Goal: Task Accomplishment & Management: Manage account settings

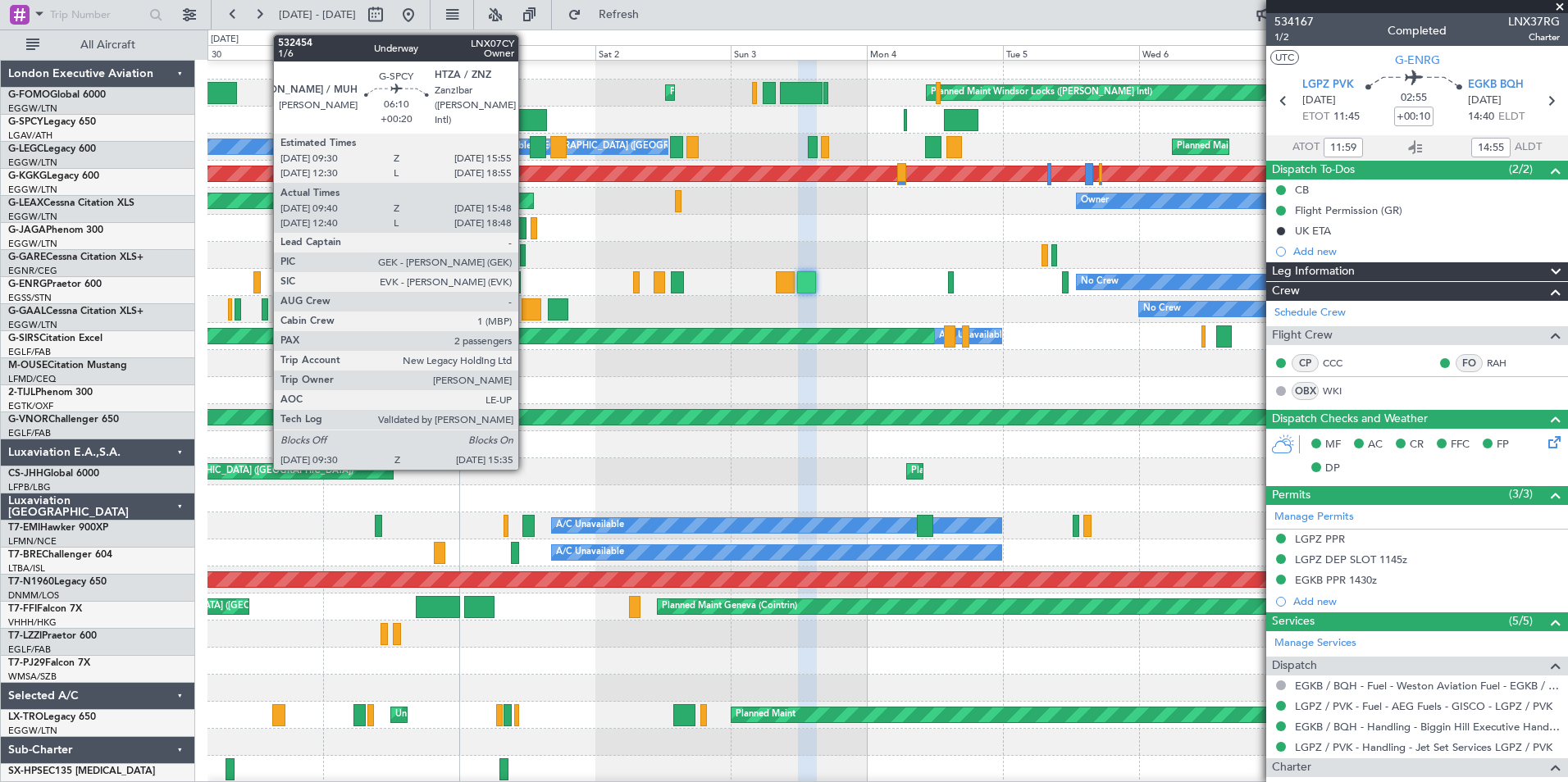
scroll to position [8, 0]
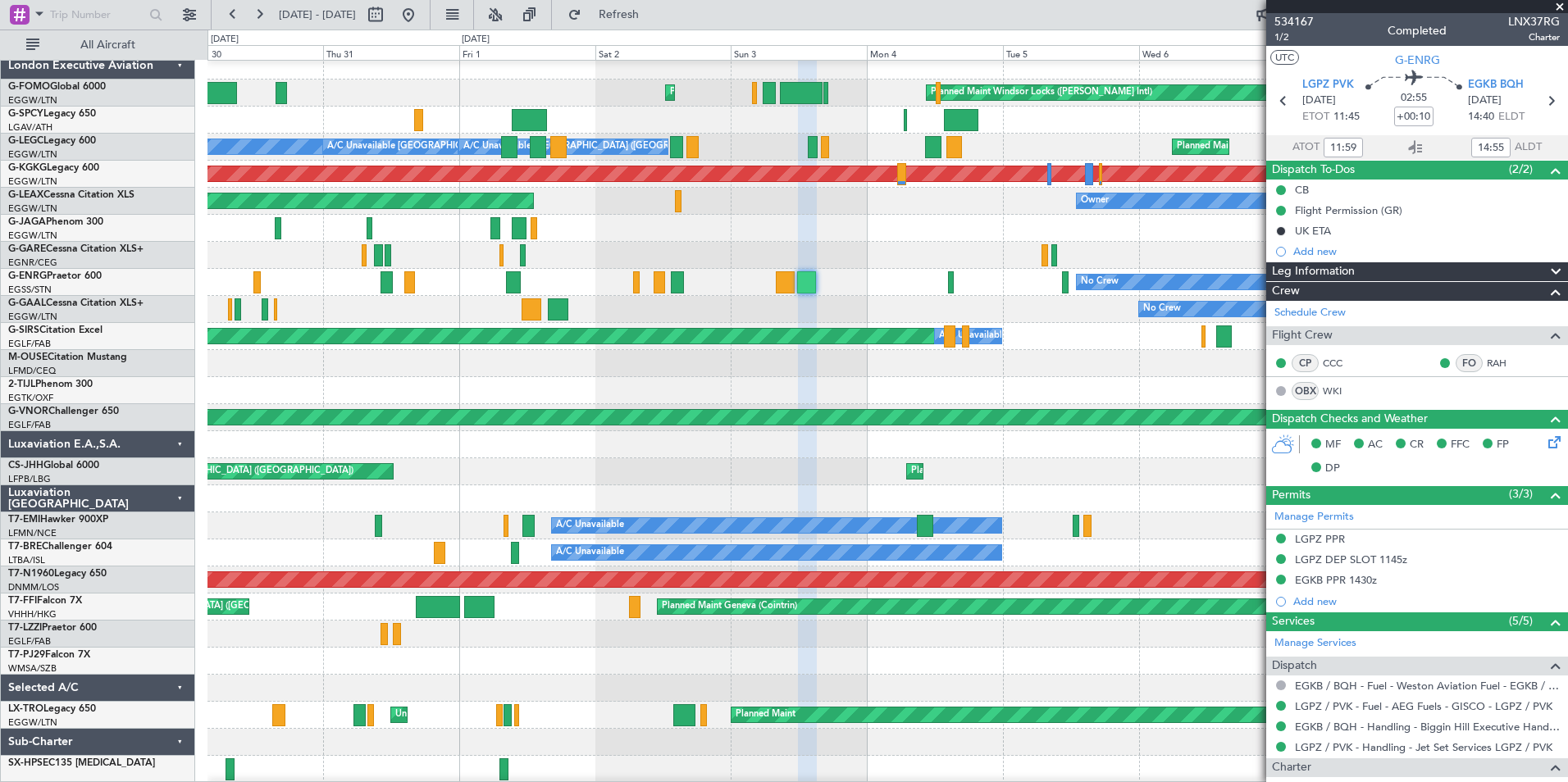
click at [1001, 438] on div at bounding box center [887, 444] width 1360 height 27
click at [256, 17] on button at bounding box center [259, 15] width 26 height 26
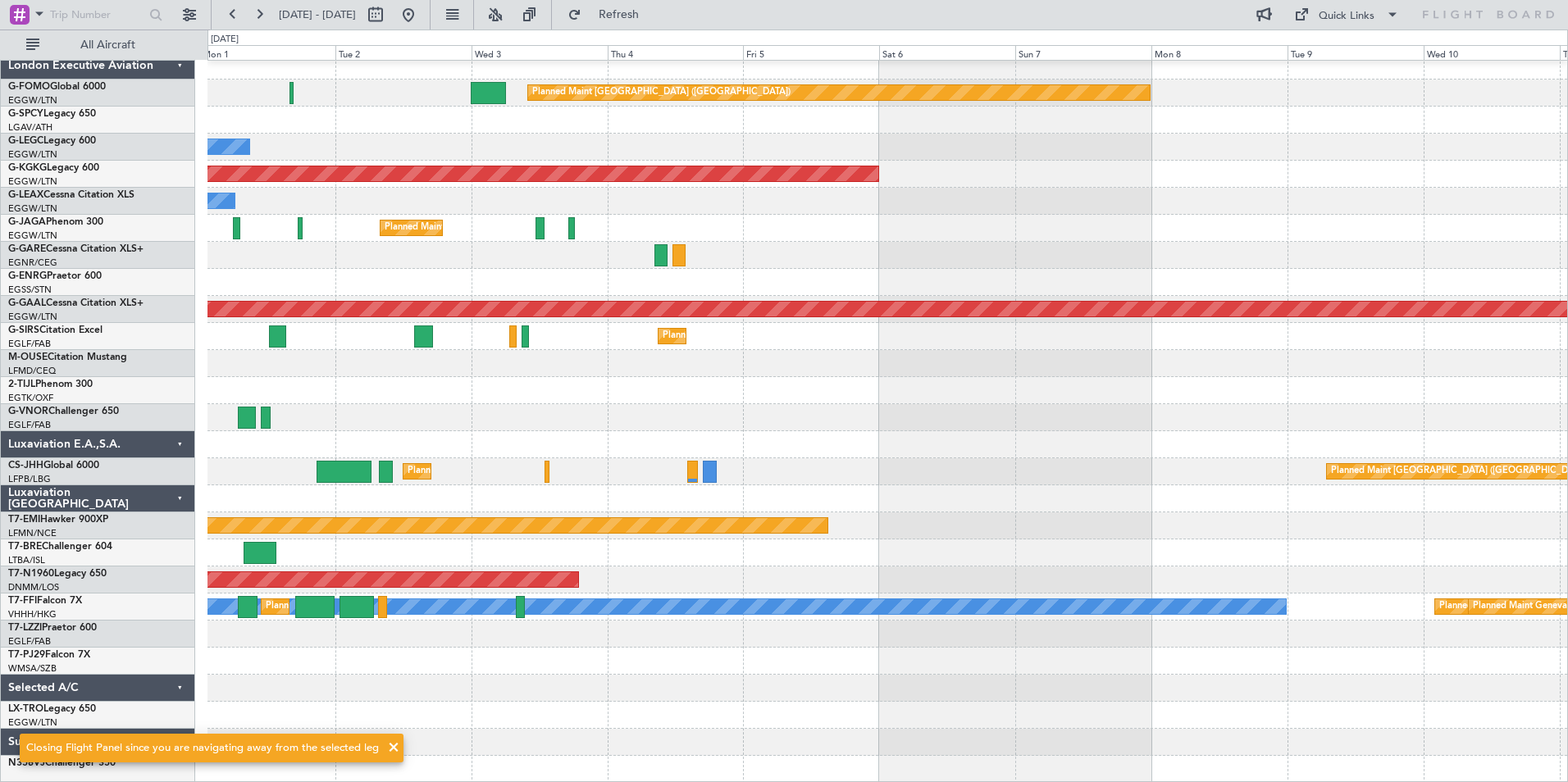
scroll to position [0, 0]
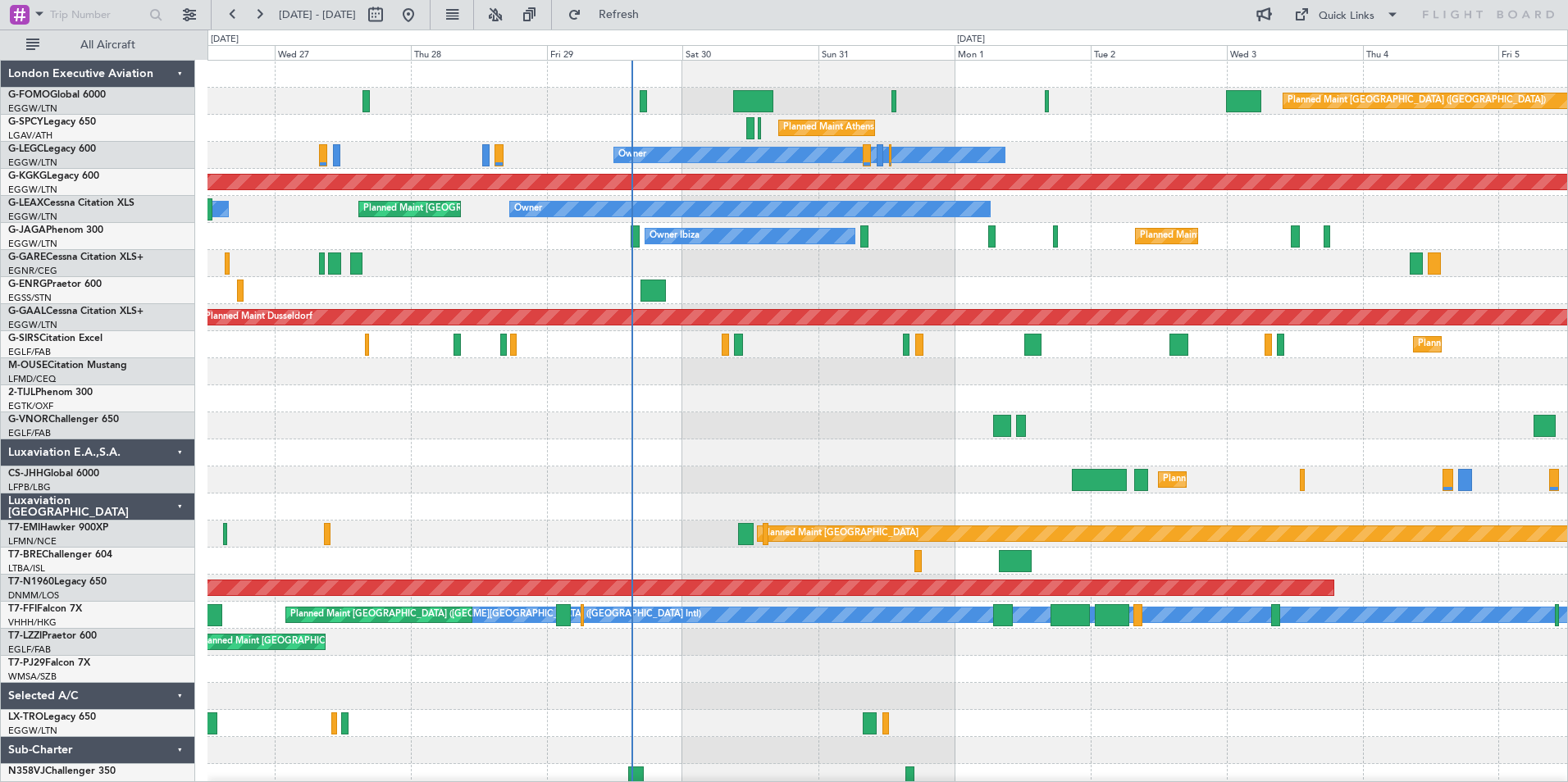
click at [1132, 428] on div at bounding box center [887, 425] width 1360 height 27
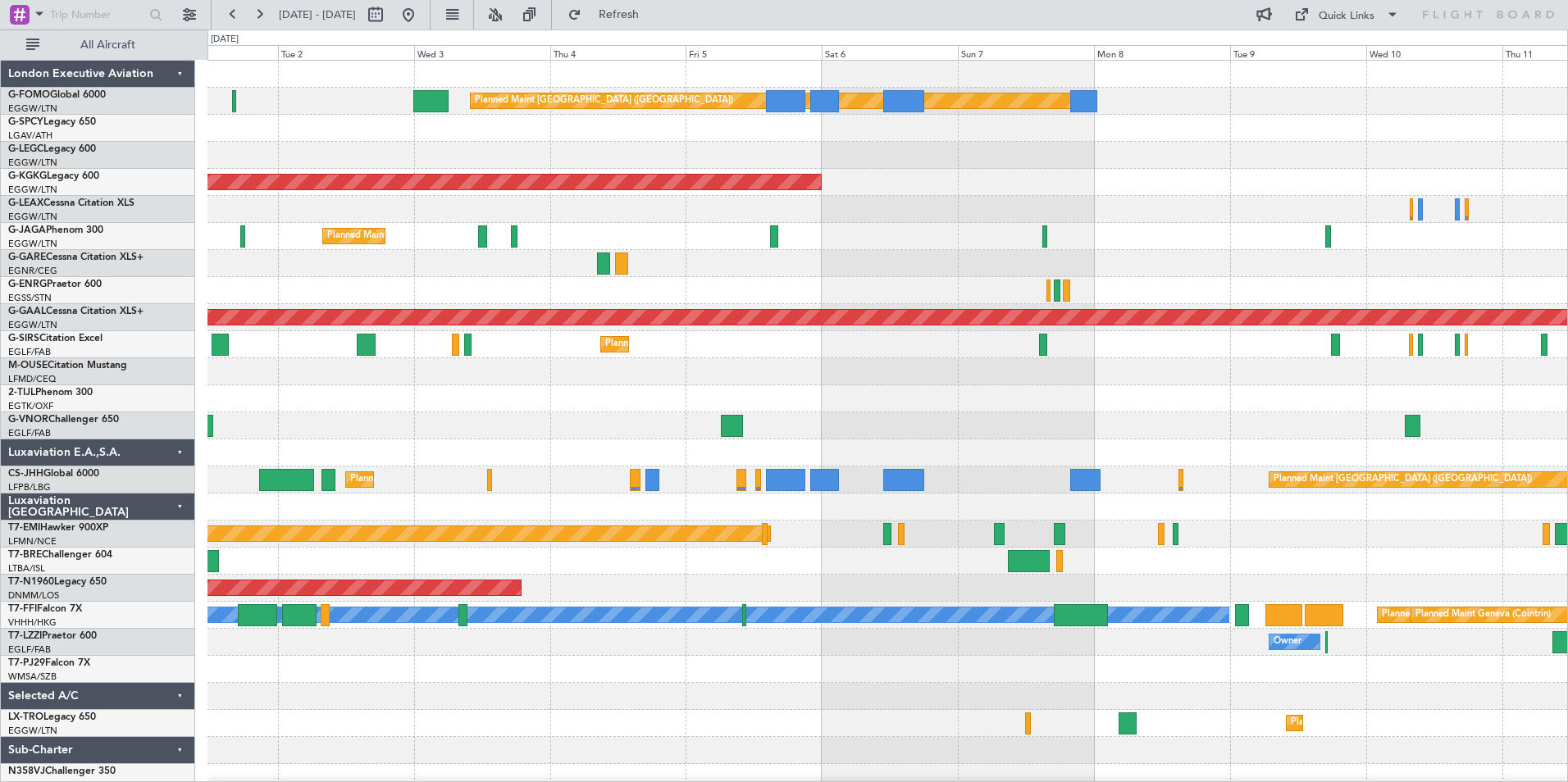
click at [431, 474] on div "Planned Maint [GEOGRAPHIC_DATA] ([GEOGRAPHIC_DATA]) Planned Maint [GEOGRAPHIC_D…" at bounding box center [887, 425] width 1360 height 731
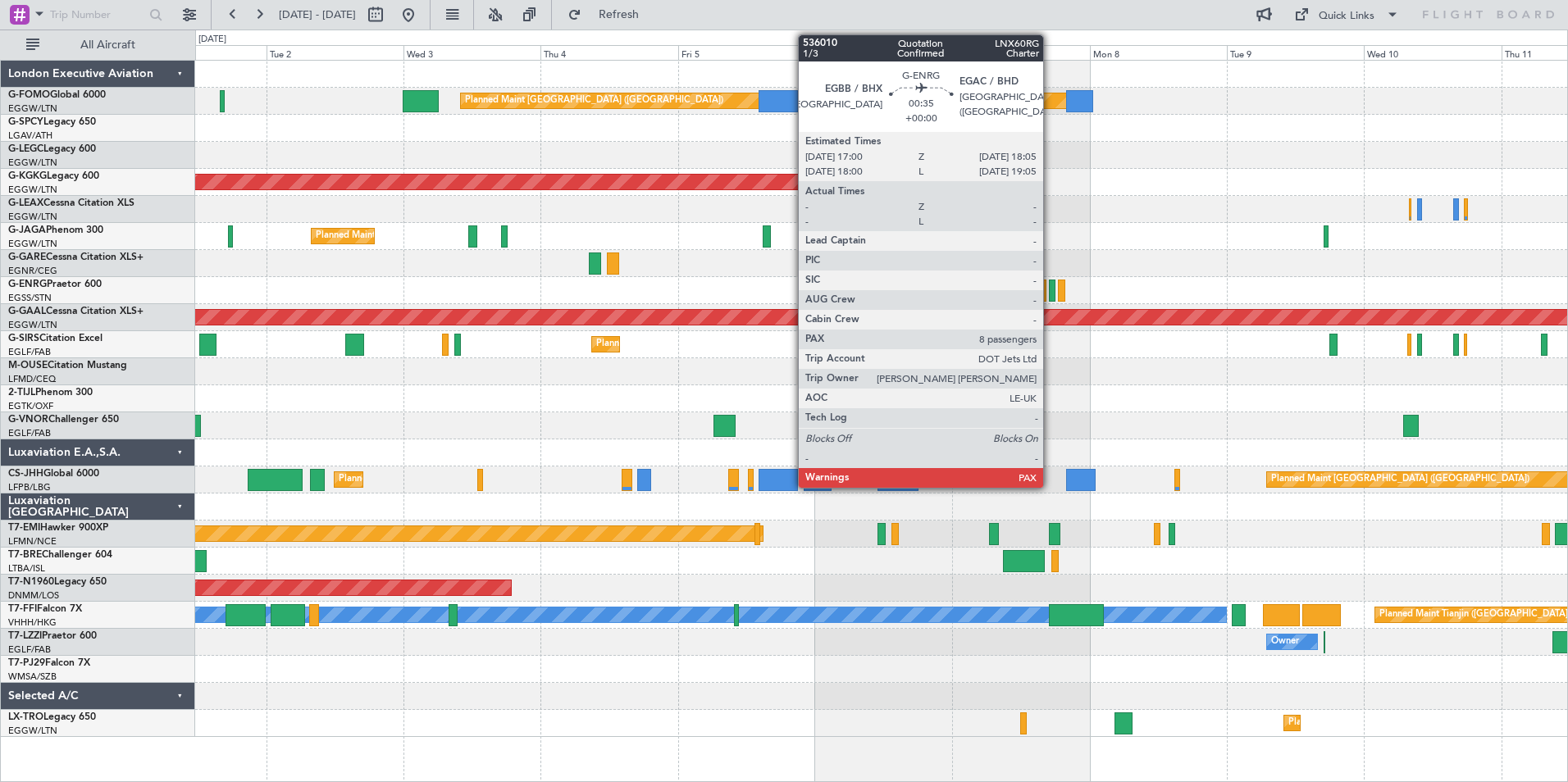
click at [1051, 293] on div at bounding box center [1052, 291] width 7 height 22
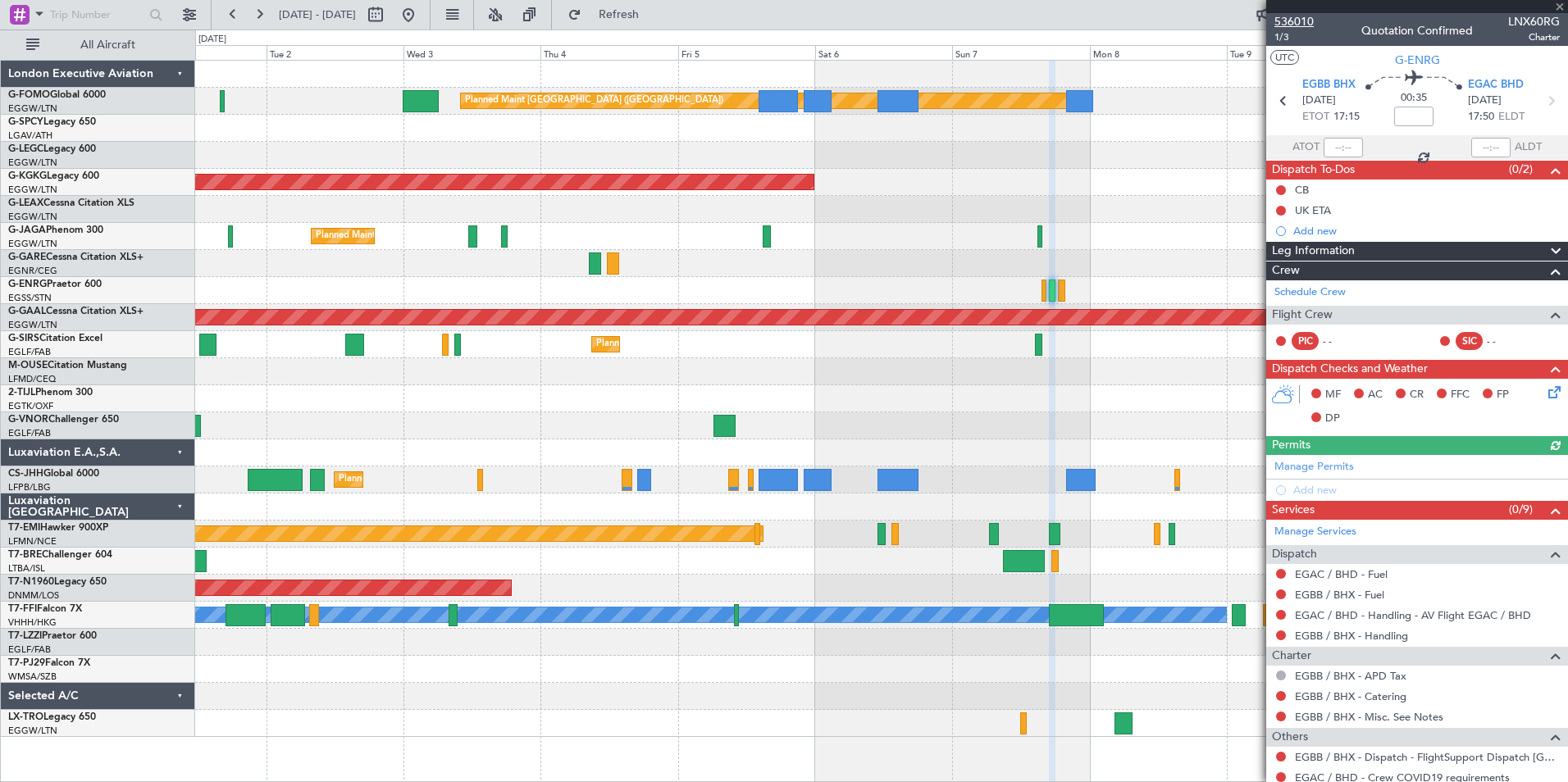
click at [1305, 16] on span "536010" at bounding box center [1294, 21] width 39 height 18
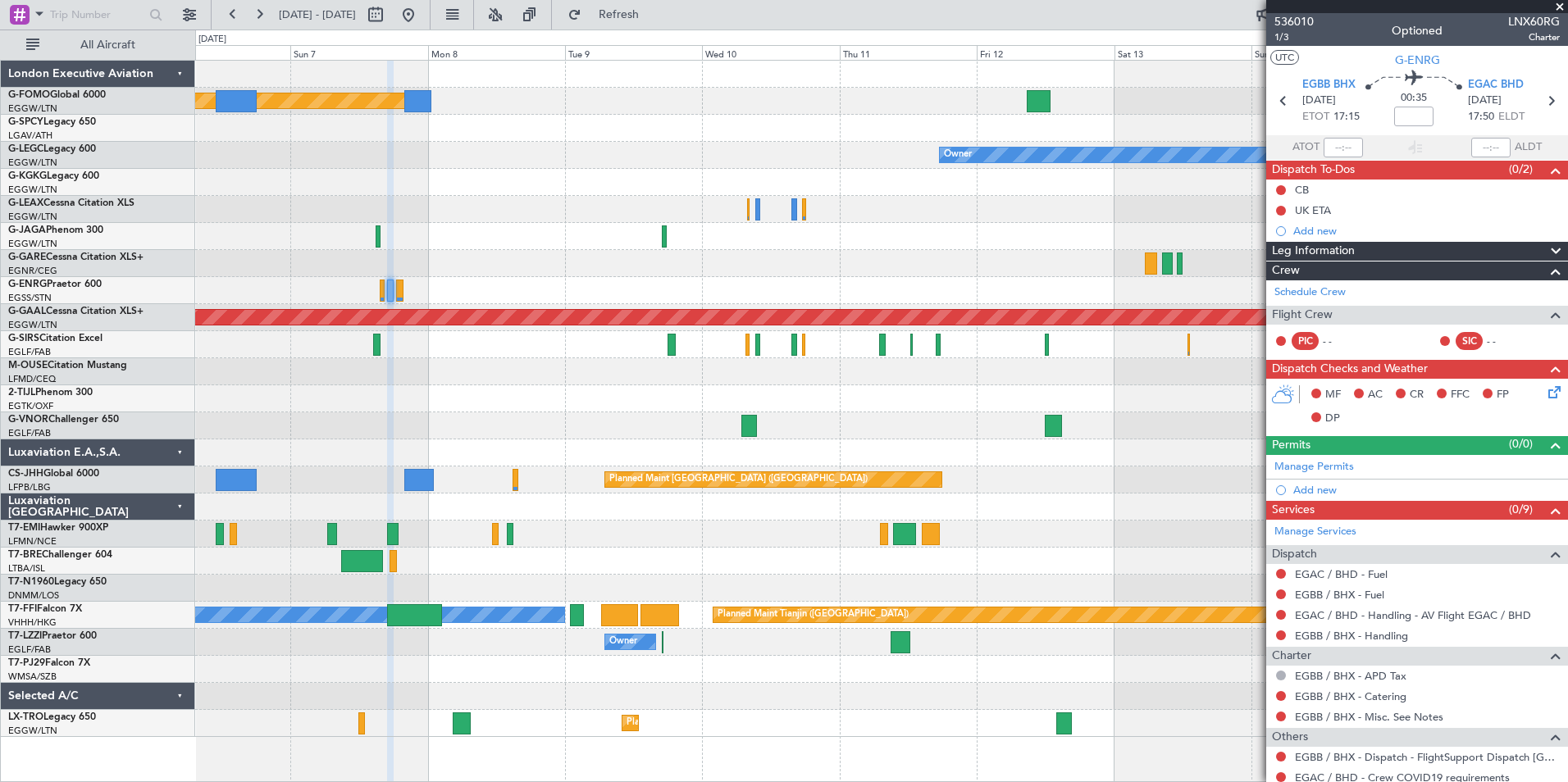
click at [0, 591] on html "[DATE] - [DATE] Refresh Quick Links All Aircraft Planned Maint [GEOGRAPHIC_DATA…" at bounding box center [784, 391] width 1568 height 782
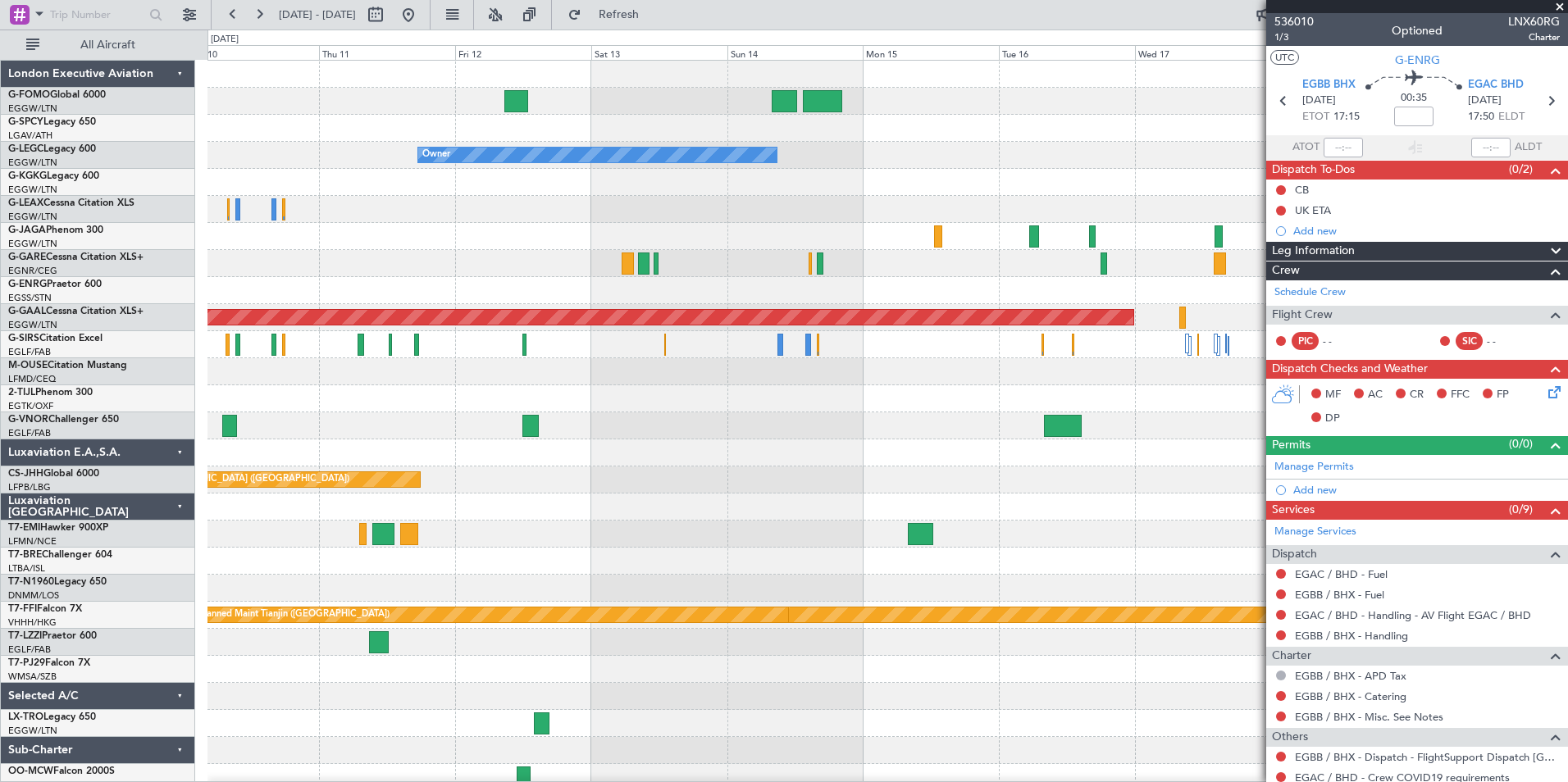
scroll to position [8, 0]
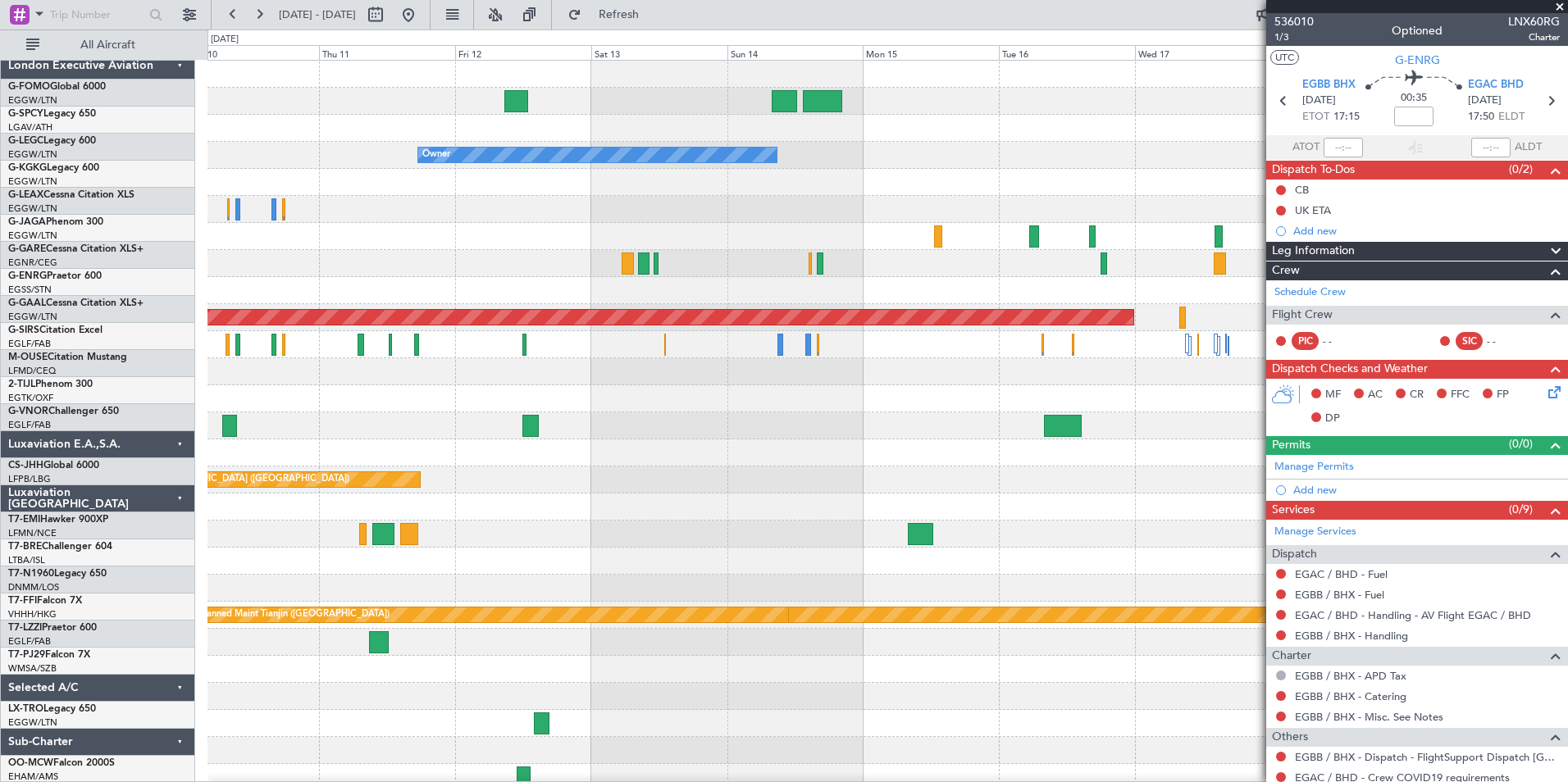
click at [459, 346] on div "Planned Maint [GEOGRAPHIC_DATA] ([GEOGRAPHIC_DATA]) Owner Planned [GEOGRAPHIC_D…" at bounding box center [887, 425] width 1360 height 731
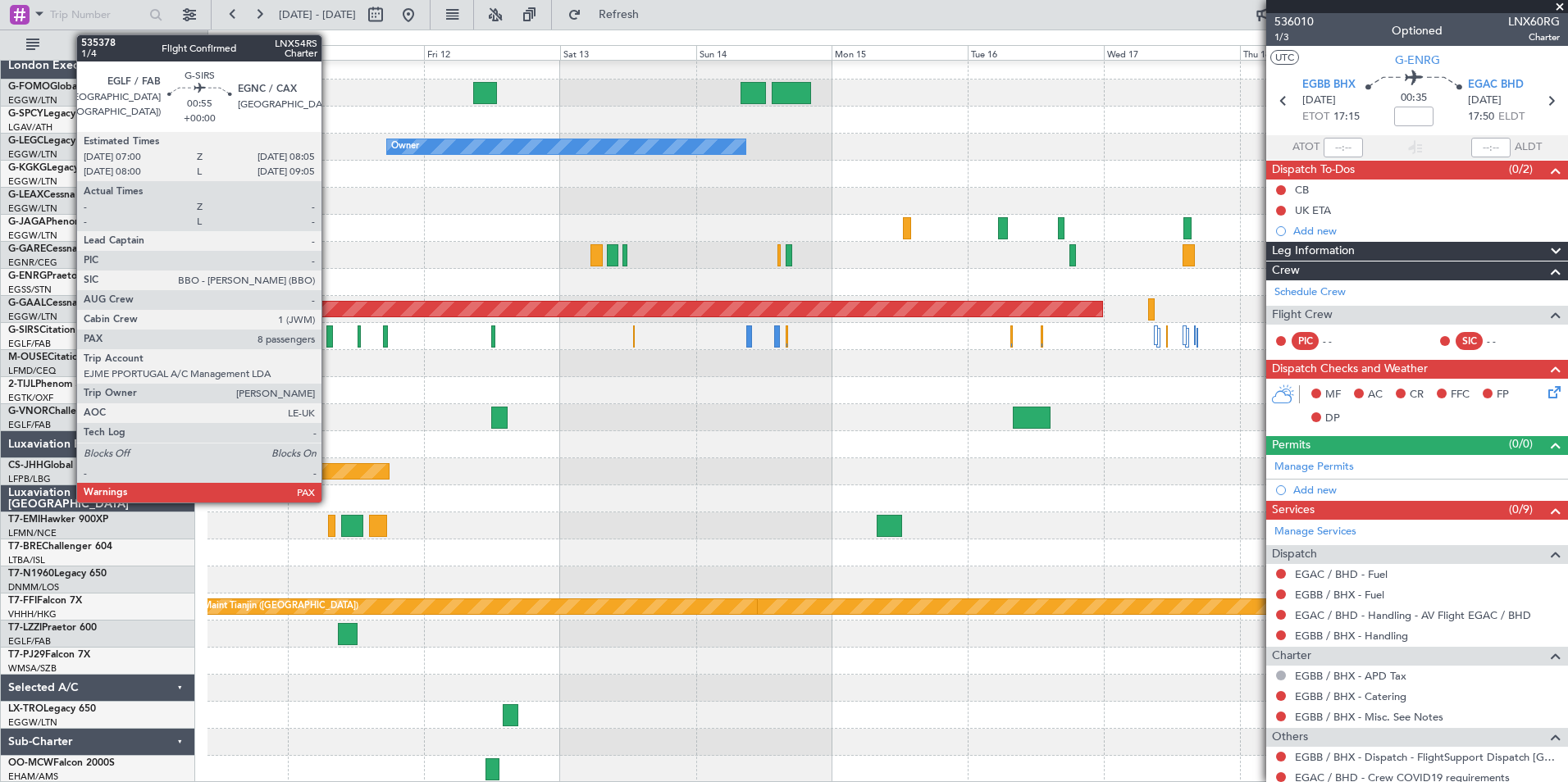
click at [329, 342] on div at bounding box center [329, 337] width 7 height 22
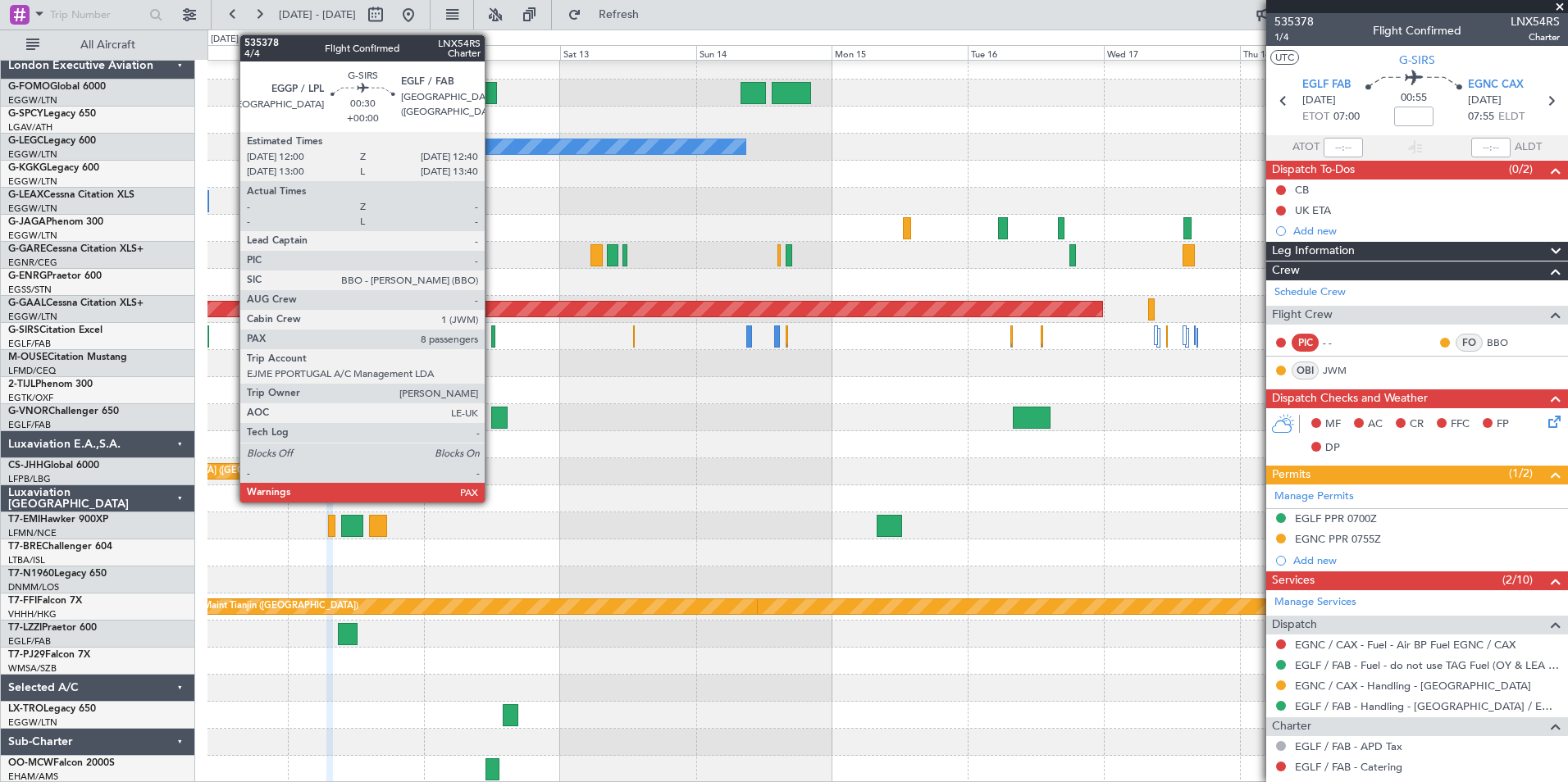
click at [492, 340] on div at bounding box center [493, 337] width 4 height 22
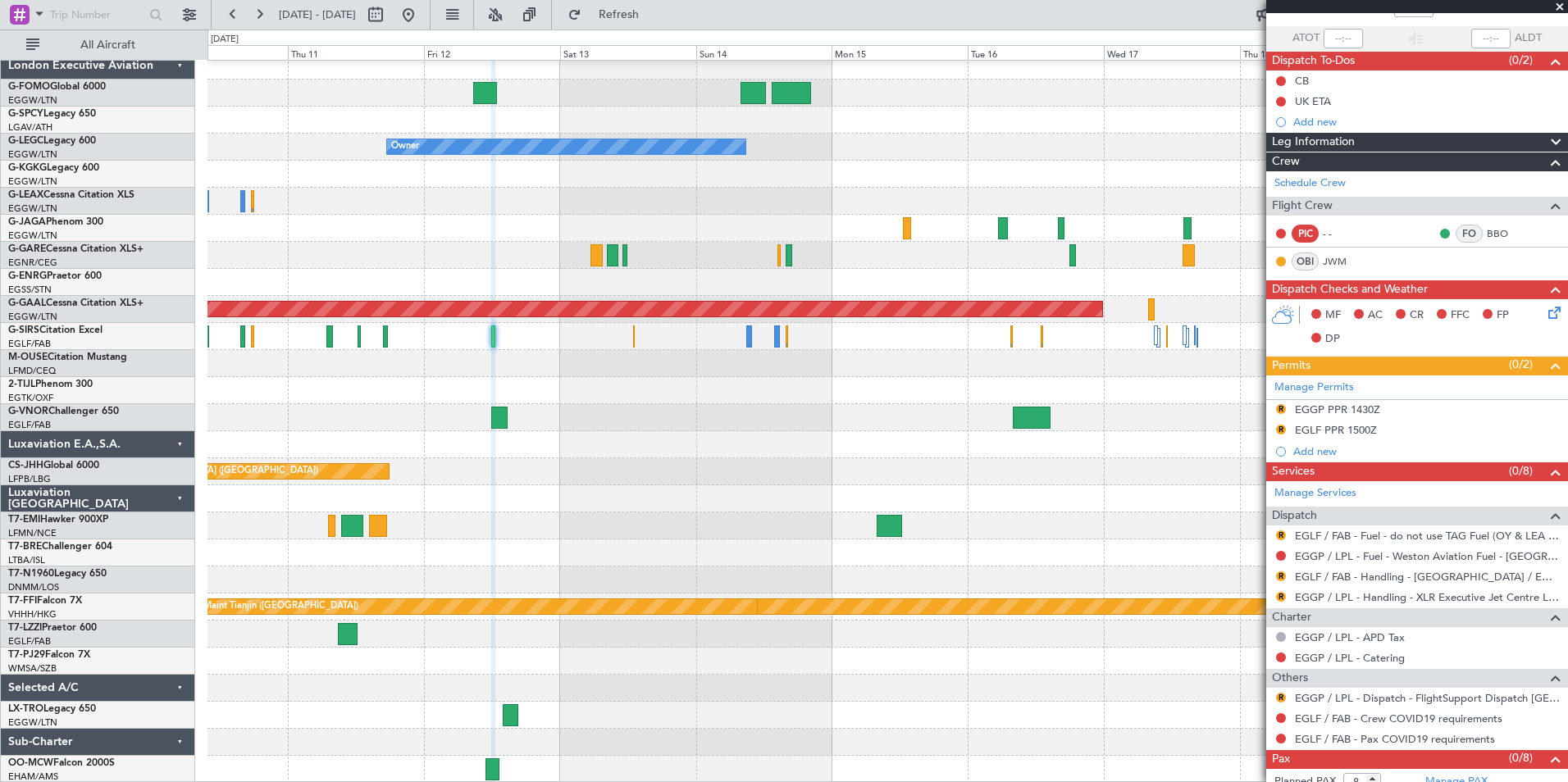
scroll to position [143, 0]
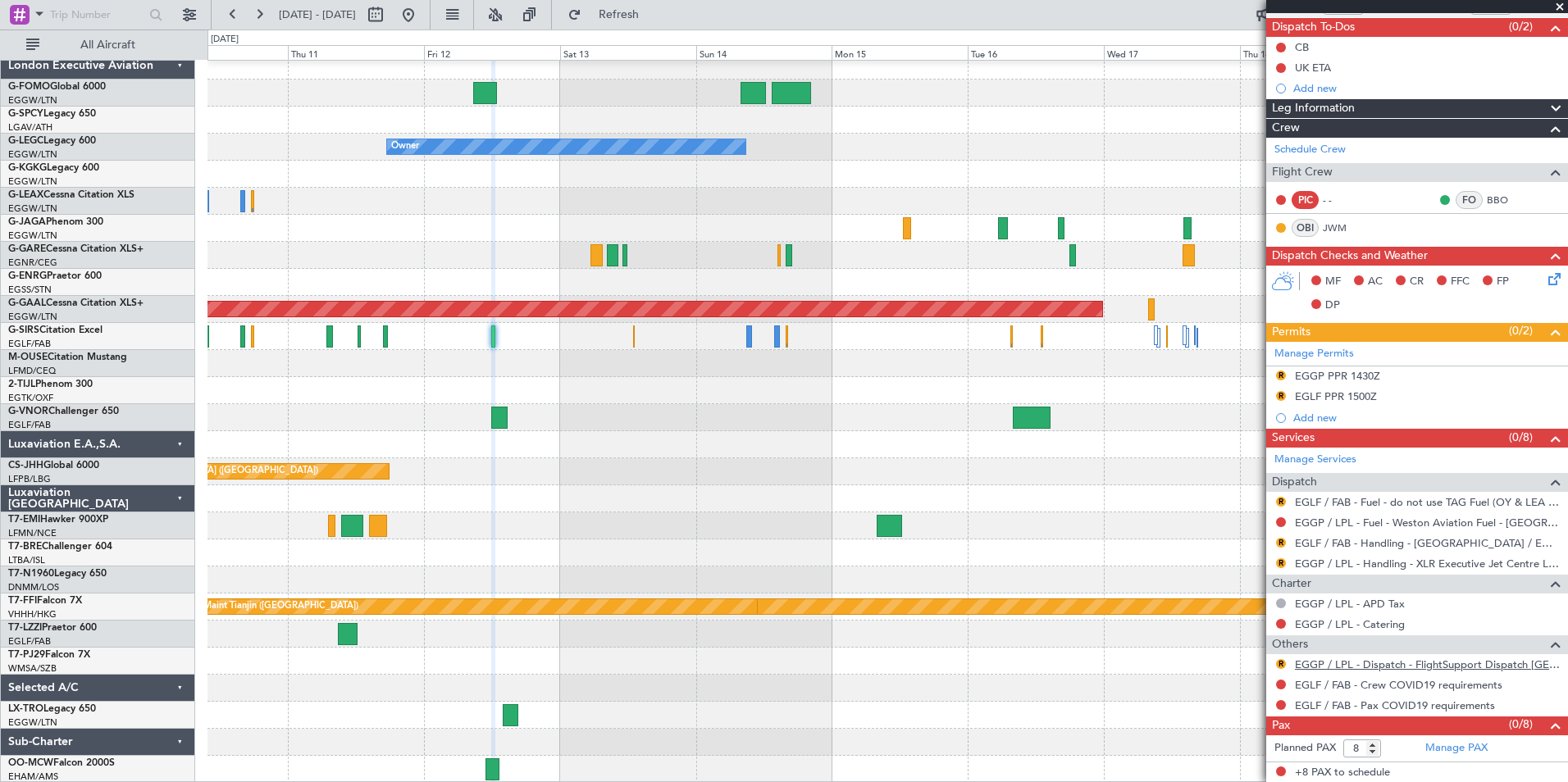
click at [1508, 671] on mat-tooltip-component "EGGP / LPL - Dispatch - FlightSupport Dispatch [GEOGRAPHIC_DATA]" at bounding box center [1434, 698] width 269 height 57
click at [1511, 669] on link "EGGP / LPL - Dispatch - FlightSupport Dispatch [GEOGRAPHIC_DATA]" at bounding box center [1427, 664] width 265 height 14
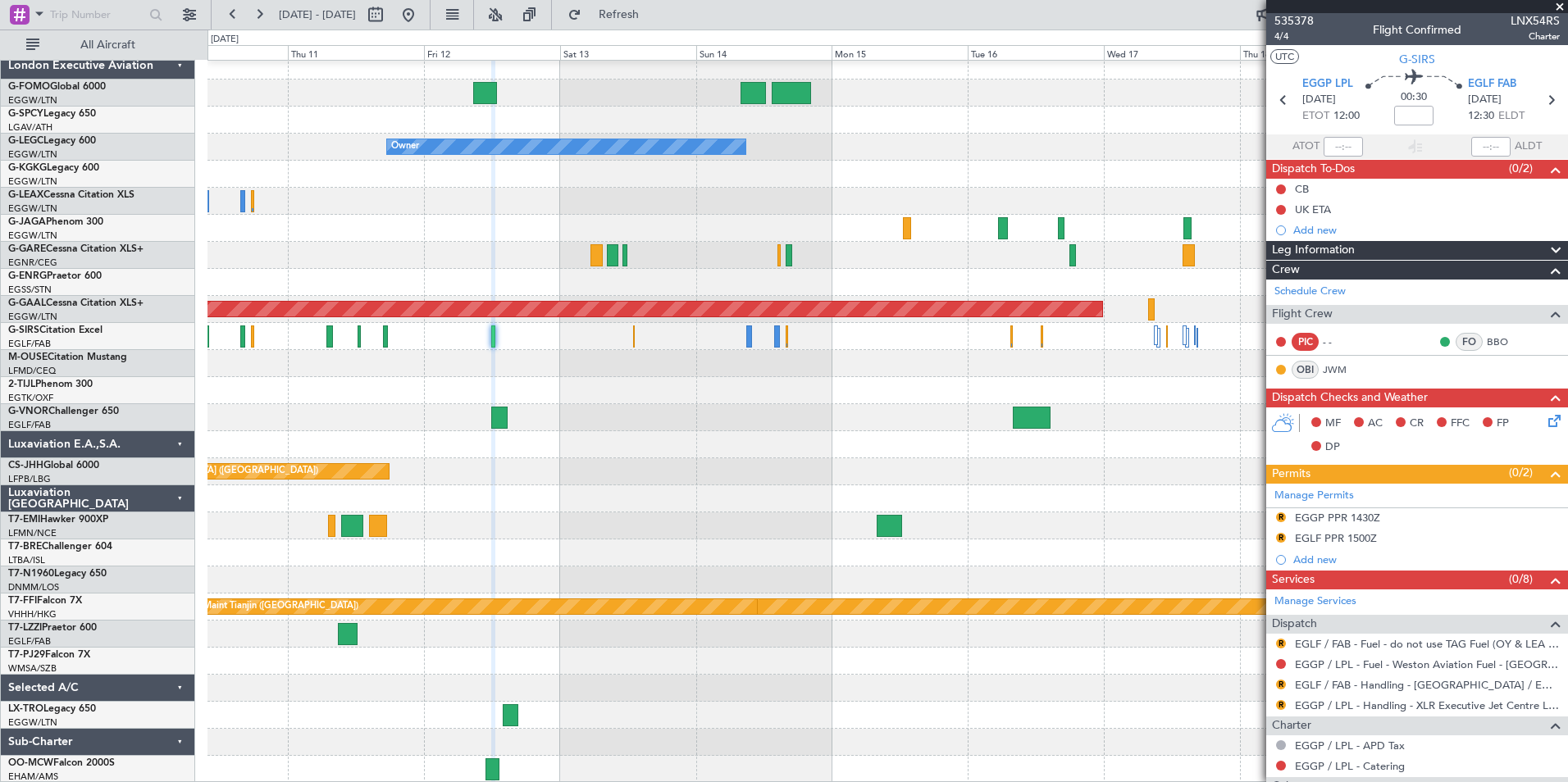
scroll to position [0, 0]
click at [1304, 26] on span "535378" at bounding box center [1294, 21] width 39 height 18
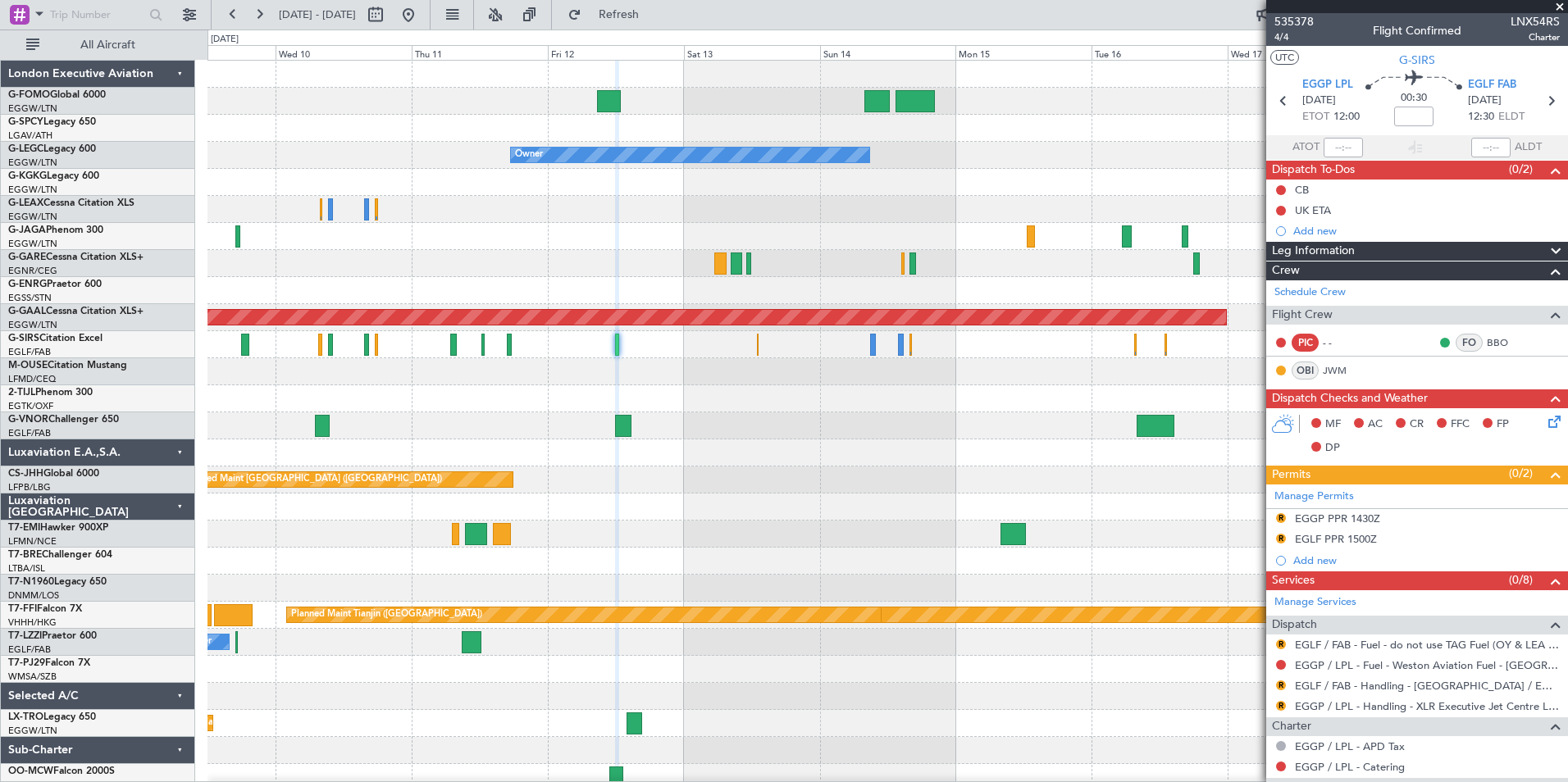
click at [535, 543] on div "Planned Maint [GEOGRAPHIC_DATA] ([GEOGRAPHIC_DATA]) Owner Planned [GEOGRAPHIC_D…" at bounding box center [887, 425] width 1360 height 731
click at [1288, 20] on span "535378" at bounding box center [1294, 21] width 39 height 18
click at [231, 10] on button at bounding box center [233, 15] width 26 height 26
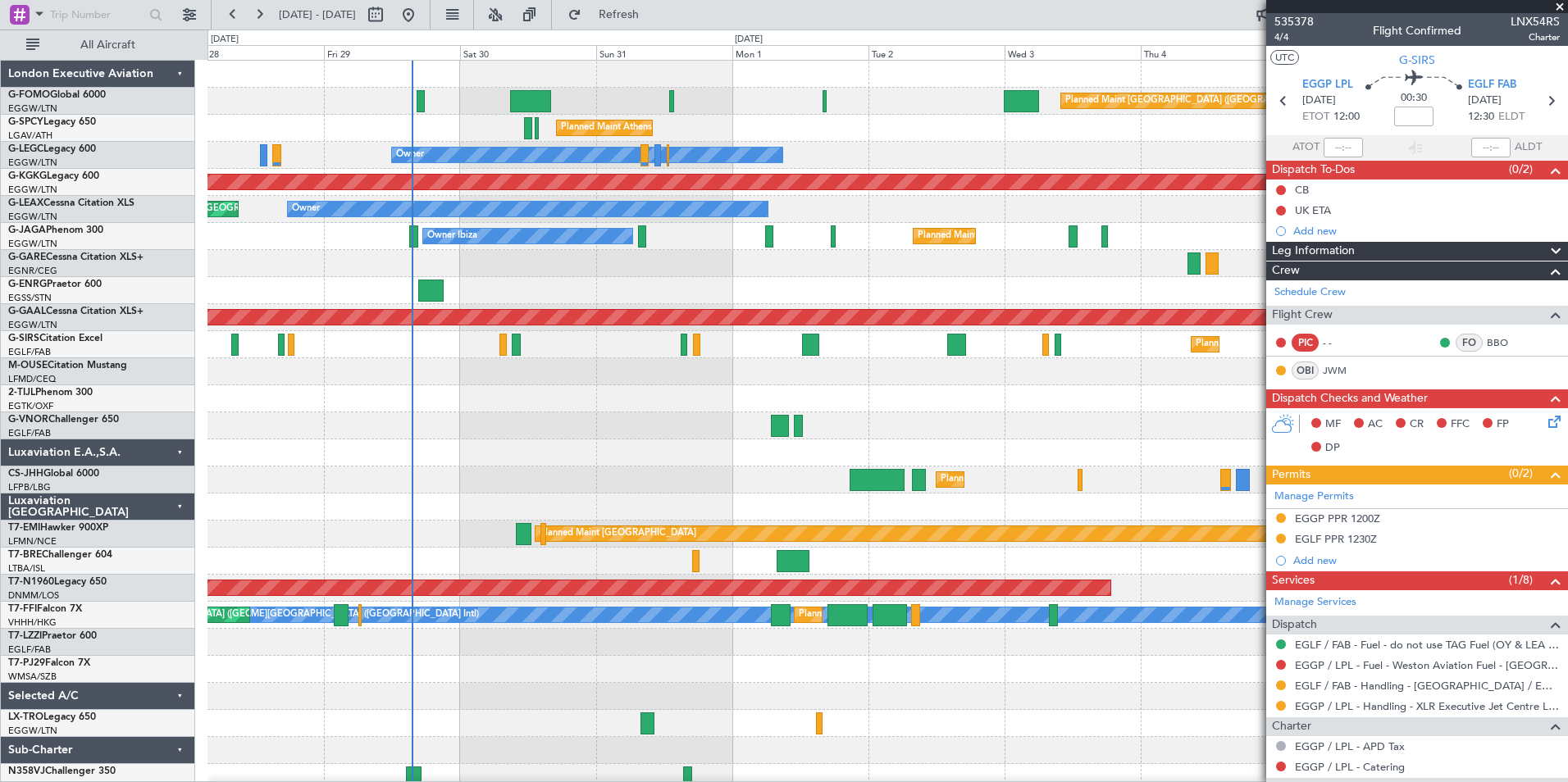
click at [566, 425] on div "Planned Maint [GEOGRAPHIC_DATA] ([GEOGRAPHIC_DATA]) Planned Maint [GEOGRAPHIC_D…" at bounding box center [887, 425] width 1360 height 731
click at [258, 21] on button at bounding box center [259, 15] width 26 height 26
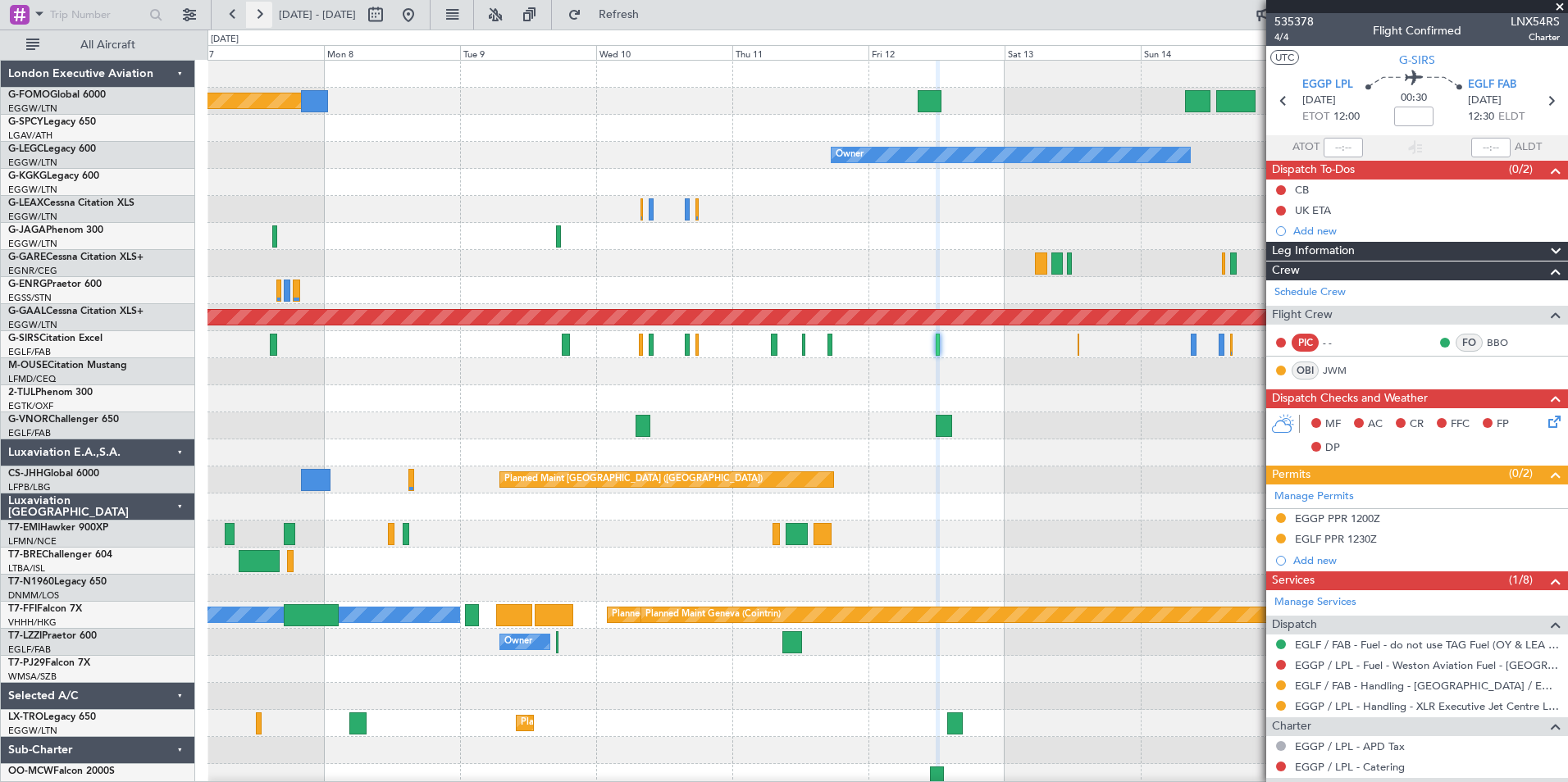
click at [258, 21] on button at bounding box center [259, 15] width 26 height 26
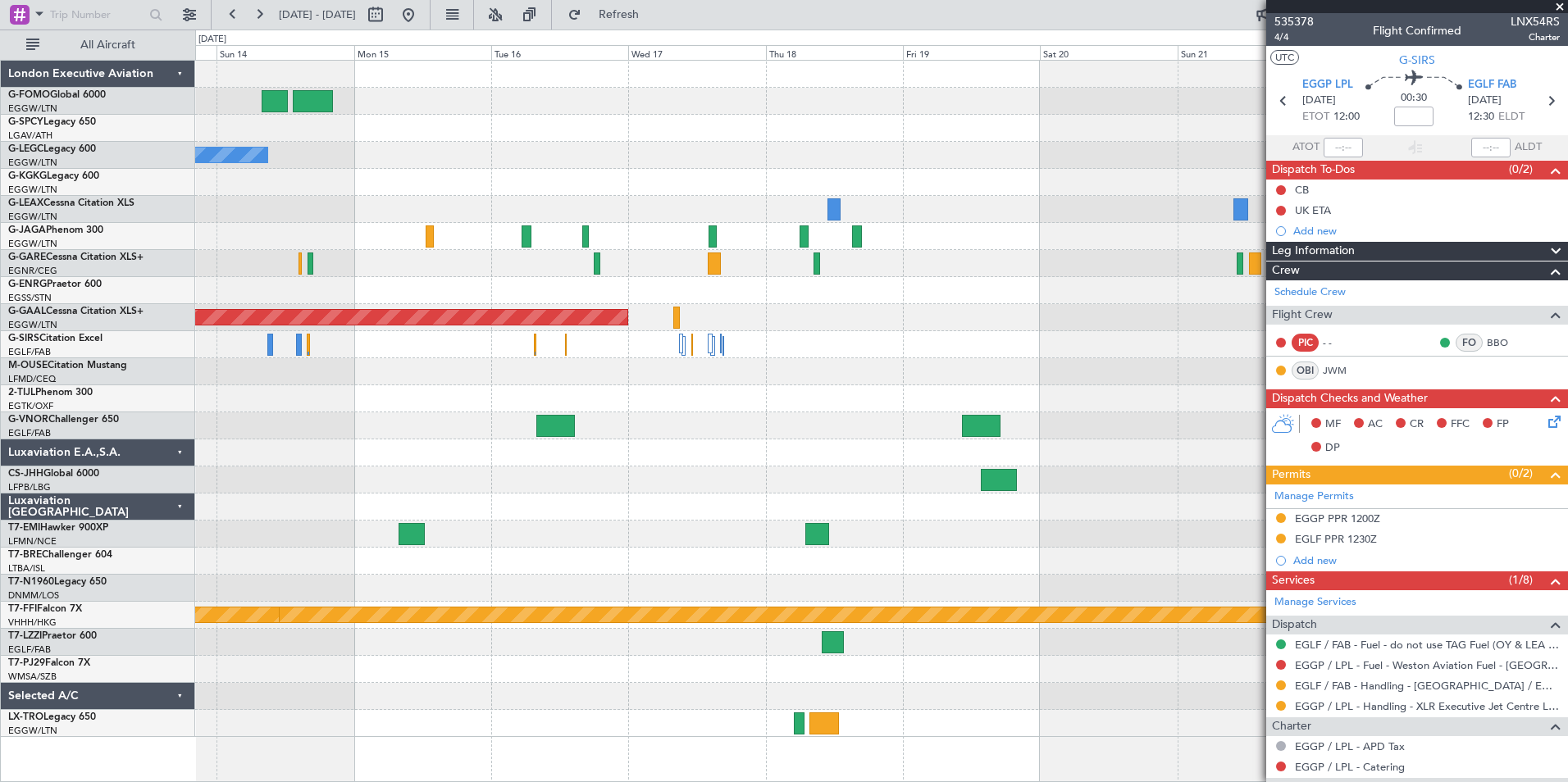
click at [699, 381] on div "A/C Unavailable [GEOGRAPHIC_DATA] ([GEOGRAPHIC_DATA]) Owner Planned [GEOGRAPHIC…" at bounding box center [881, 398] width 1372 height 676
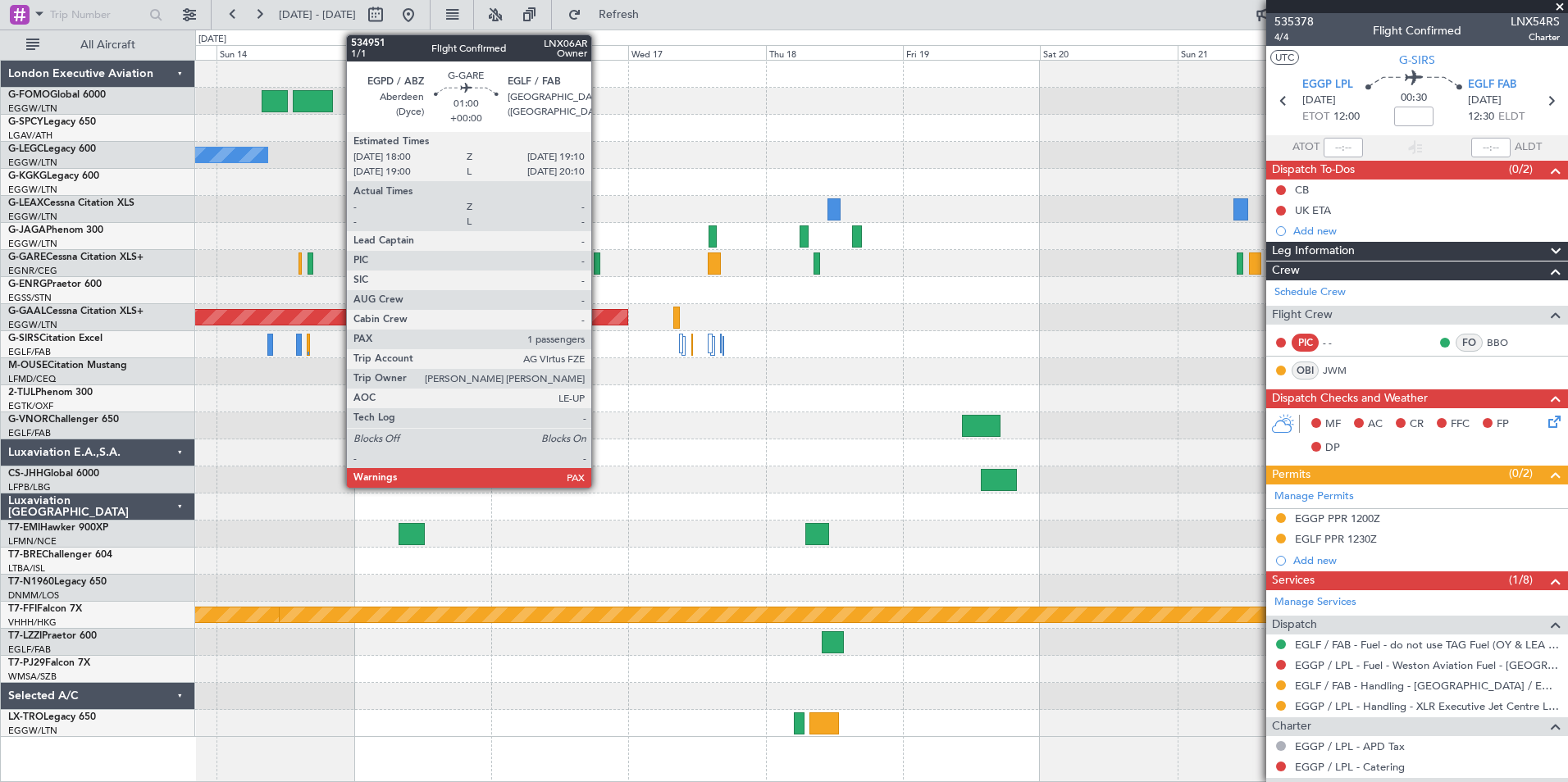
click at [599, 269] on div at bounding box center [597, 264] width 7 height 22
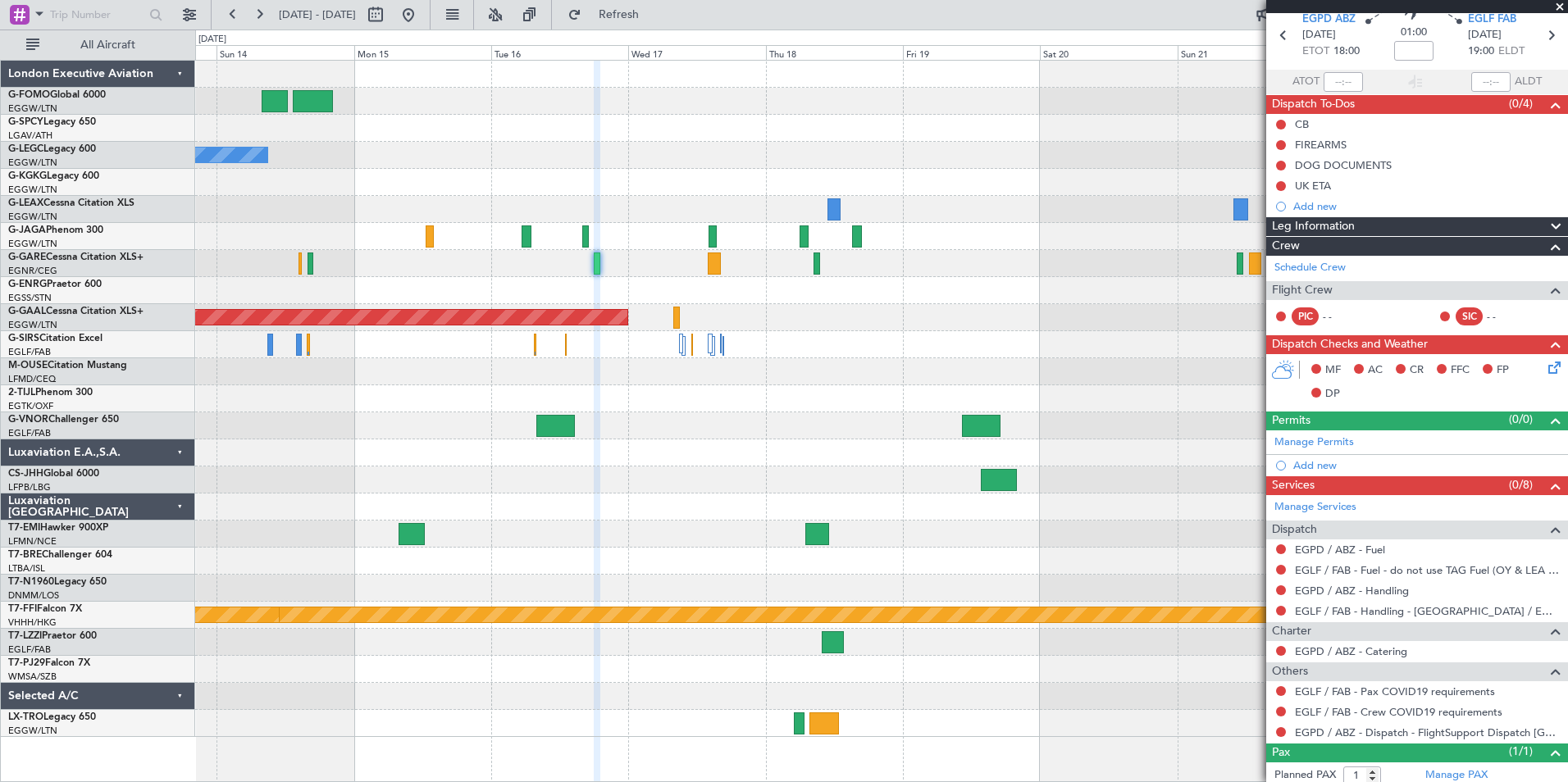
scroll to position [109, 0]
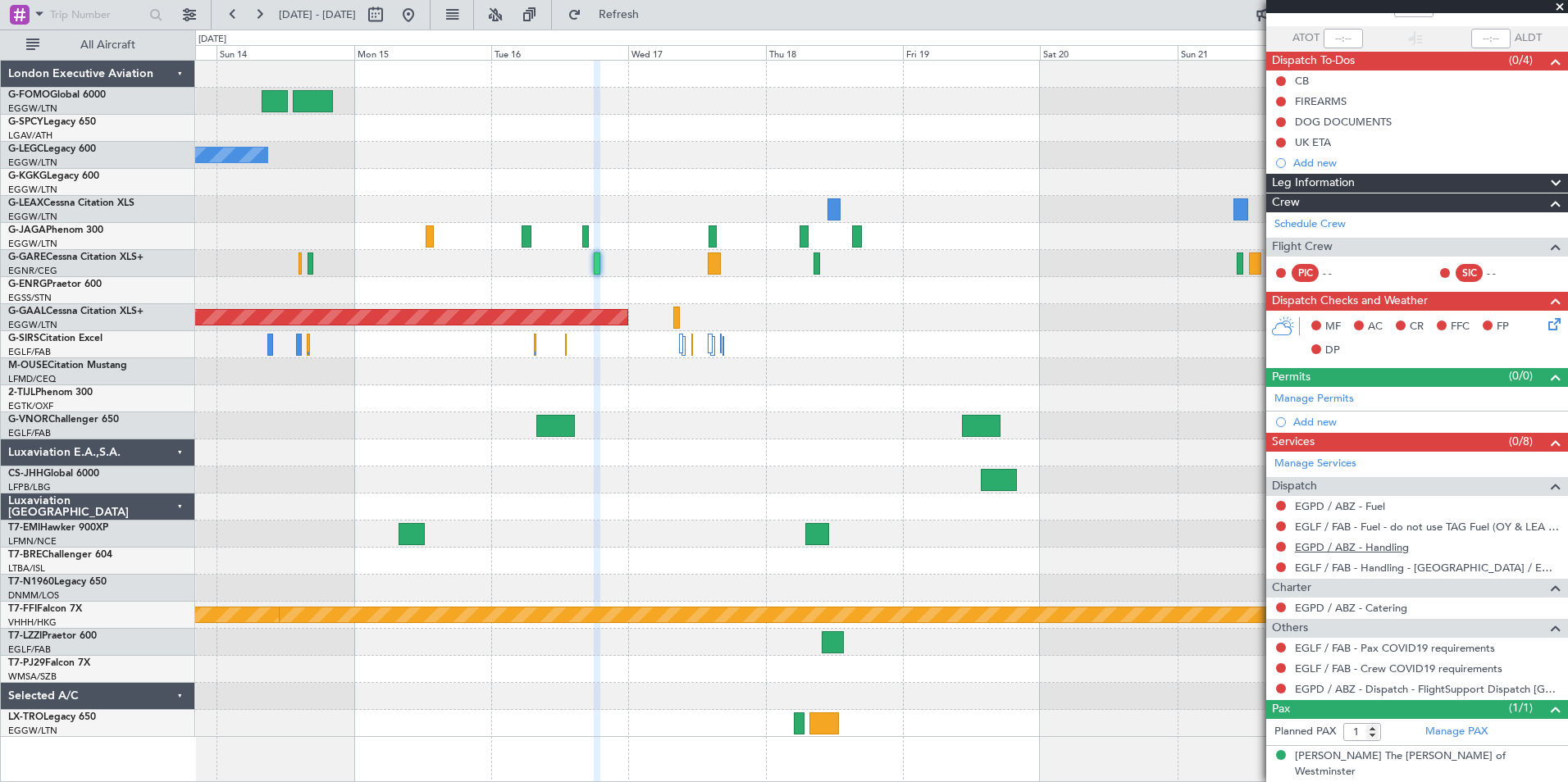
click at [1373, 551] on link "EGPD / ABZ - Handling" at bounding box center [1352, 547] width 114 height 14
click at [1350, 505] on link "EGPD / ABZ - Fuel" at bounding box center [1339, 506] width 90 height 14
click at [659, 27] on button "Refresh" at bounding box center [609, 15] width 98 height 26
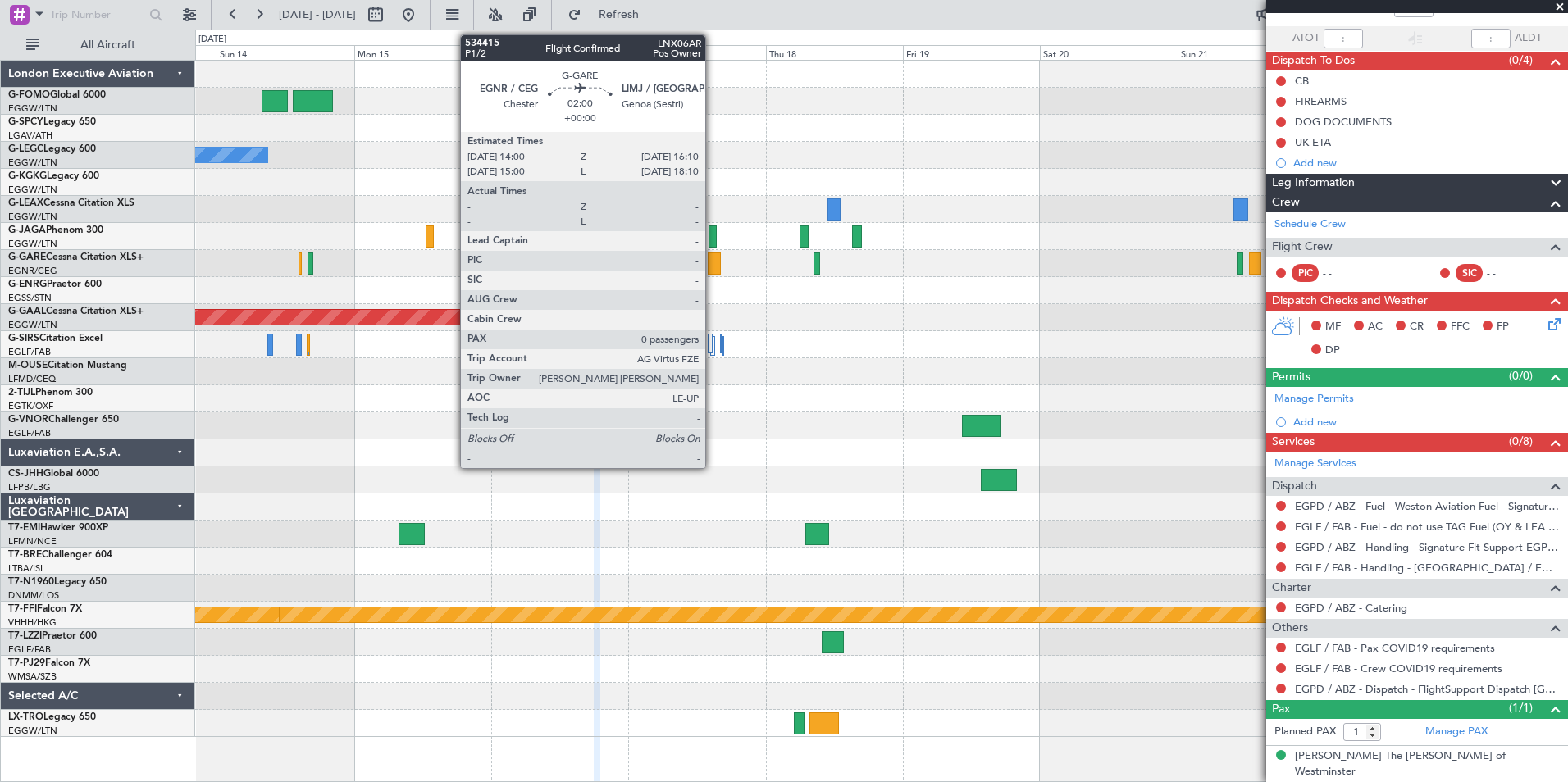
click at [712, 269] on div at bounding box center [714, 264] width 13 height 22
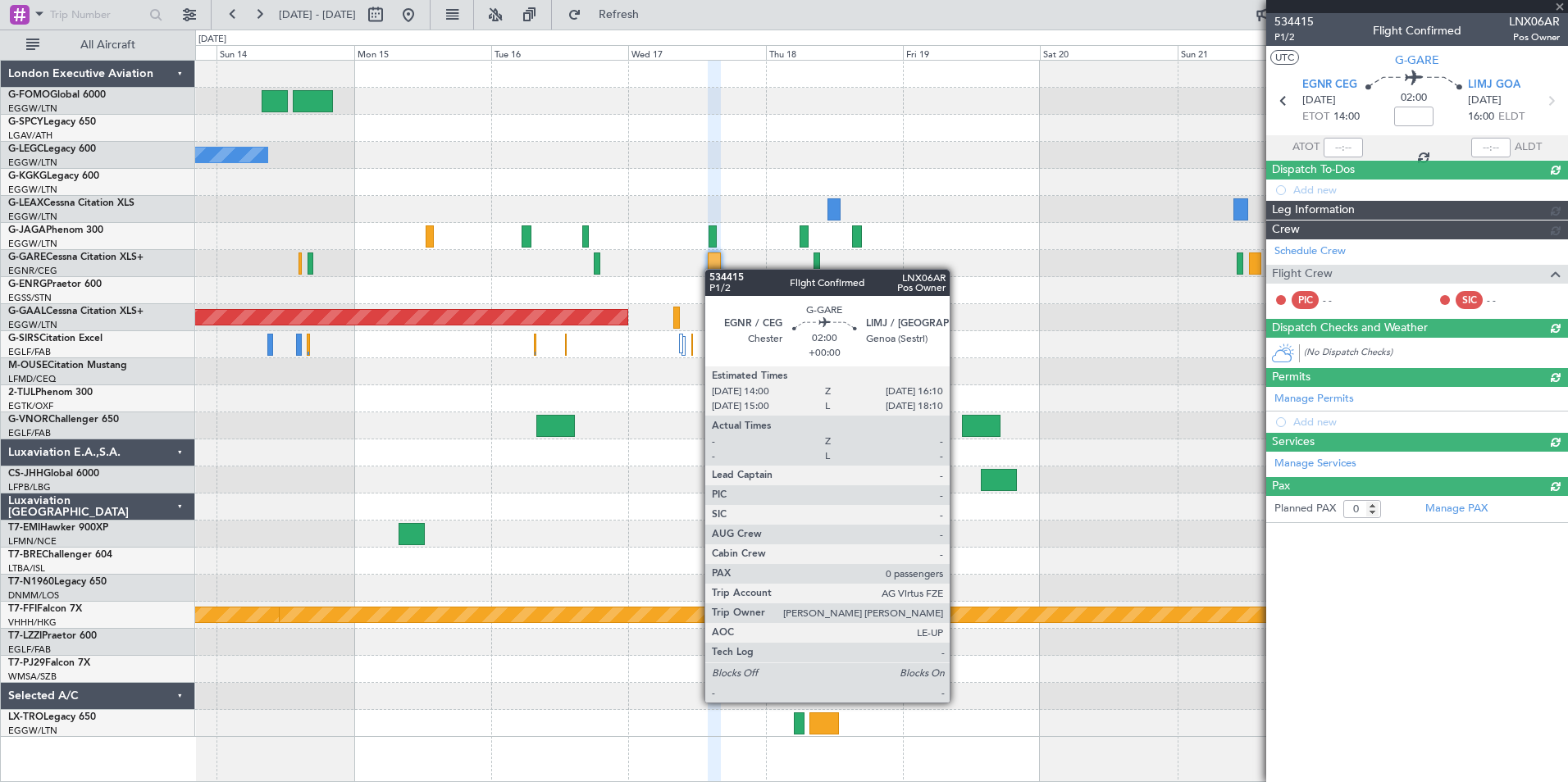
scroll to position [0, 0]
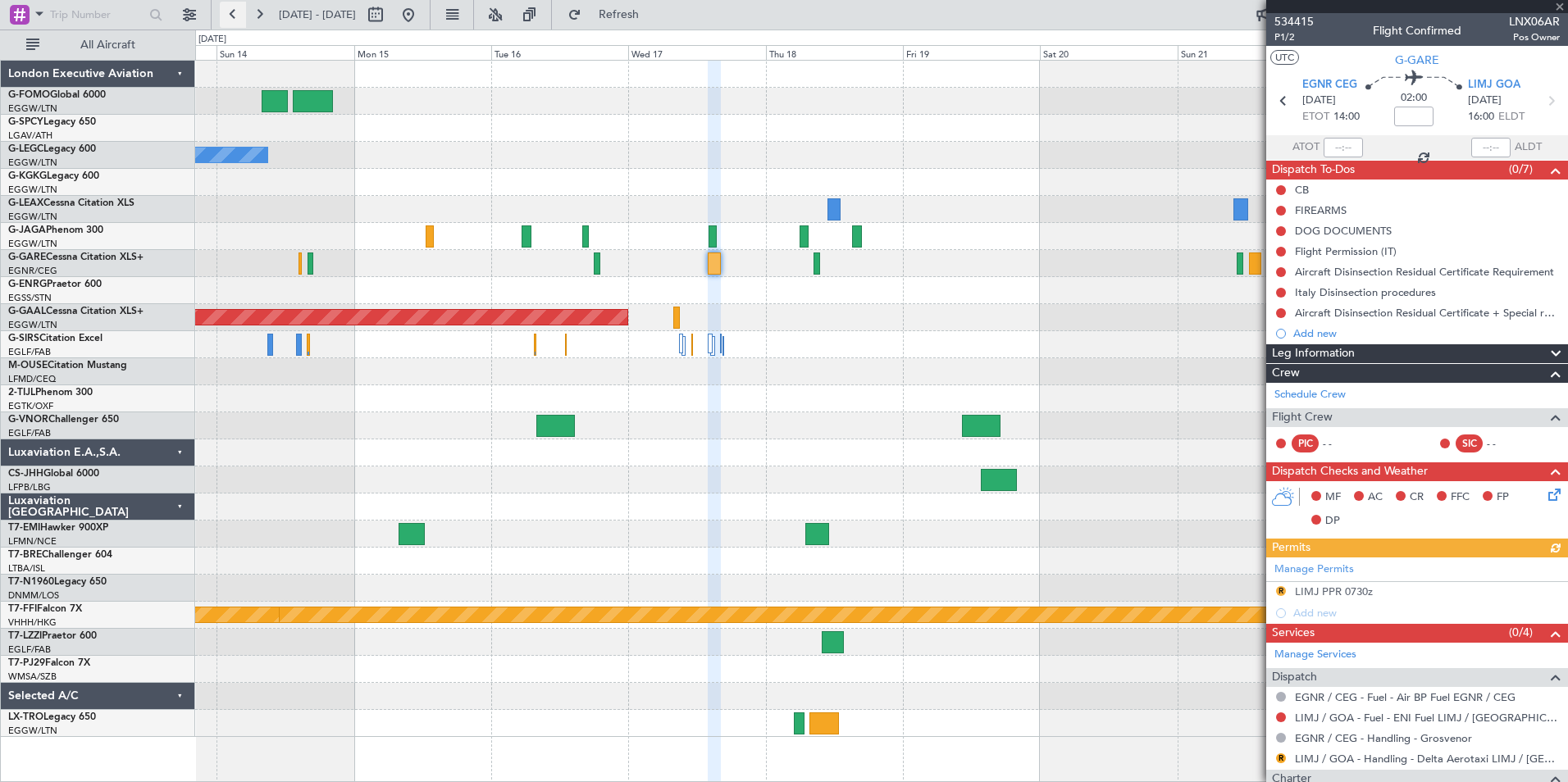
click at [236, 19] on button at bounding box center [233, 15] width 26 height 26
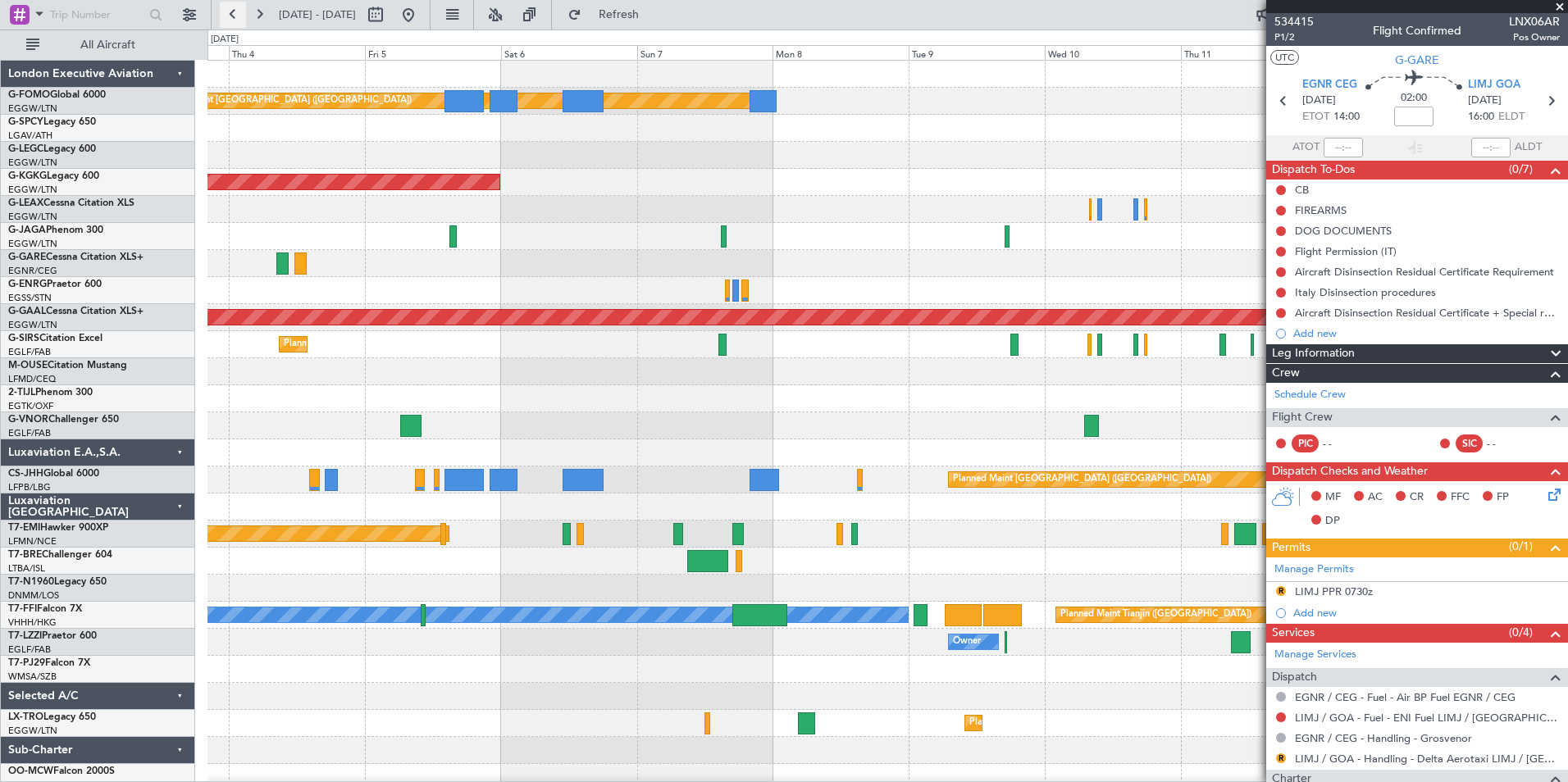
click at [236, 19] on button at bounding box center [233, 15] width 26 height 26
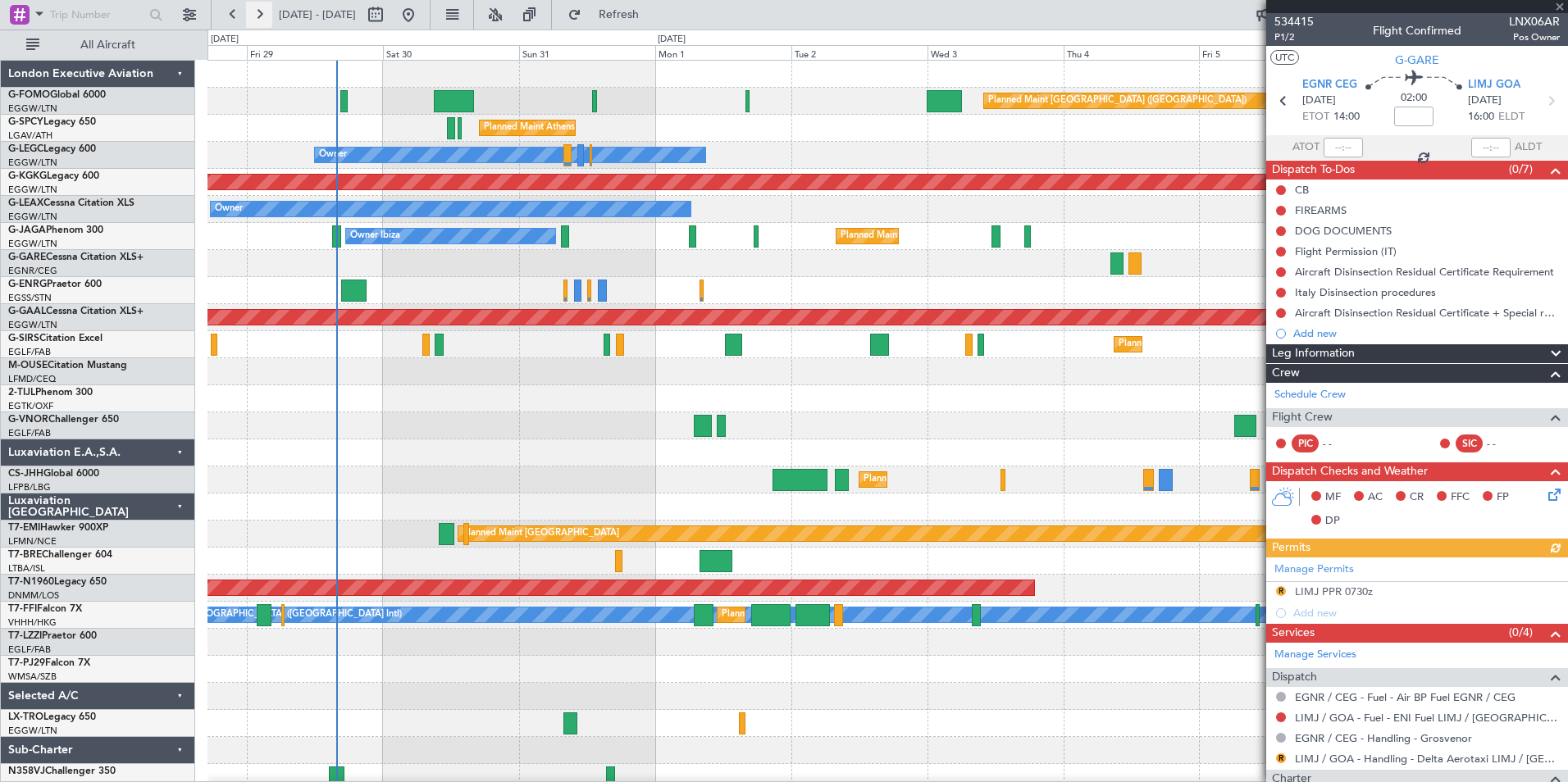
click at [261, 18] on button at bounding box center [259, 15] width 26 height 26
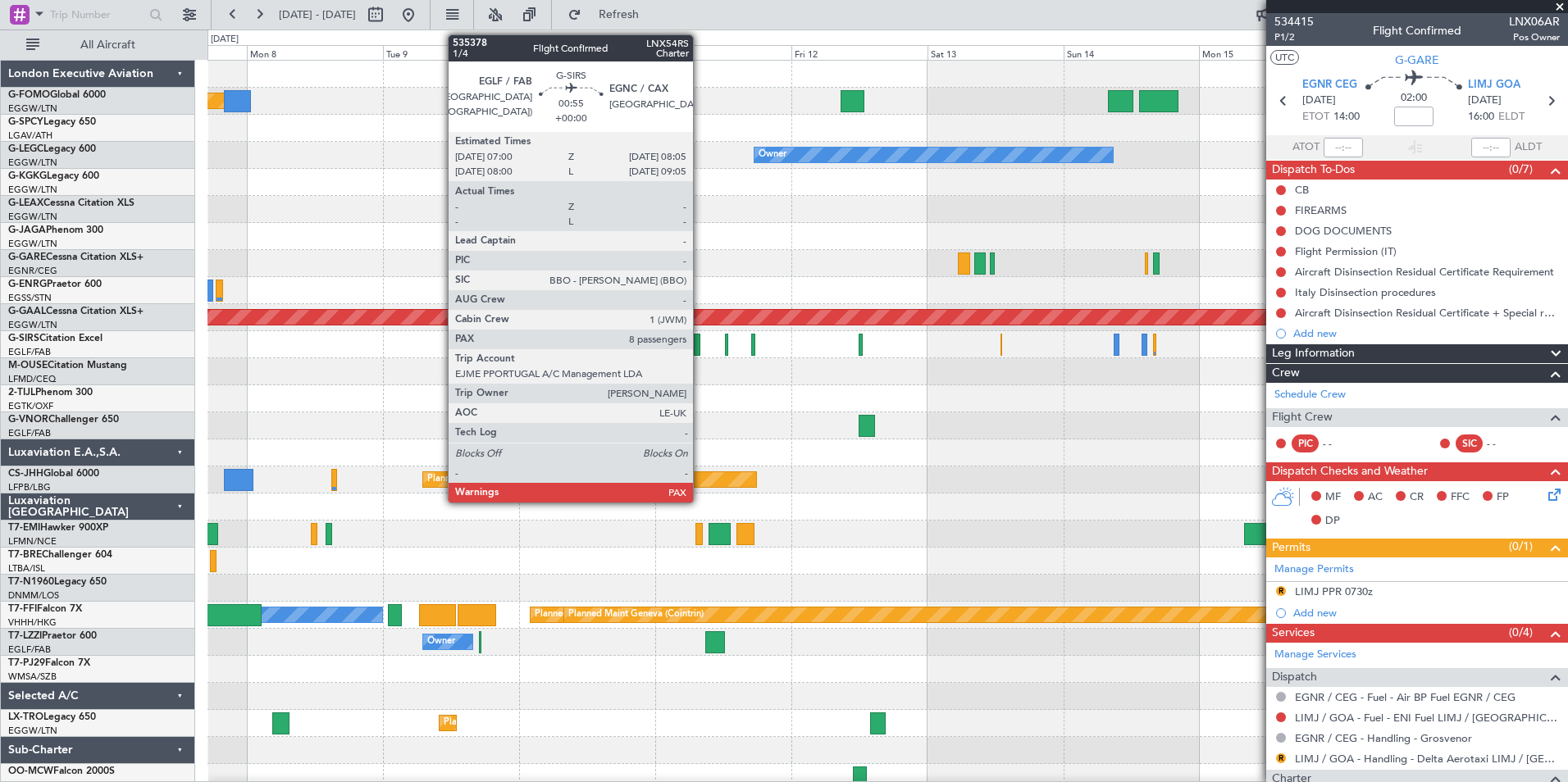
click at [700, 353] on div at bounding box center [697, 345] width 7 height 22
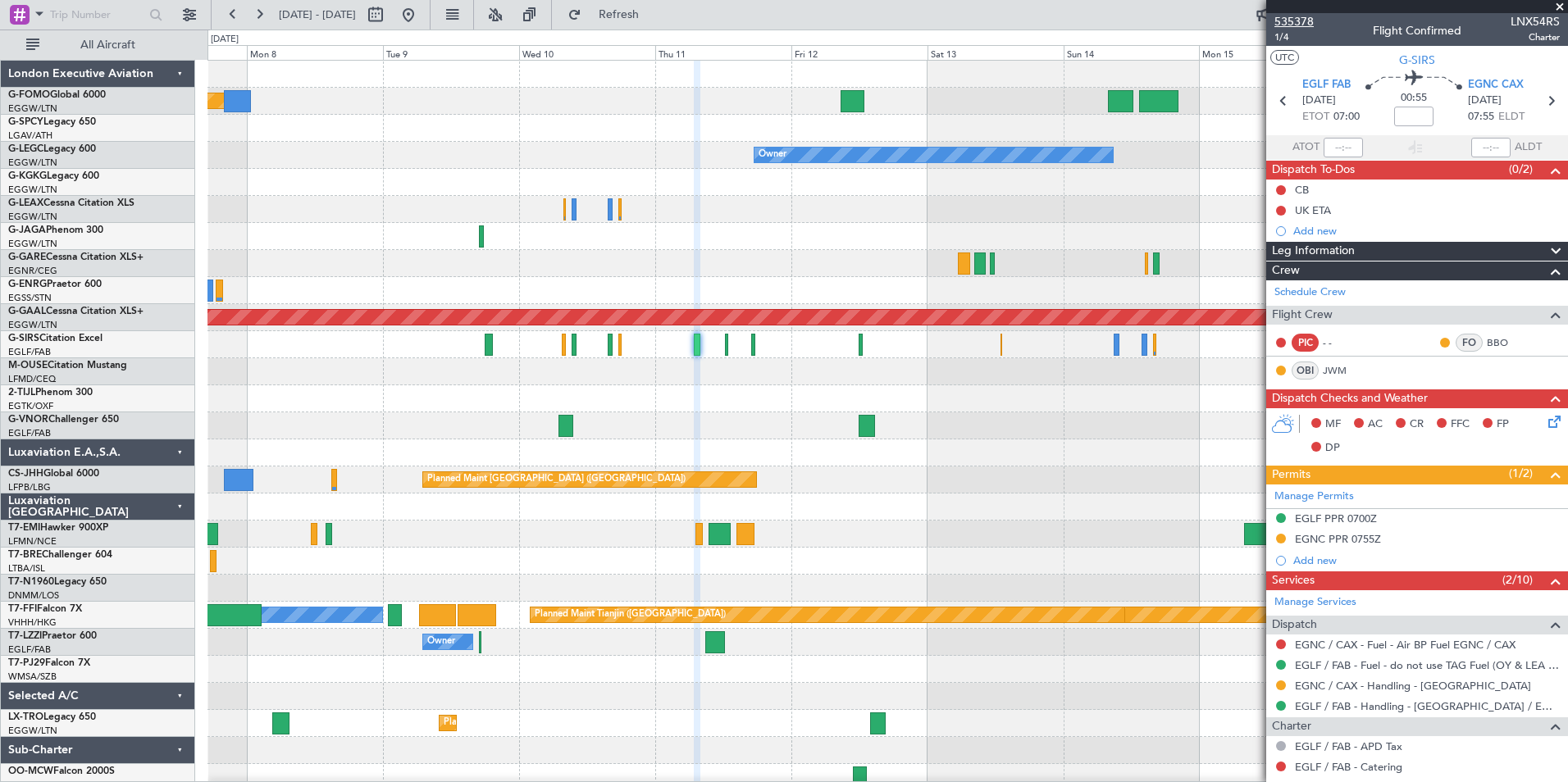
click at [1290, 17] on span "535378" at bounding box center [1294, 21] width 39 height 18
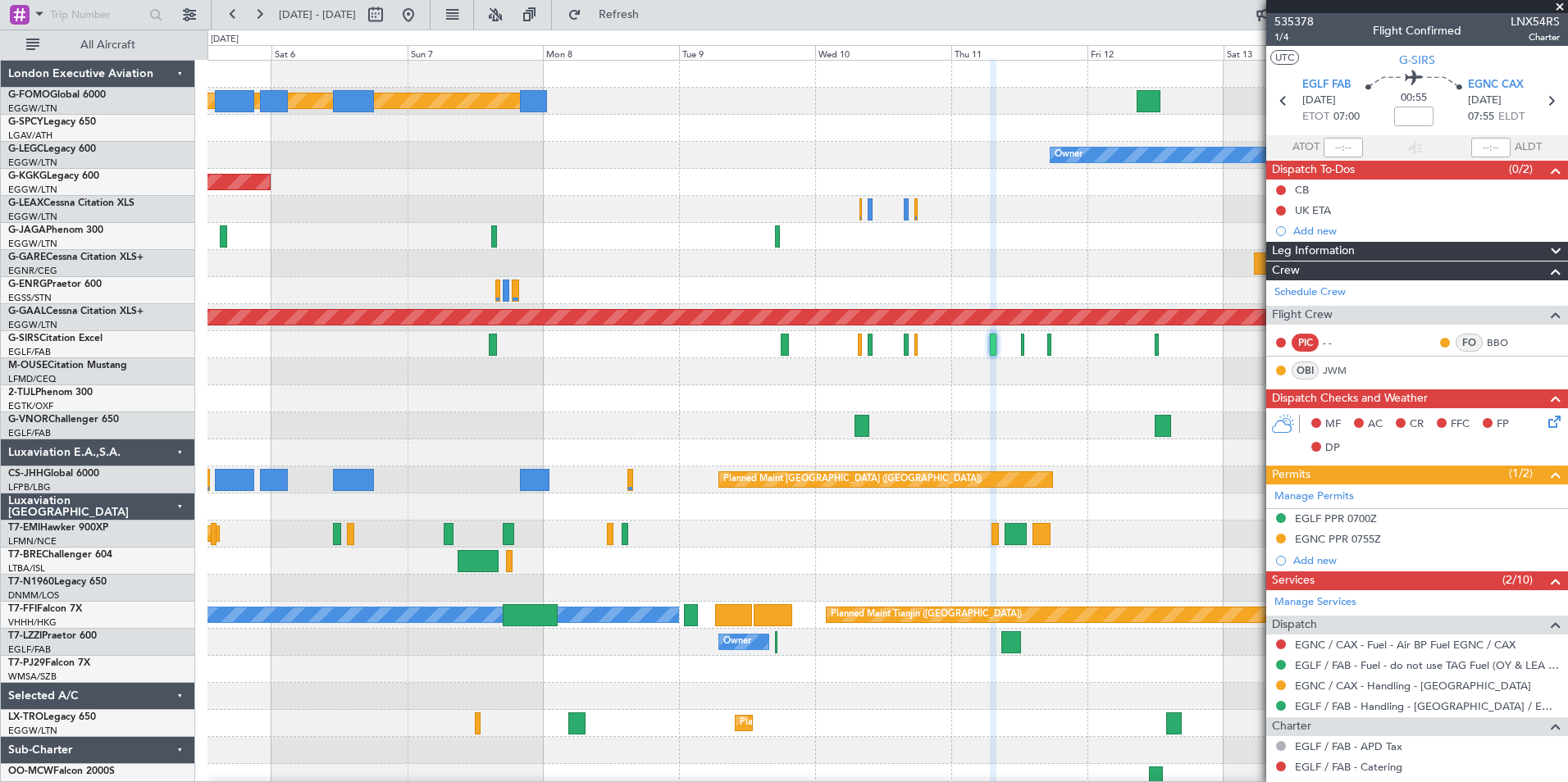
click at [725, 782] on html "[DATE] - [DATE] Refresh Quick Links All Aircraft Planned Maint [GEOGRAPHIC_DATA…" at bounding box center [784, 391] width 1568 height 782
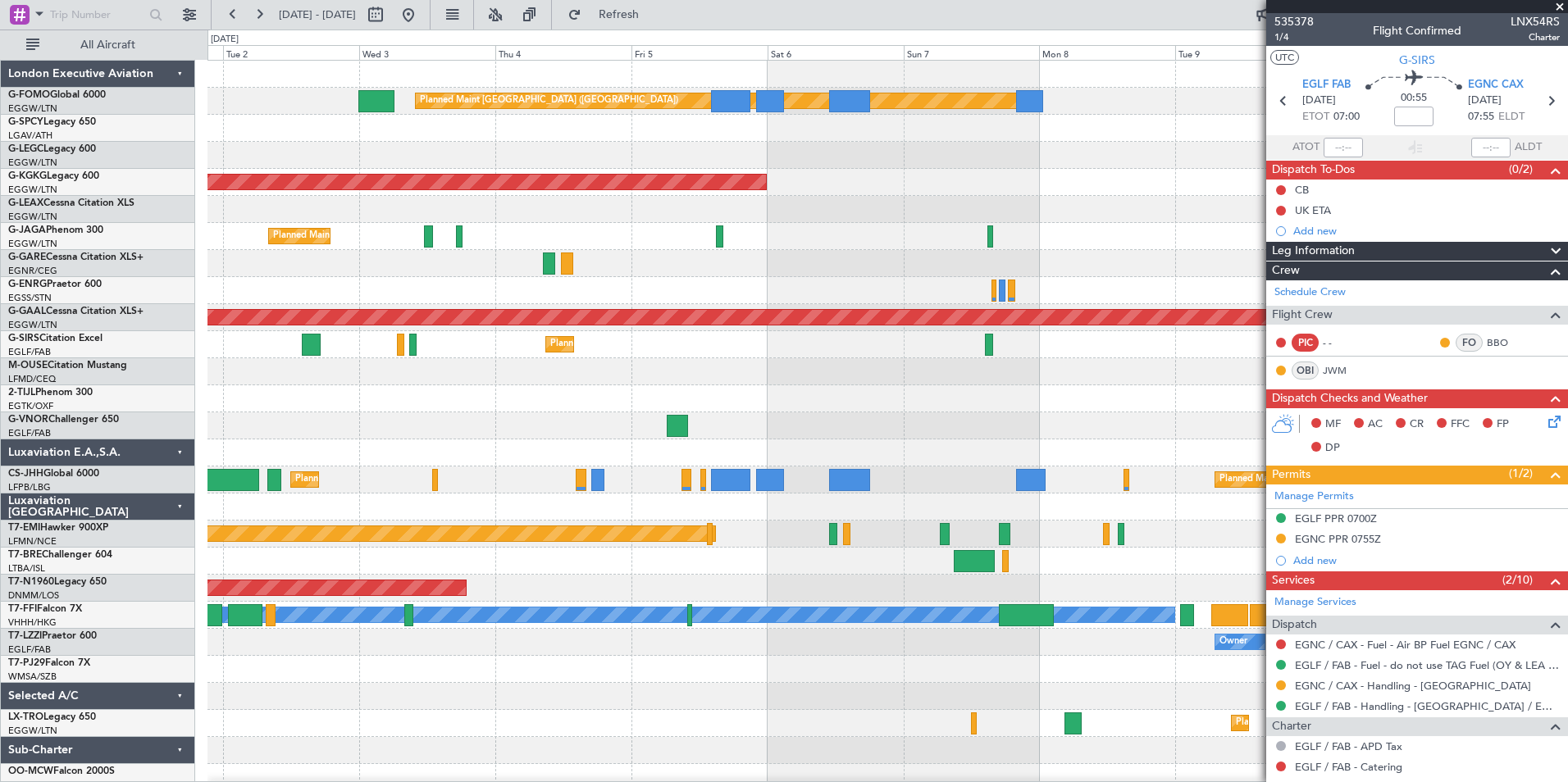
click at [852, 782] on html "[DATE] - [DATE] Refresh Quick Links All Aircraft Planned Maint [GEOGRAPHIC_DATA…" at bounding box center [784, 391] width 1568 height 782
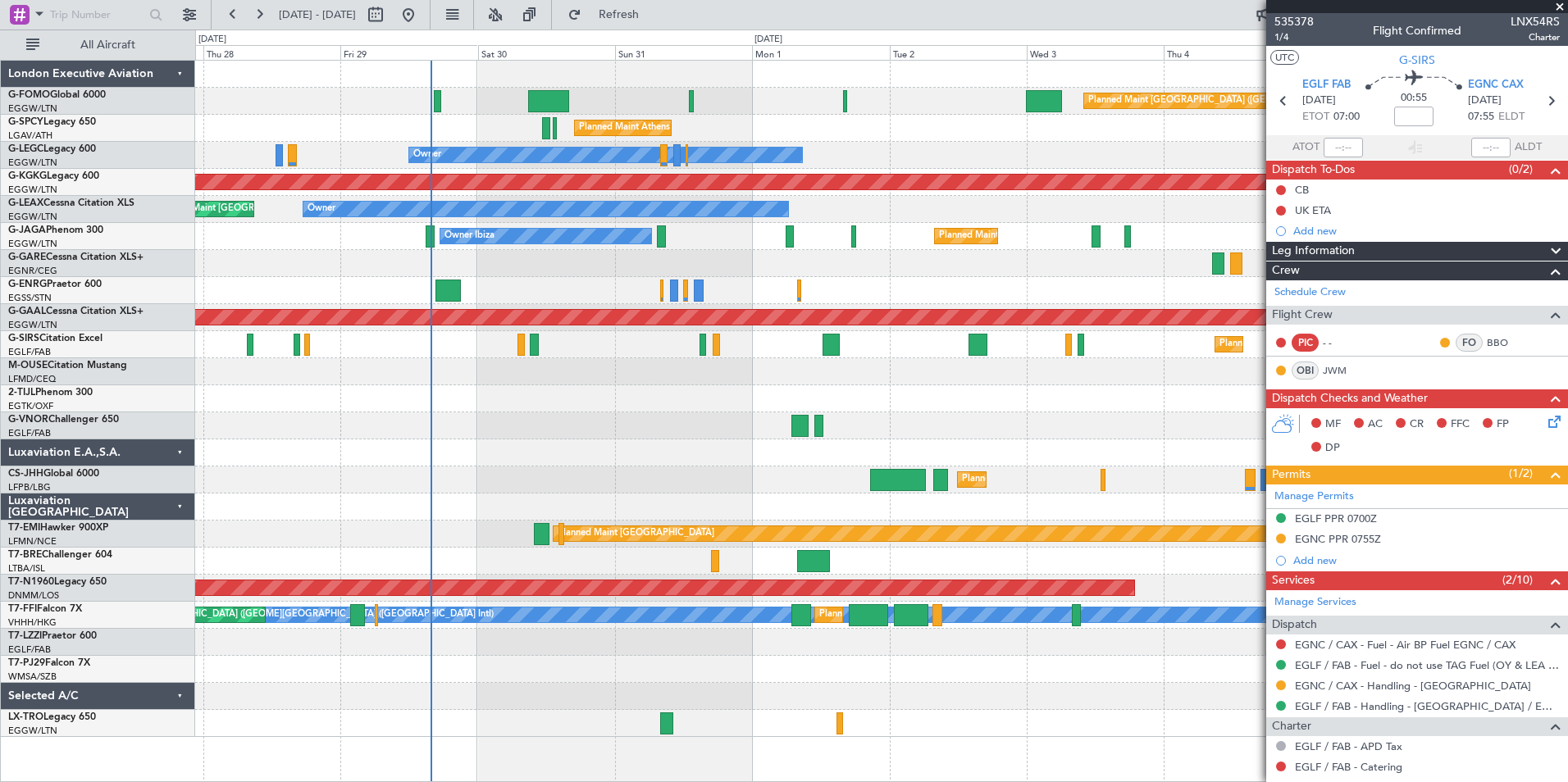
click at [957, 782] on html "[DATE] - [DATE] Refresh Quick Links All Aircraft Planned Maint [GEOGRAPHIC_DATA…" at bounding box center [784, 391] width 1568 height 782
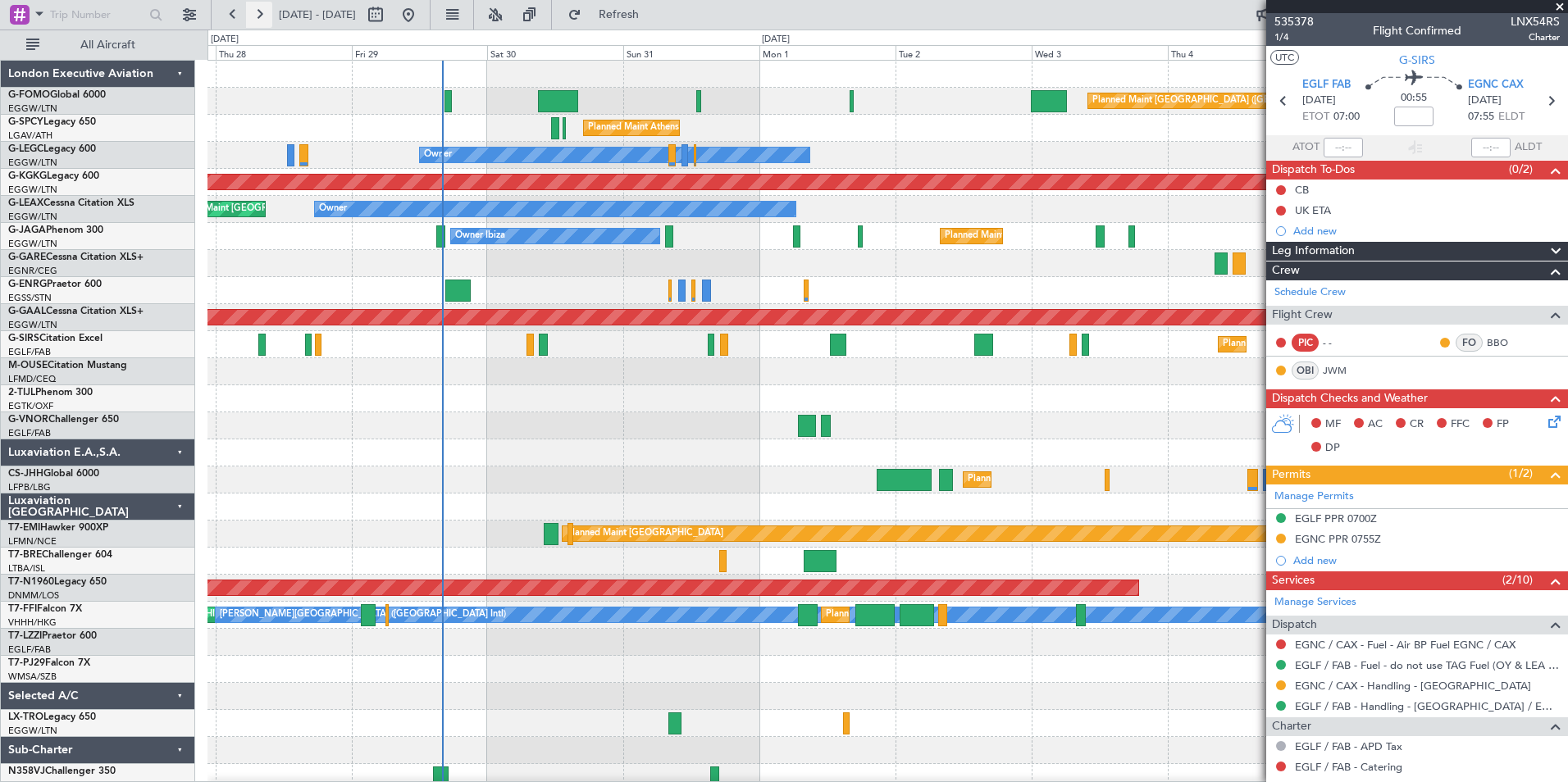
click at [264, 14] on button at bounding box center [259, 15] width 26 height 26
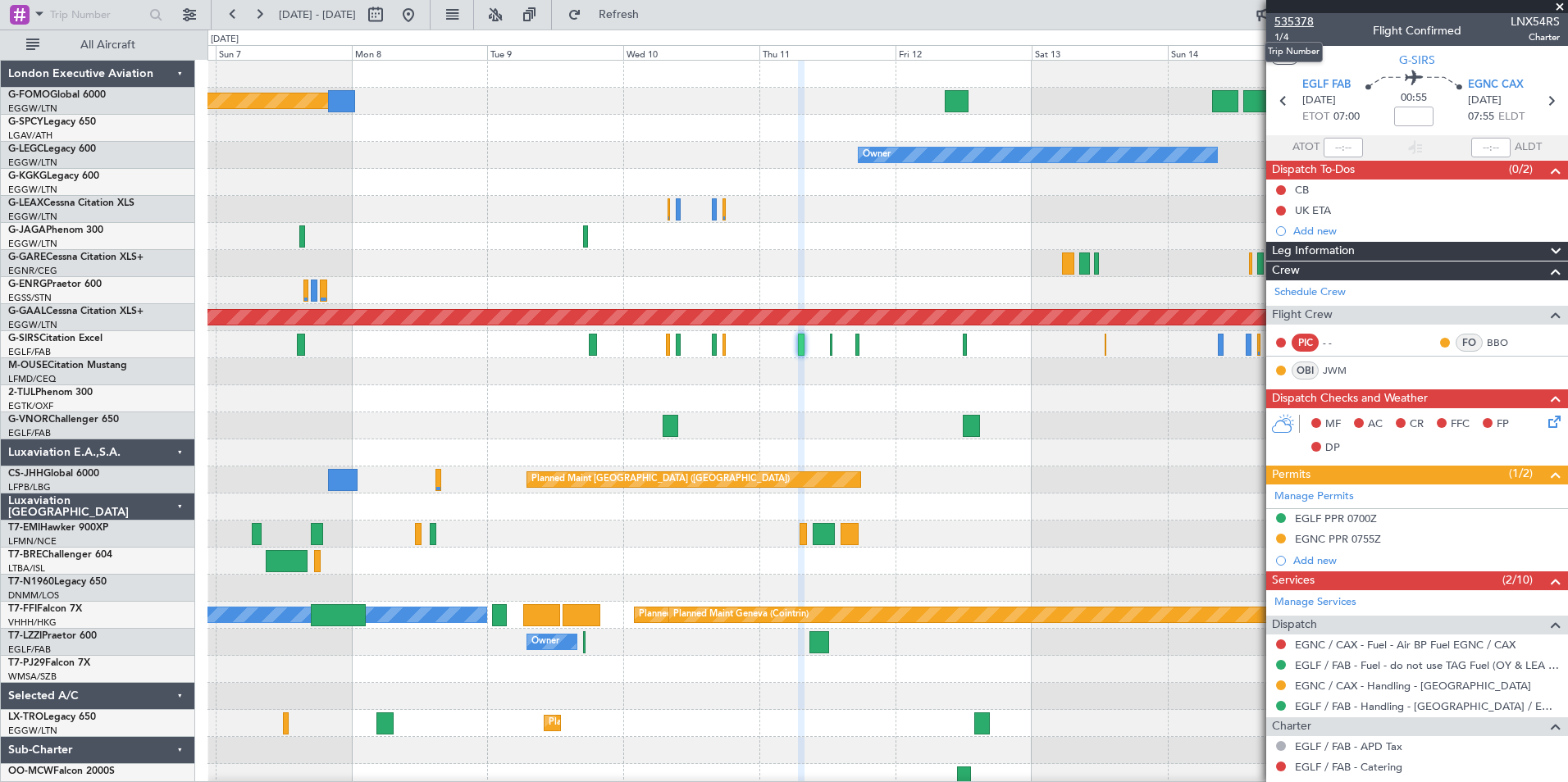
click at [1287, 25] on span "535378" at bounding box center [1294, 21] width 39 height 18
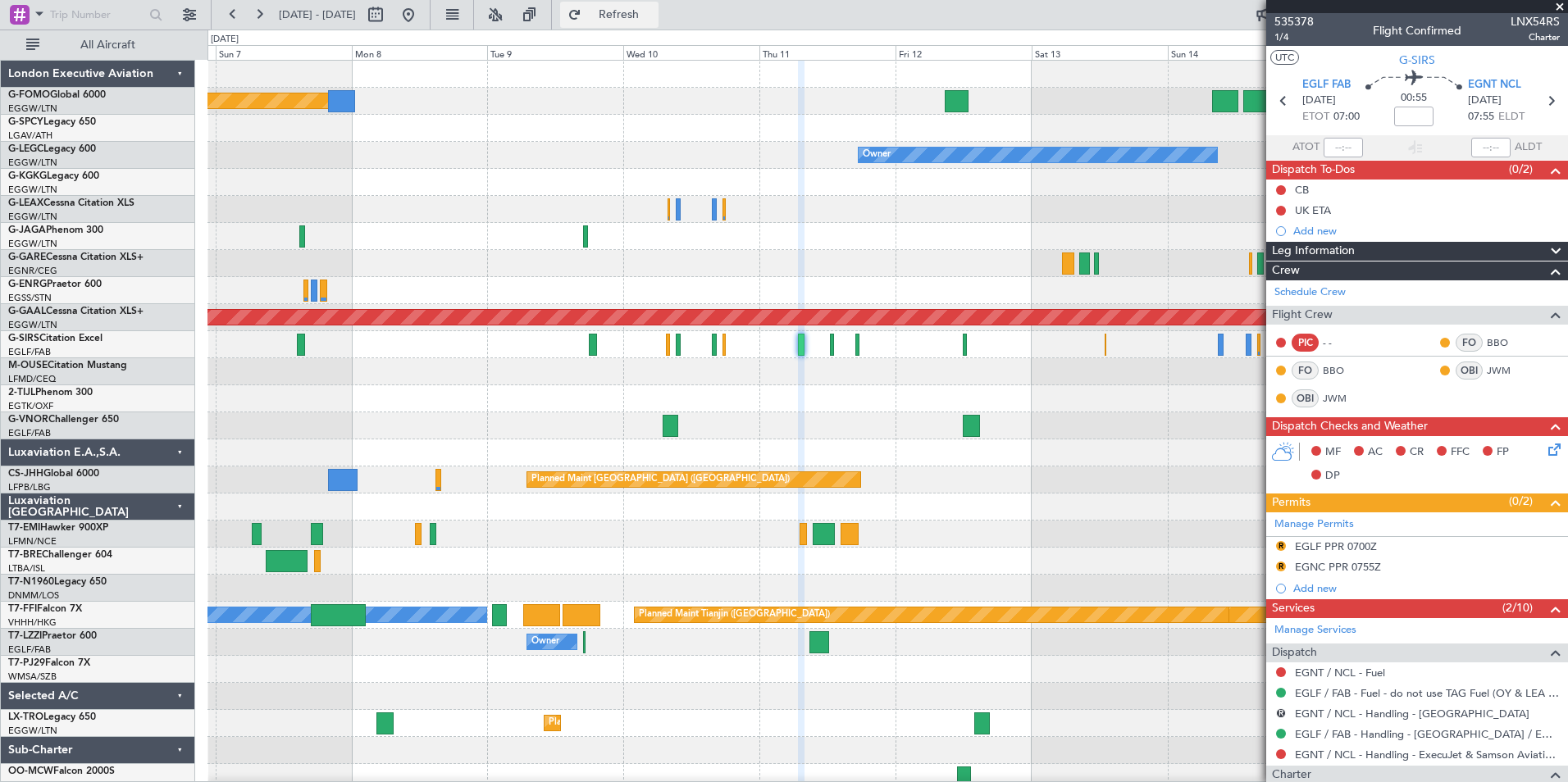
click at [657, 24] on button "Refresh" at bounding box center [609, 15] width 98 height 26
click at [657, 24] on button "Refreshing..." at bounding box center [609, 15] width 98 height 26
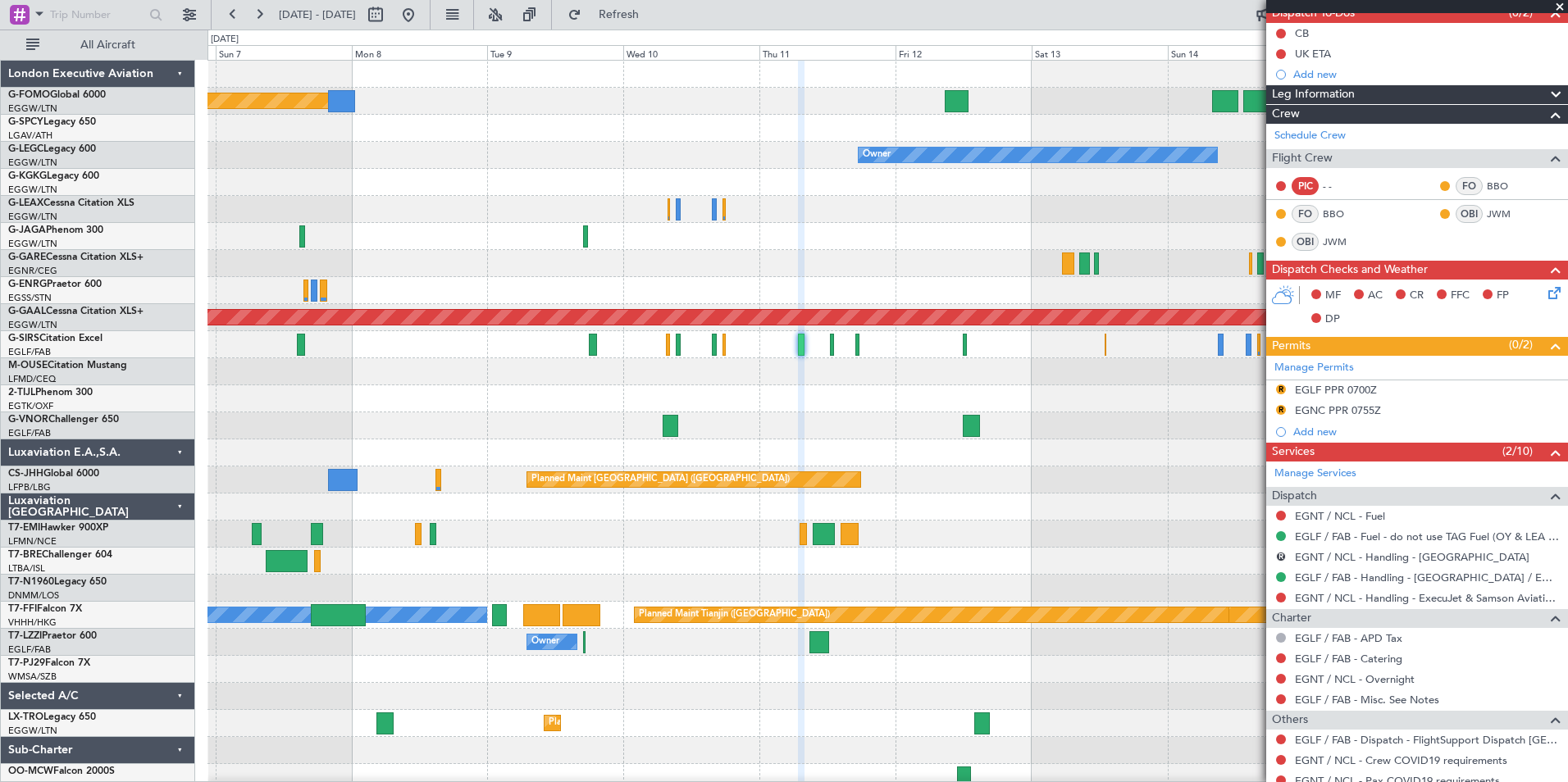
scroll to position [164, 0]
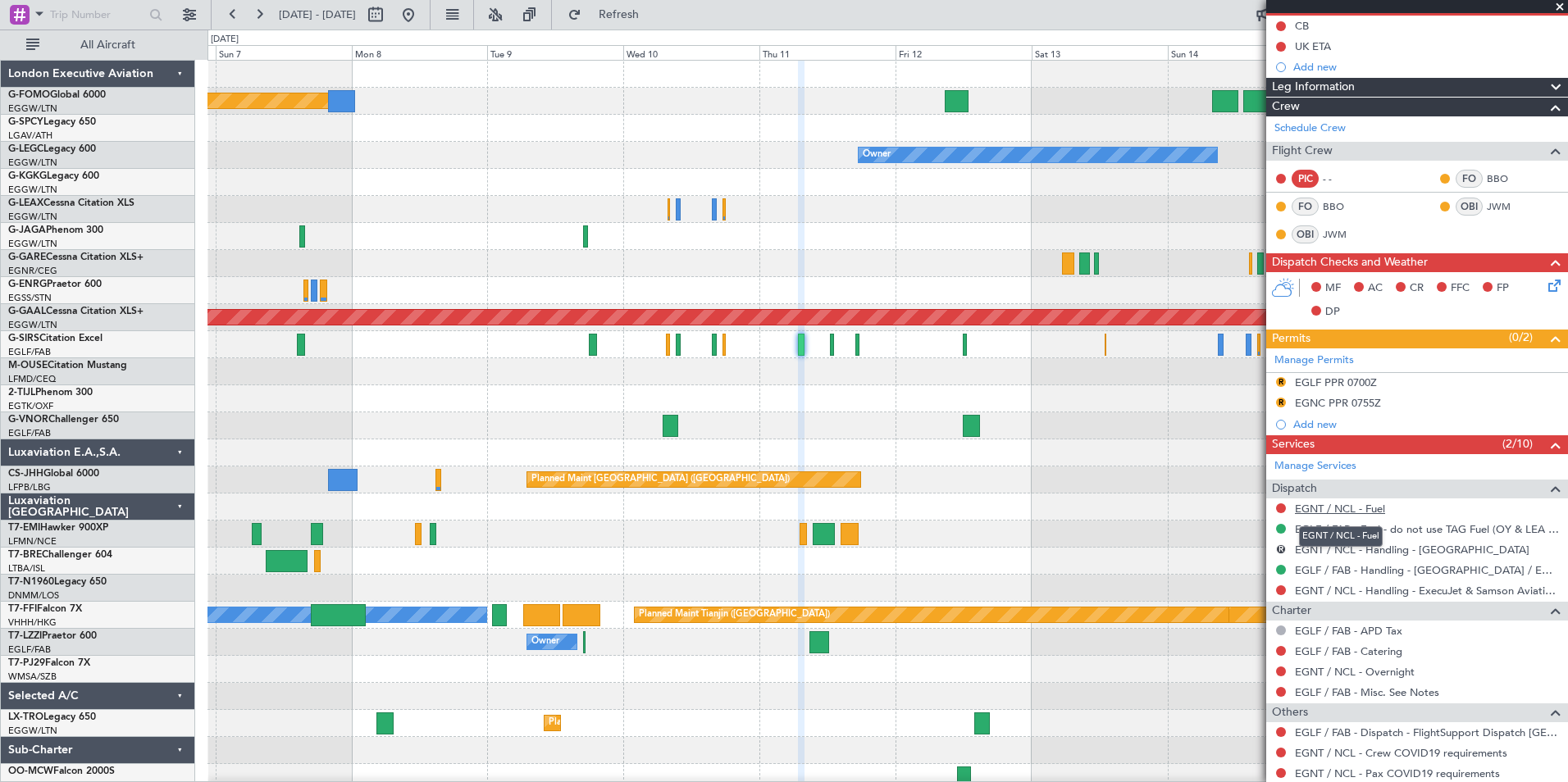
click at [1327, 502] on link "EGNT / NCL - Fuel" at bounding box center [1339, 508] width 90 height 14
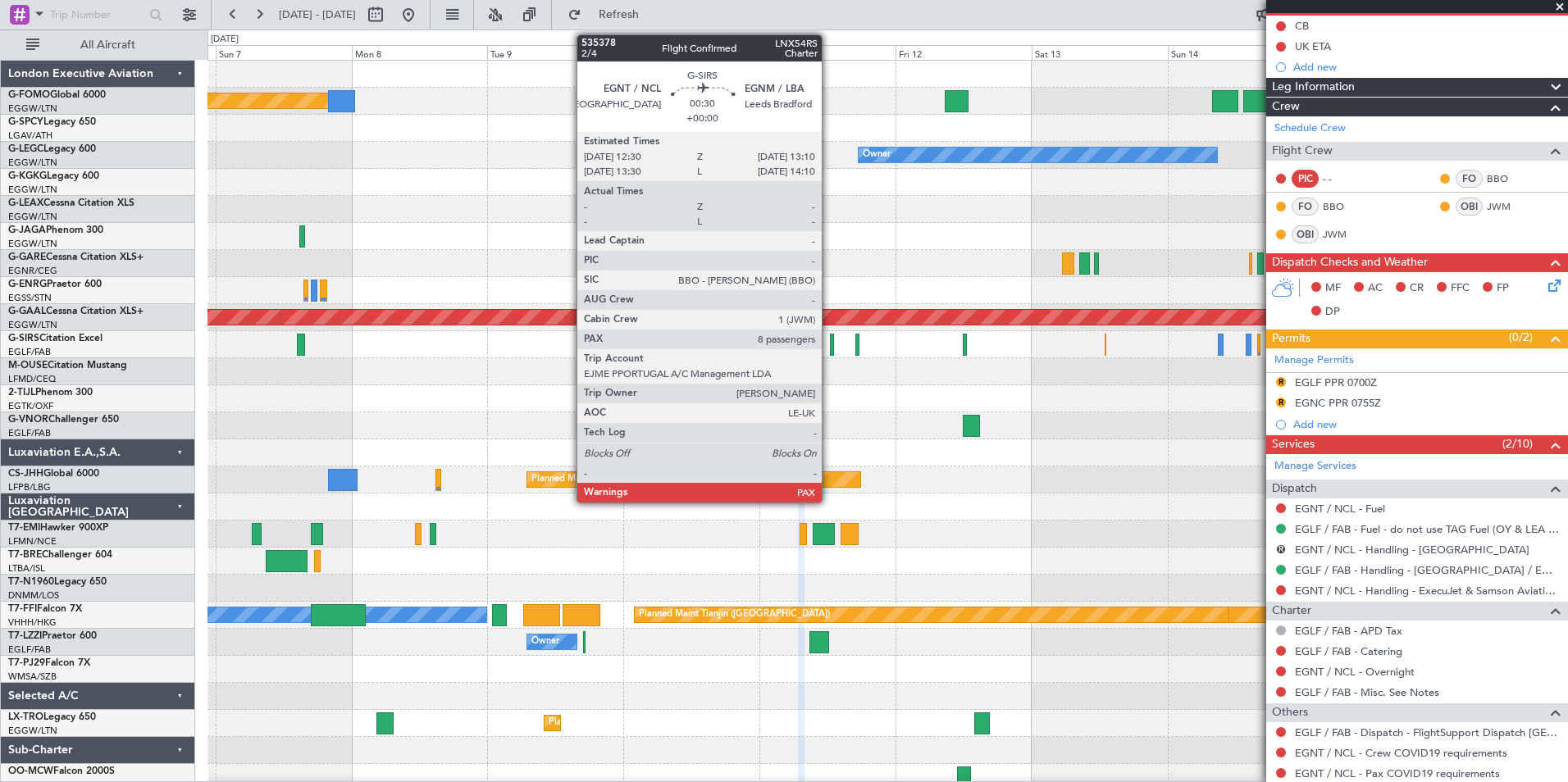
click at [830, 353] on div at bounding box center [832, 345] width 4 height 22
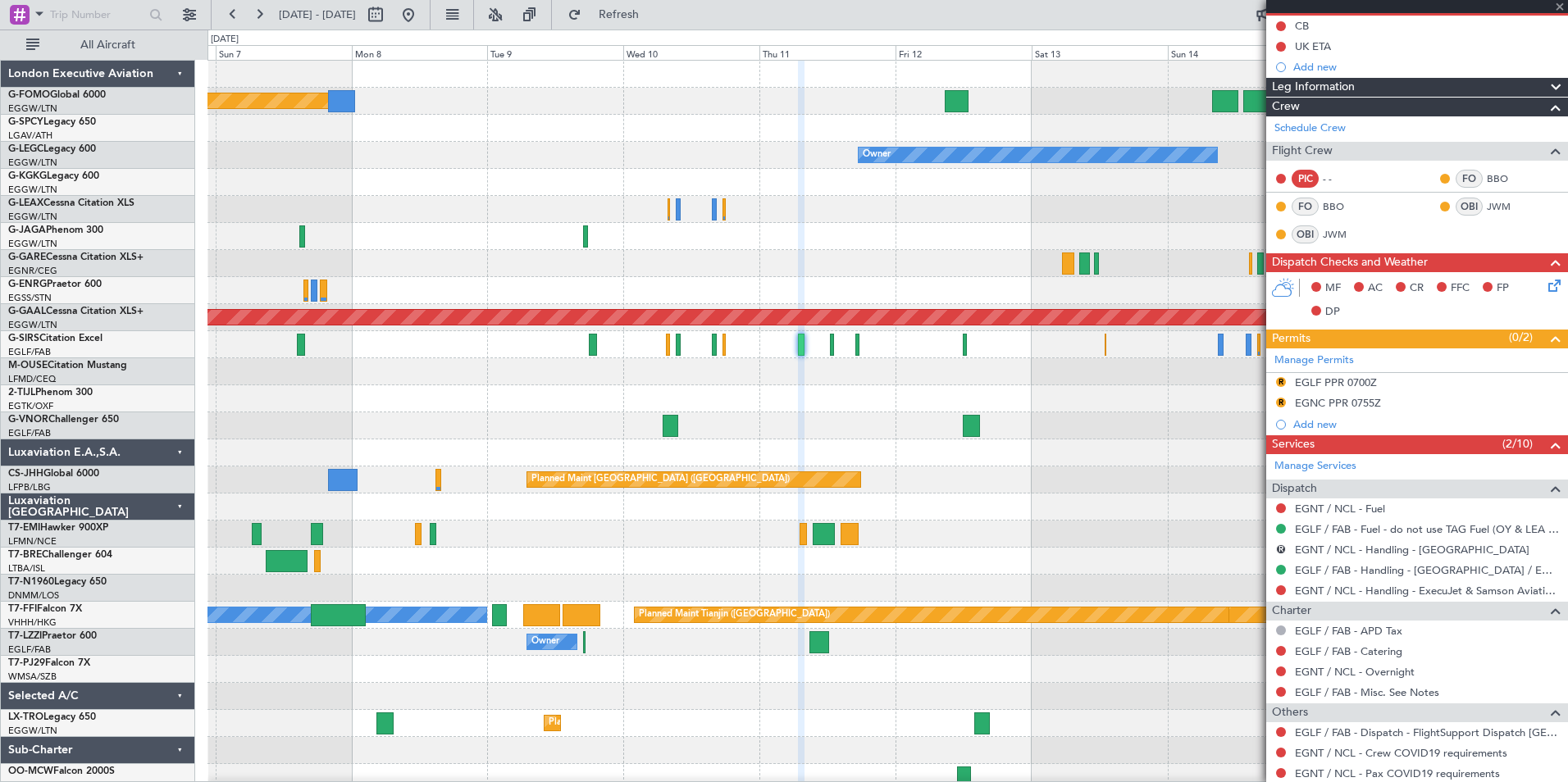
scroll to position [0, 0]
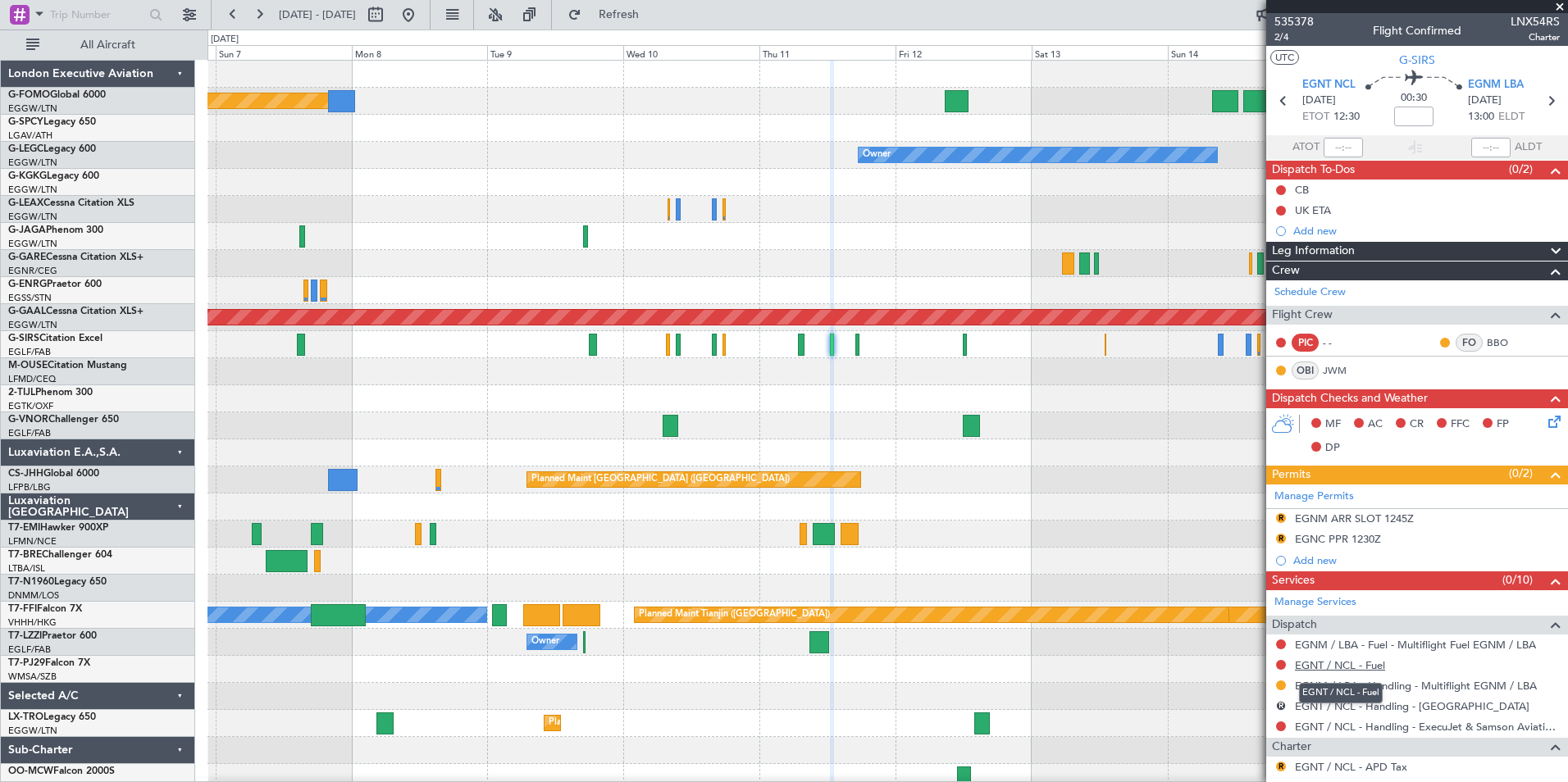
click at [1328, 665] on link "EGNT / NCL - Fuel" at bounding box center [1339, 665] width 90 height 14
click at [654, 10] on span "Refresh" at bounding box center [620, 15] width 69 height 11
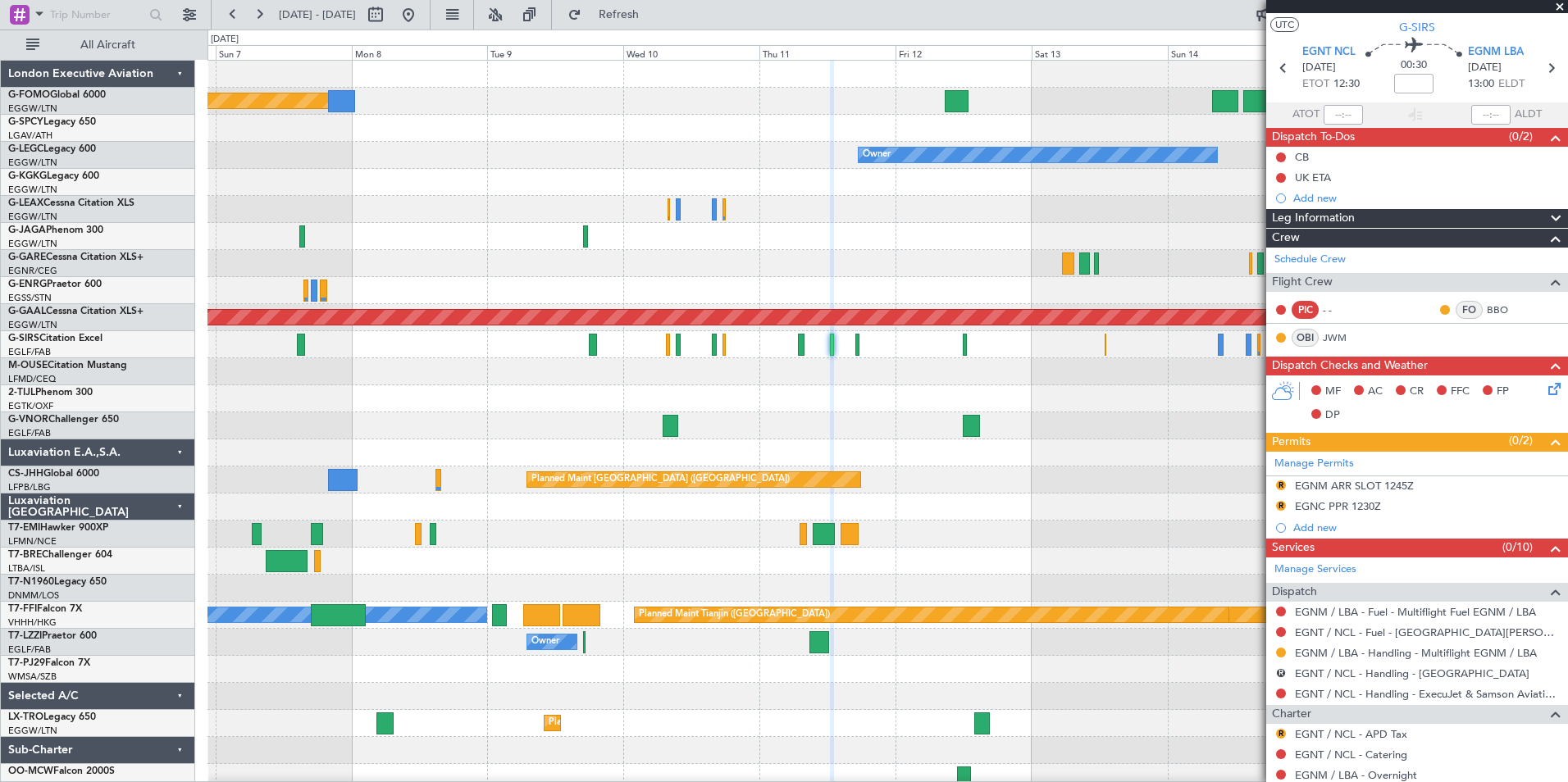
scroll to position [184, 0]
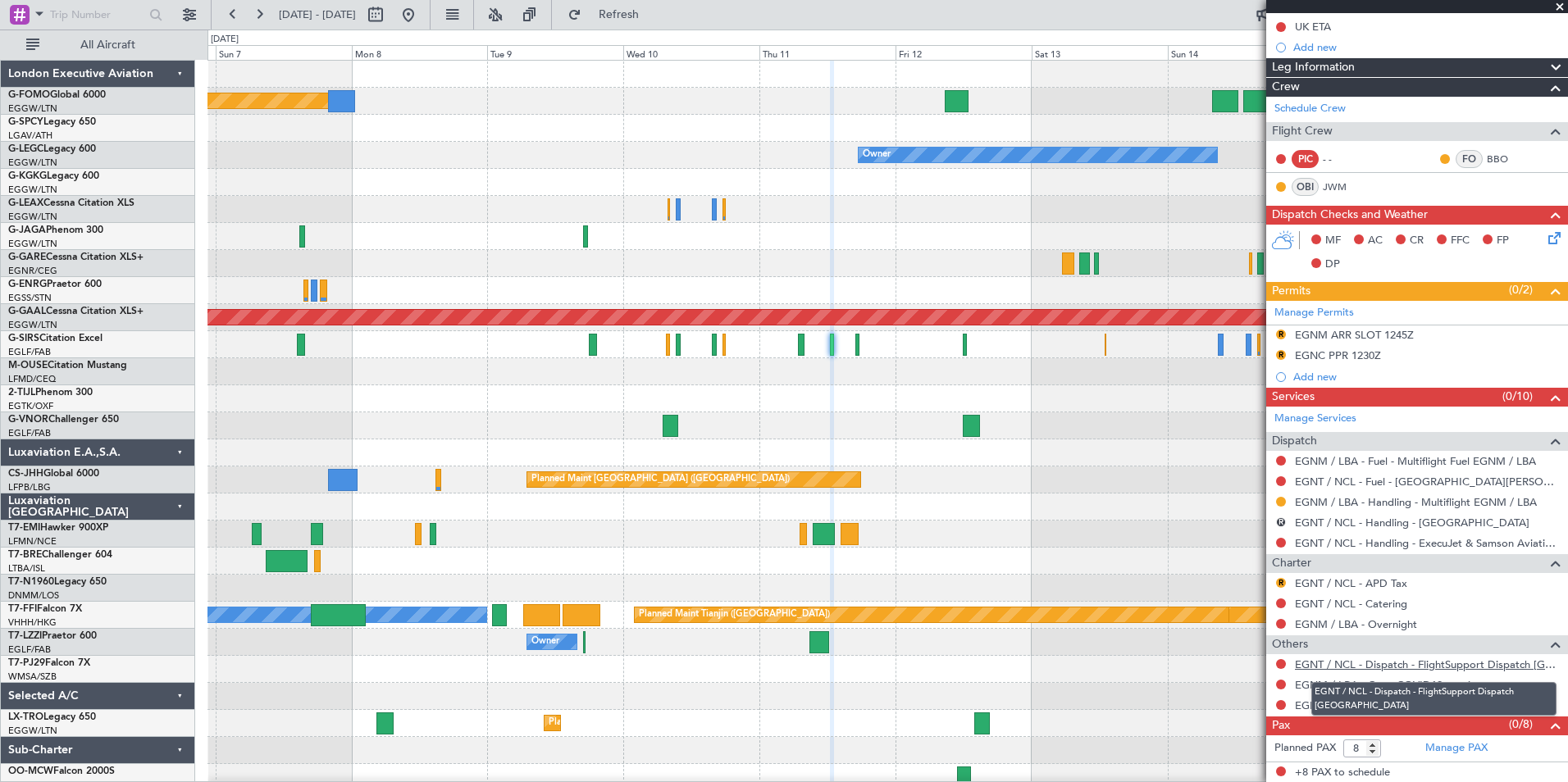
click at [1481, 658] on link "EGNT / NCL - Dispatch - FlightSupport Dispatch [GEOGRAPHIC_DATA]" at bounding box center [1427, 664] width 265 height 14
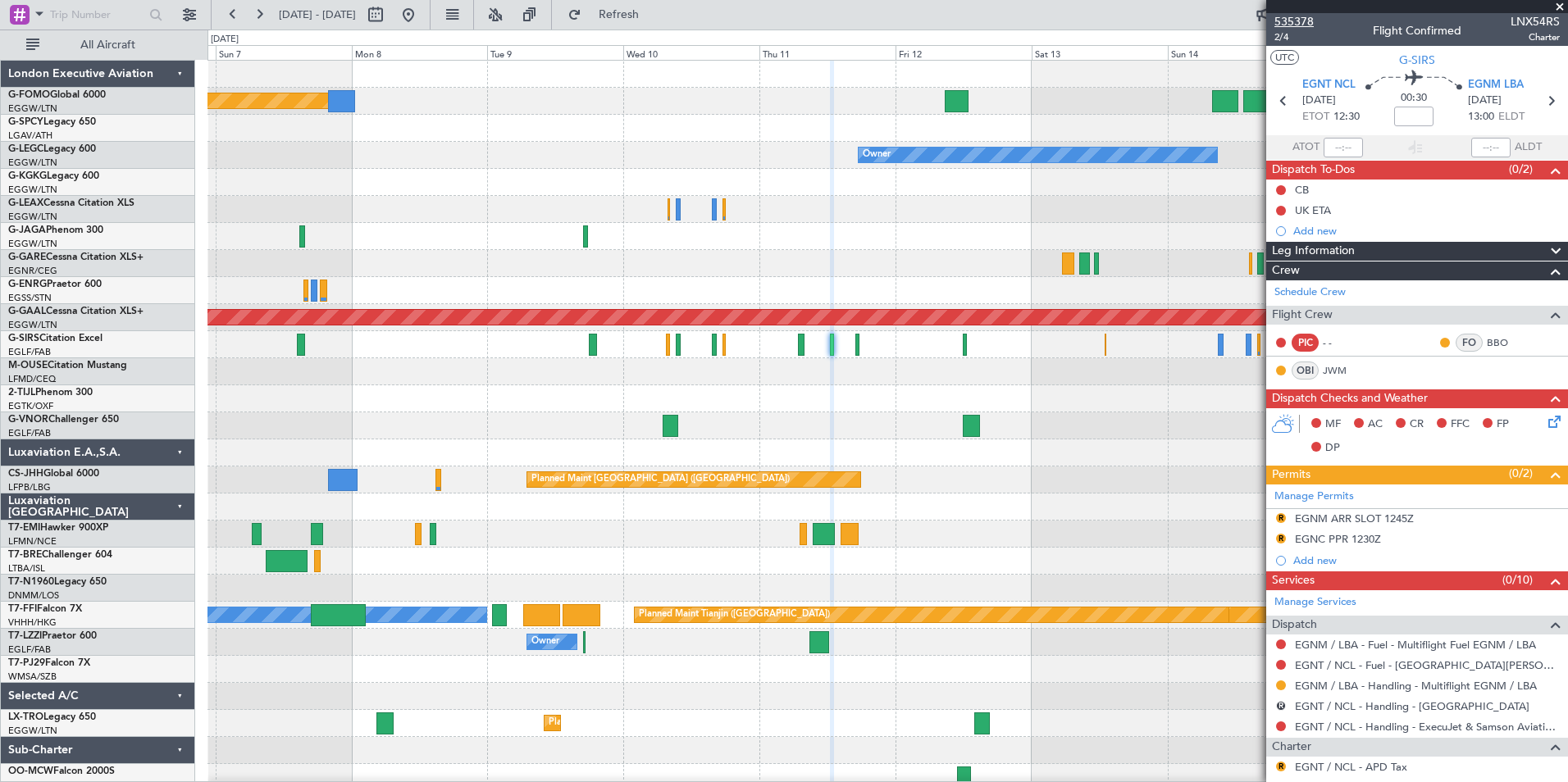
click at [1292, 24] on span "535378" at bounding box center [1294, 21] width 39 height 18
click at [1477, 727] on link "EGNT / NCL - Handling - ExecuJet & Samson Aviation Services [GEOGRAPHIC_DATA] /…" at bounding box center [1427, 726] width 265 height 14
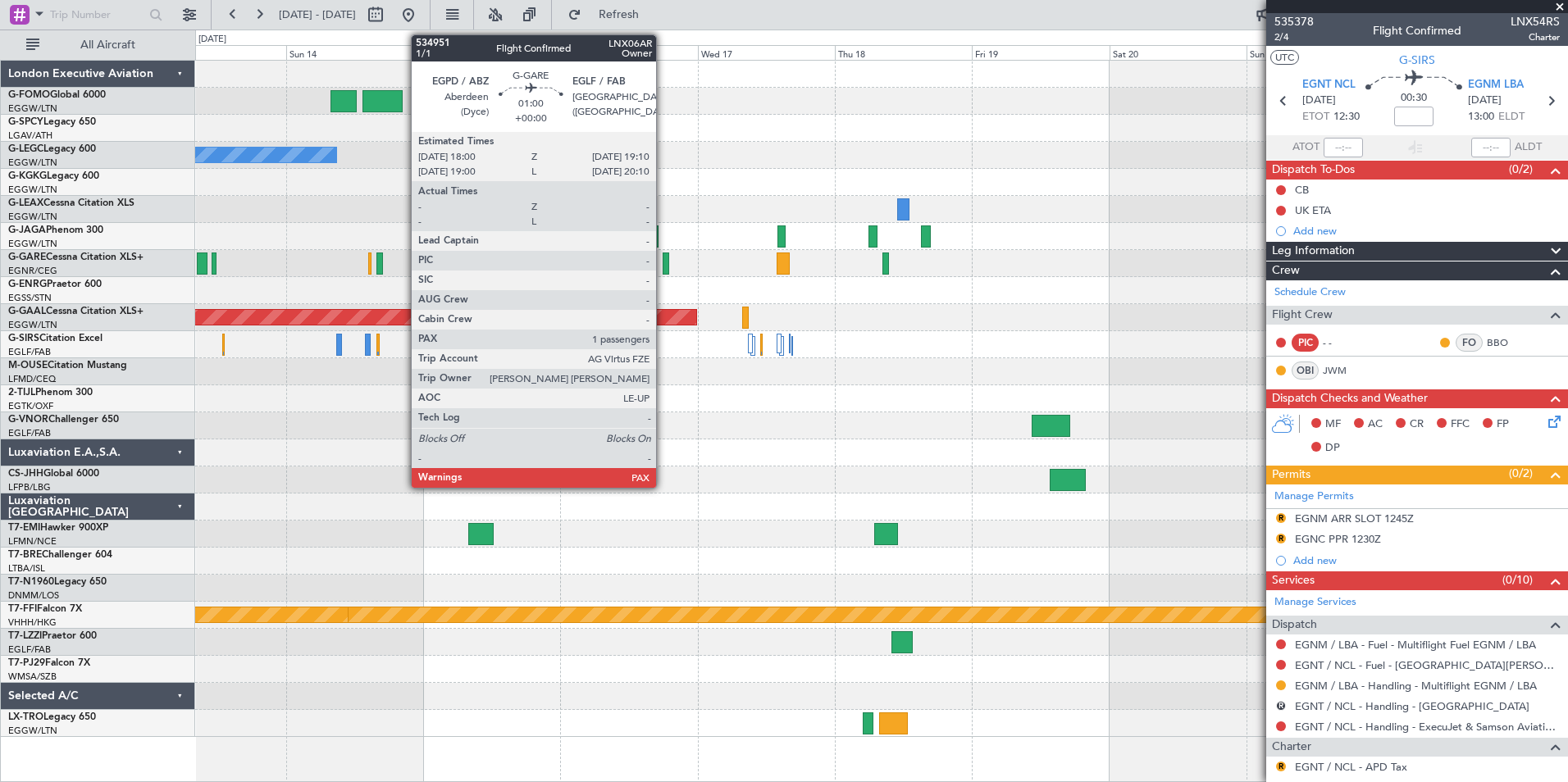
click at [663, 270] on div at bounding box center [666, 264] width 7 height 22
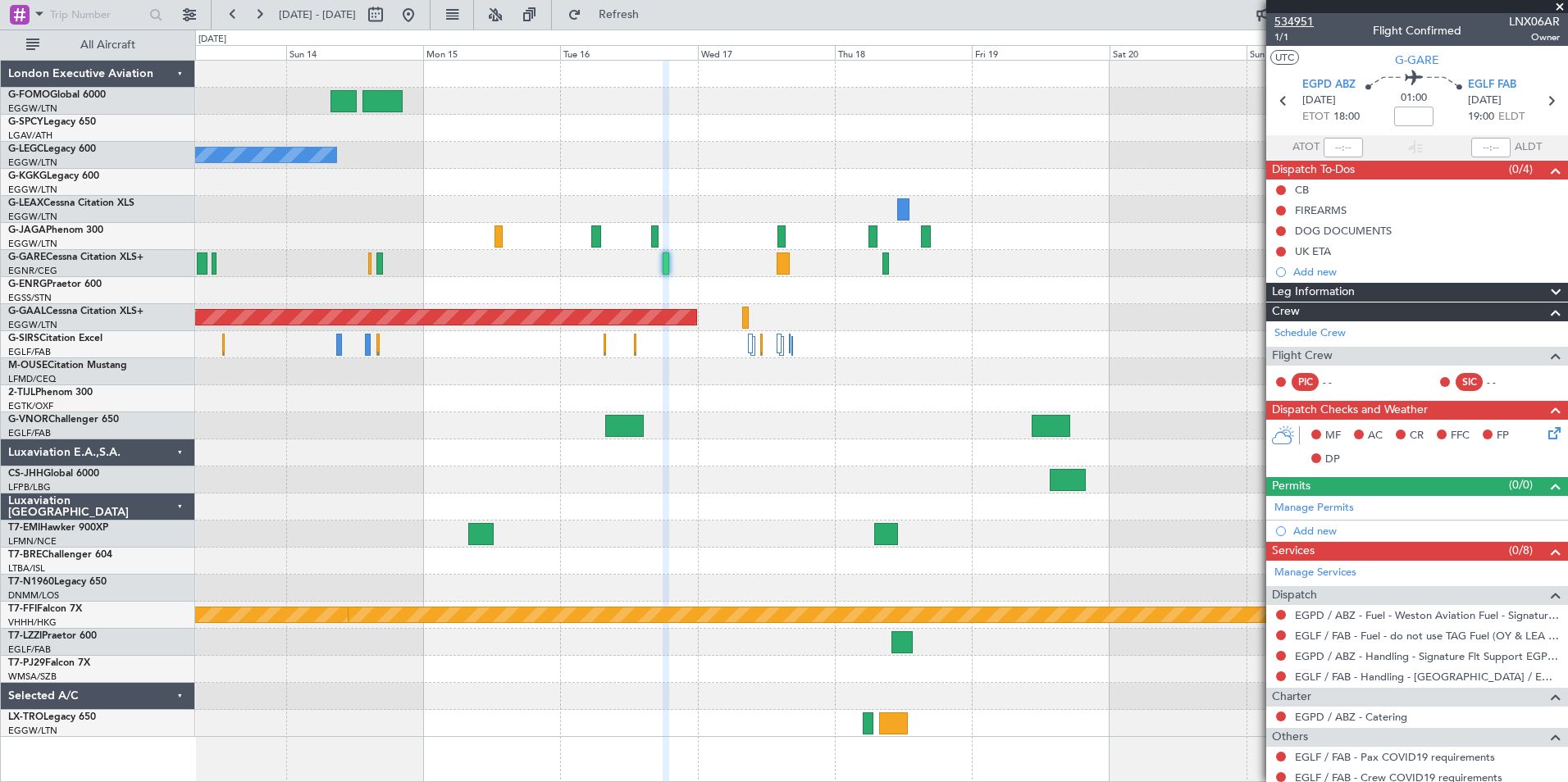
click at [1306, 25] on span "534951" at bounding box center [1294, 21] width 39 height 18
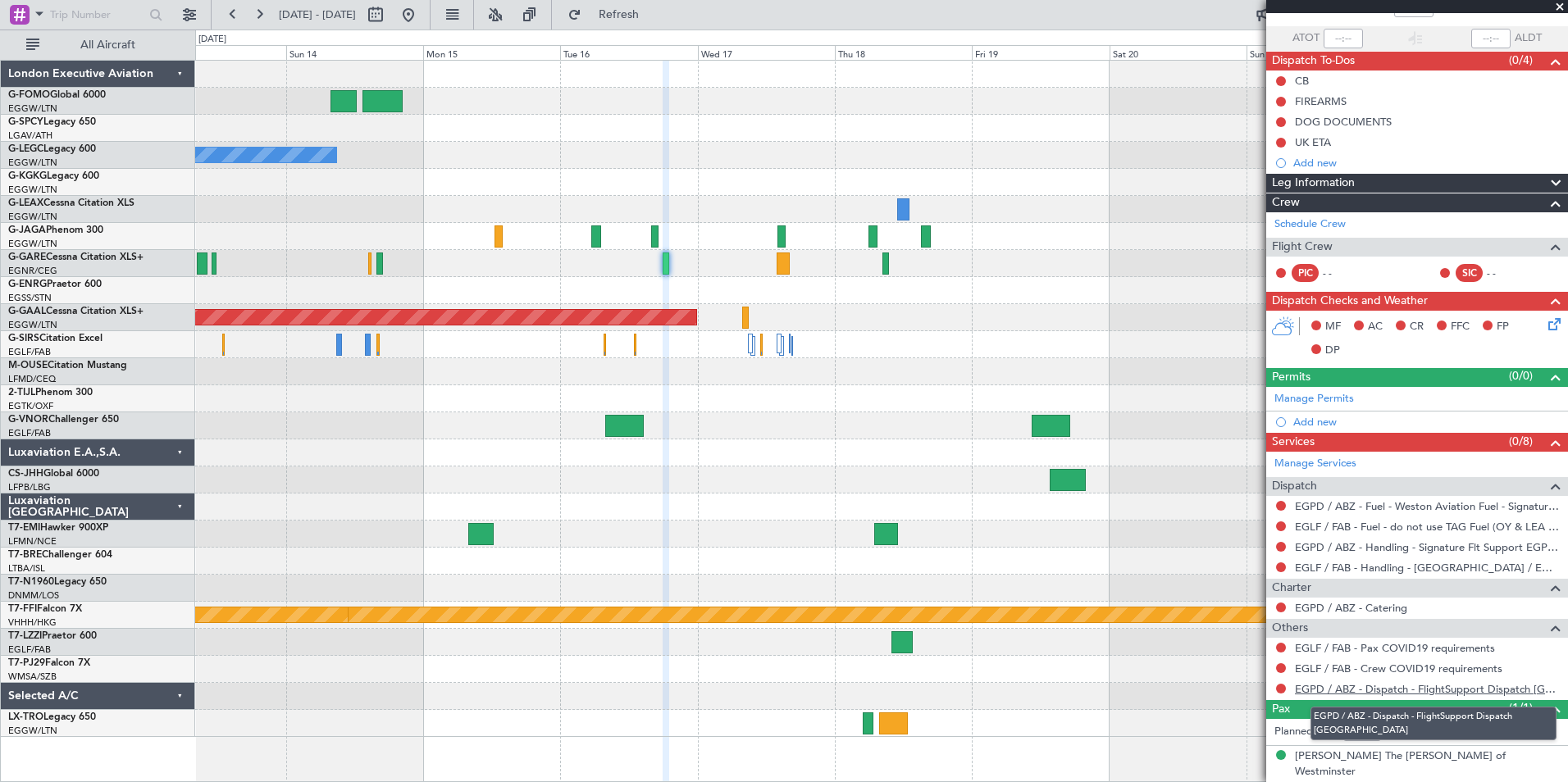
click at [1527, 692] on link "EGPD / ABZ - Dispatch - FlightSupport Dispatch [GEOGRAPHIC_DATA]" at bounding box center [1427, 689] width 265 height 14
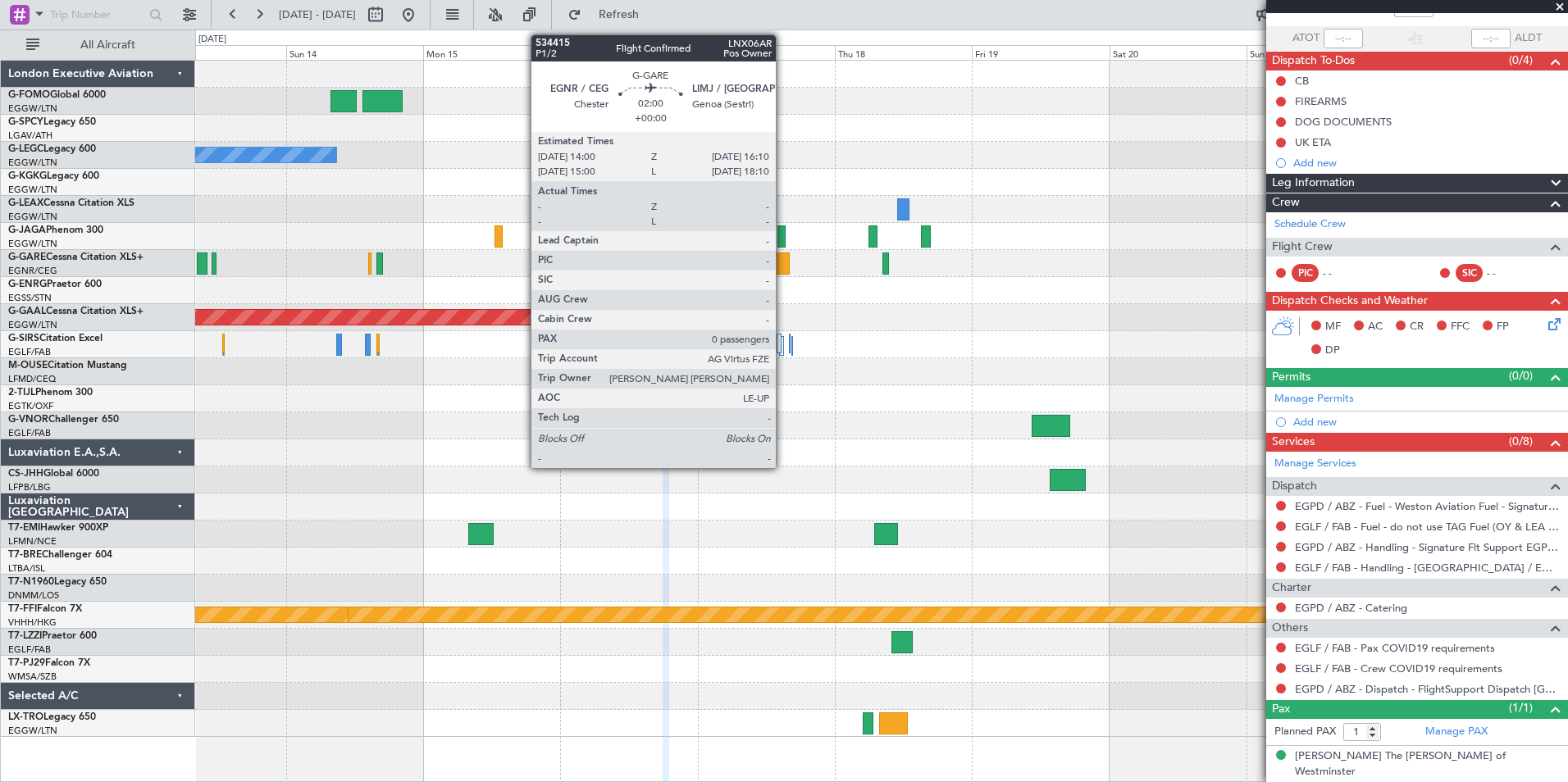
click at [783, 263] on div at bounding box center [783, 264] width 13 height 22
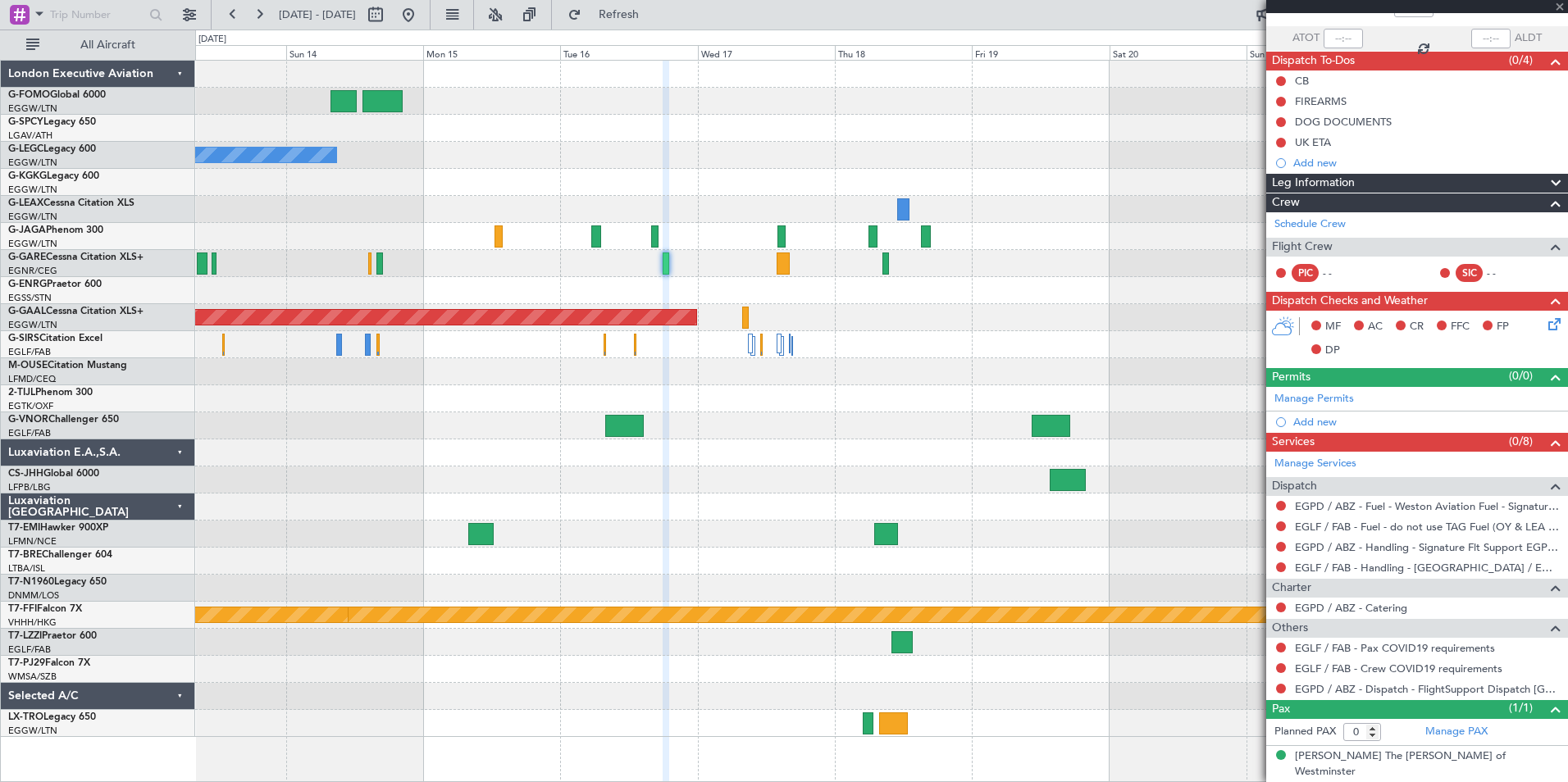
scroll to position [0, 0]
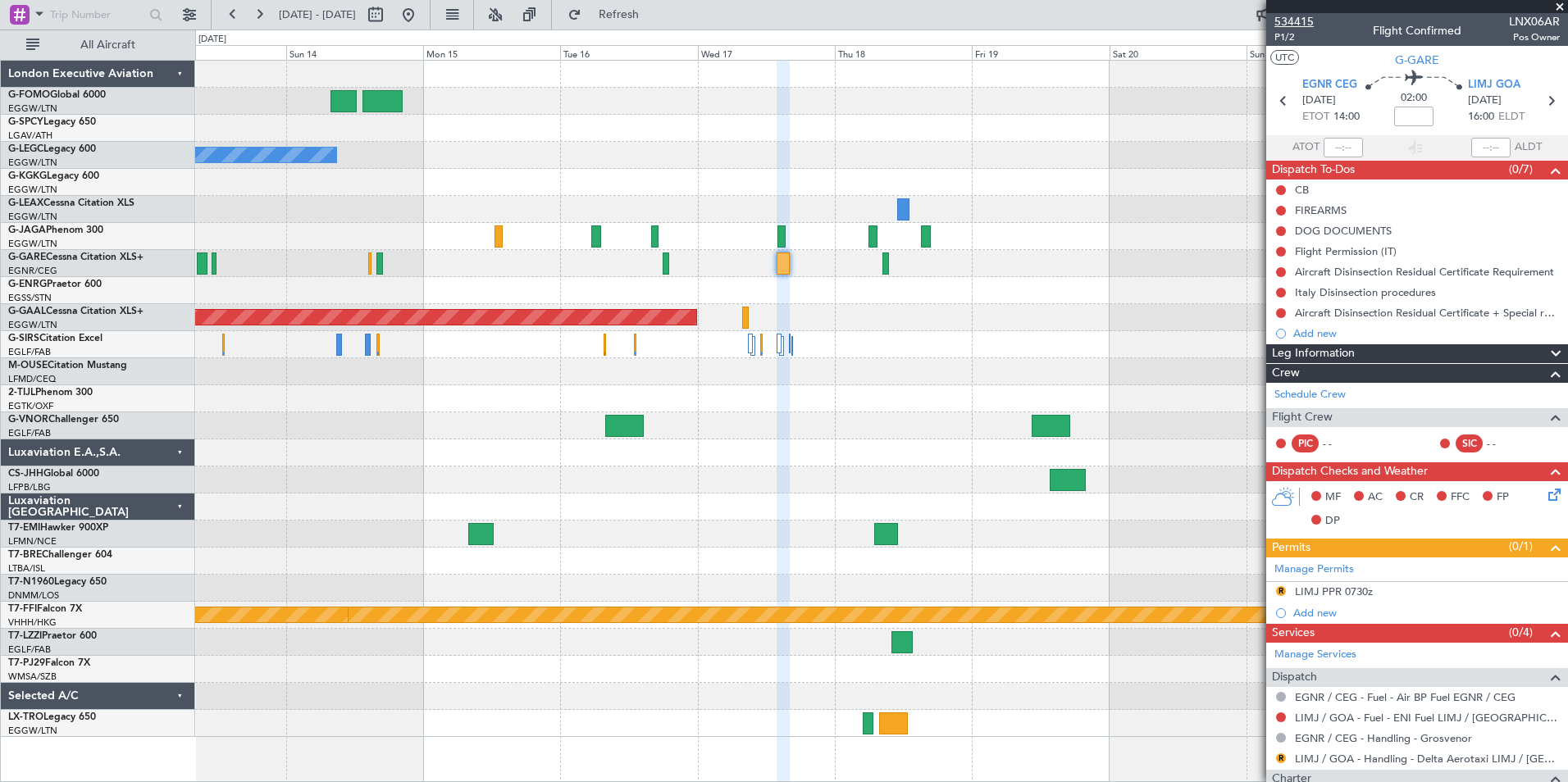
click at [1300, 30] on span "534415" at bounding box center [1294, 21] width 39 height 18
click at [645, 14] on span "Refresh" at bounding box center [620, 15] width 69 height 11
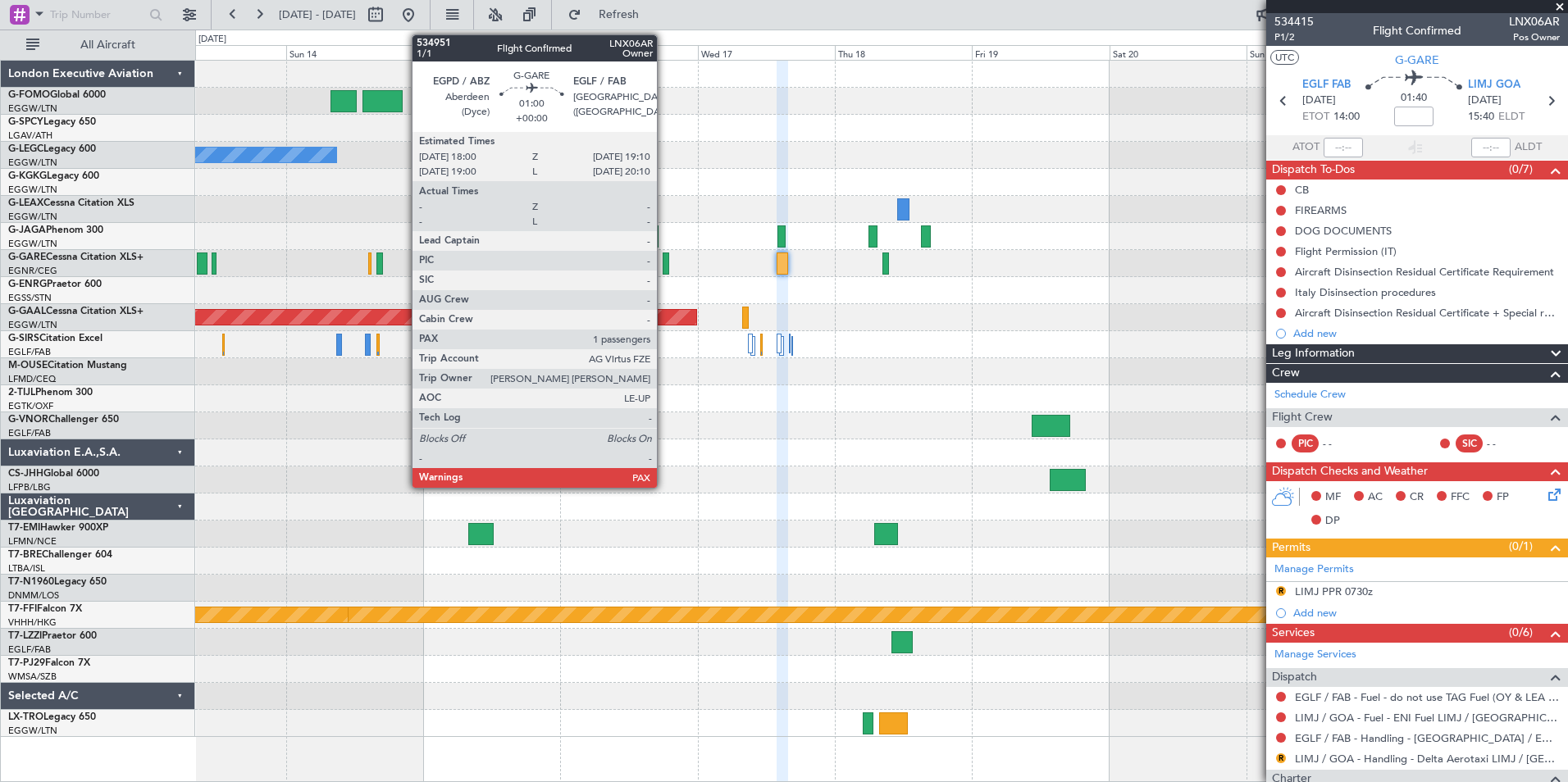
click at [664, 264] on div at bounding box center [666, 264] width 7 height 22
click at [663, 268] on div at bounding box center [666, 264] width 7 height 22
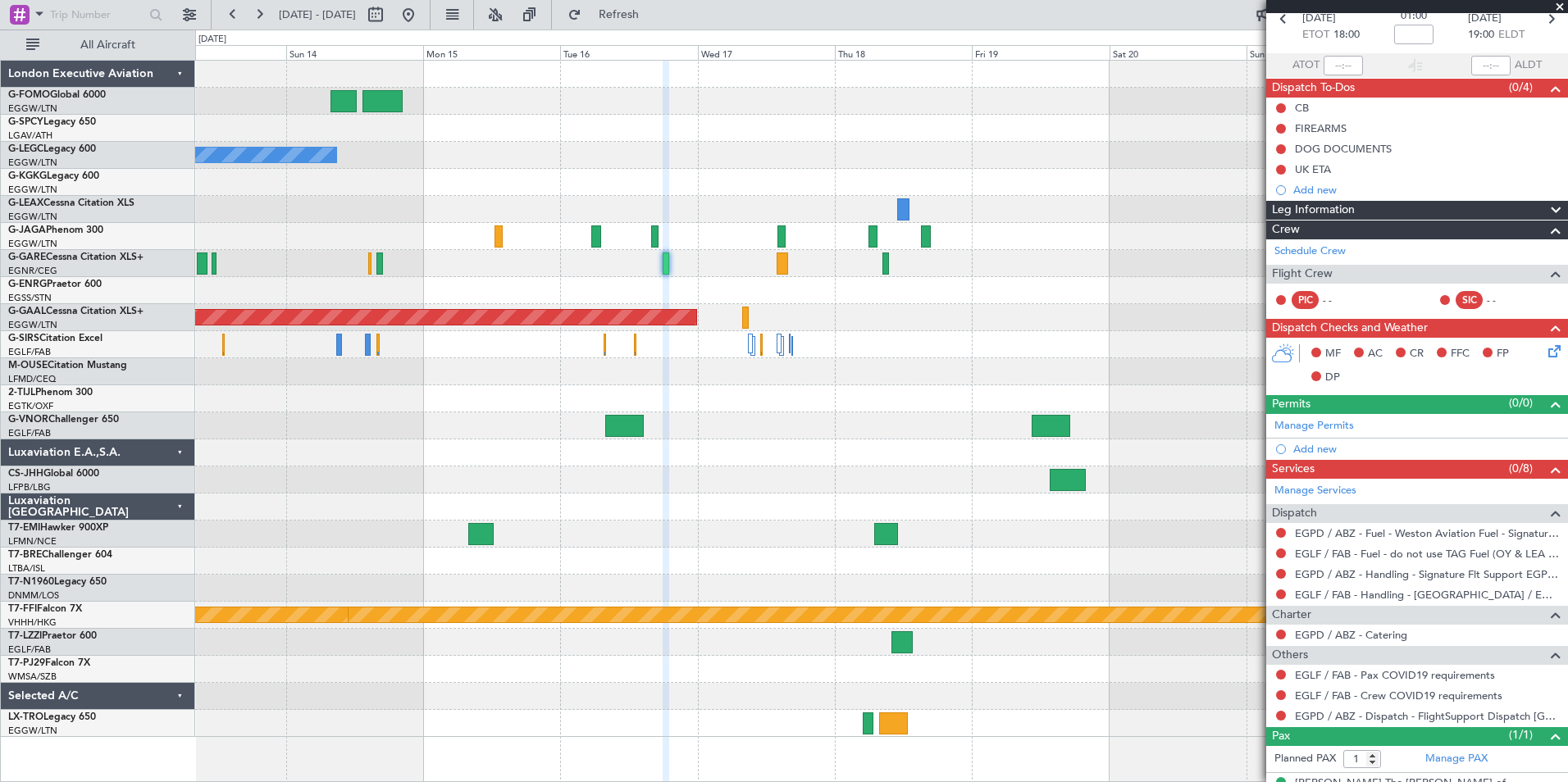
scroll to position [109, 0]
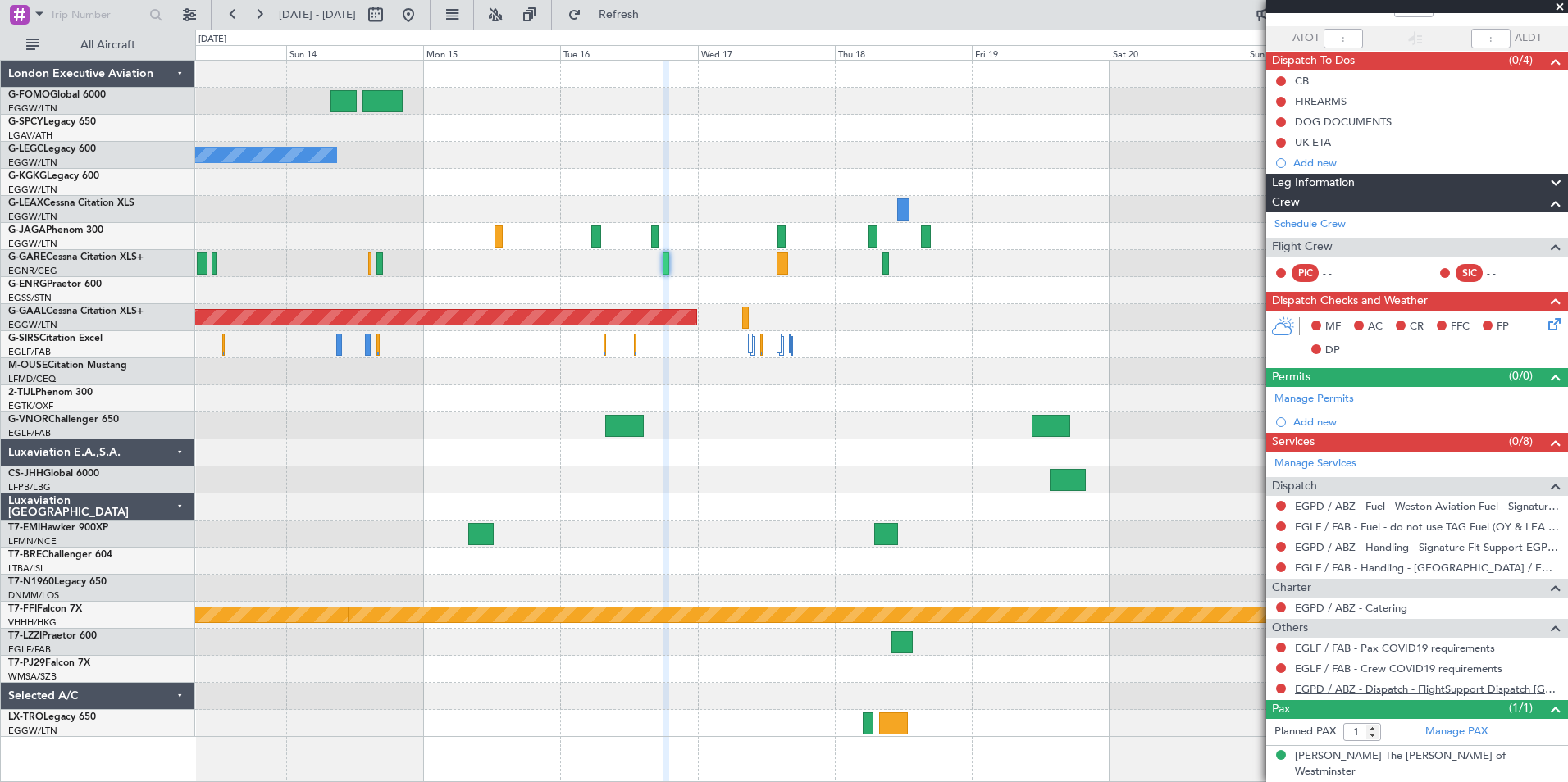
click at [1522, 689] on link "EGPD / ABZ - Dispatch - FlightSupport Dispatch [GEOGRAPHIC_DATA]" at bounding box center [1427, 689] width 265 height 14
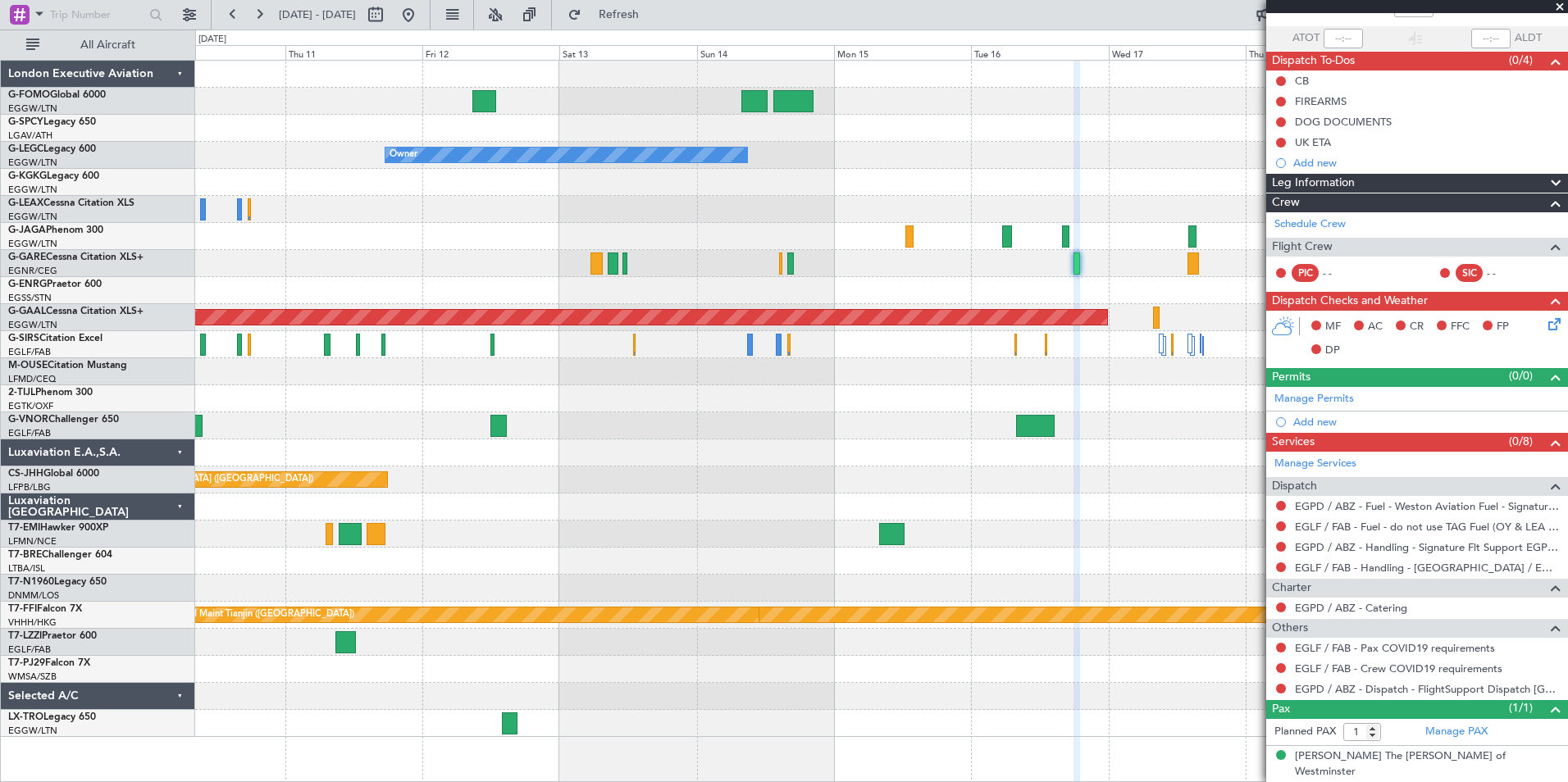
click at [754, 635] on div "Planned Maint [GEOGRAPHIC_DATA] ([GEOGRAPHIC_DATA]) Owner Planned [GEOGRAPHIC_D…" at bounding box center [881, 398] width 1372 height 676
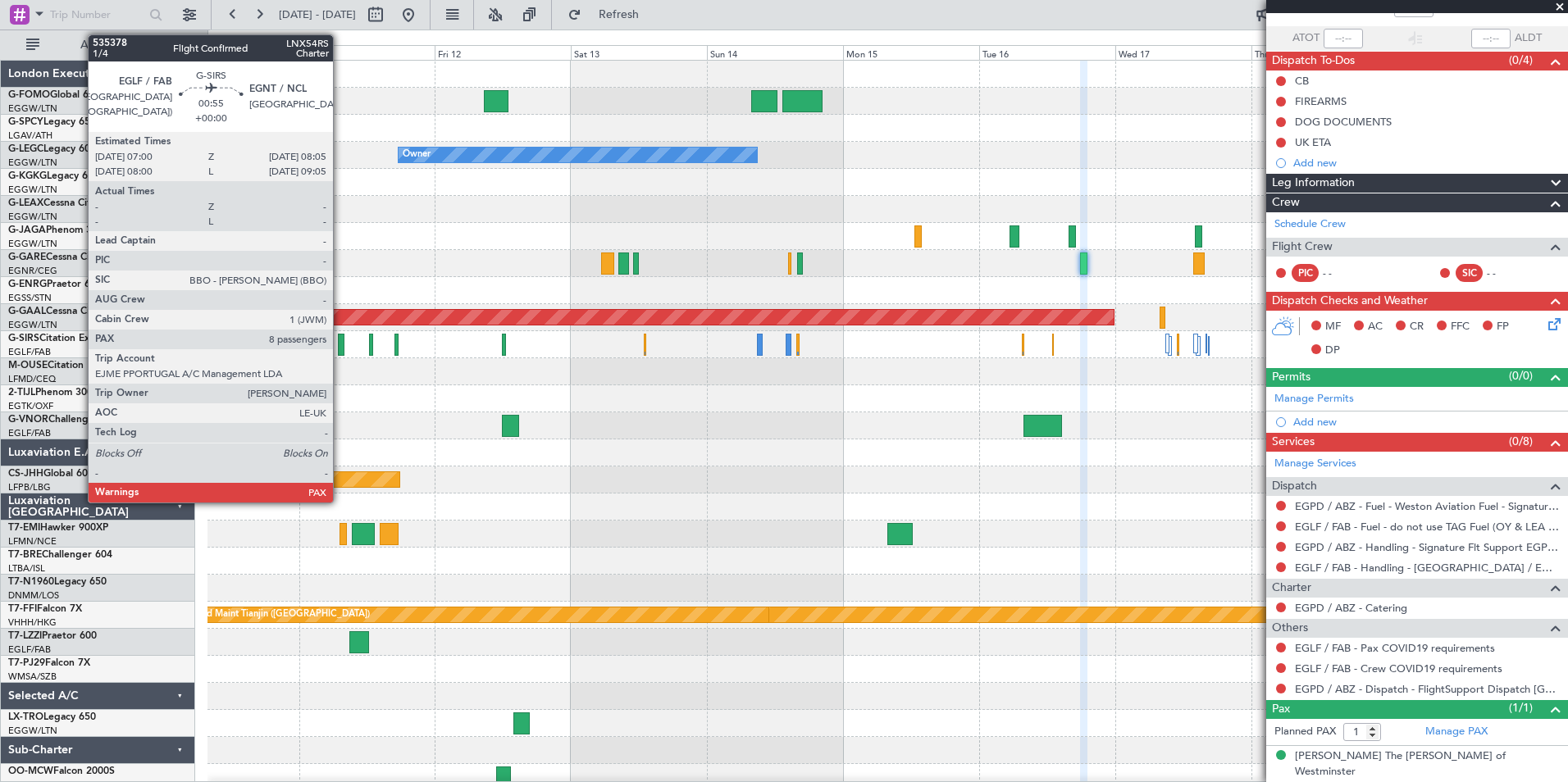
click at [340, 346] on div at bounding box center [341, 345] width 7 height 22
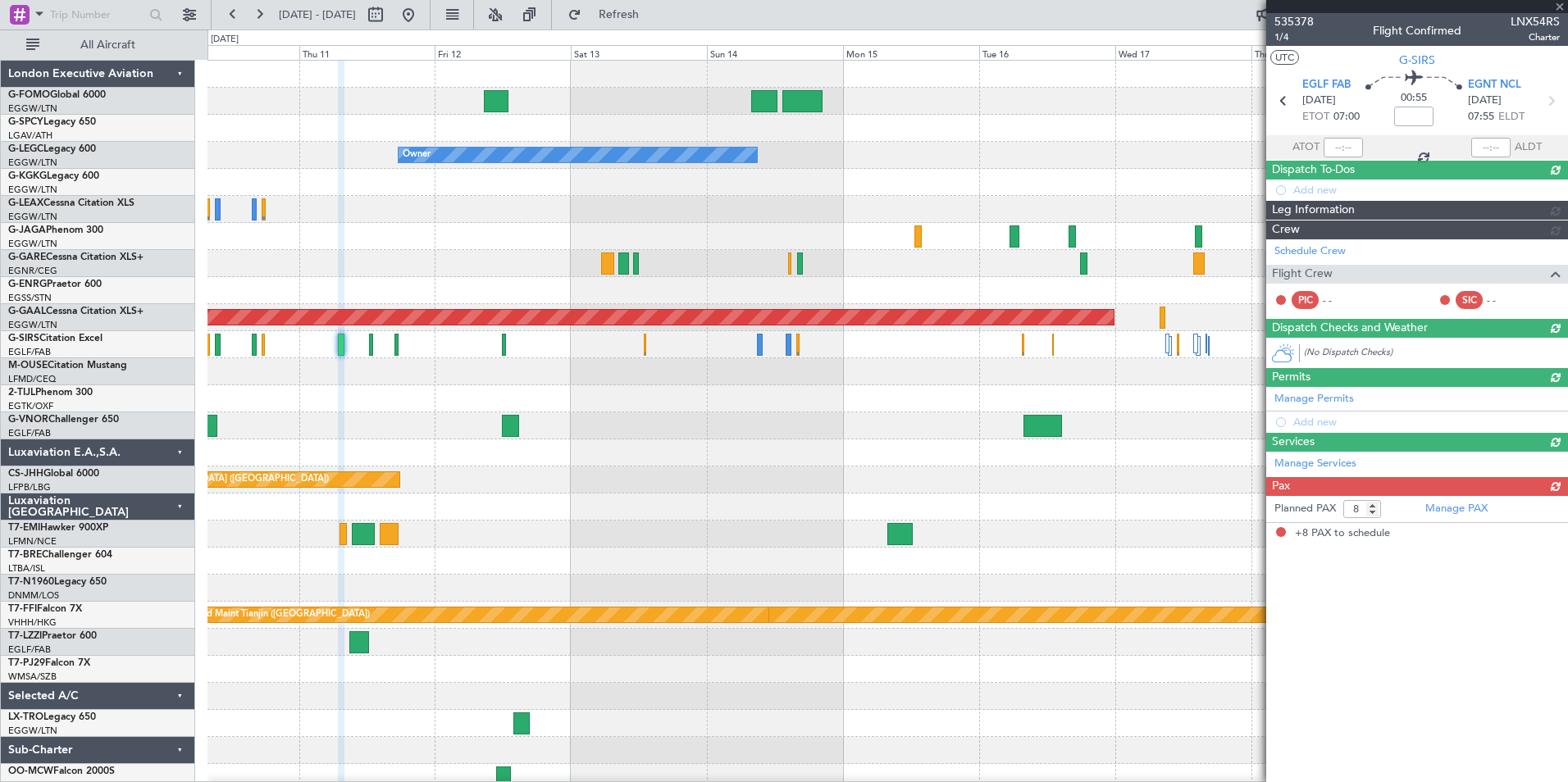
scroll to position [0, 0]
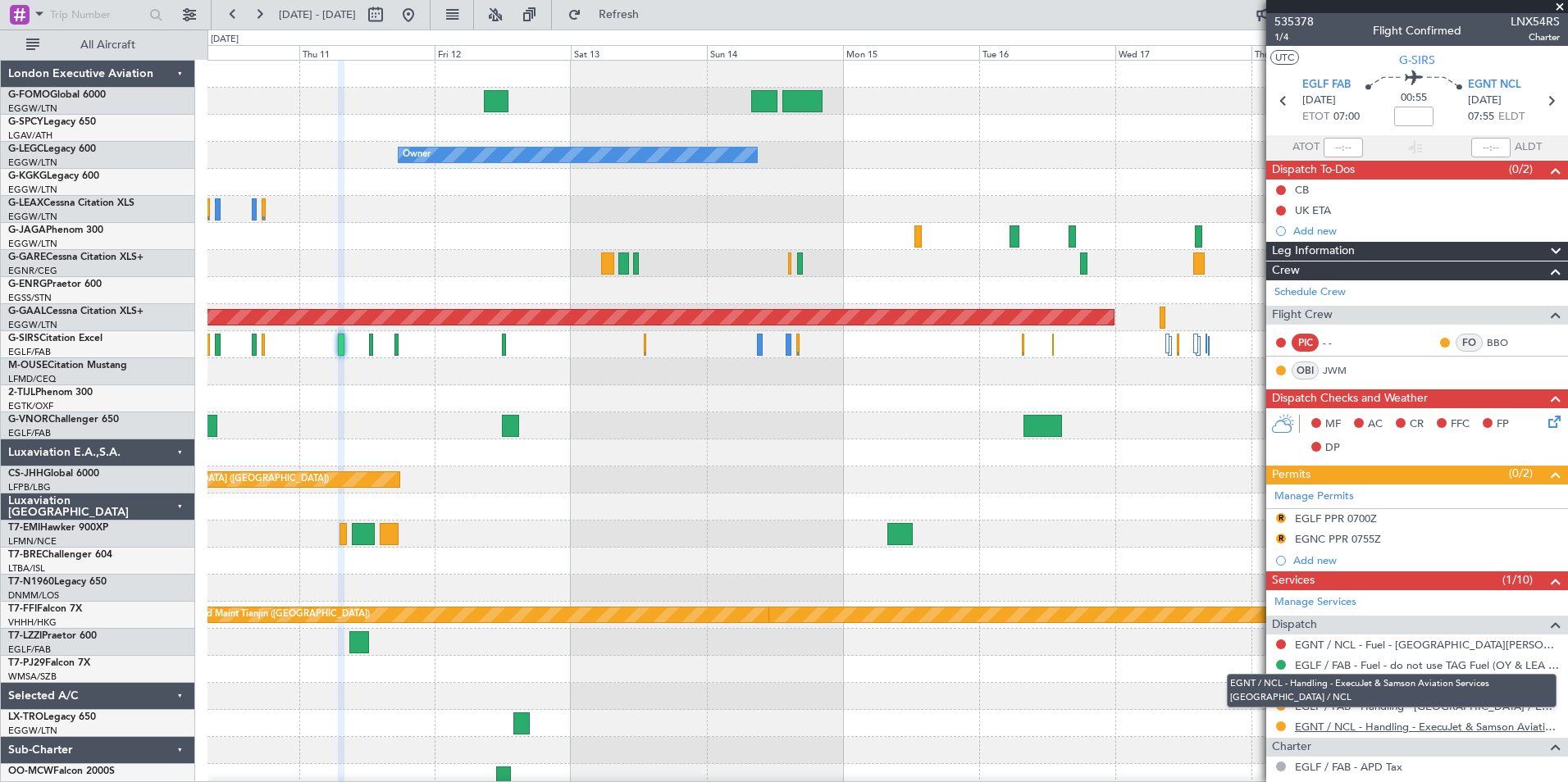
click at [1390, 725] on link "EGNT / NCL - Handling - ExecuJet & Samson Aviation Services [GEOGRAPHIC_DATA] /…" at bounding box center [1427, 726] width 265 height 14
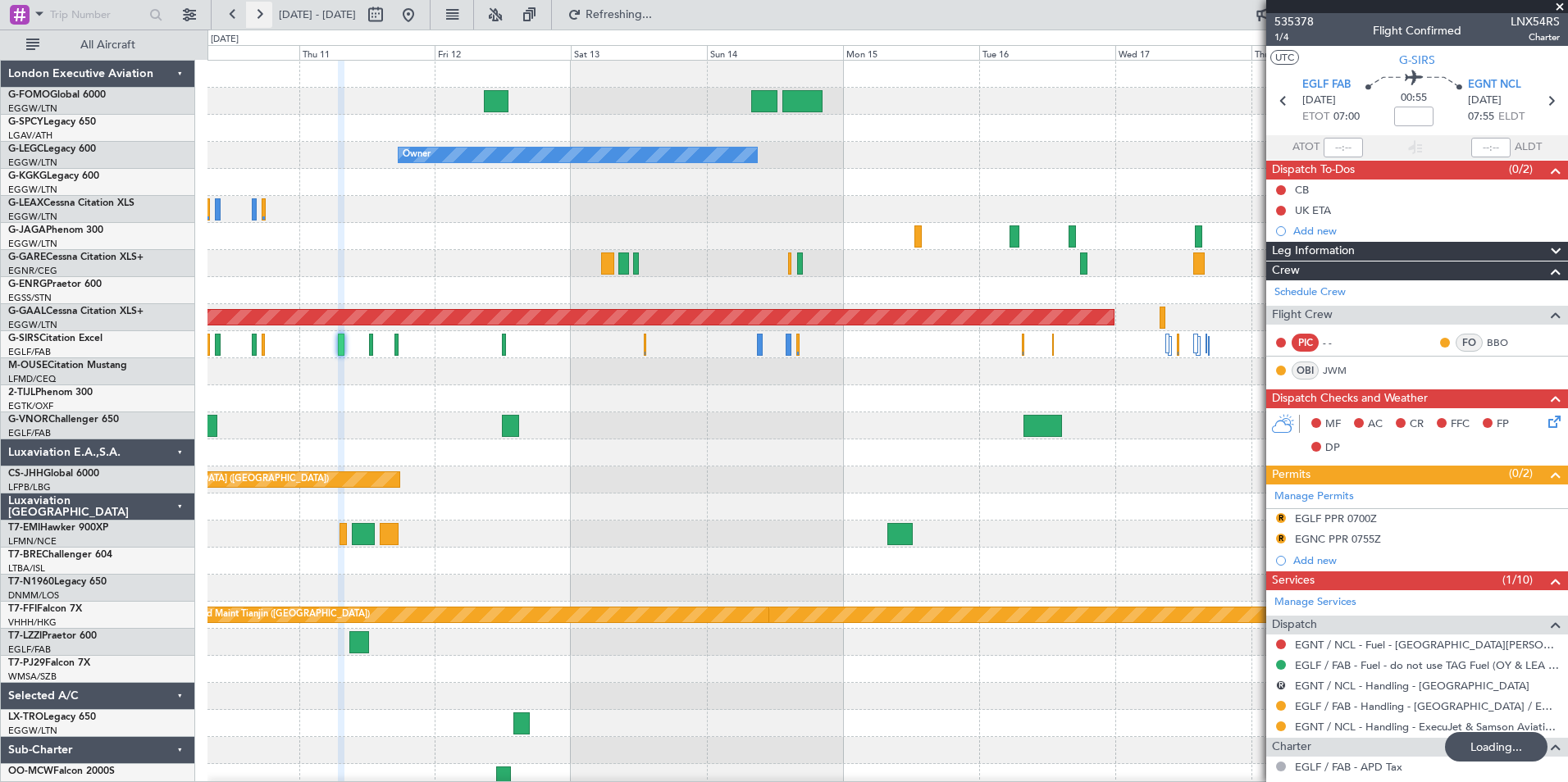
click at [253, 15] on button at bounding box center [259, 15] width 26 height 26
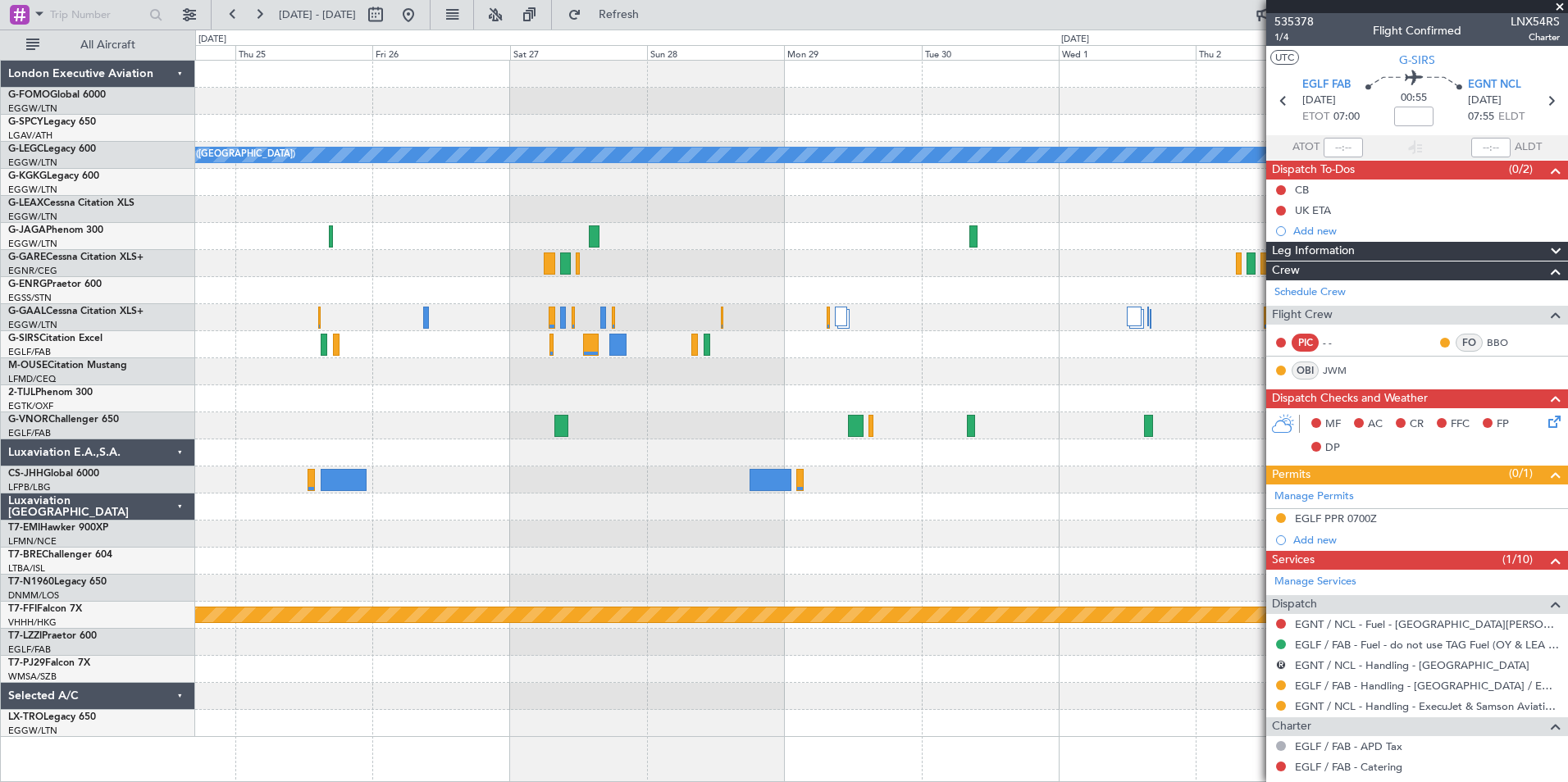
click at [462, 381] on div at bounding box center [881, 371] width 1372 height 27
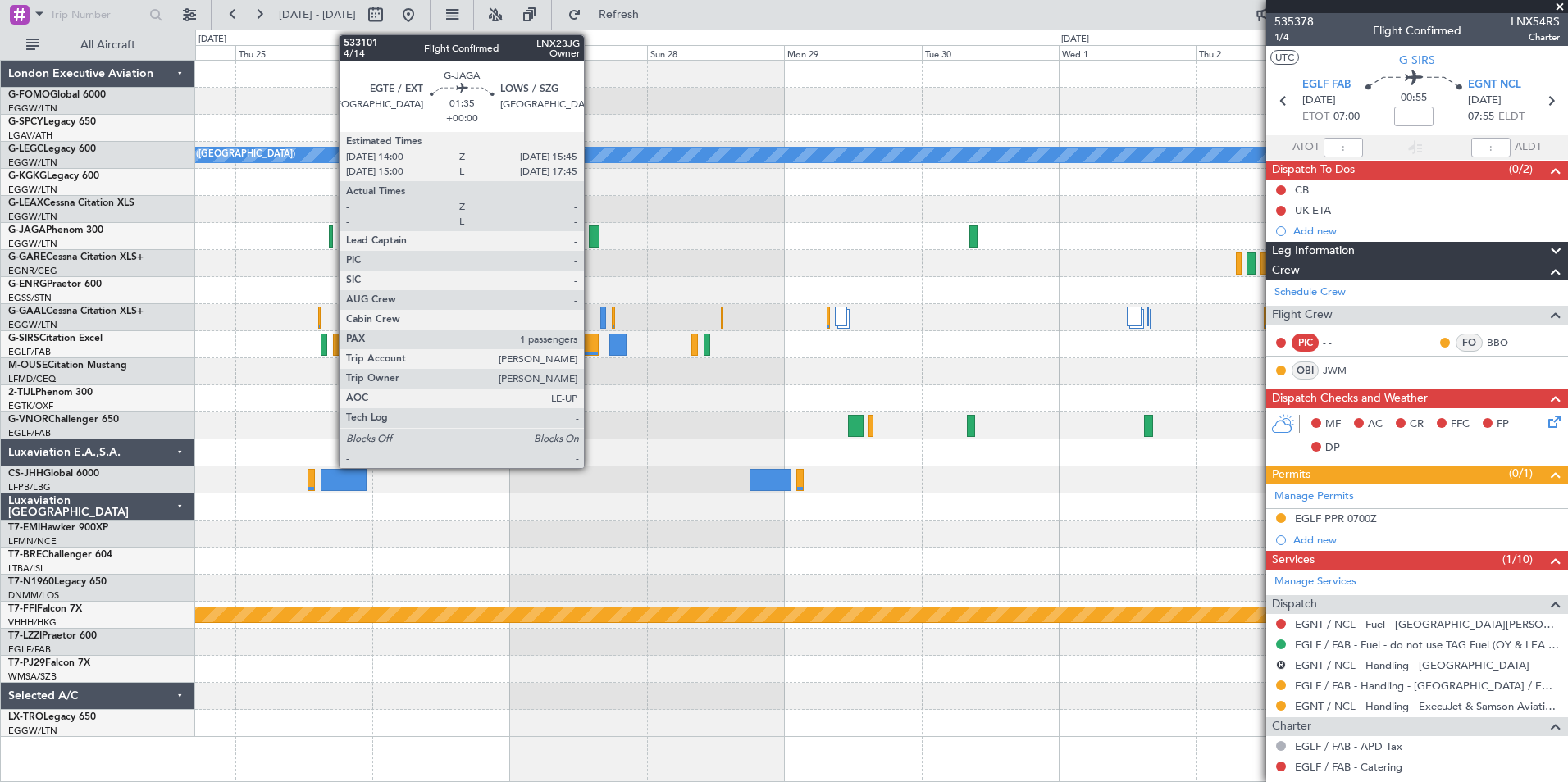
click at [592, 236] on div at bounding box center [594, 237] width 10 height 22
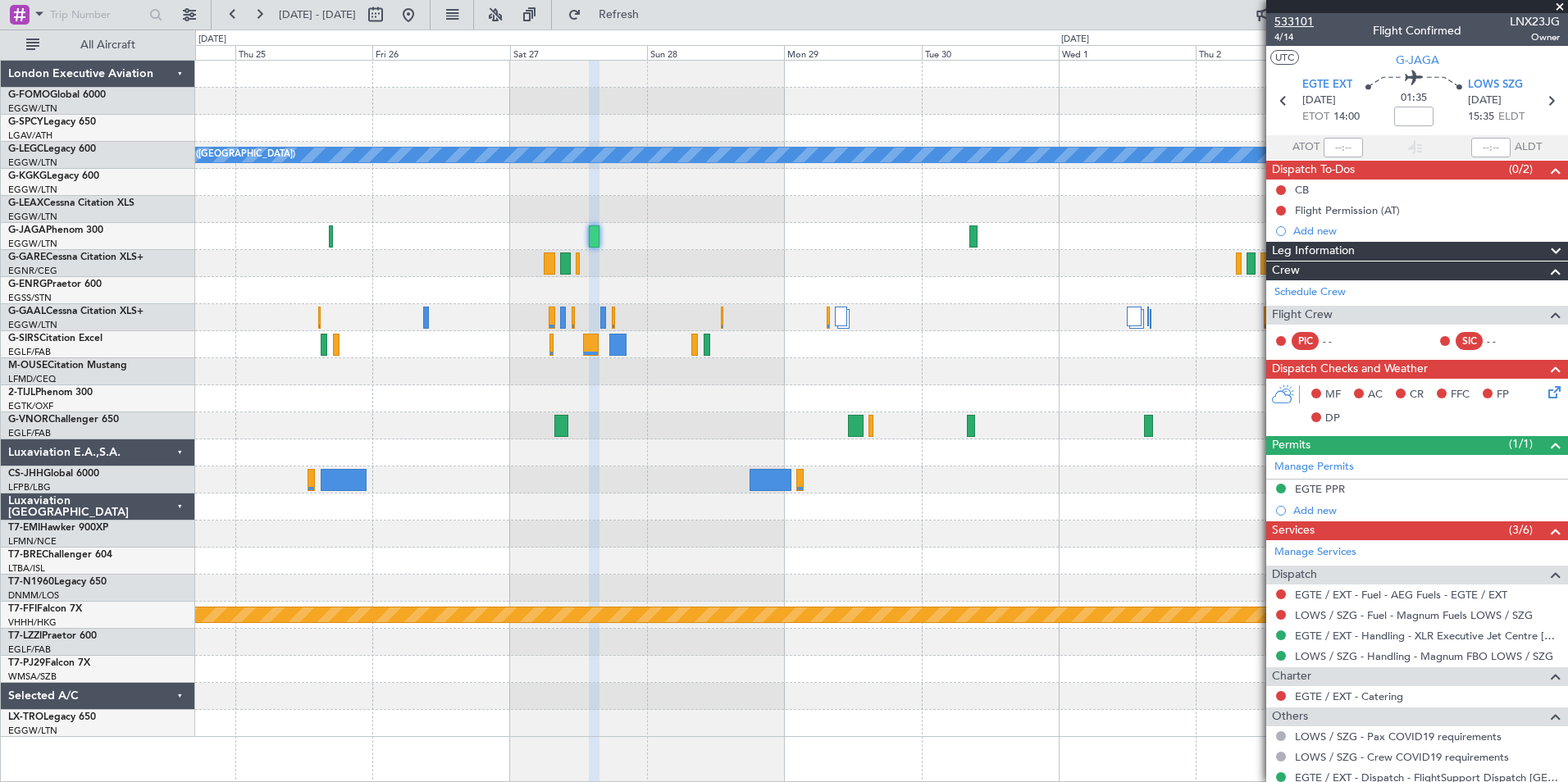
click at [1292, 23] on span "533101" at bounding box center [1294, 21] width 39 height 18
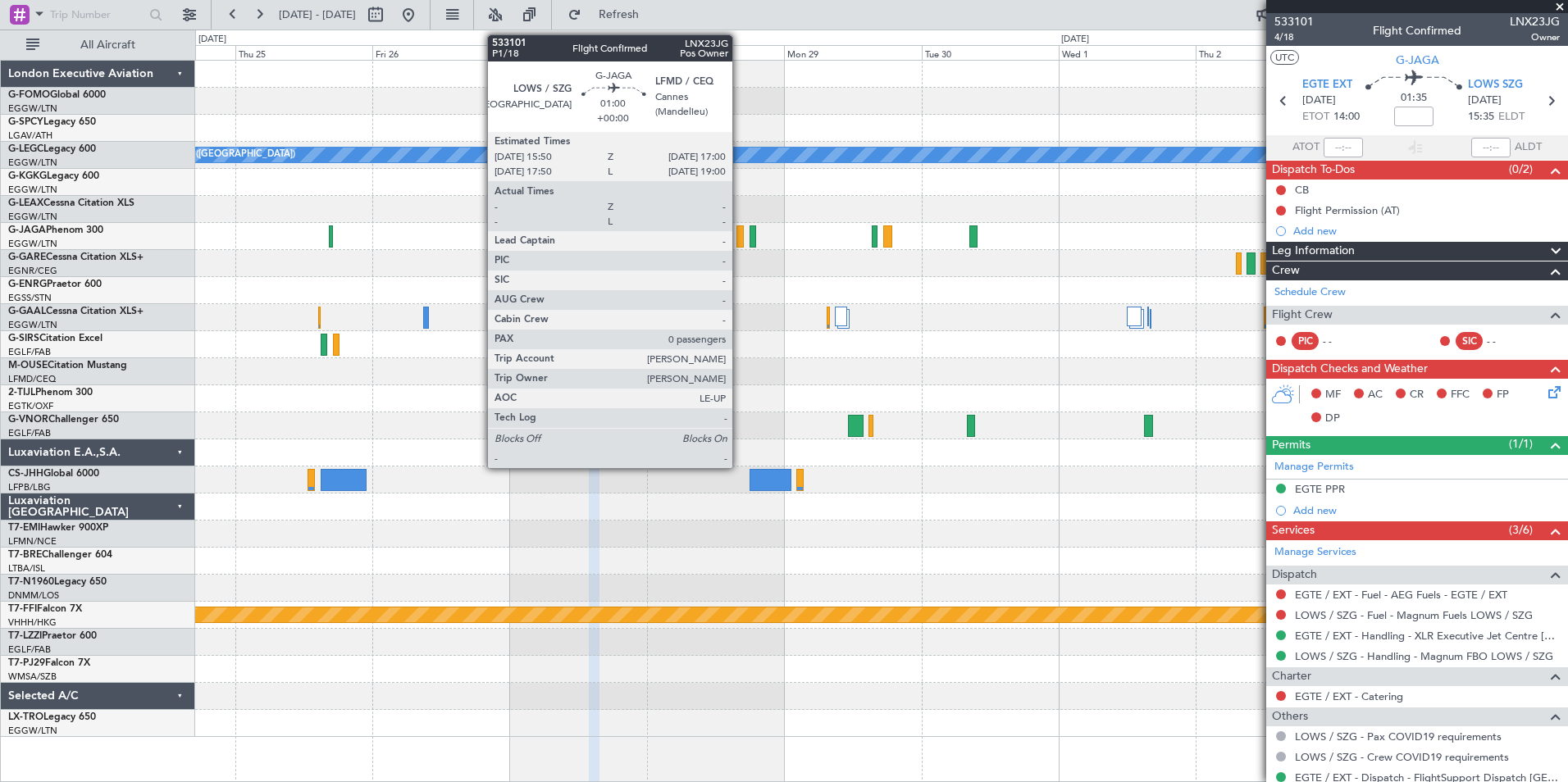
click at [739, 234] on div at bounding box center [740, 237] width 7 height 22
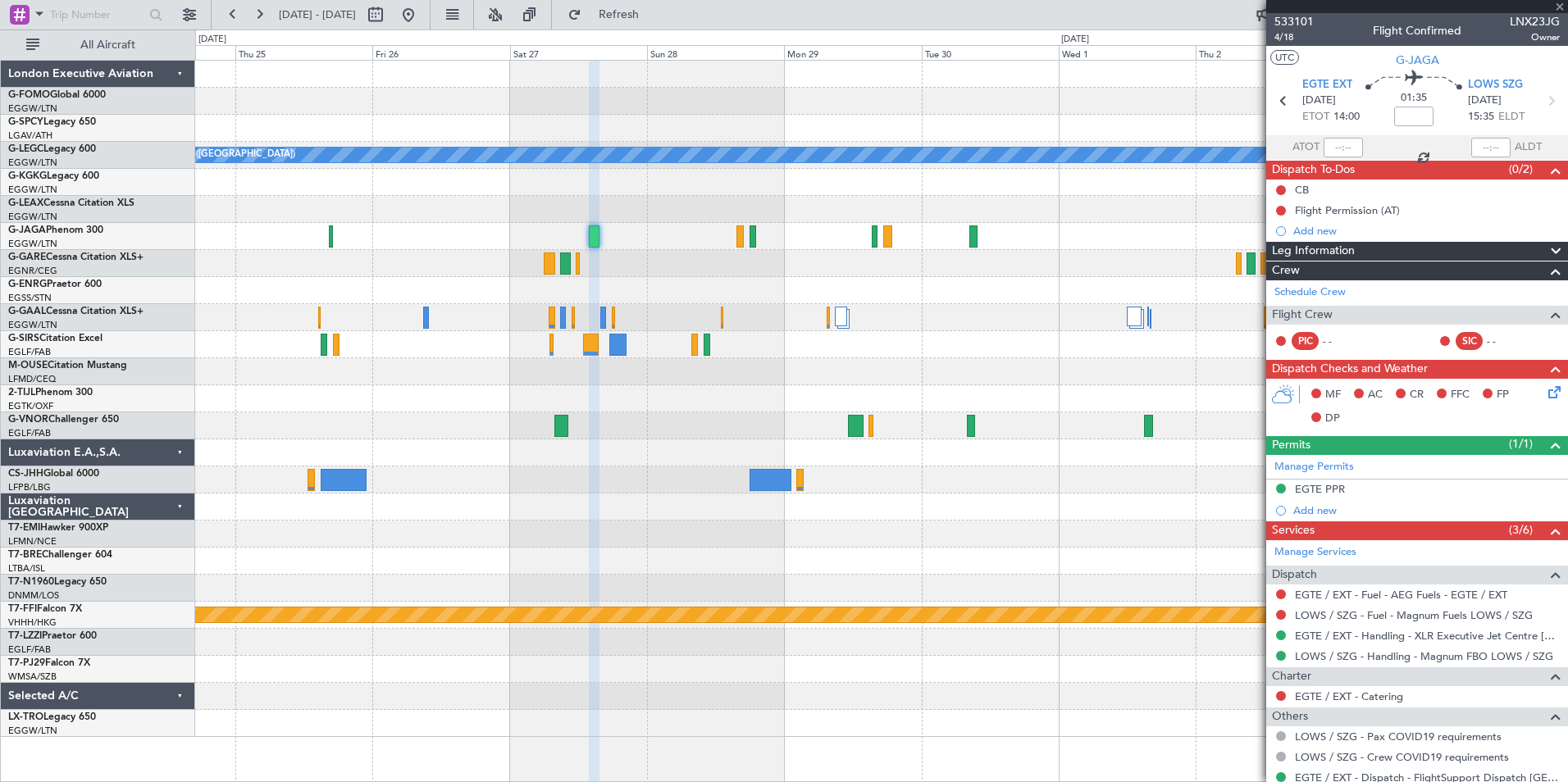
type input "0"
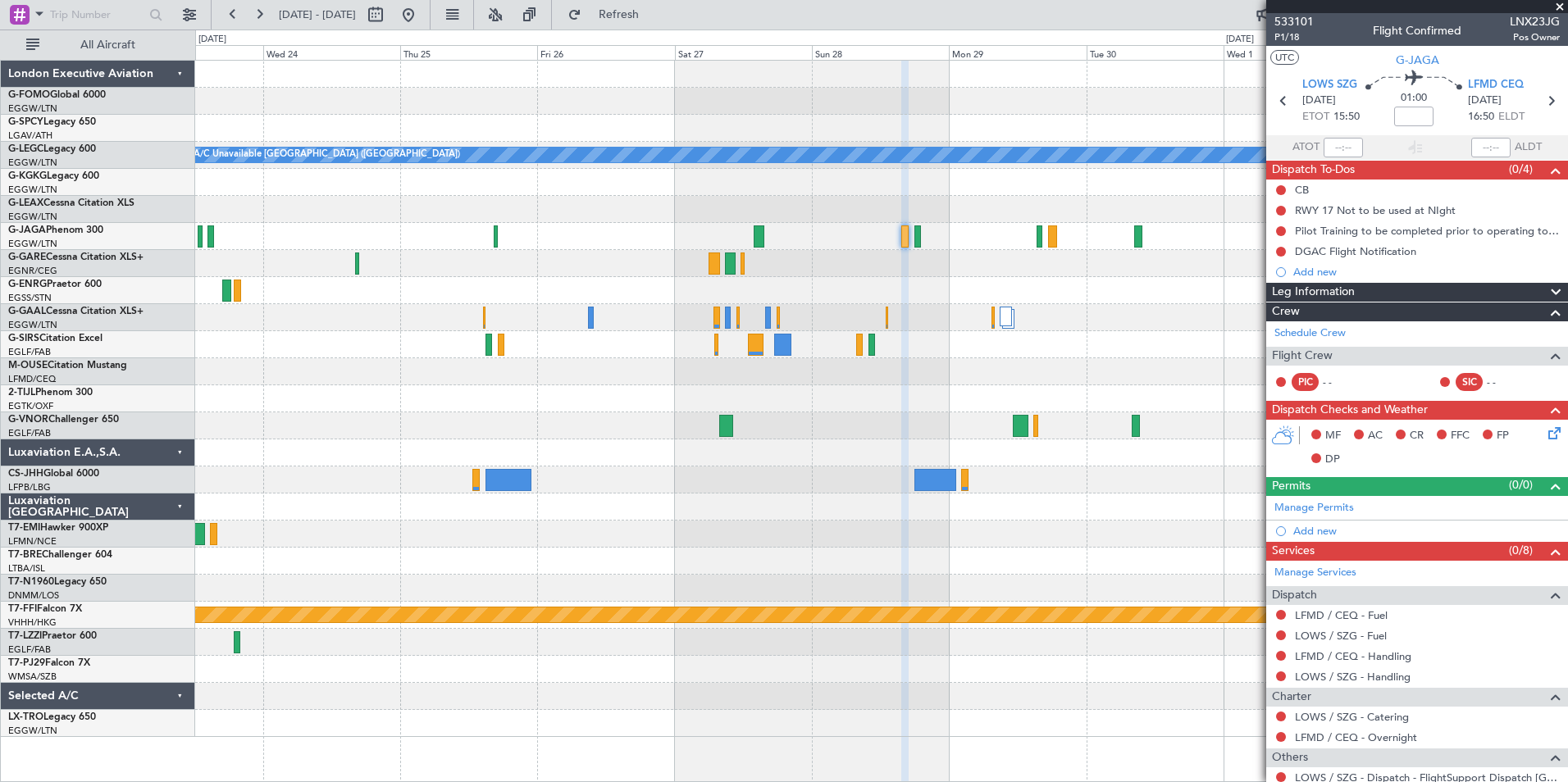
click at [498, 225] on div at bounding box center [881, 236] width 1372 height 27
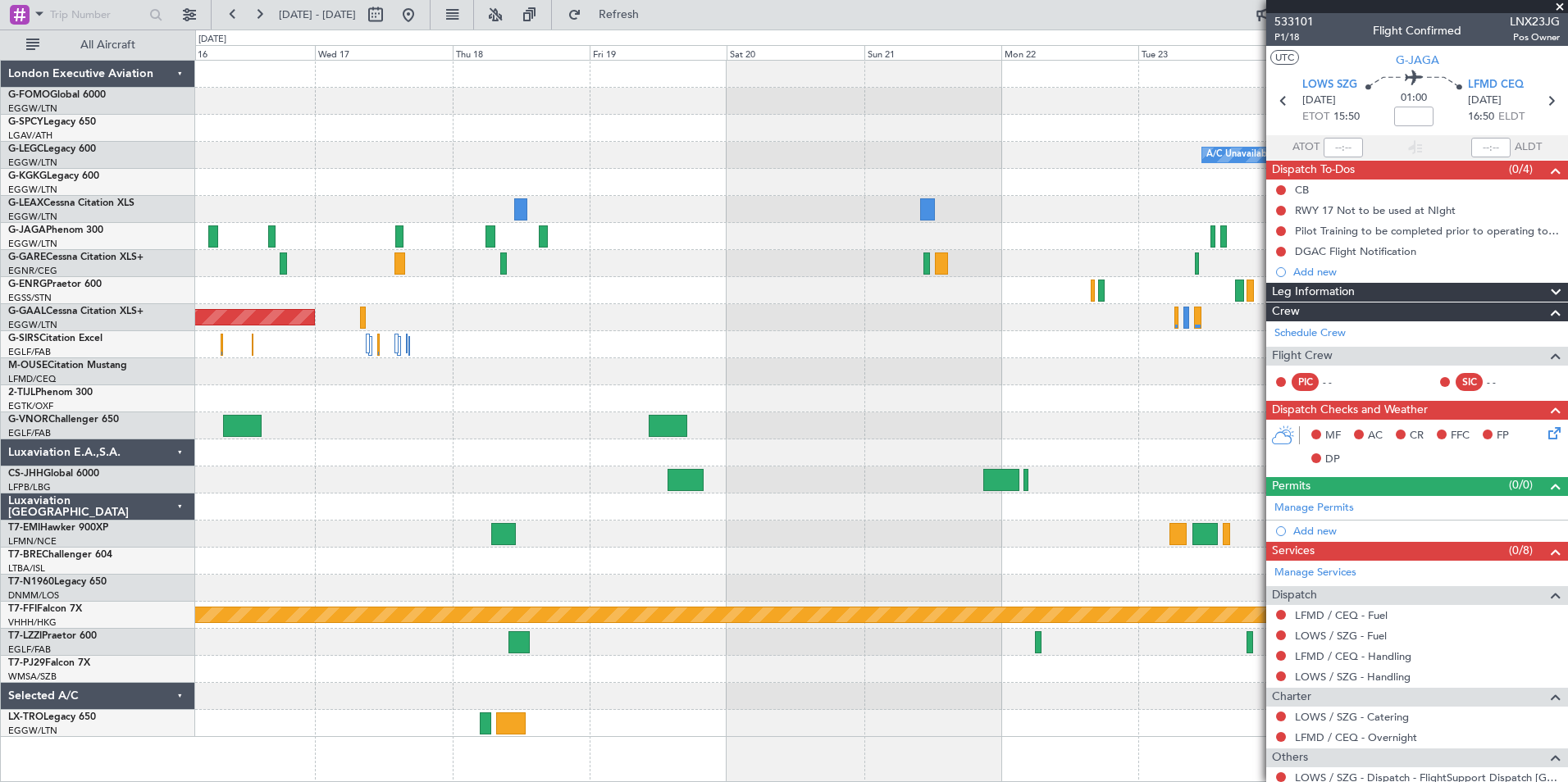
click at [502, 424] on div "A/C Unavailable [GEOGRAPHIC_DATA] ([GEOGRAPHIC_DATA]) Owner Planned [GEOGRAPHIC…" at bounding box center [881, 398] width 1372 height 676
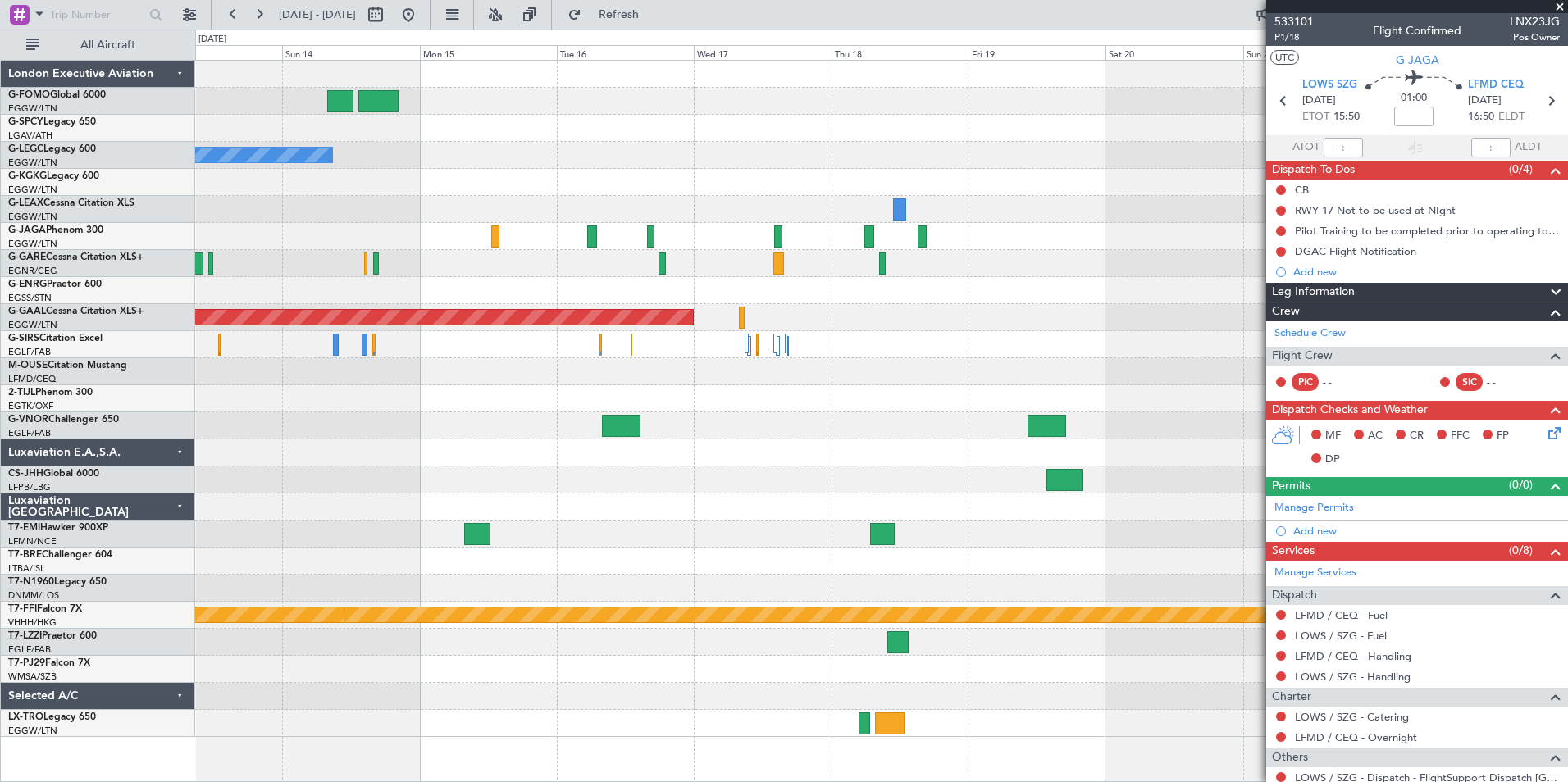
click at [676, 515] on div "Owner A/C Unavailable London (Luton) Planned Maint Dusseldorf Planned Maint Par…" at bounding box center [881, 398] width 1372 height 676
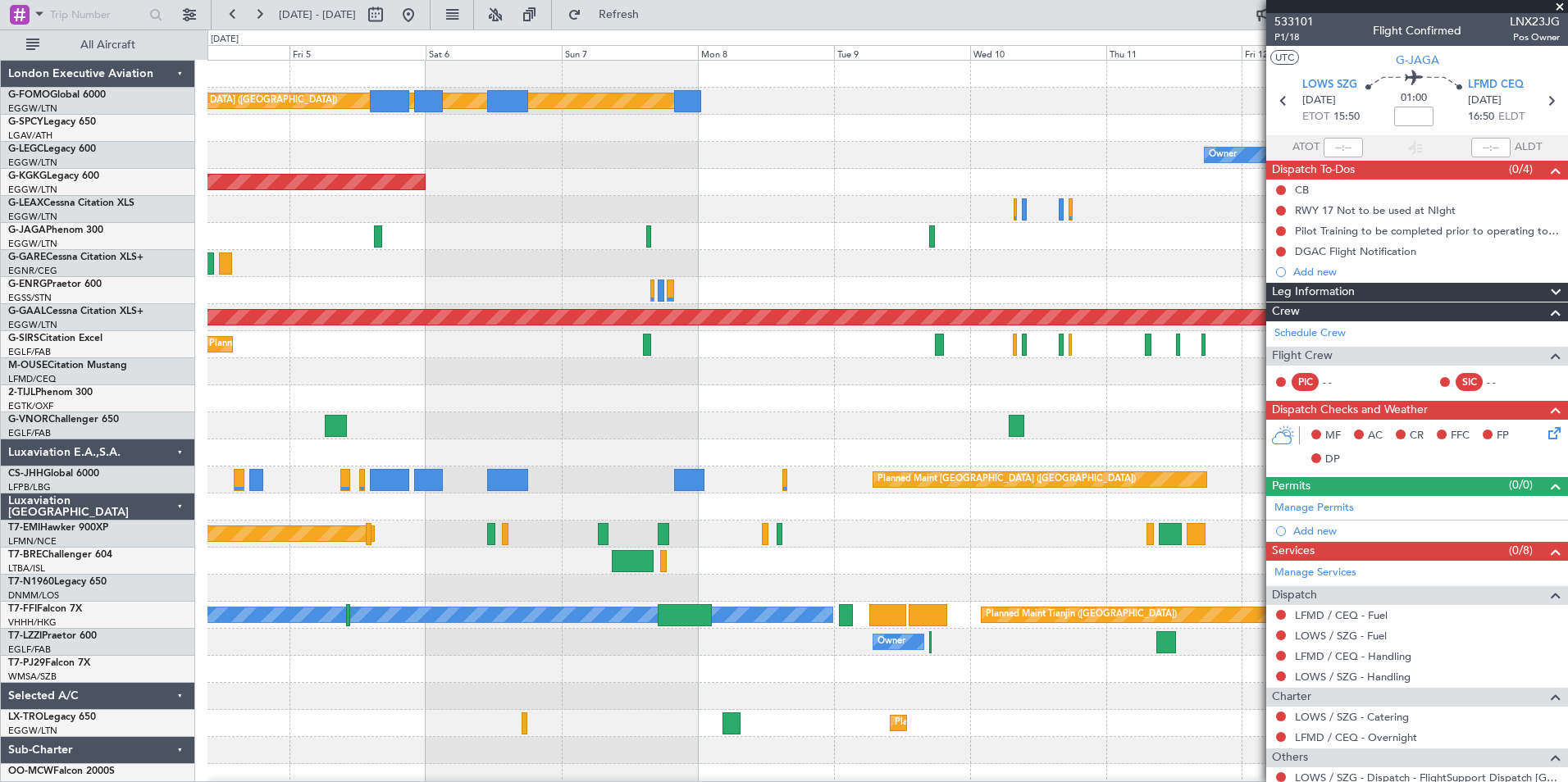
click at [645, 489] on div "Planned Maint London (Luton) Owner AOG Maint Istanbul (Ataturk) Planned Maint L…" at bounding box center [887, 425] width 1360 height 731
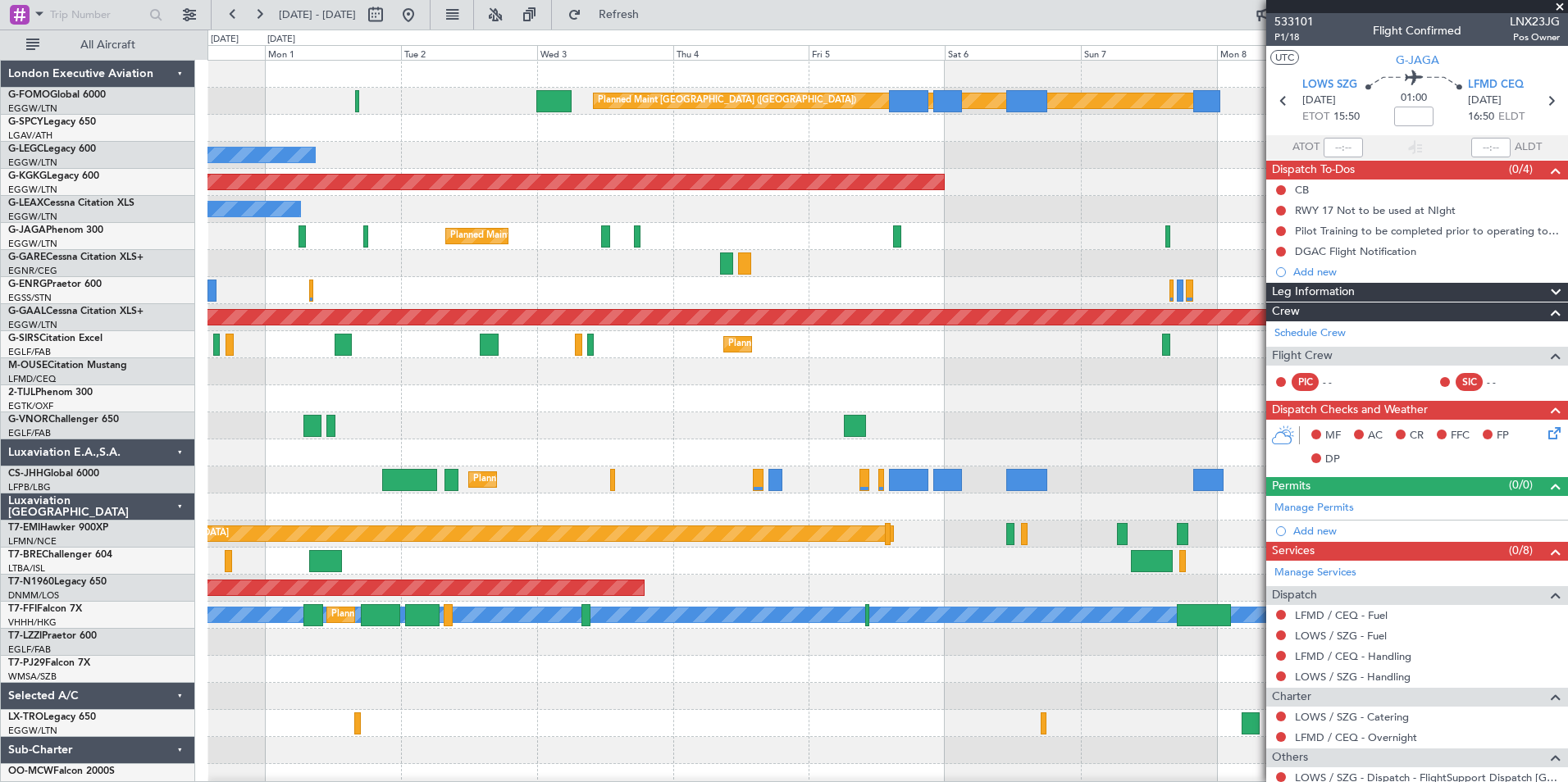
click at [961, 450] on div "Planned Maint London (Luton) Planned Maint Athens (Eleftherios Venizelos Intl) …" at bounding box center [887, 425] width 1360 height 731
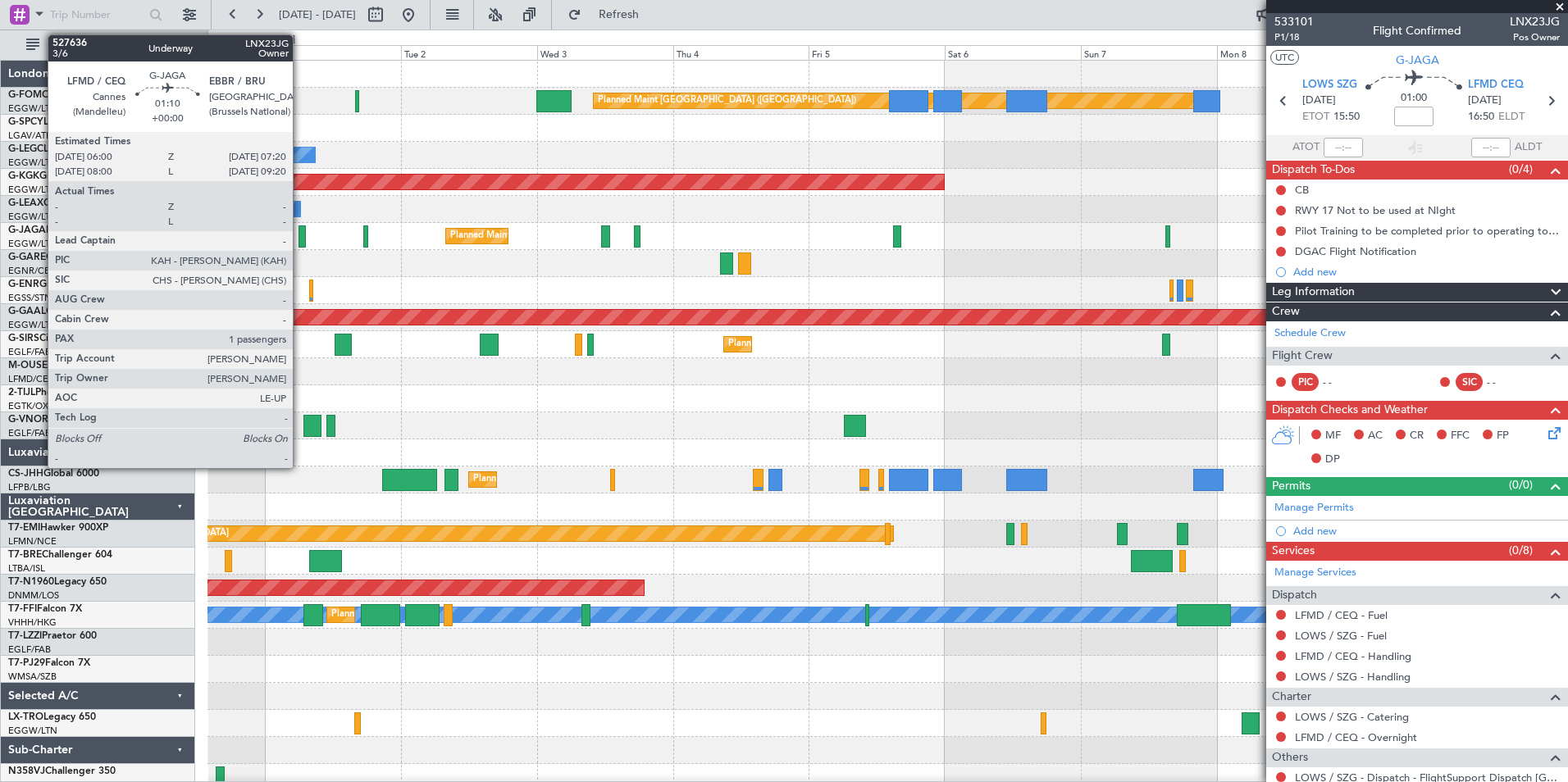
click at [300, 234] on div at bounding box center [302, 237] width 8 height 22
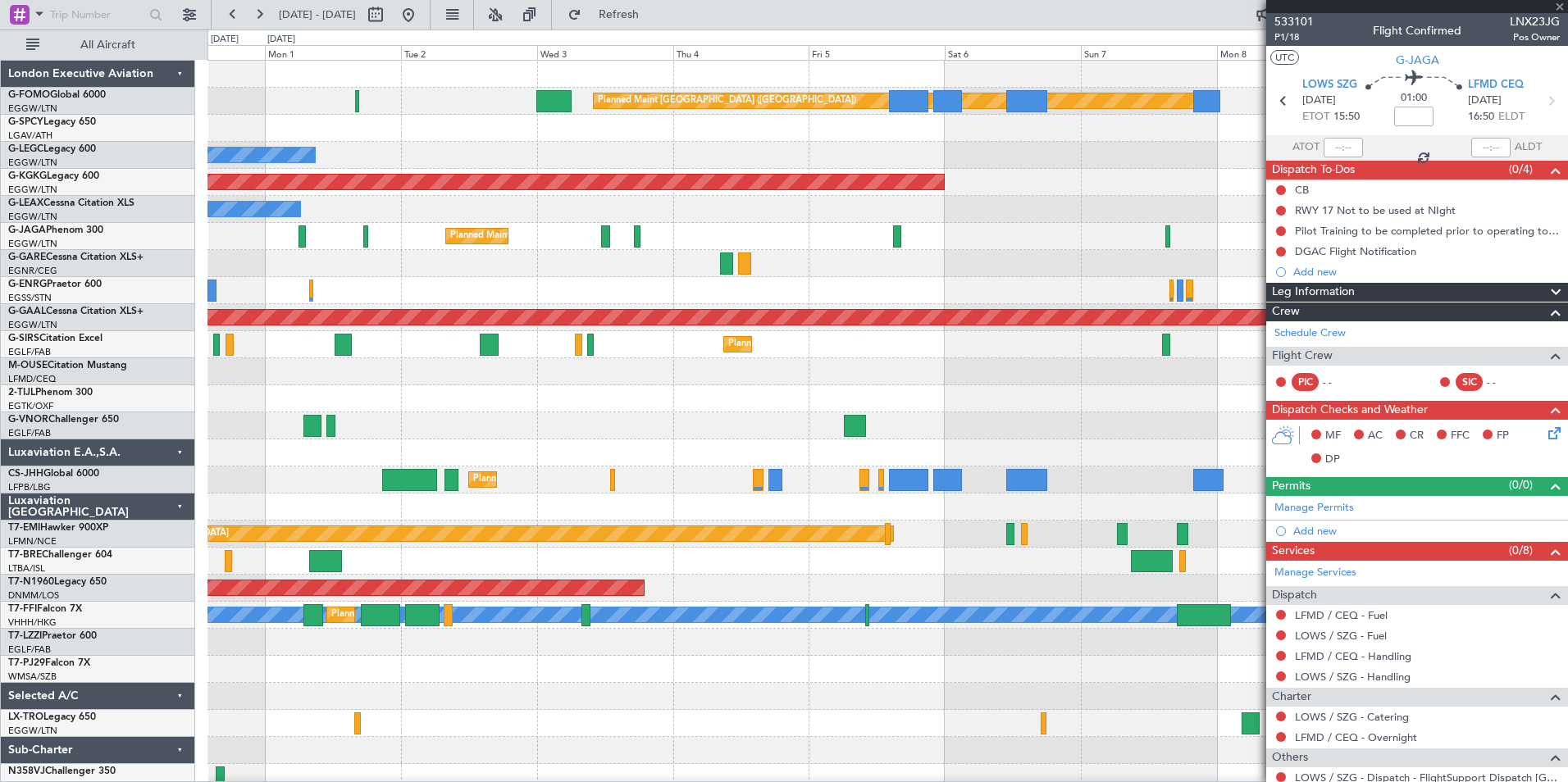
type input "1"
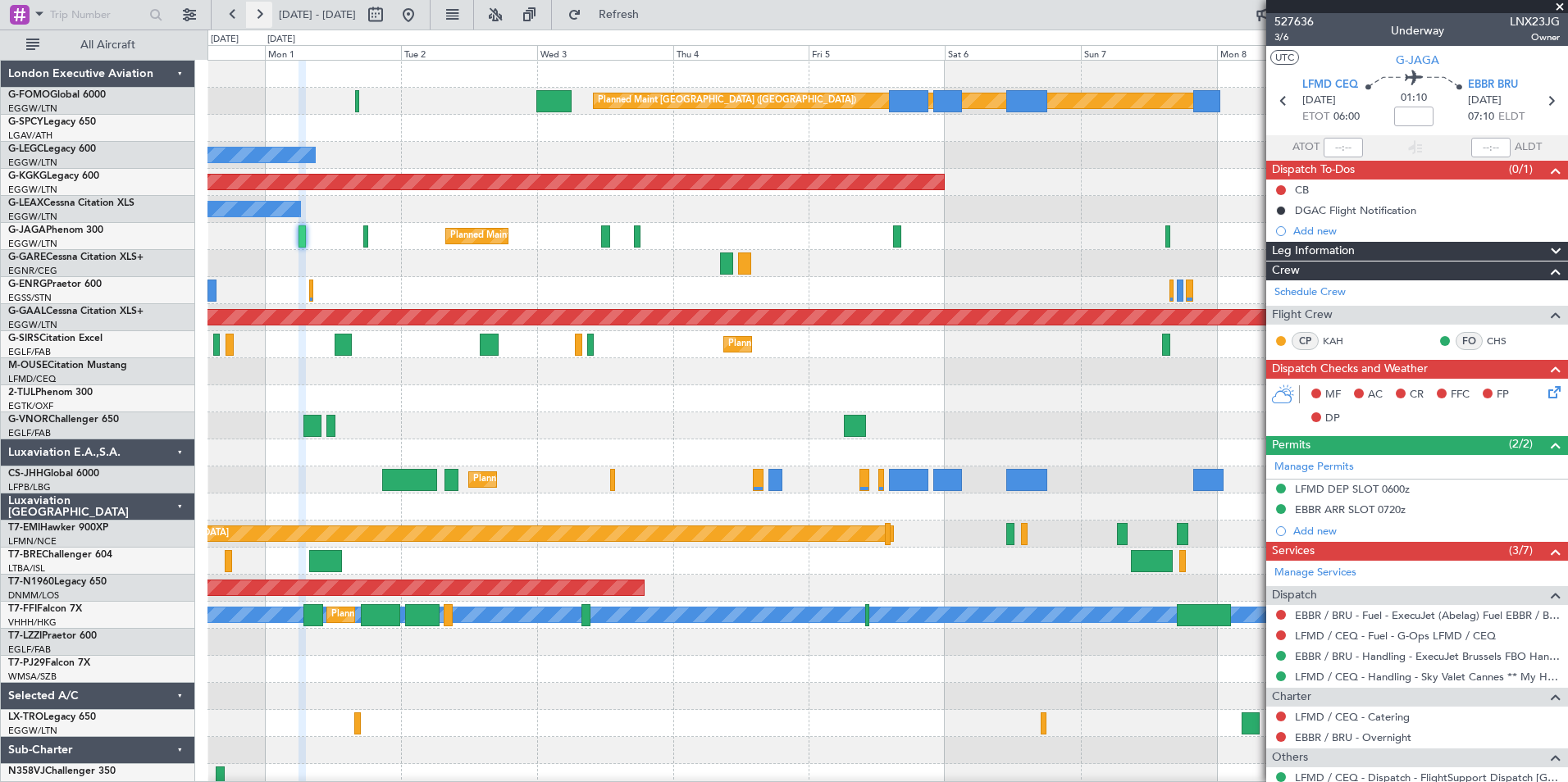
click at [253, 20] on button at bounding box center [259, 15] width 26 height 26
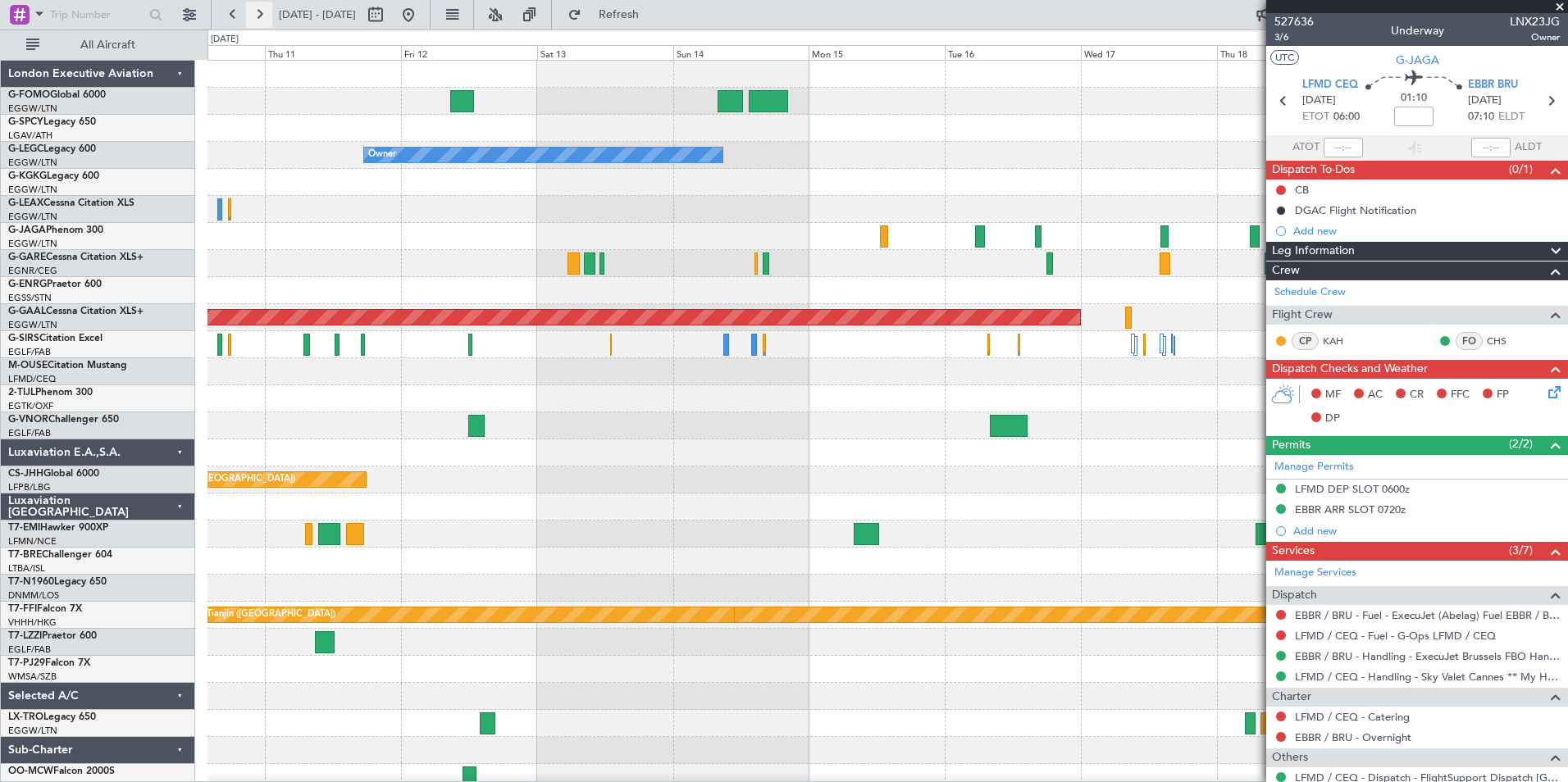
click at [266, 20] on button at bounding box center [259, 15] width 26 height 26
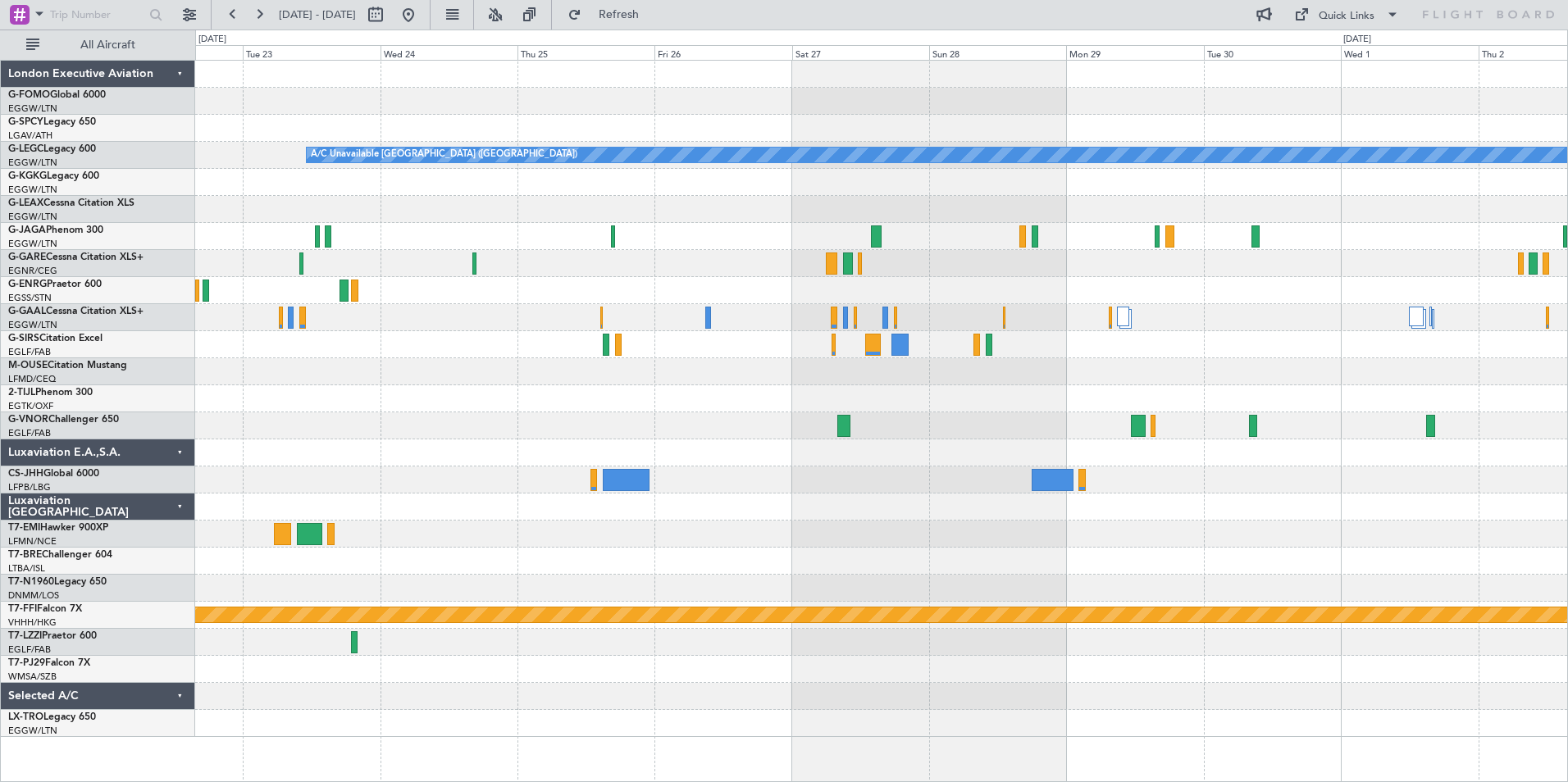
click at [770, 272] on div "A/C Unavailable London (Luton) Planned Maint Geneva (Cointrin)" at bounding box center [881, 398] width 1372 height 676
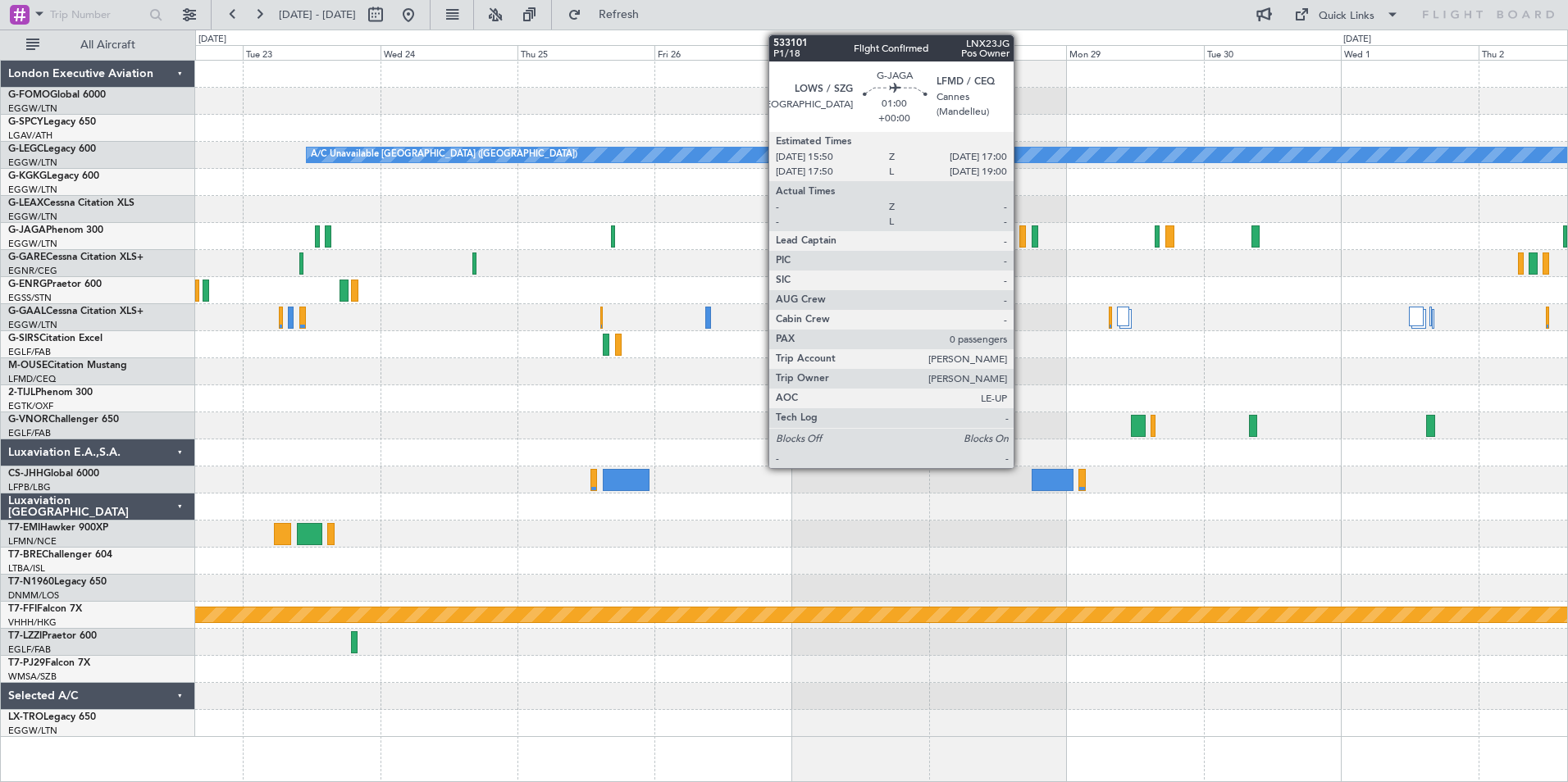
click at [1021, 241] on div at bounding box center [1024, 237] width 7 height 22
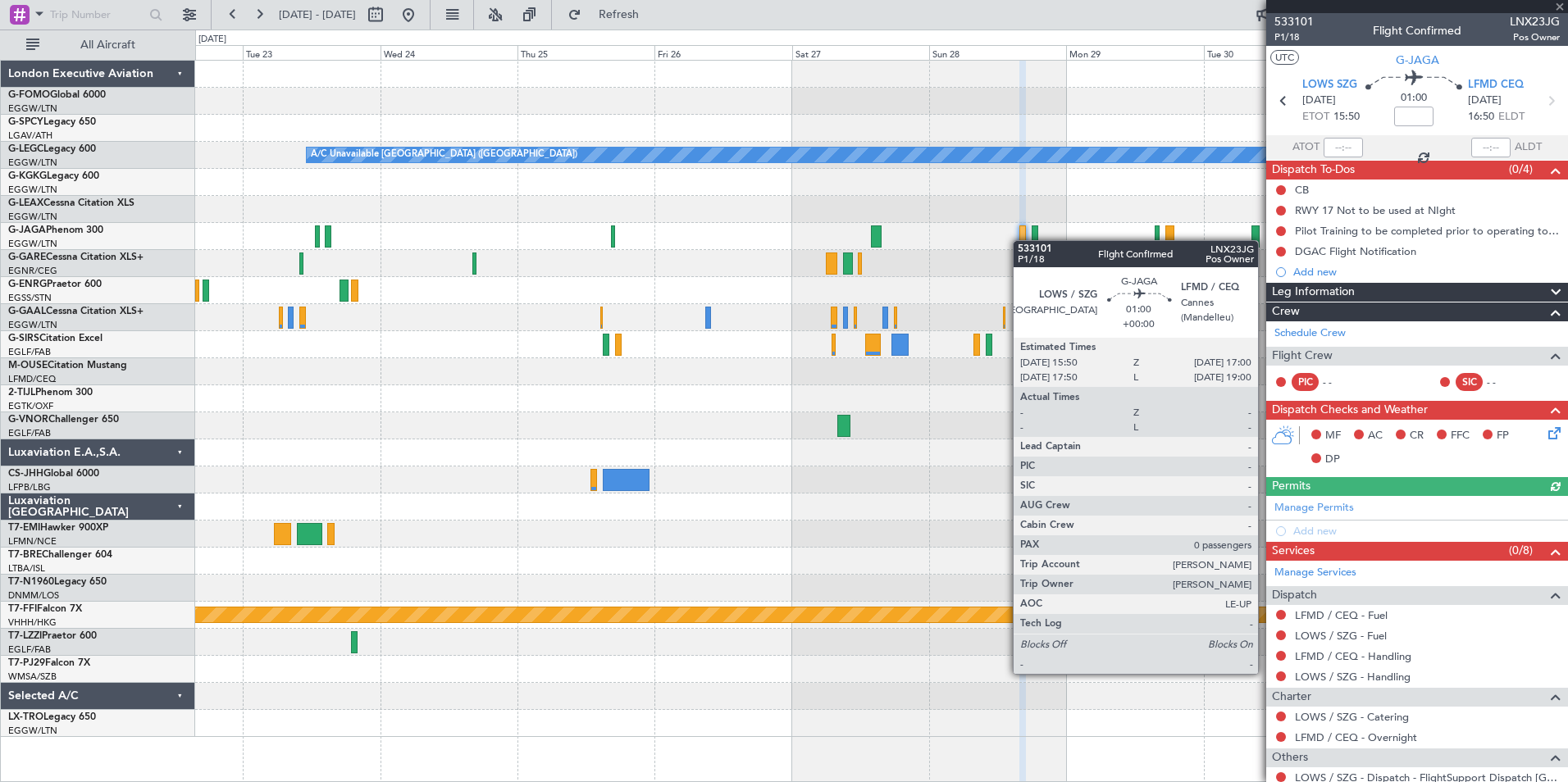
click at [1021, 241] on div at bounding box center [1024, 237] width 7 height 22
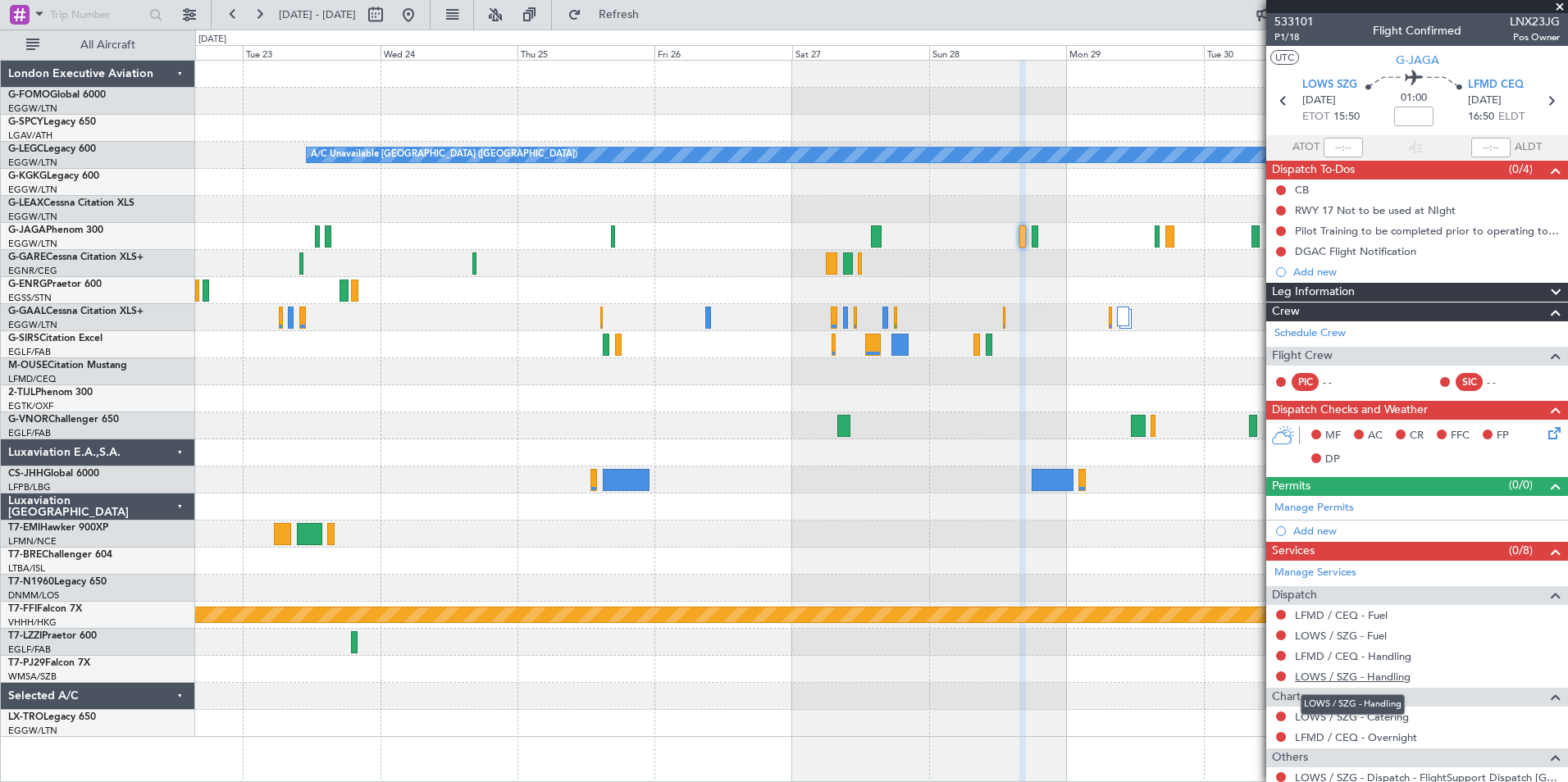
click at [1403, 679] on link "LOWS / SZG - Handling" at bounding box center [1352, 676] width 116 height 14
click at [1335, 660] on link "LFMD / CEQ - Handling" at bounding box center [1352, 656] width 116 height 14
click at [656, 25] on button "Refresh" at bounding box center [609, 15] width 98 height 26
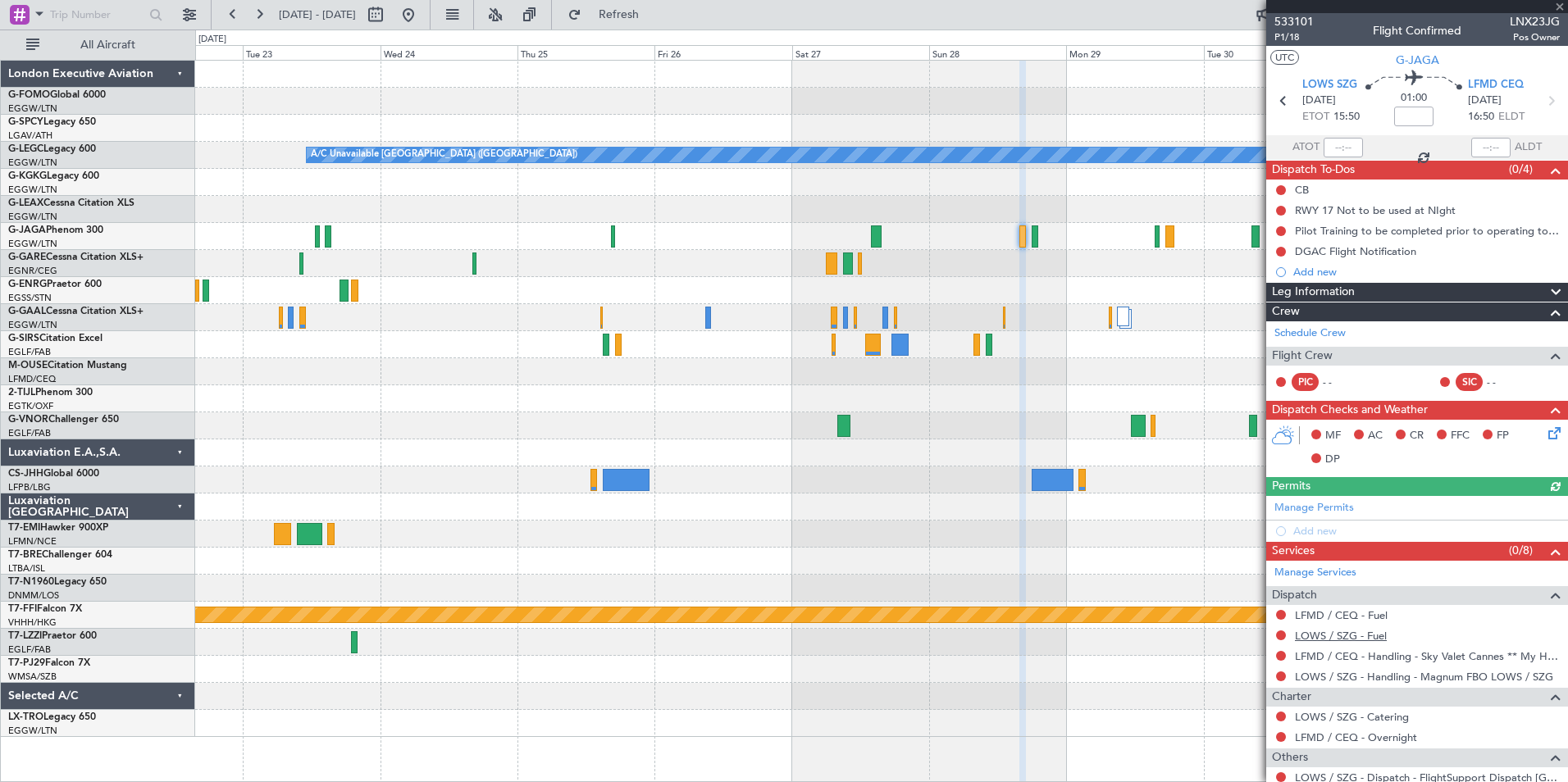
click at [1378, 635] on link "LOWS / SZG - Fuel" at bounding box center [1340, 635] width 92 height 14
click at [654, 13] on span "Refresh" at bounding box center [620, 15] width 69 height 11
click at [1340, 625] on mat-tooltip-component "LFMD / CEQ - Fuel" at bounding box center [1340, 643] width 107 height 44
click at [1345, 617] on link "LFMD / CEQ - Fuel" at bounding box center [1341, 615] width 93 height 14
click at [642, 10] on span "Refresh" at bounding box center [620, 15] width 69 height 11
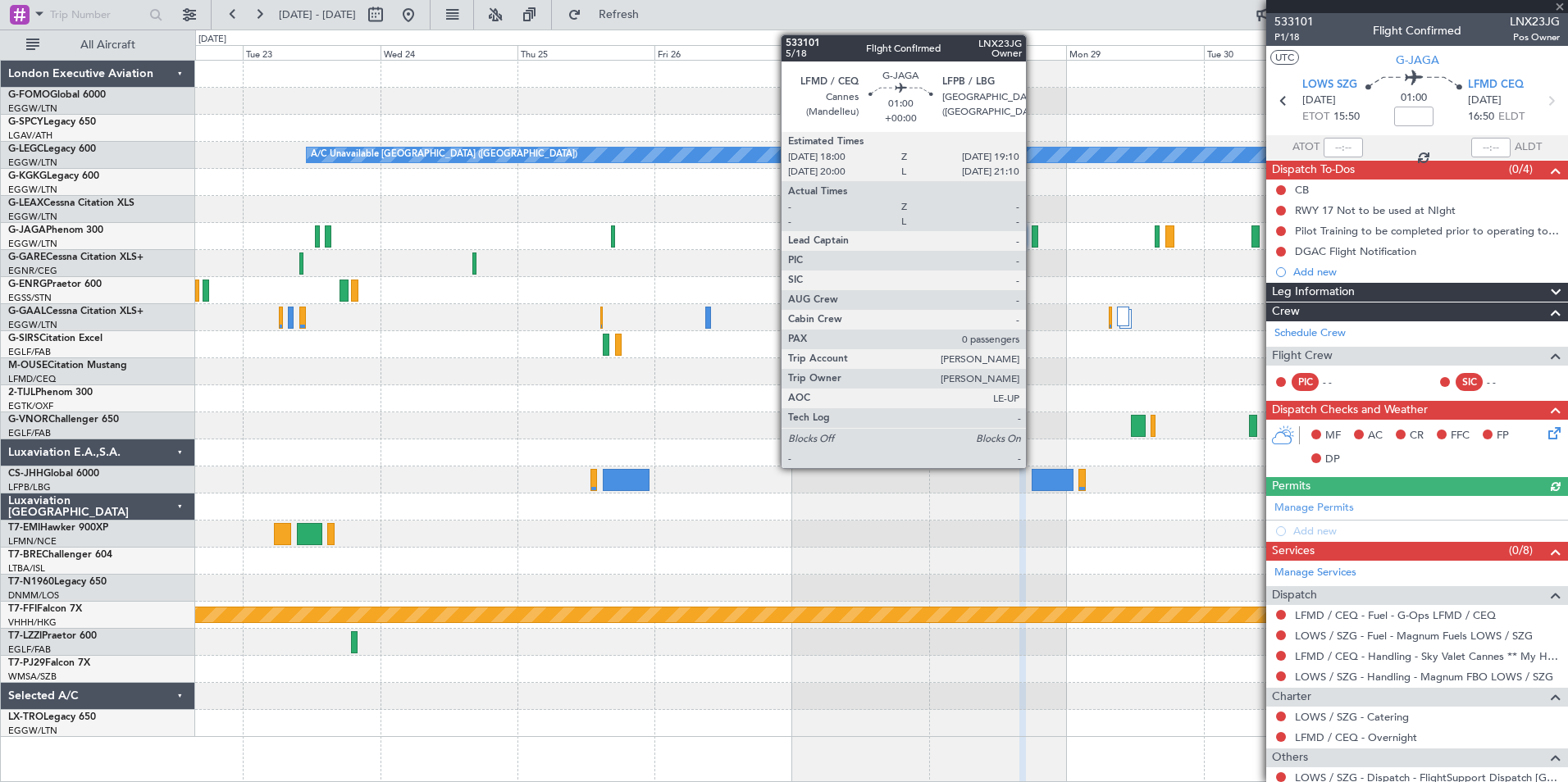
click at [1034, 242] on div at bounding box center [1036, 237] width 7 height 22
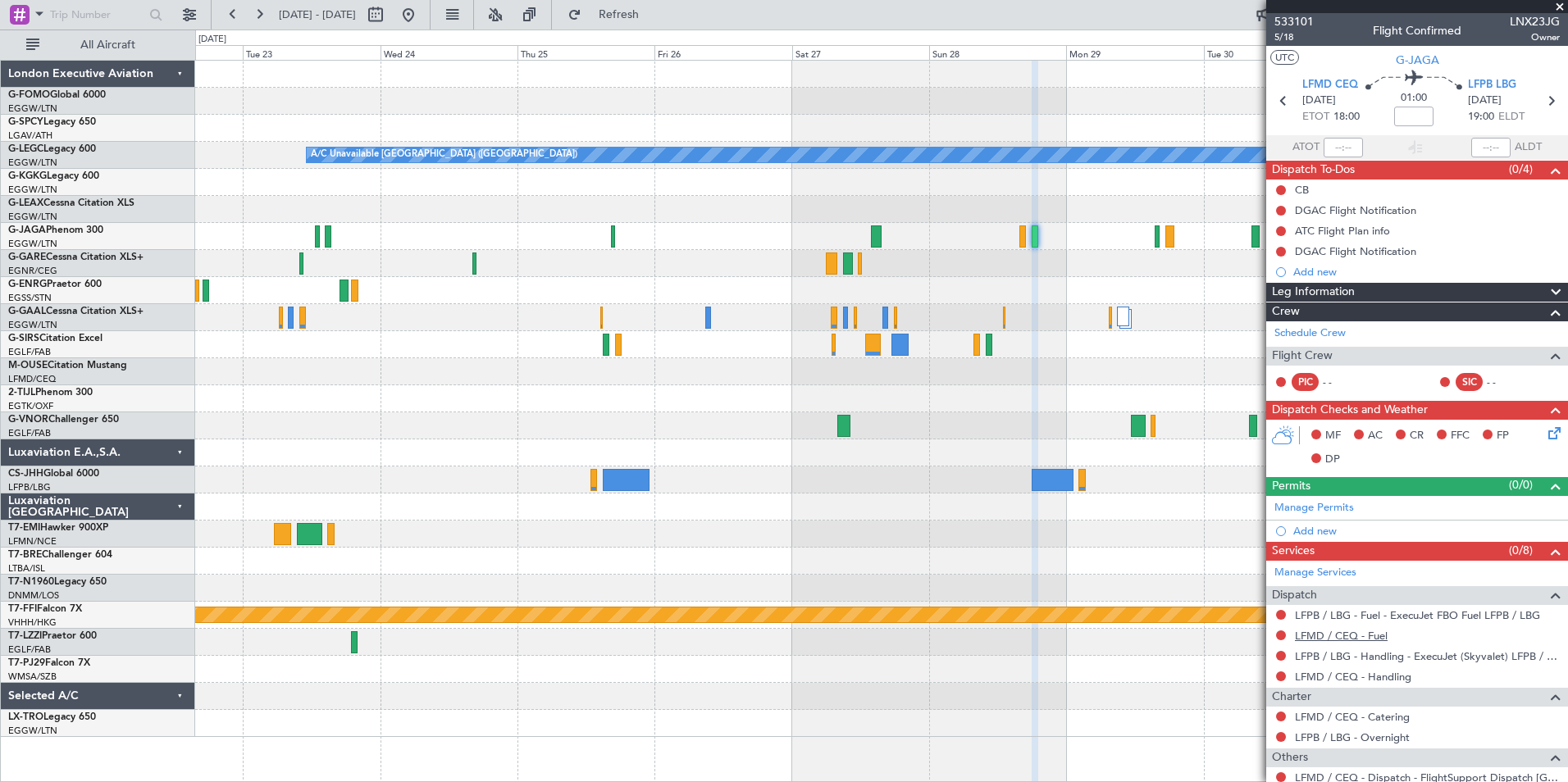
click at [1369, 633] on link "LFMD / CEQ - Fuel" at bounding box center [1341, 635] width 93 height 14
click at [654, 9] on span "Refresh" at bounding box center [620, 15] width 69 height 11
click at [1391, 679] on link "LFMD / CEQ - Handling" at bounding box center [1352, 676] width 116 height 14
click at [659, 22] on button "Refresh" at bounding box center [609, 15] width 98 height 26
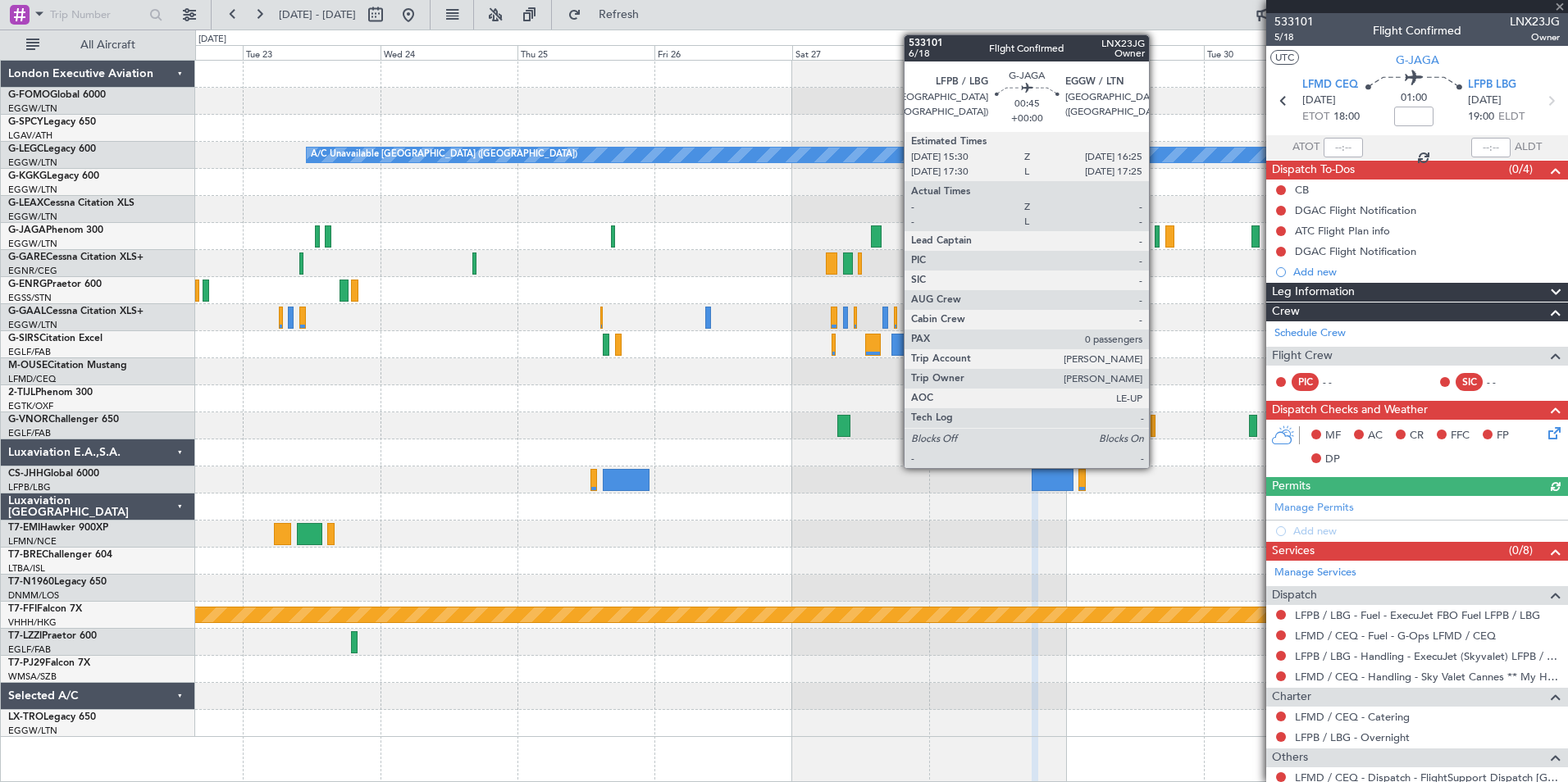
click at [1156, 241] on div at bounding box center [1157, 237] width 6 height 22
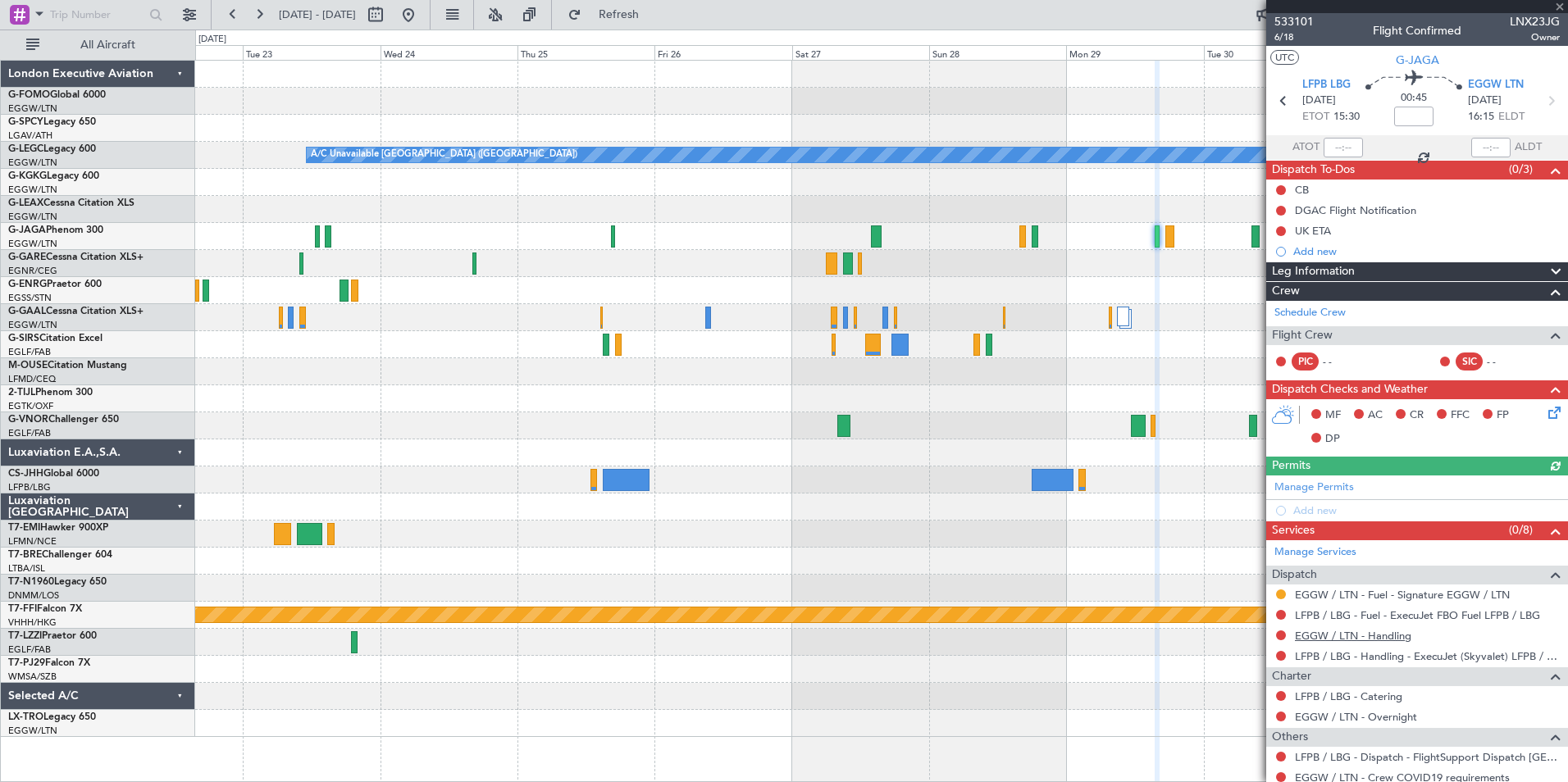
click at [1384, 632] on link "EGGW / LTN - Handling" at bounding box center [1352, 635] width 116 height 14
click at [653, 15] on span "Refresh" at bounding box center [620, 15] width 69 height 11
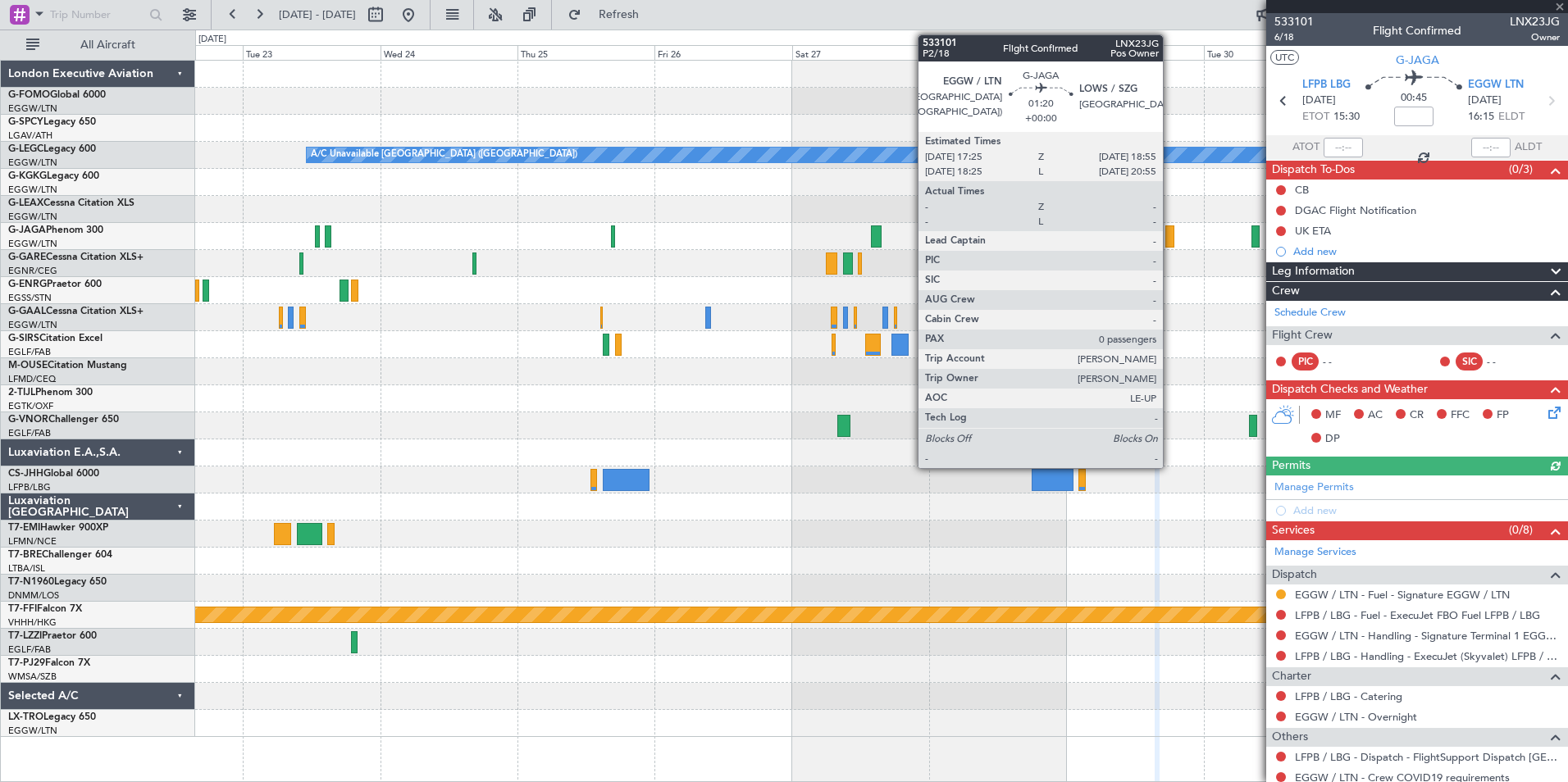
click at [1170, 246] on div at bounding box center [1170, 237] width 9 height 22
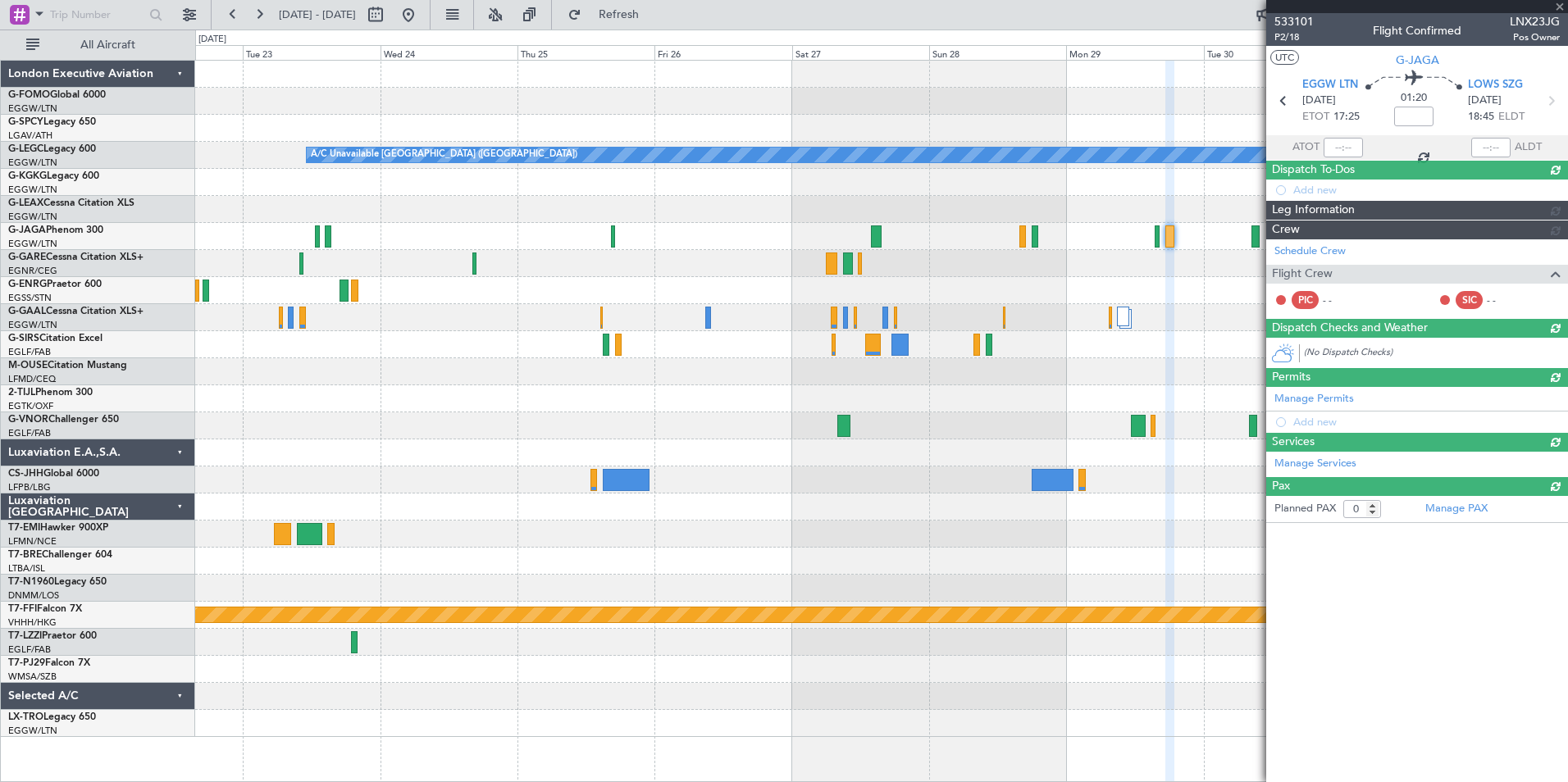
click at [1170, 245] on div at bounding box center [1170, 237] width 9 height 22
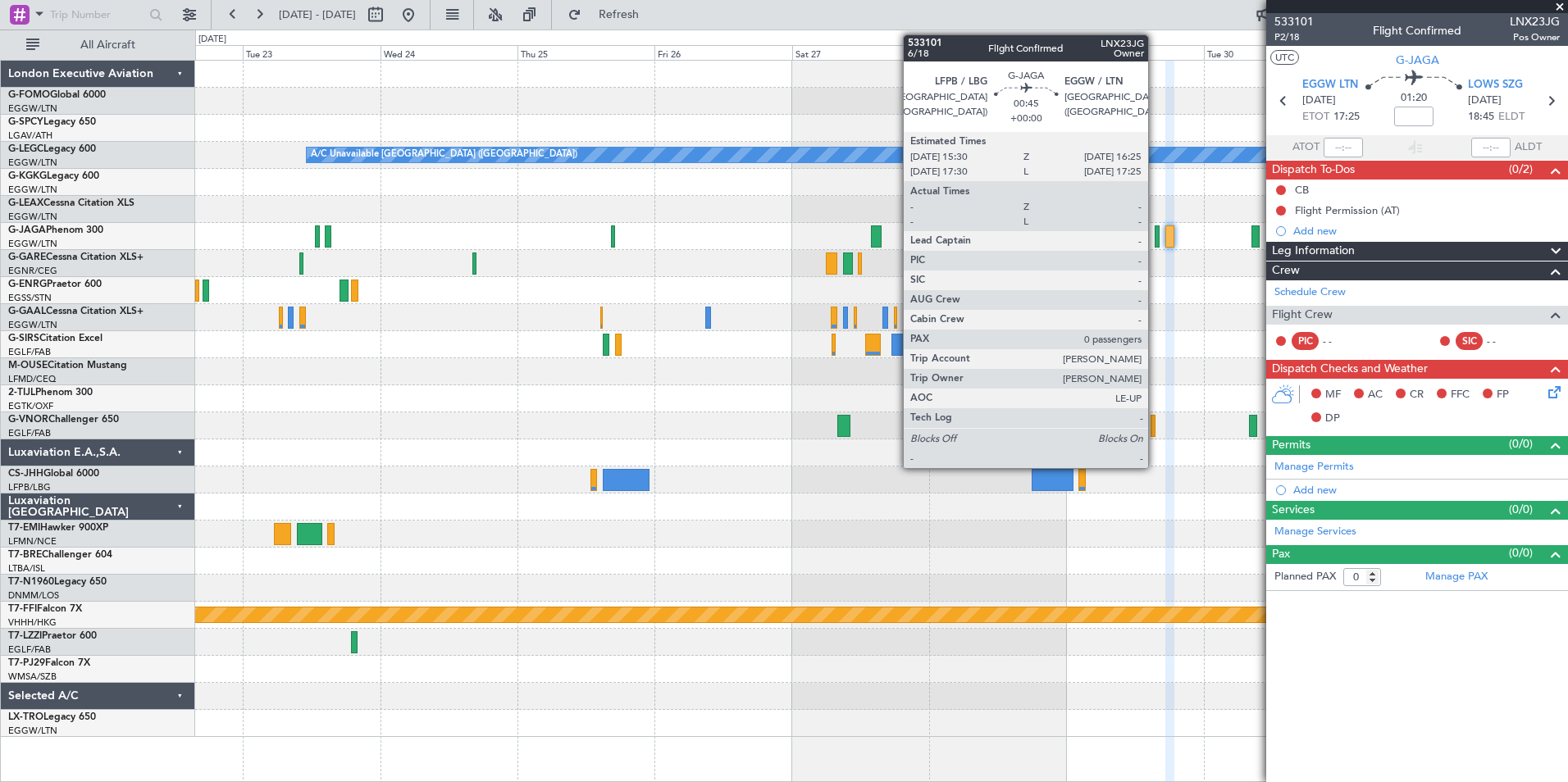
click at [1156, 244] on div at bounding box center [1157, 237] width 6 height 22
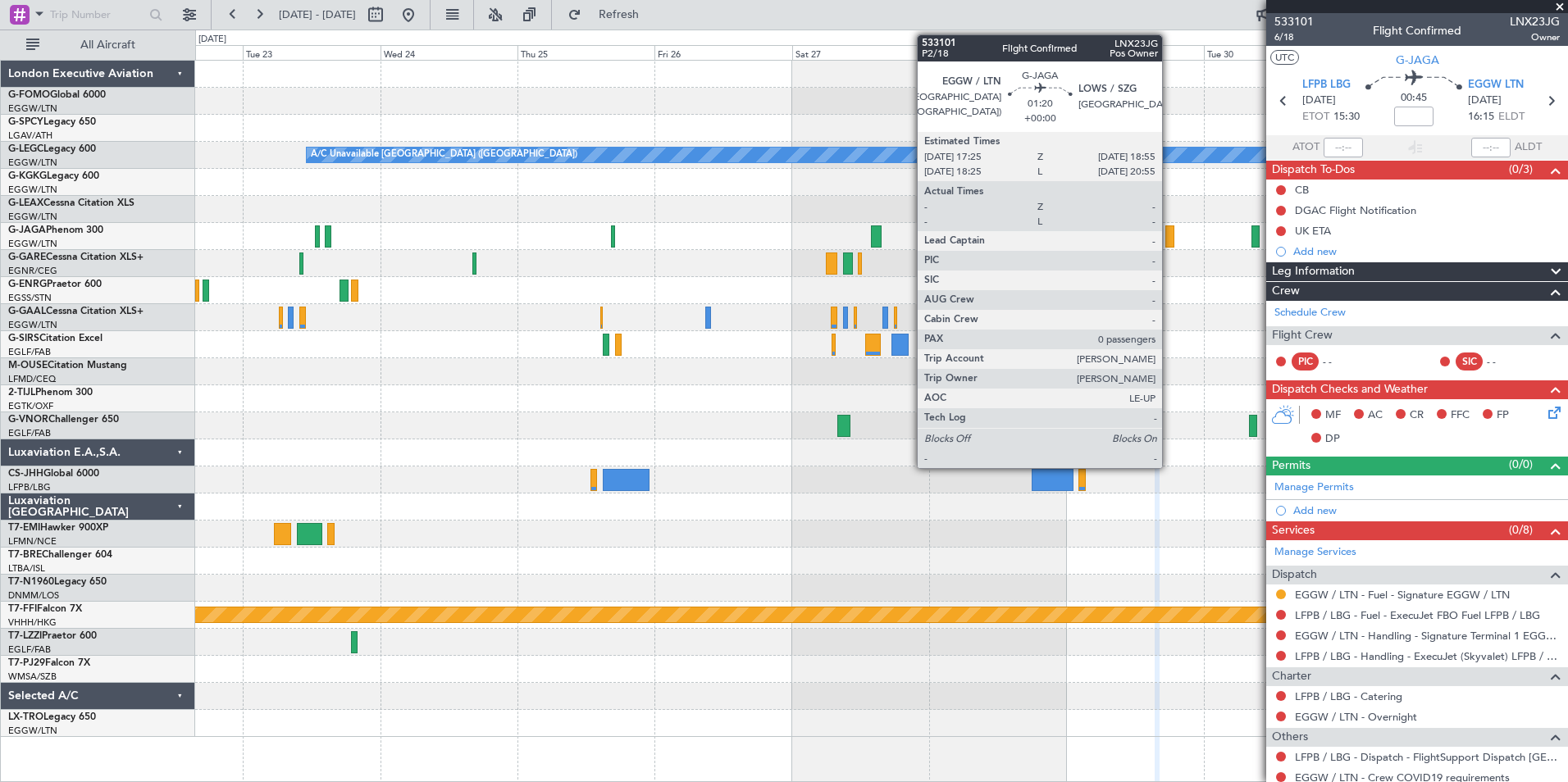
click at [1169, 241] on div at bounding box center [1170, 237] width 9 height 22
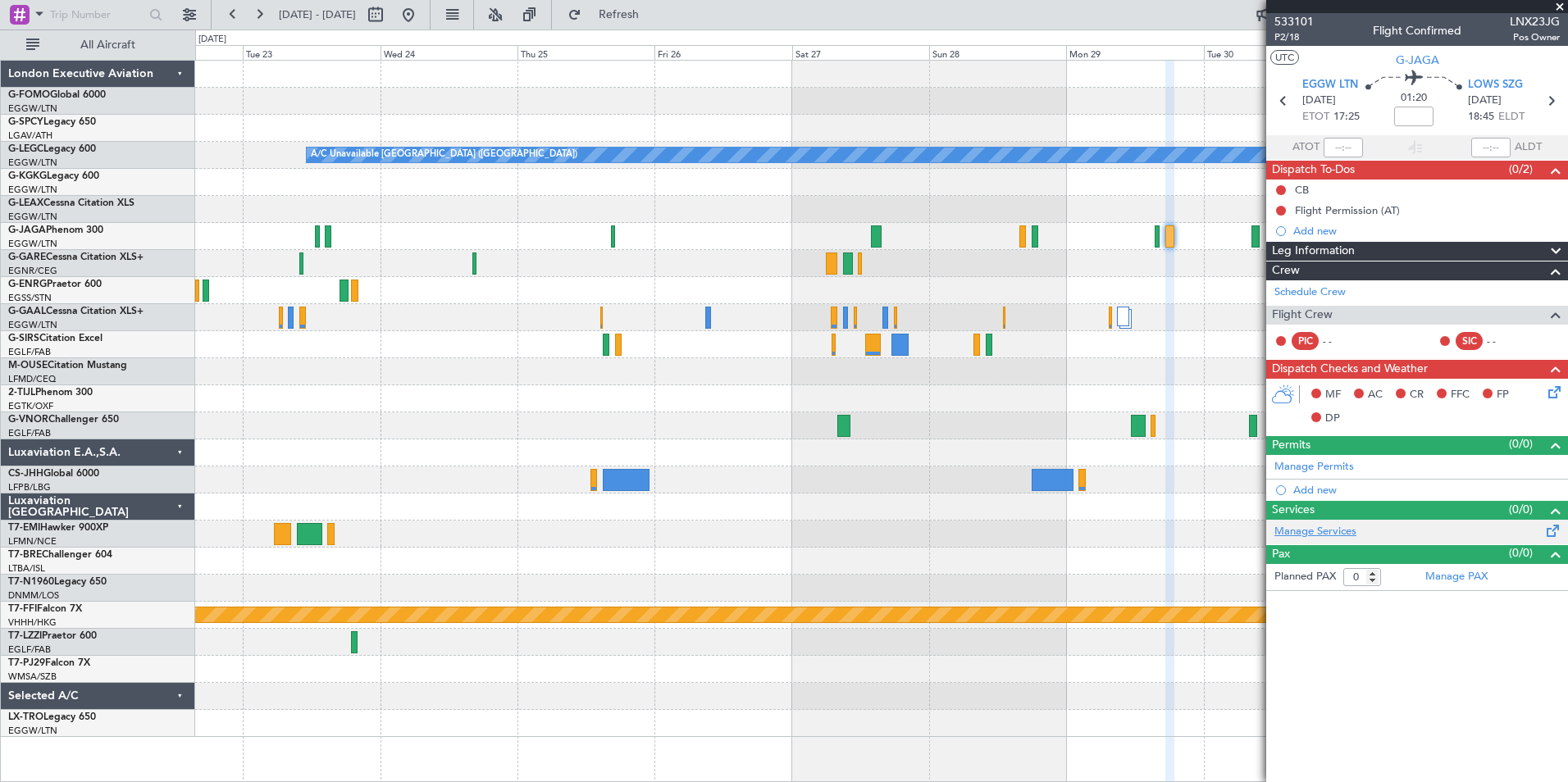
click at [1322, 534] on link "Manage Services" at bounding box center [1315, 532] width 82 height 17
click at [654, 20] on span "Refresh" at bounding box center [620, 15] width 69 height 11
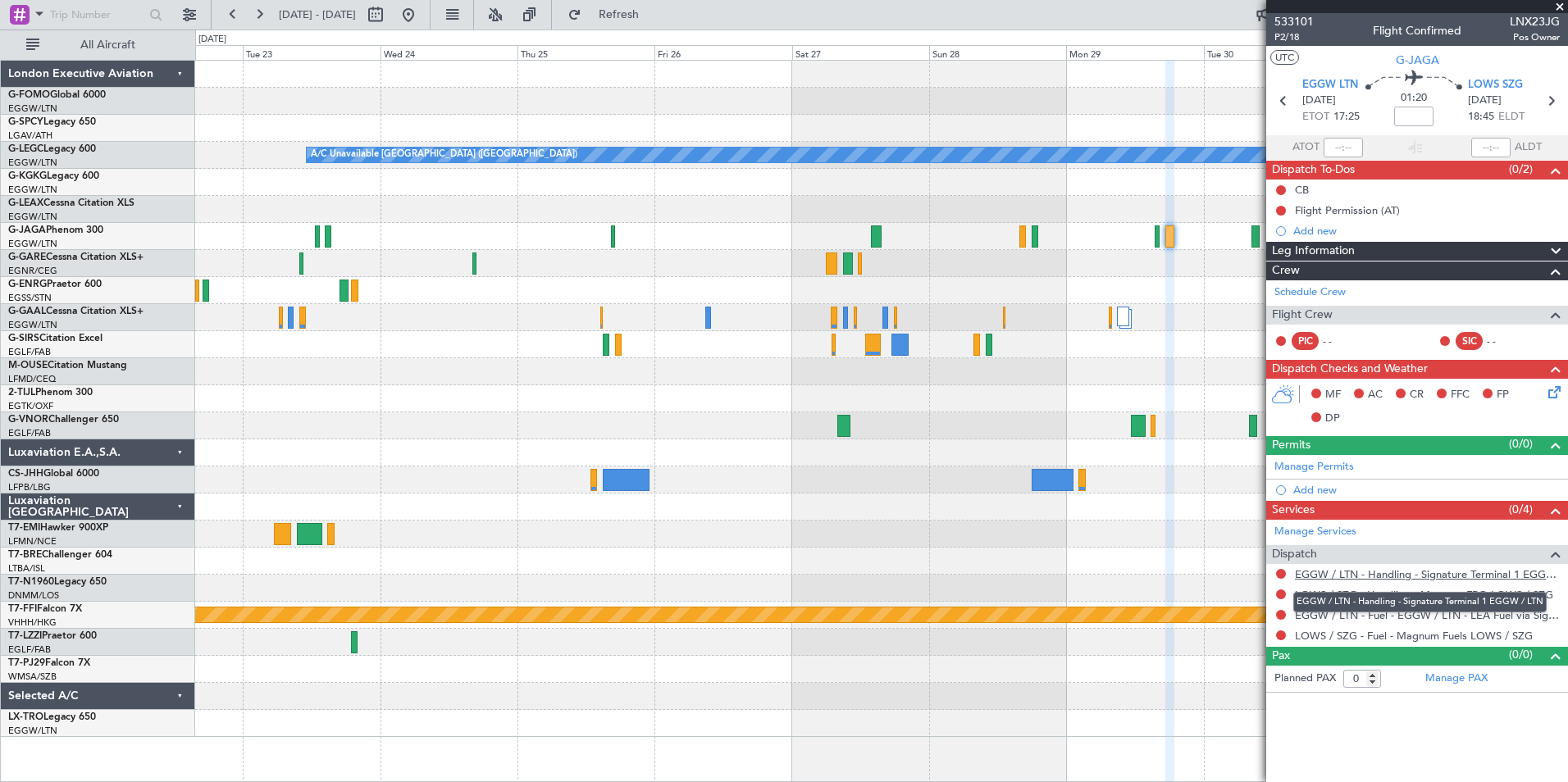
click at [1451, 569] on link "EGGW / LTN - Handling - Signature Terminal 1 EGGW / LTN" at bounding box center [1427, 574] width 265 height 14
click at [1289, 19] on span "533101" at bounding box center [1294, 21] width 39 height 18
click at [227, 17] on button at bounding box center [233, 15] width 26 height 26
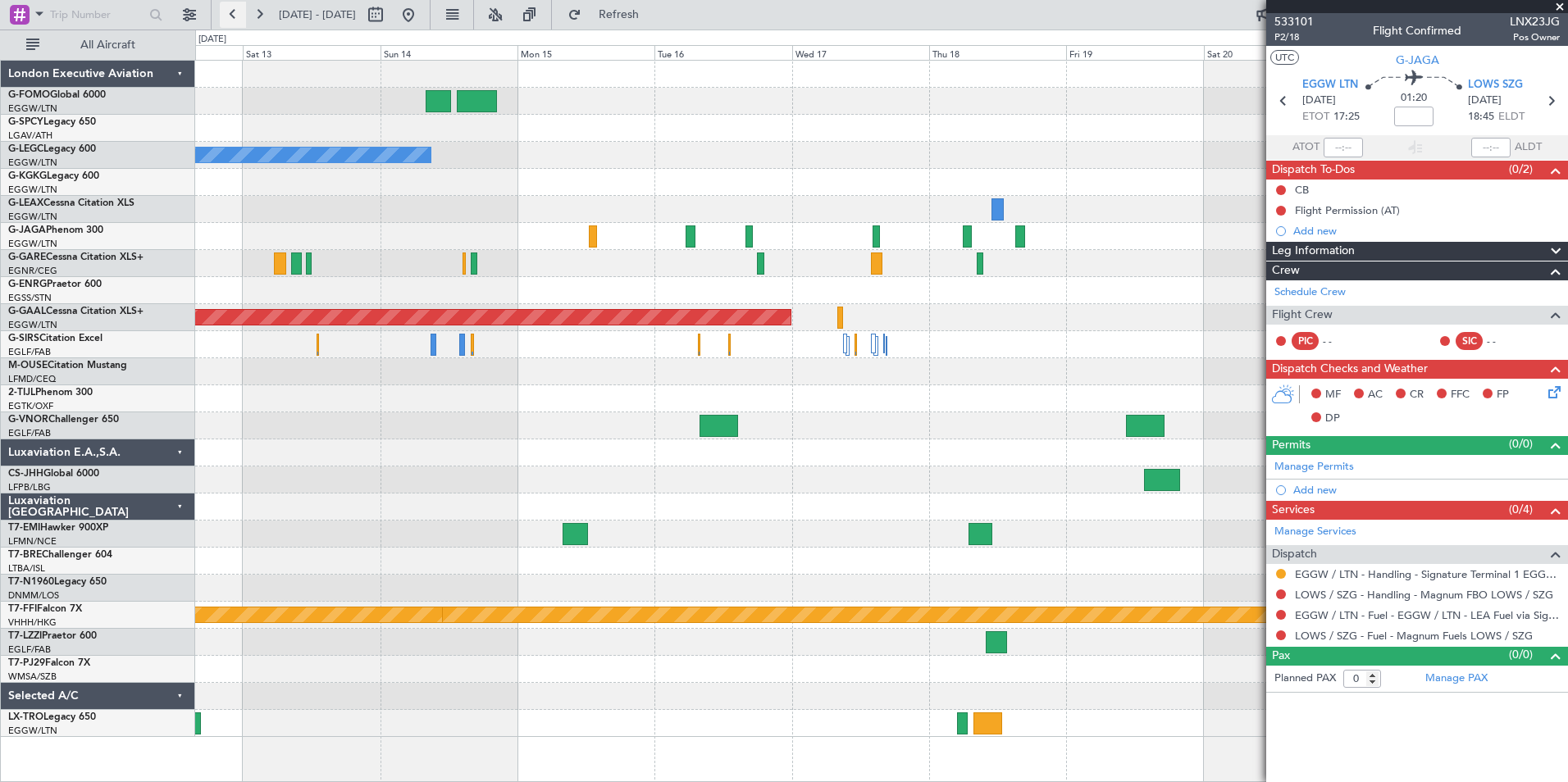
click at [227, 17] on button at bounding box center [233, 15] width 26 height 26
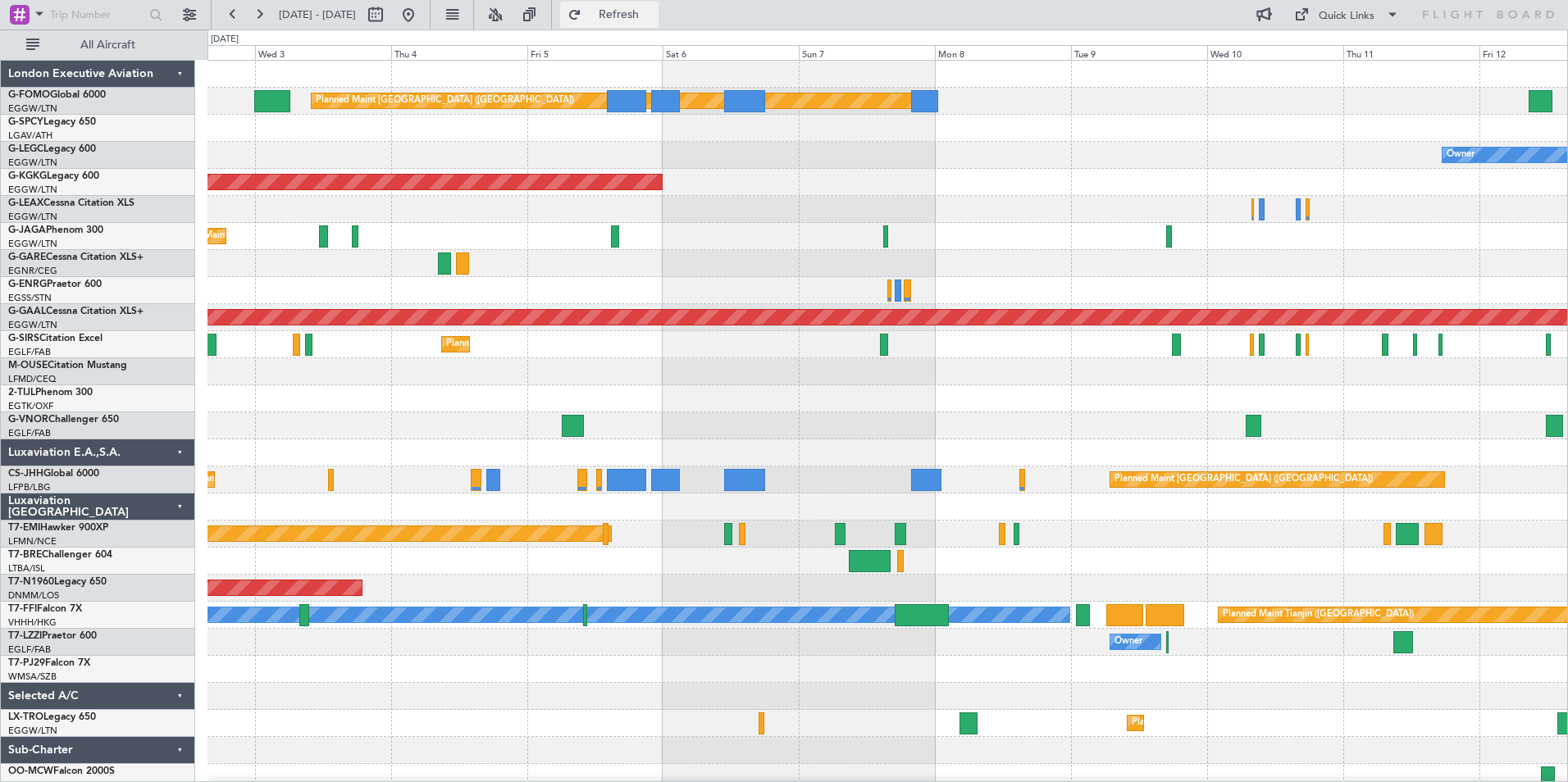
click at [659, 27] on button "Refresh" at bounding box center [609, 15] width 98 height 26
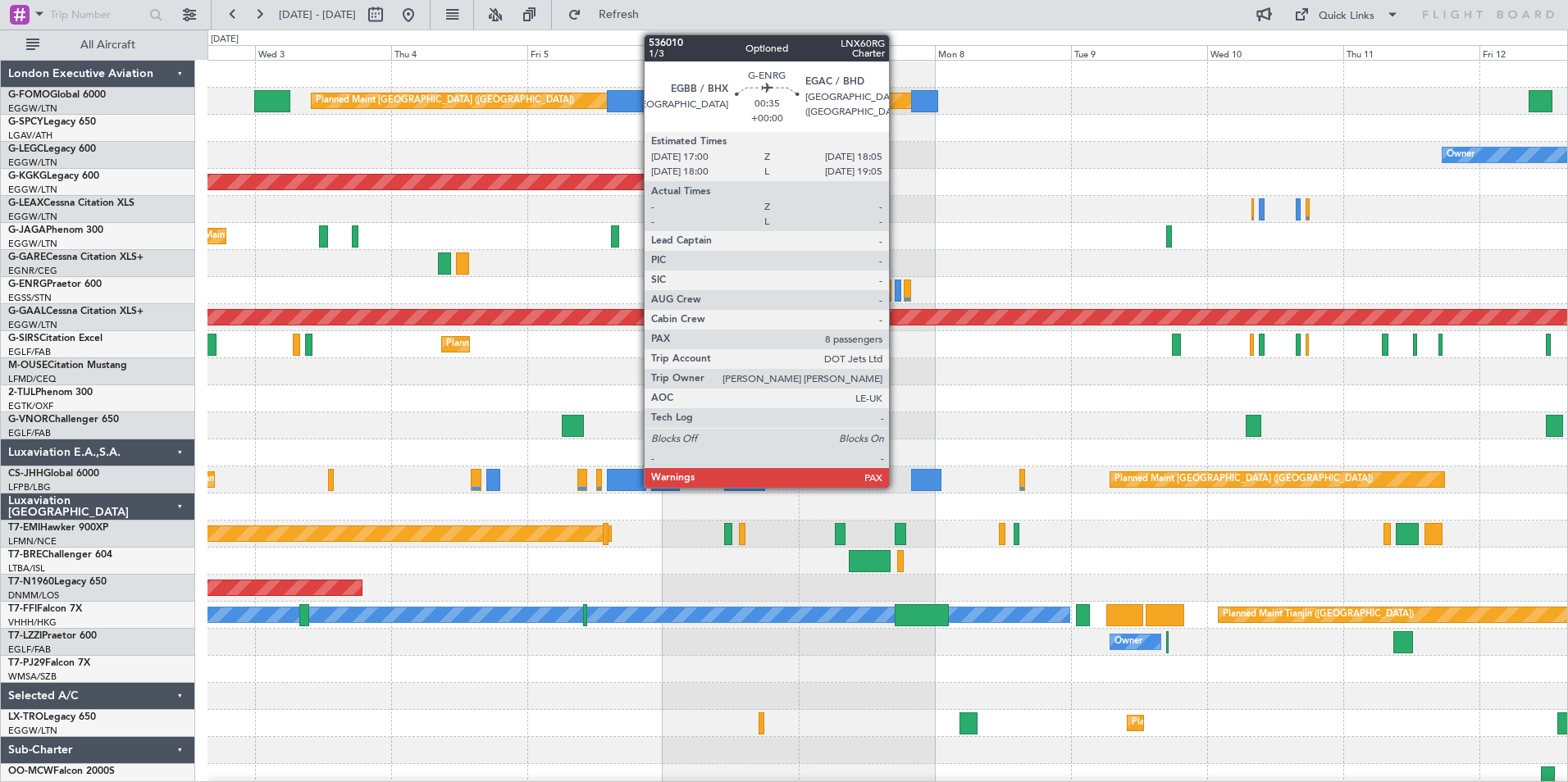
click at [896, 292] on div at bounding box center [897, 291] width 7 height 22
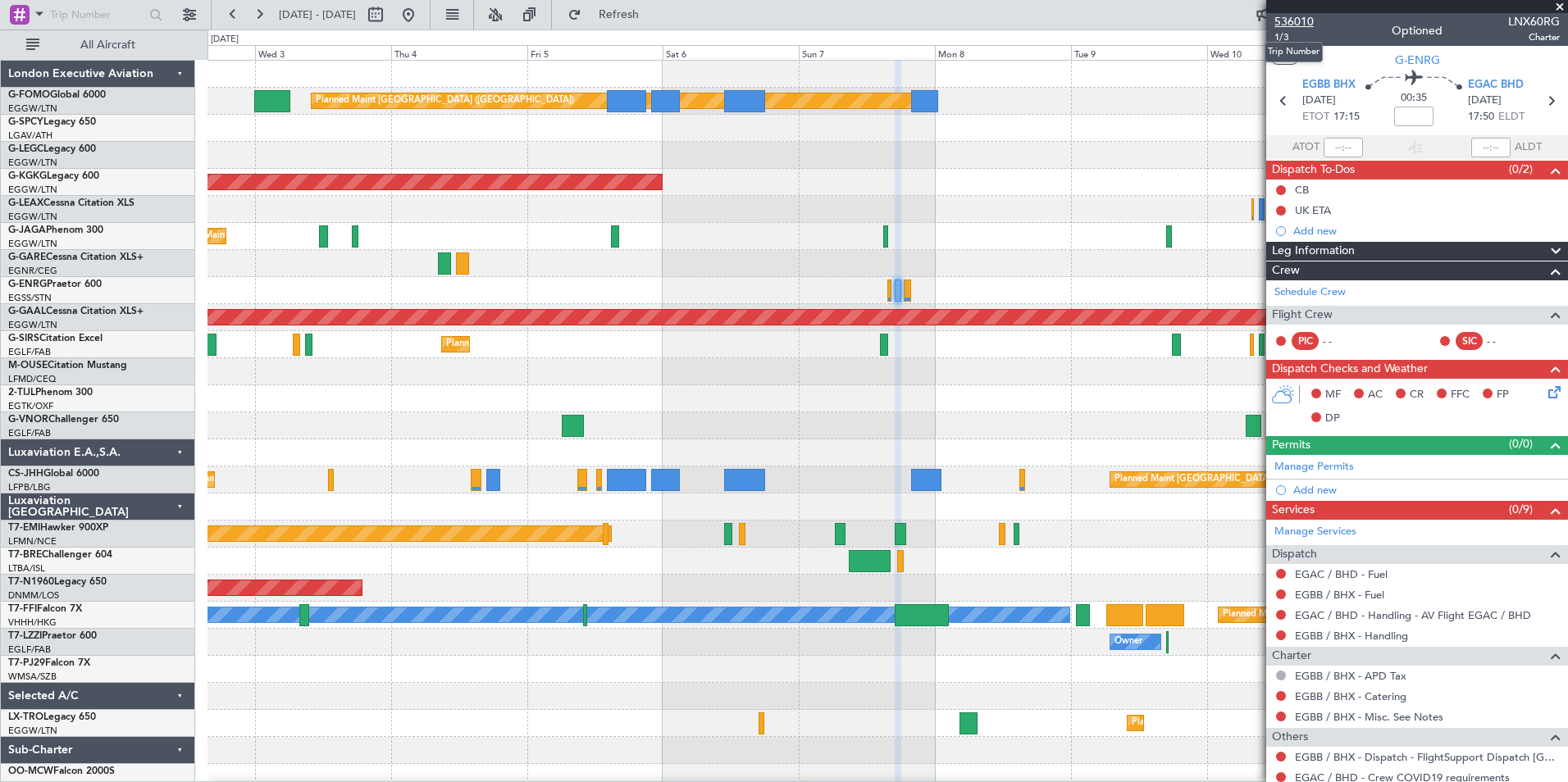
click at [1292, 19] on span "536010" at bounding box center [1294, 21] width 39 height 18
click at [654, 13] on span "Refresh" at bounding box center [620, 15] width 69 height 11
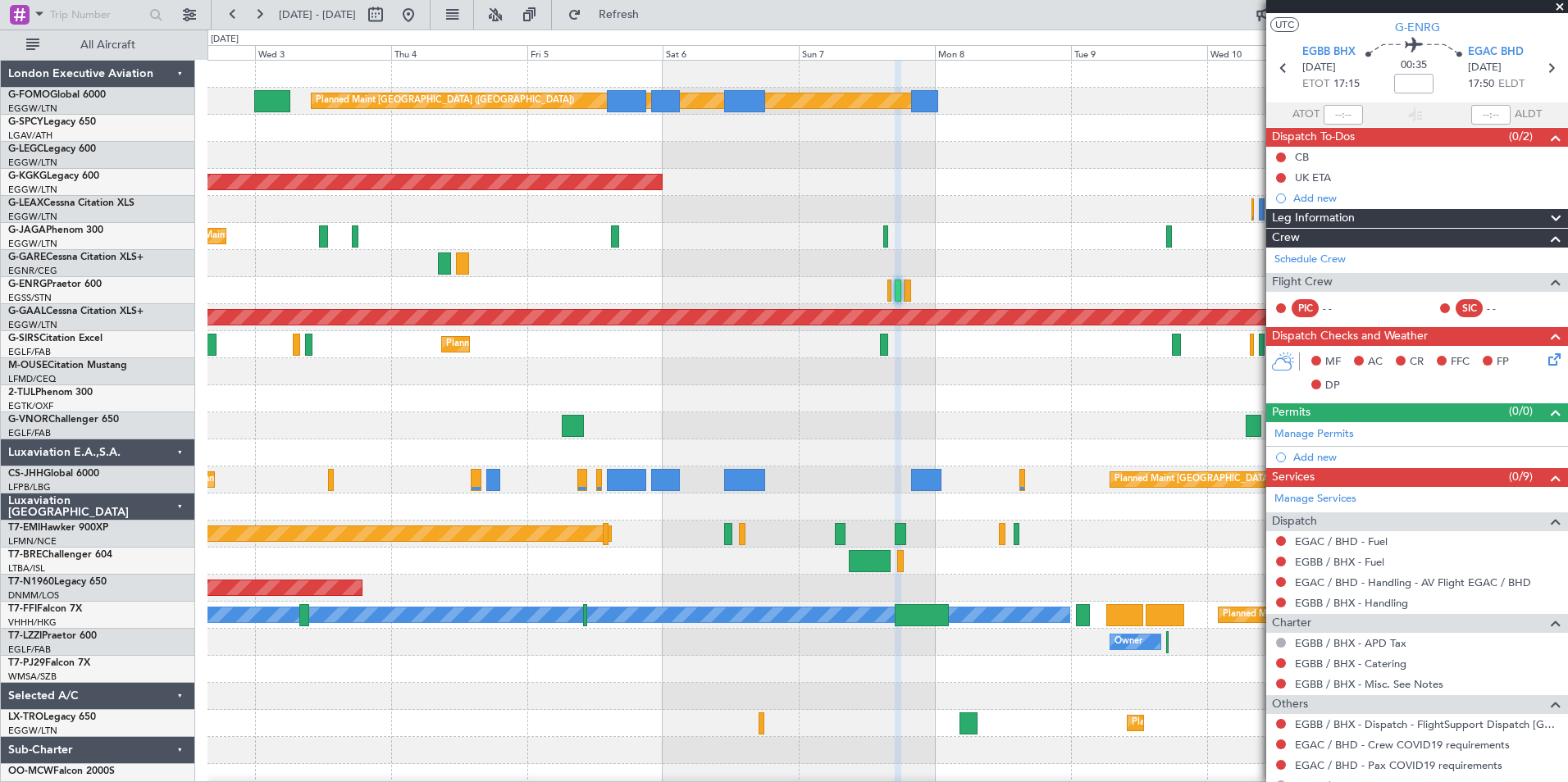
scroll to position [3, 0]
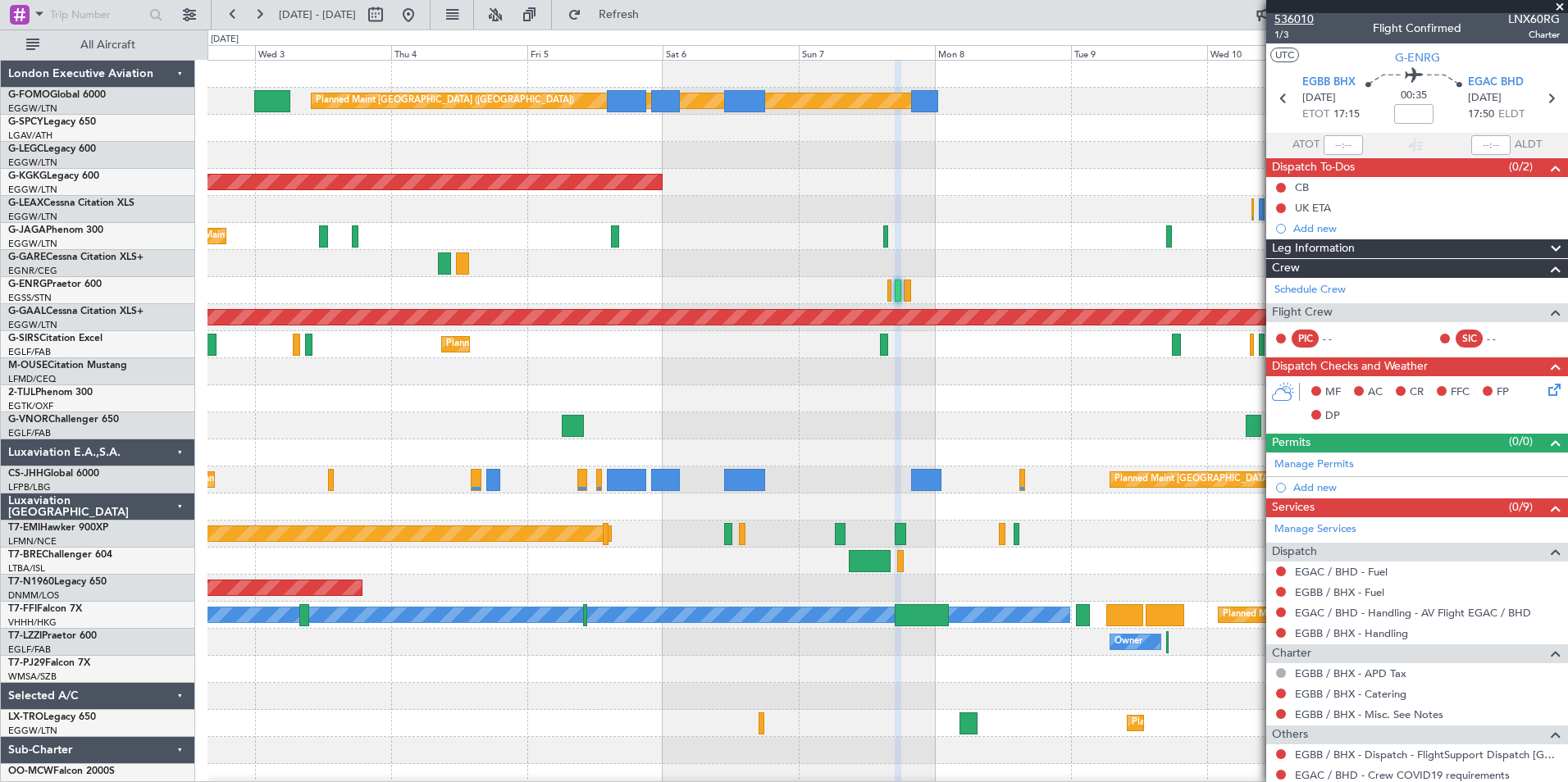
click at [1301, 24] on span "536010" at bounding box center [1294, 19] width 39 height 18
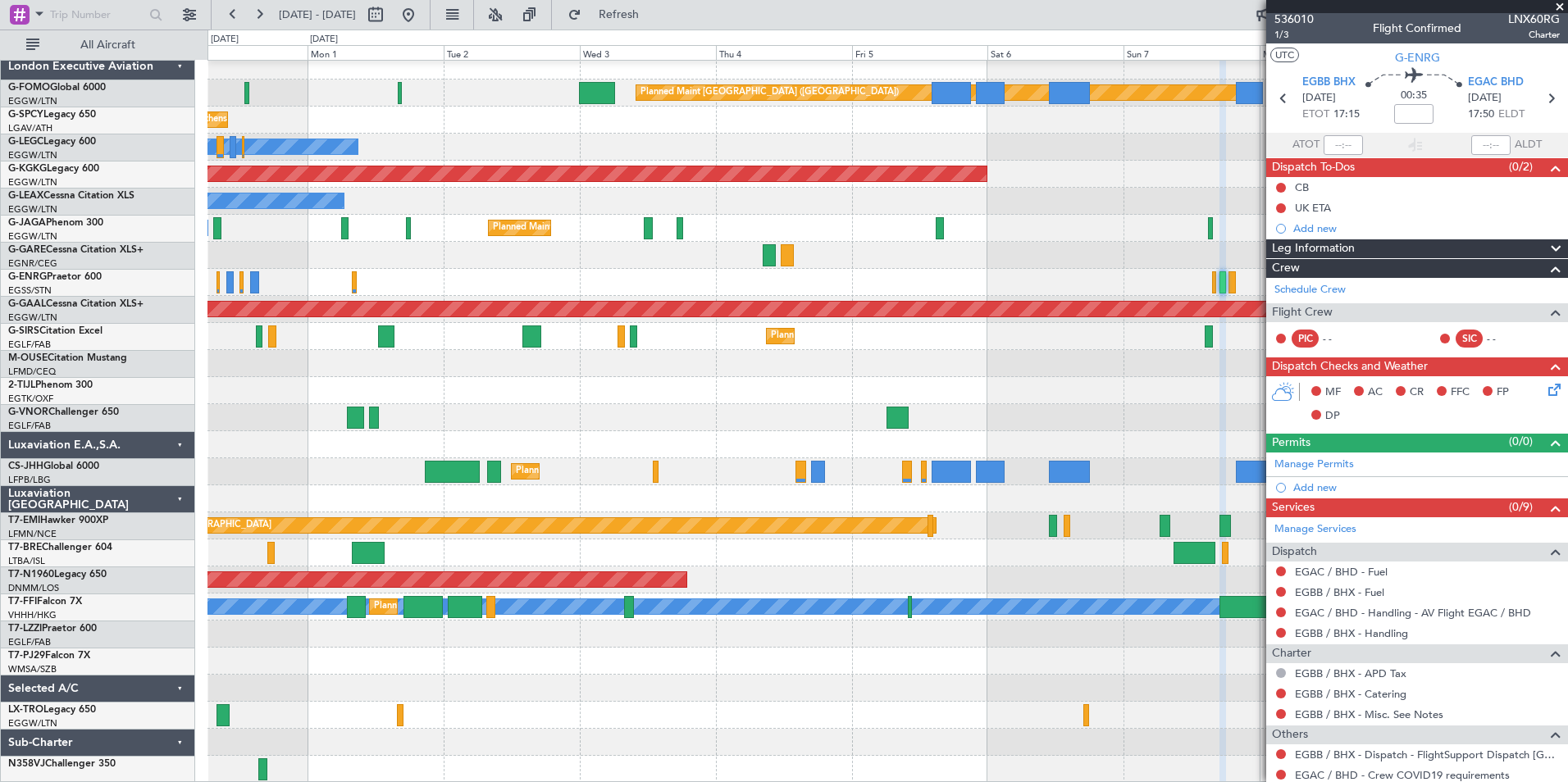
scroll to position [8, 0]
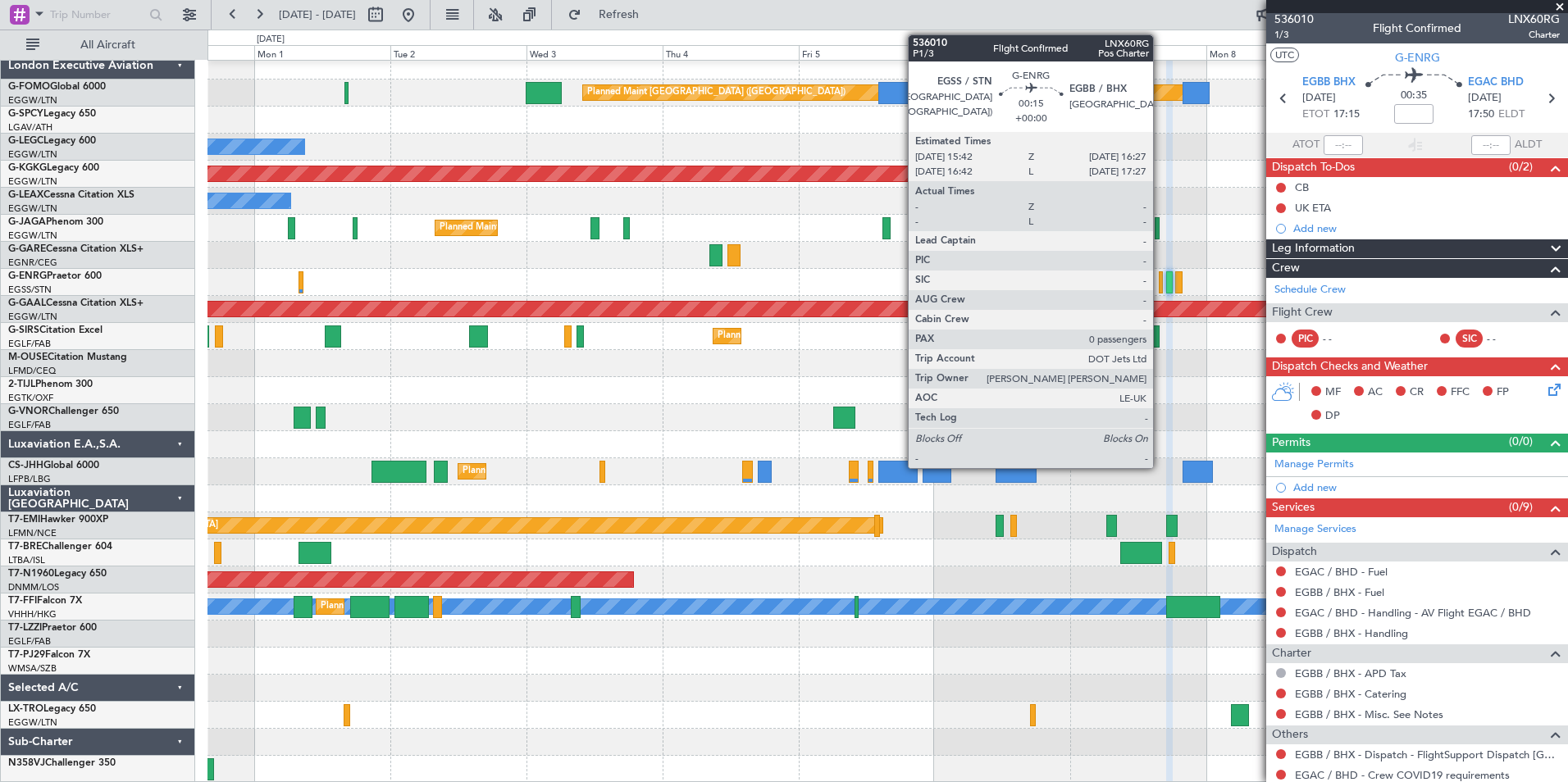
click at [1160, 284] on div at bounding box center [1161, 282] width 5 height 22
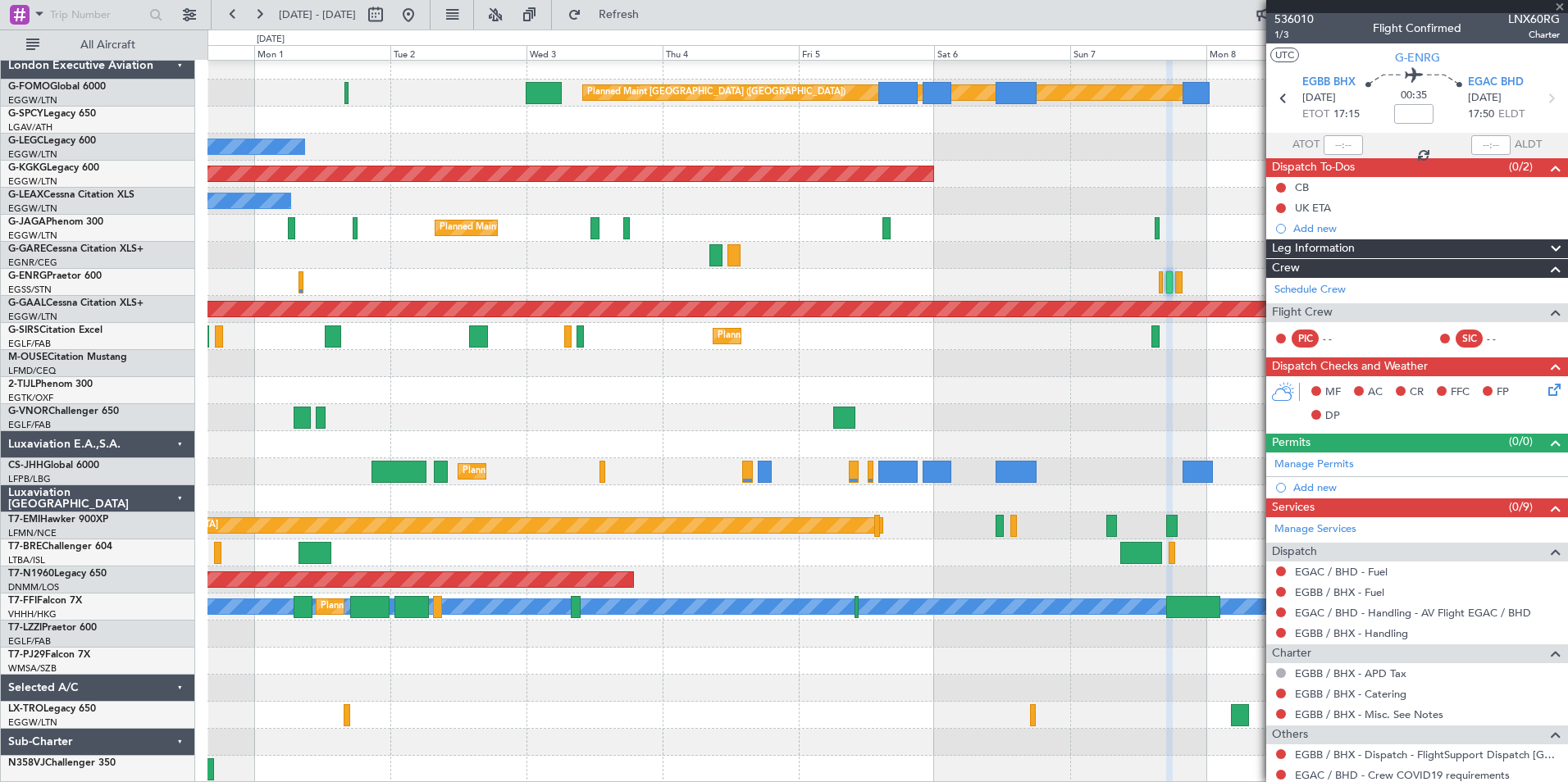
type input "0"
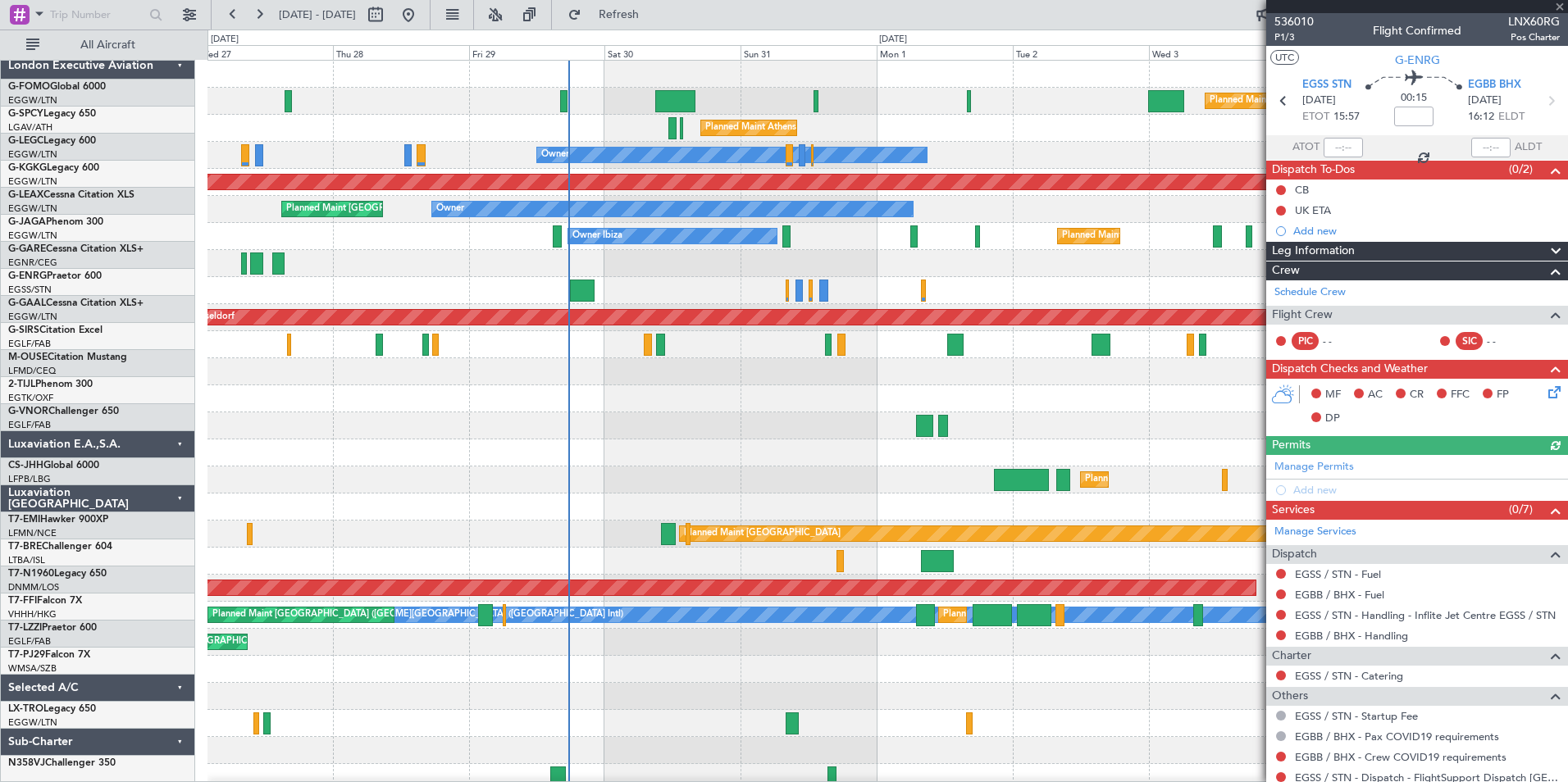
scroll to position [0, 0]
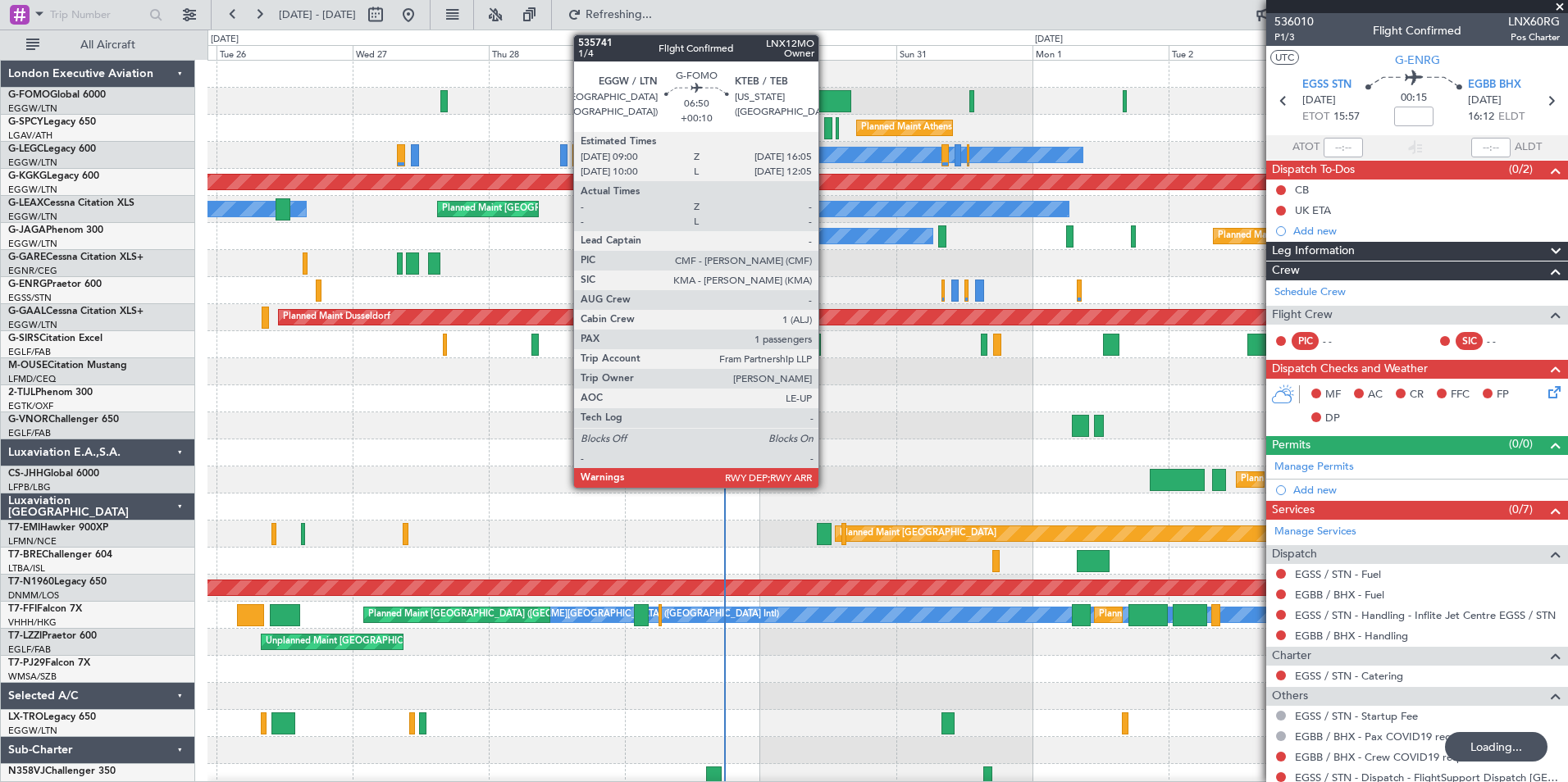
click at [826, 90] on div at bounding box center [830, 101] width 40 height 22
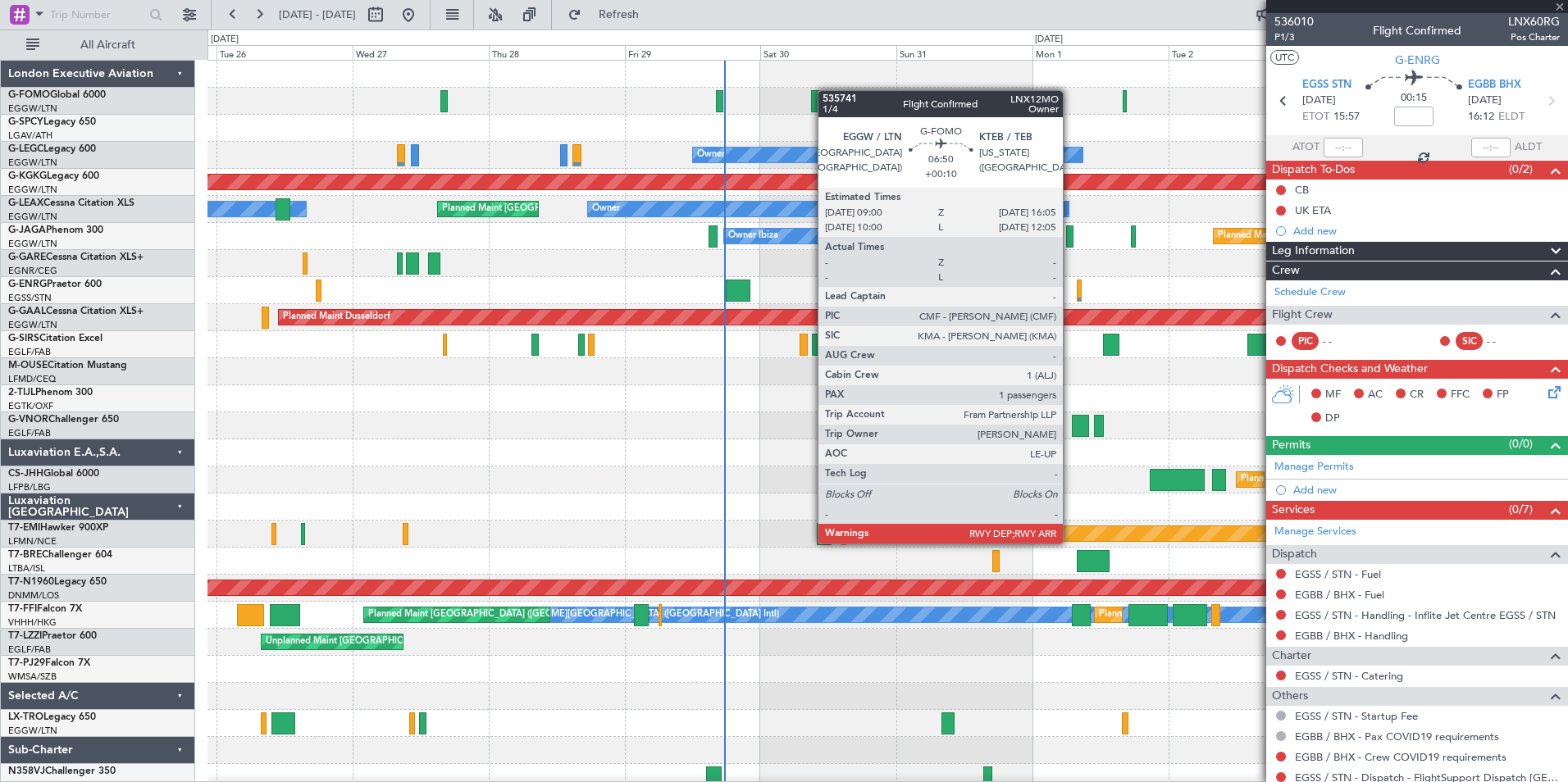
type input "+00:10"
type input "1"
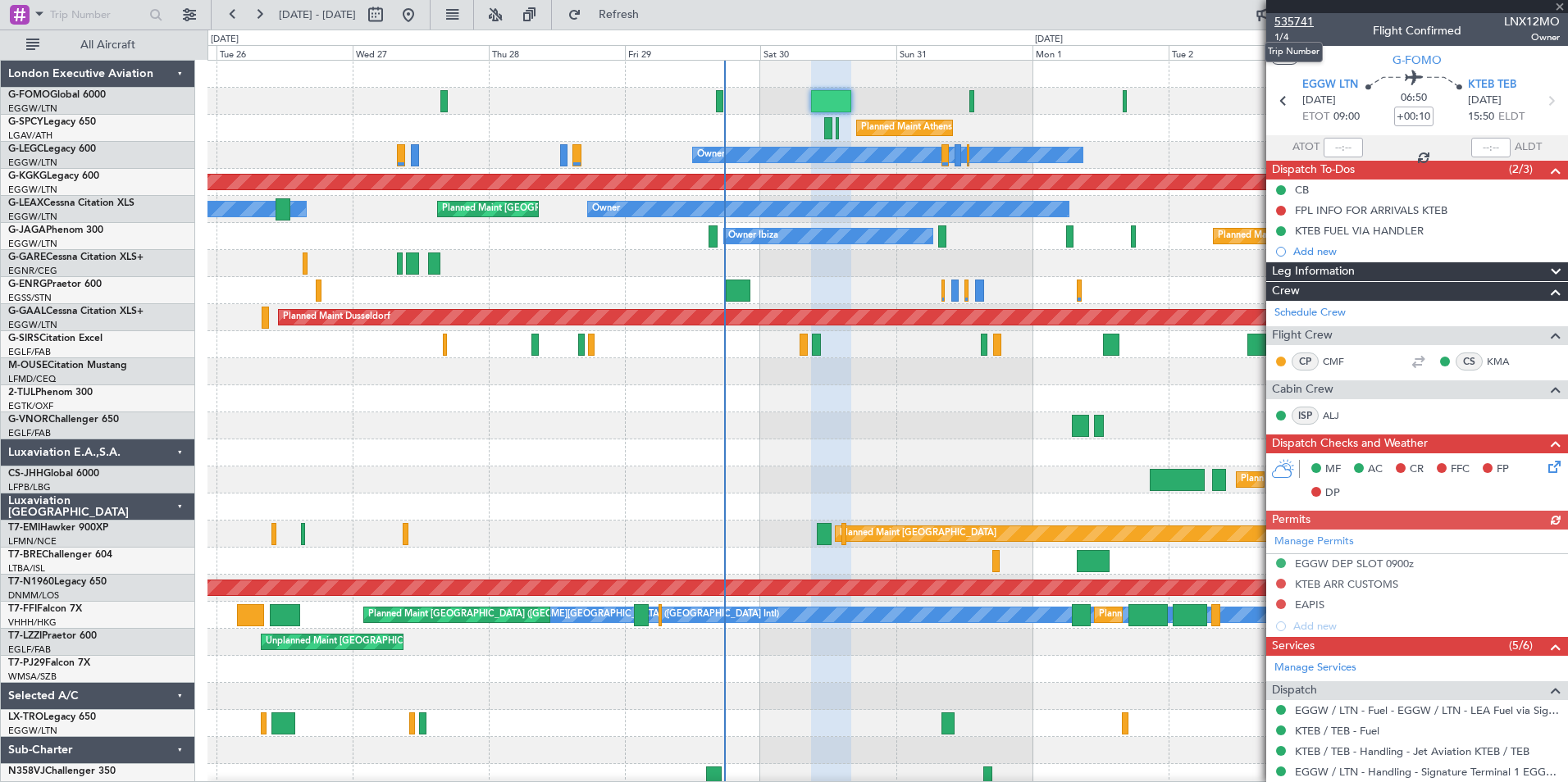
click at [1301, 14] on span "535741" at bounding box center [1294, 21] width 39 height 18
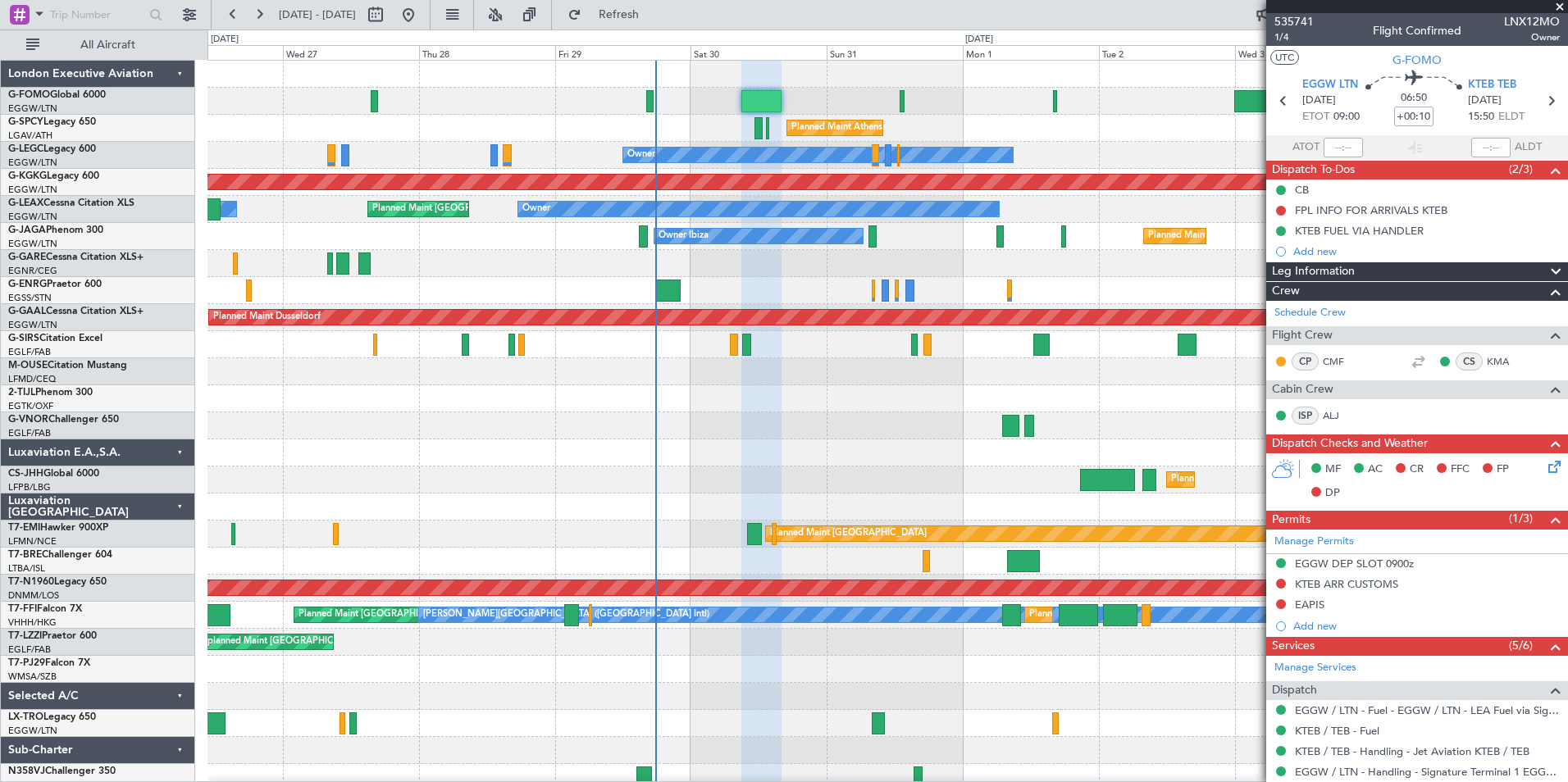
scroll to position [8, 0]
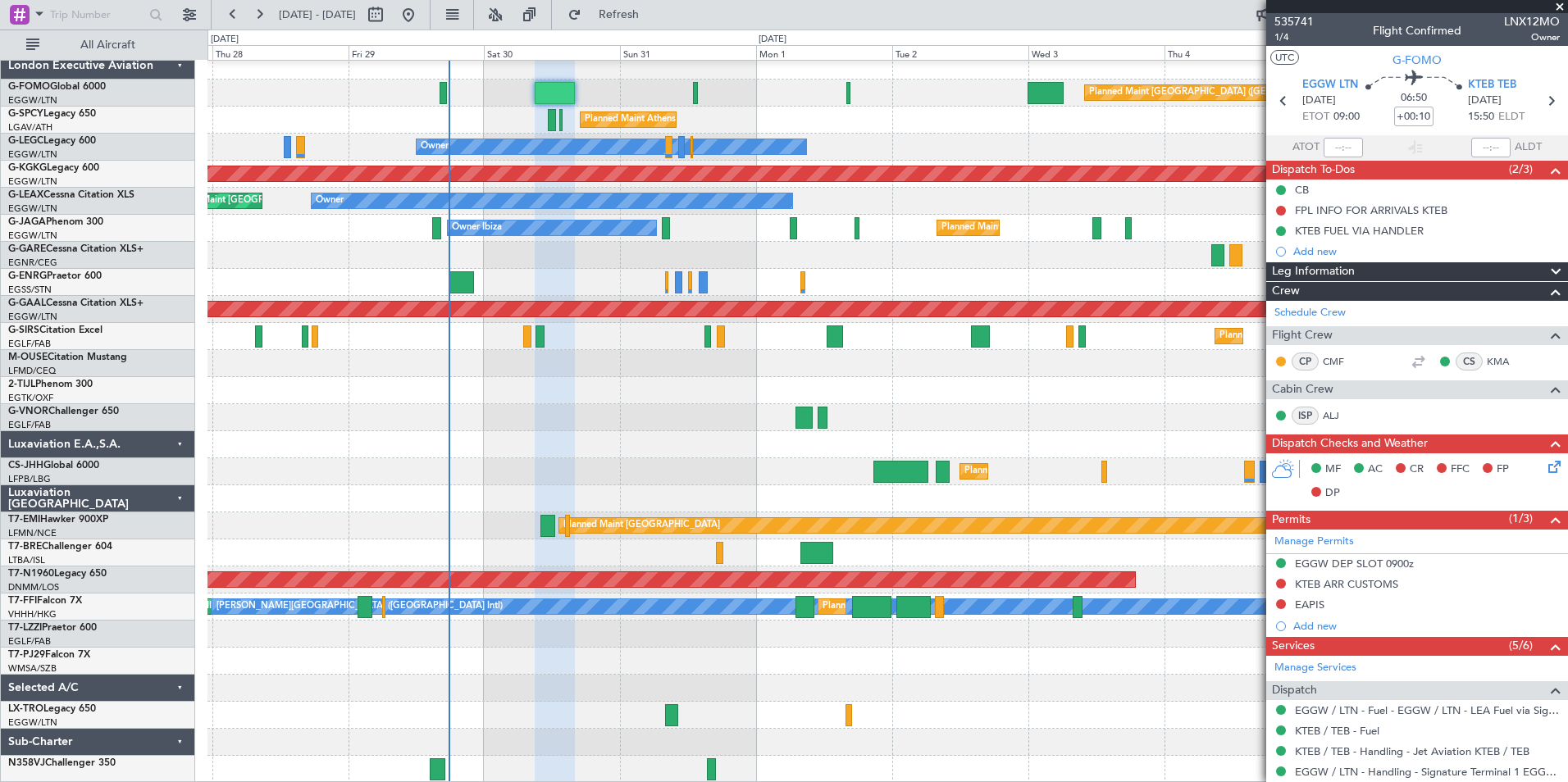
click at [502, 380] on div "Planned Maint London (Luton) Planned Maint Athens (Eleftherios Venizelos Intl) …" at bounding box center [887, 418] width 1360 height 731
click at [440, 91] on div "Planned Maint [GEOGRAPHIC_DATA] ([GEOGRAPHIC_DATA])" at bounding box center [887, 93] width 1360 height 27
click at [450, 89] on div "Planned Maint [GEOGRAPHIC_DATA] ([GEOGRAPHIC_DATA])" at bounding box center [887, 93] width 1360 height 27
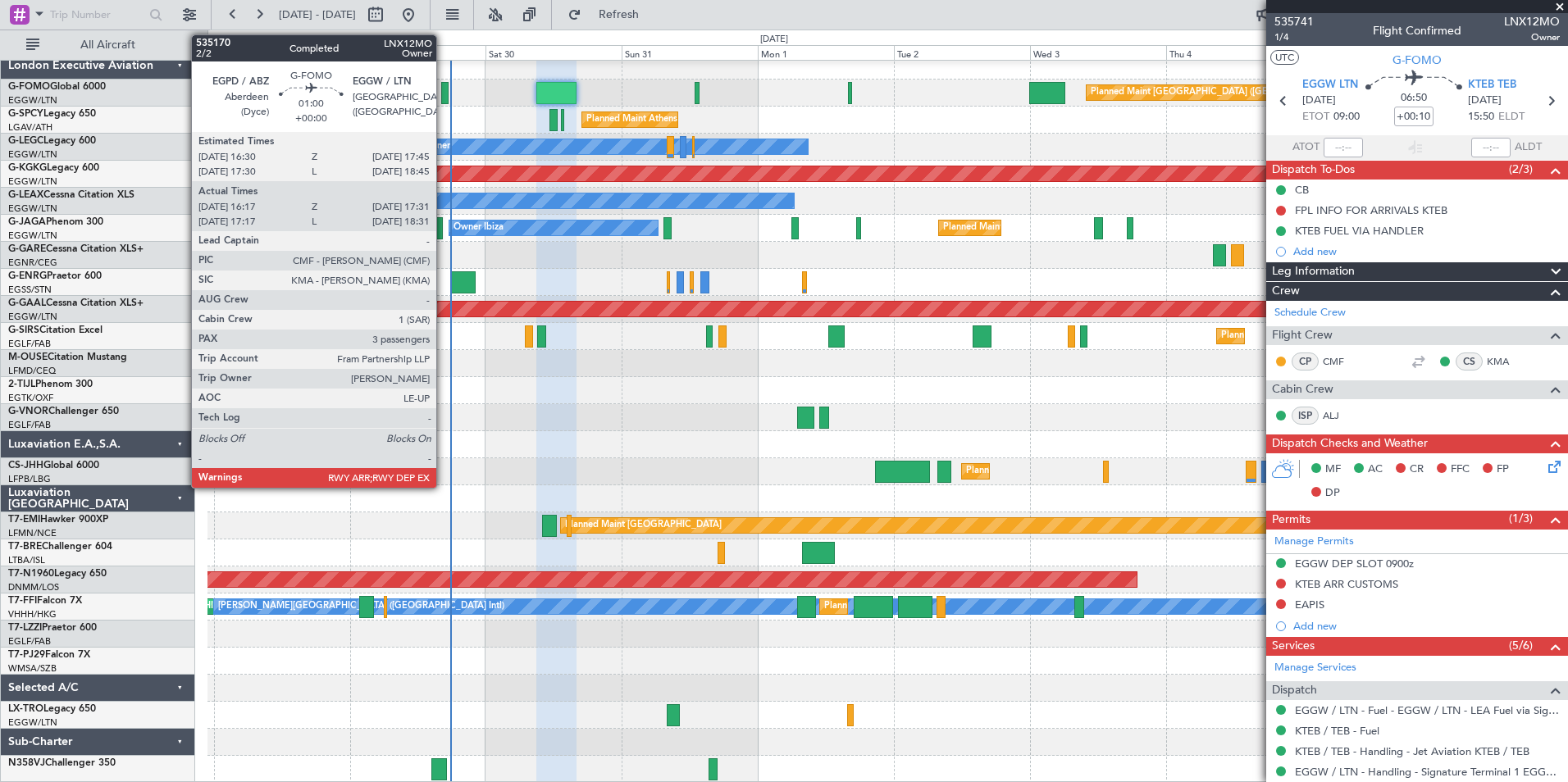
click at [444, 94] on div at bounding box center [445, 93] width 7 height 22
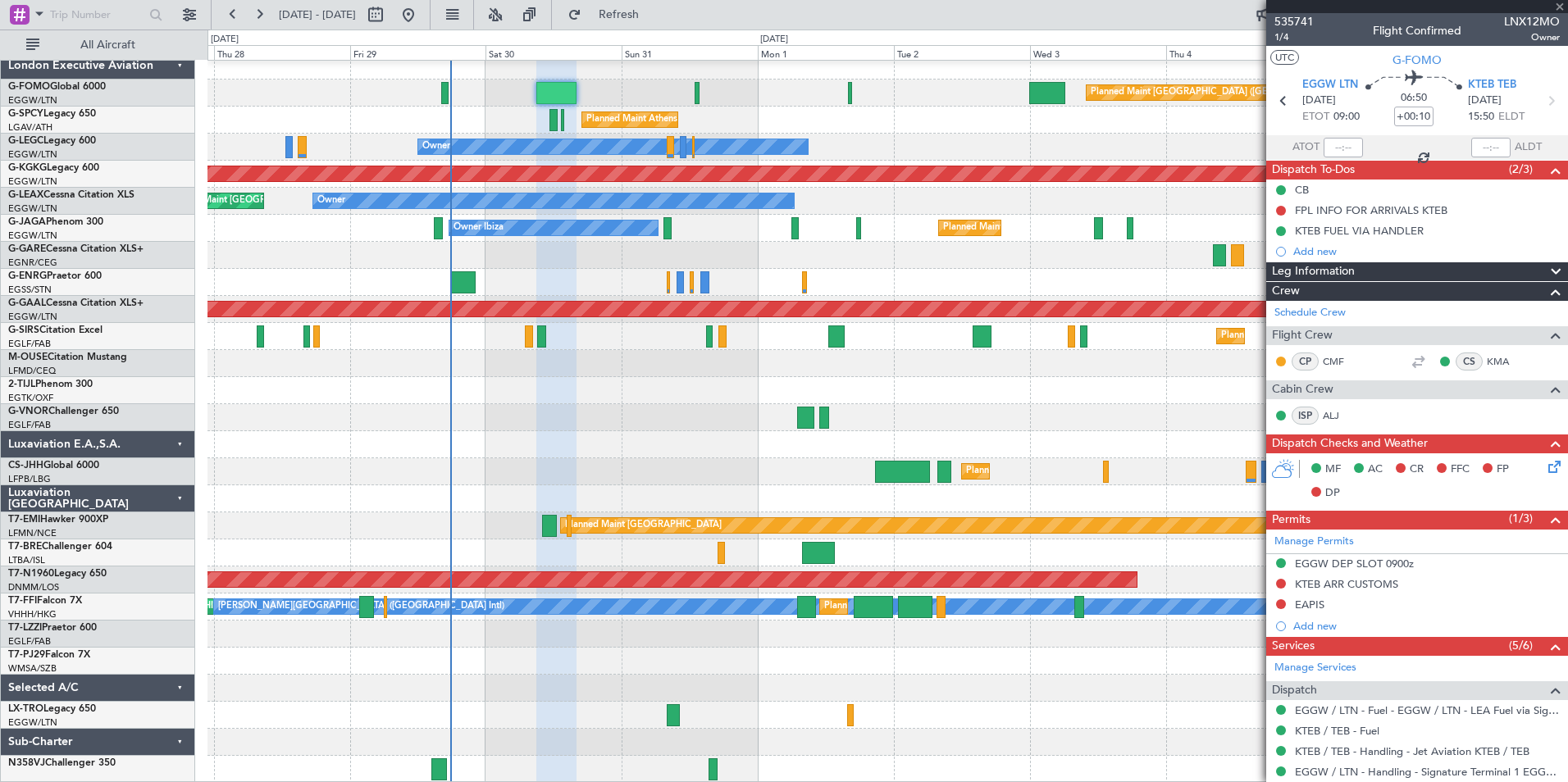
type input "16:17"
type input "17:16"
type input "3"
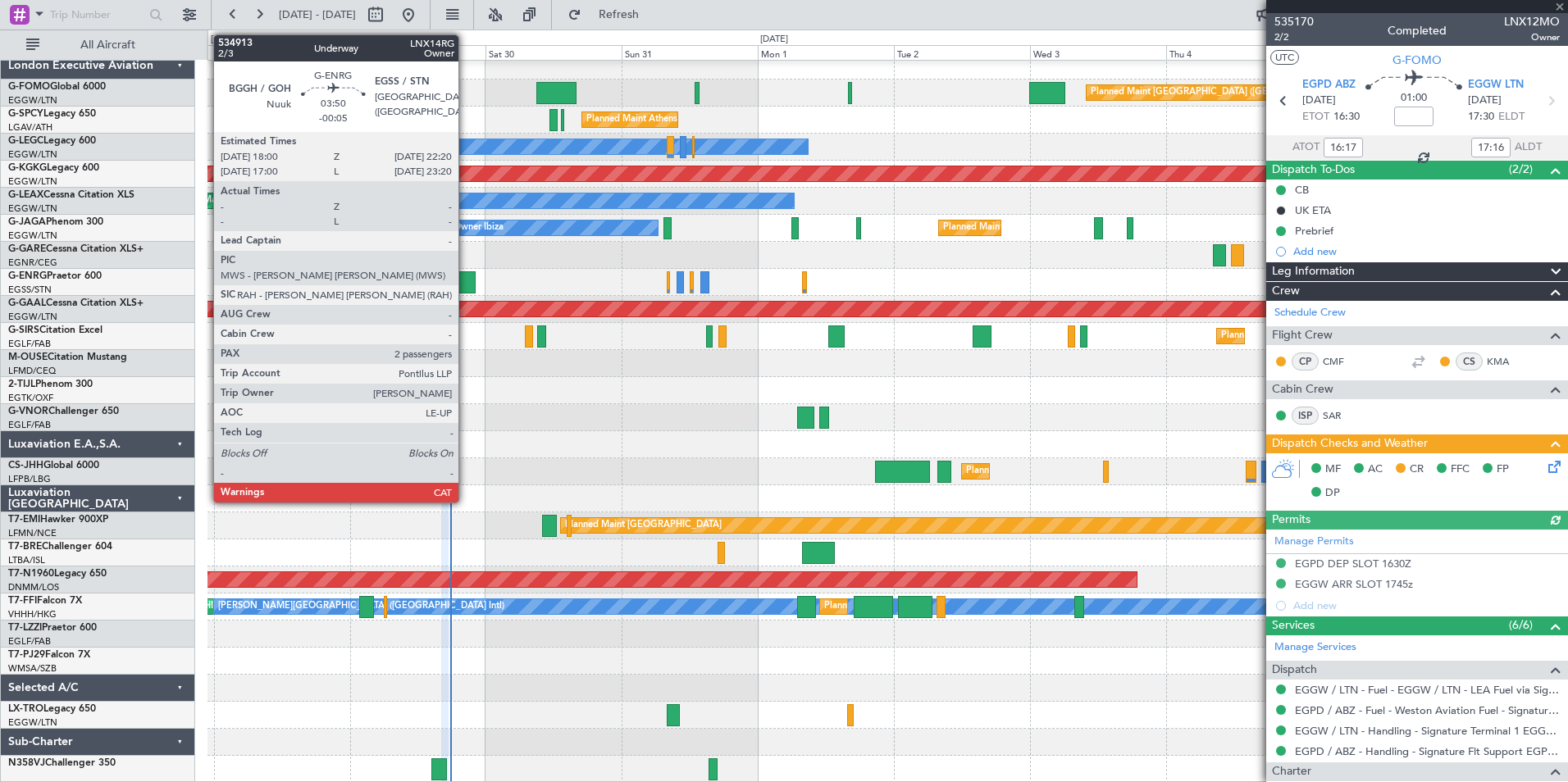
click at [466, 281] on div at bounding box center [464, 282] width 24 height 22
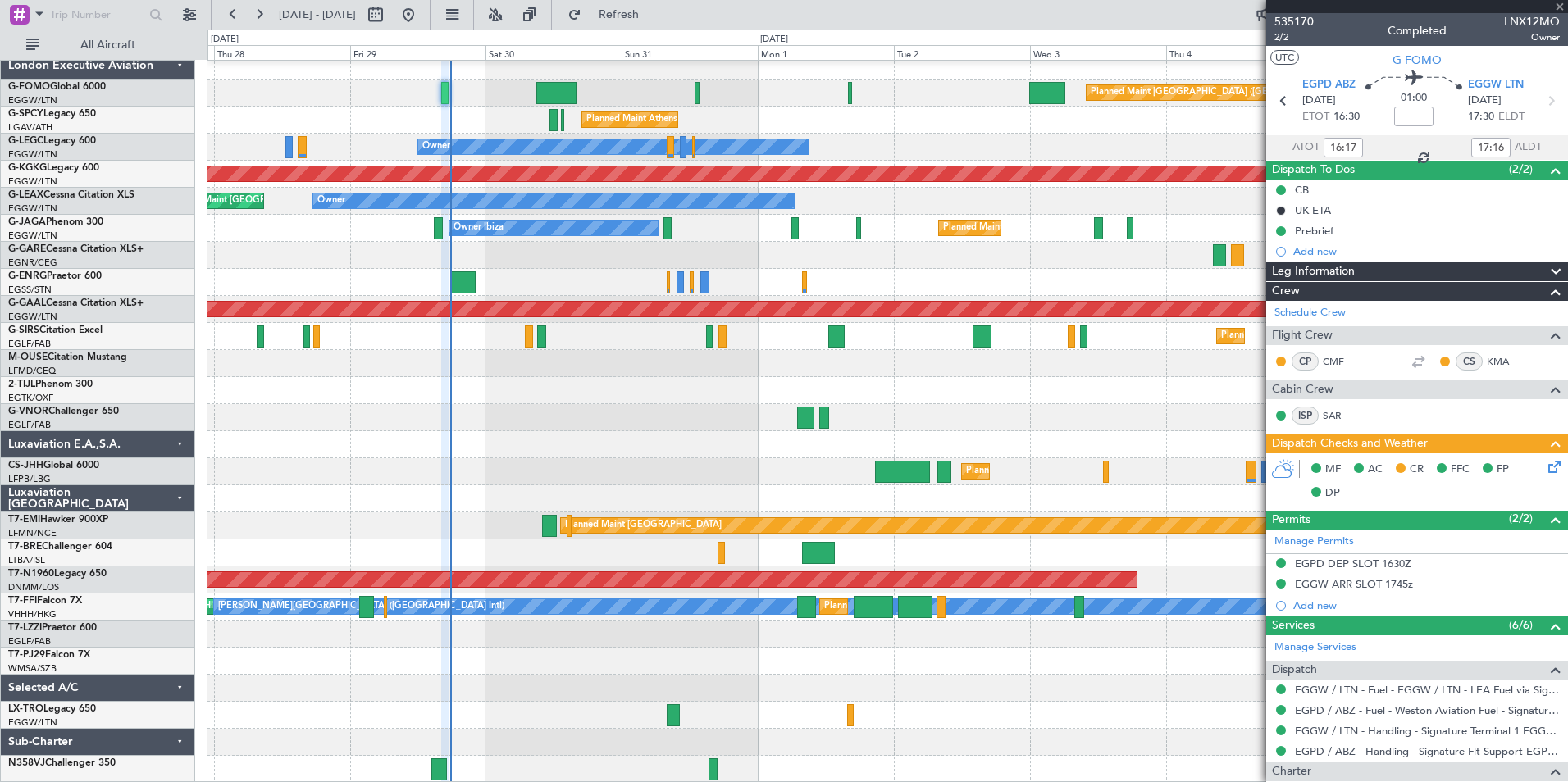
type input "-00:05"
type input "2"
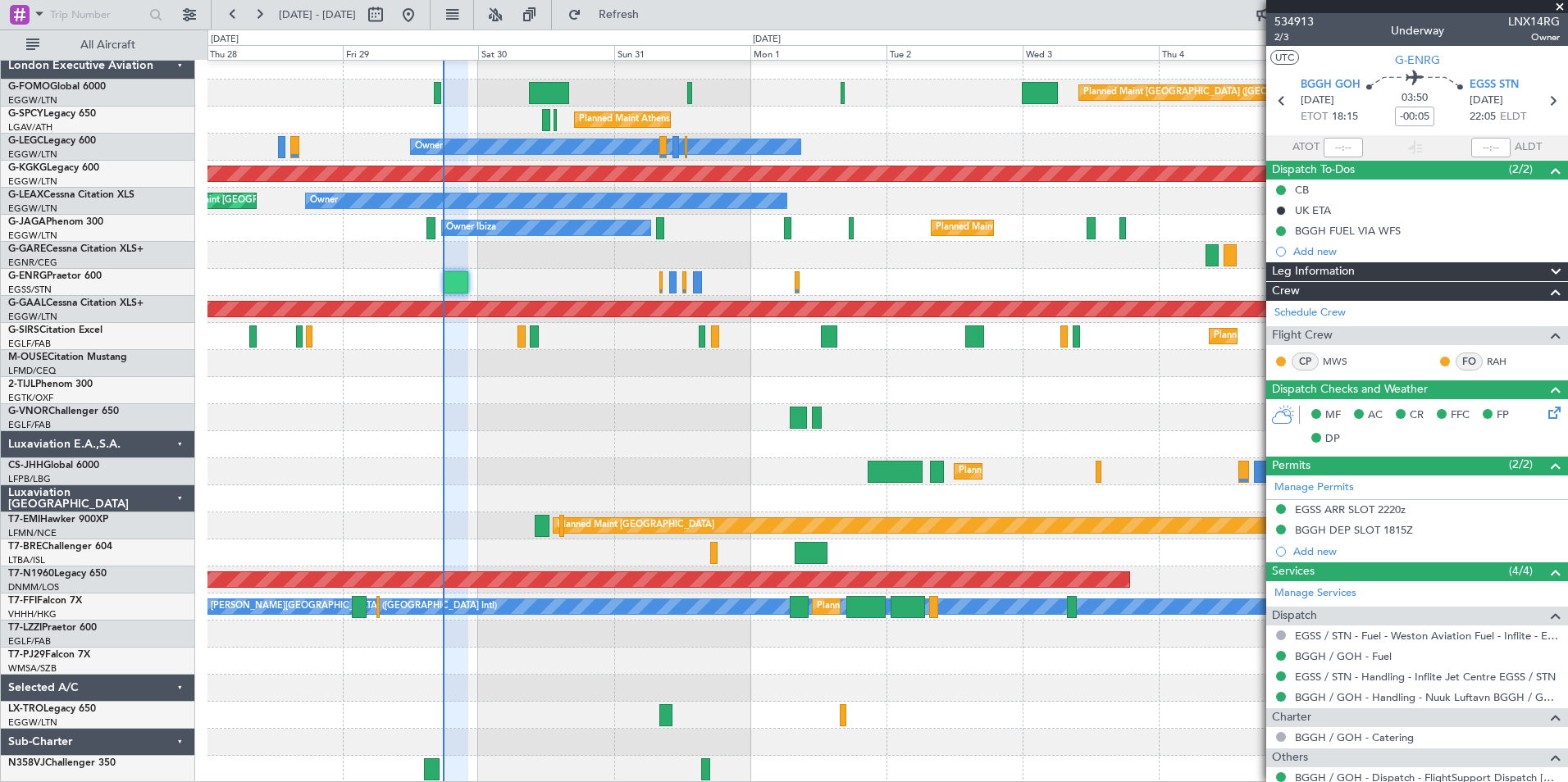
click at [596, 466] on div "Planned Maint London (Luton) Planned Maint Athens (Eleftherios Venizelos Intl) …" at bounding box center [887, 418] width 1360 height 731
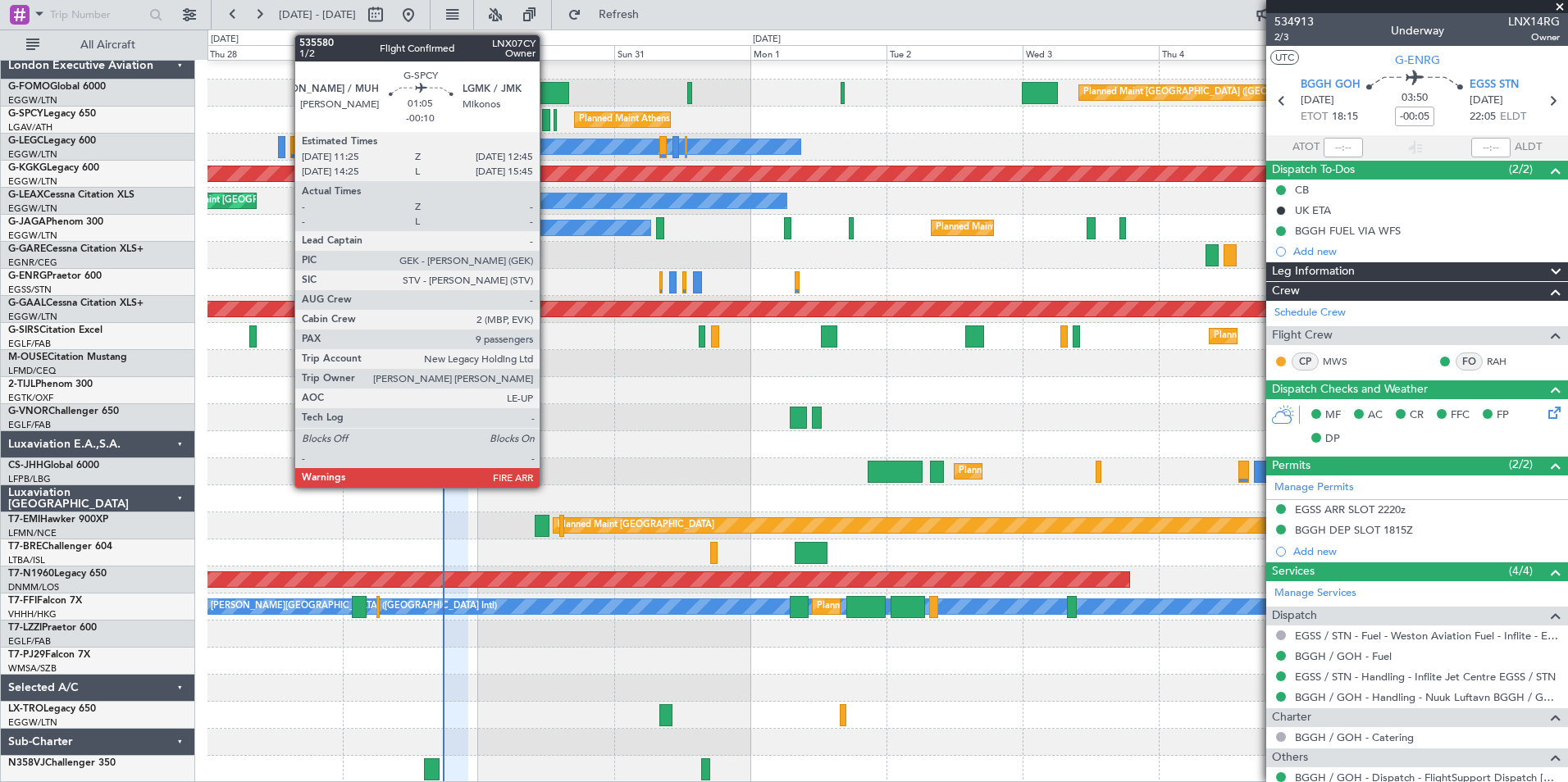
click at [547, 124] on div at bounding box center [546, 120] width 8 height 22
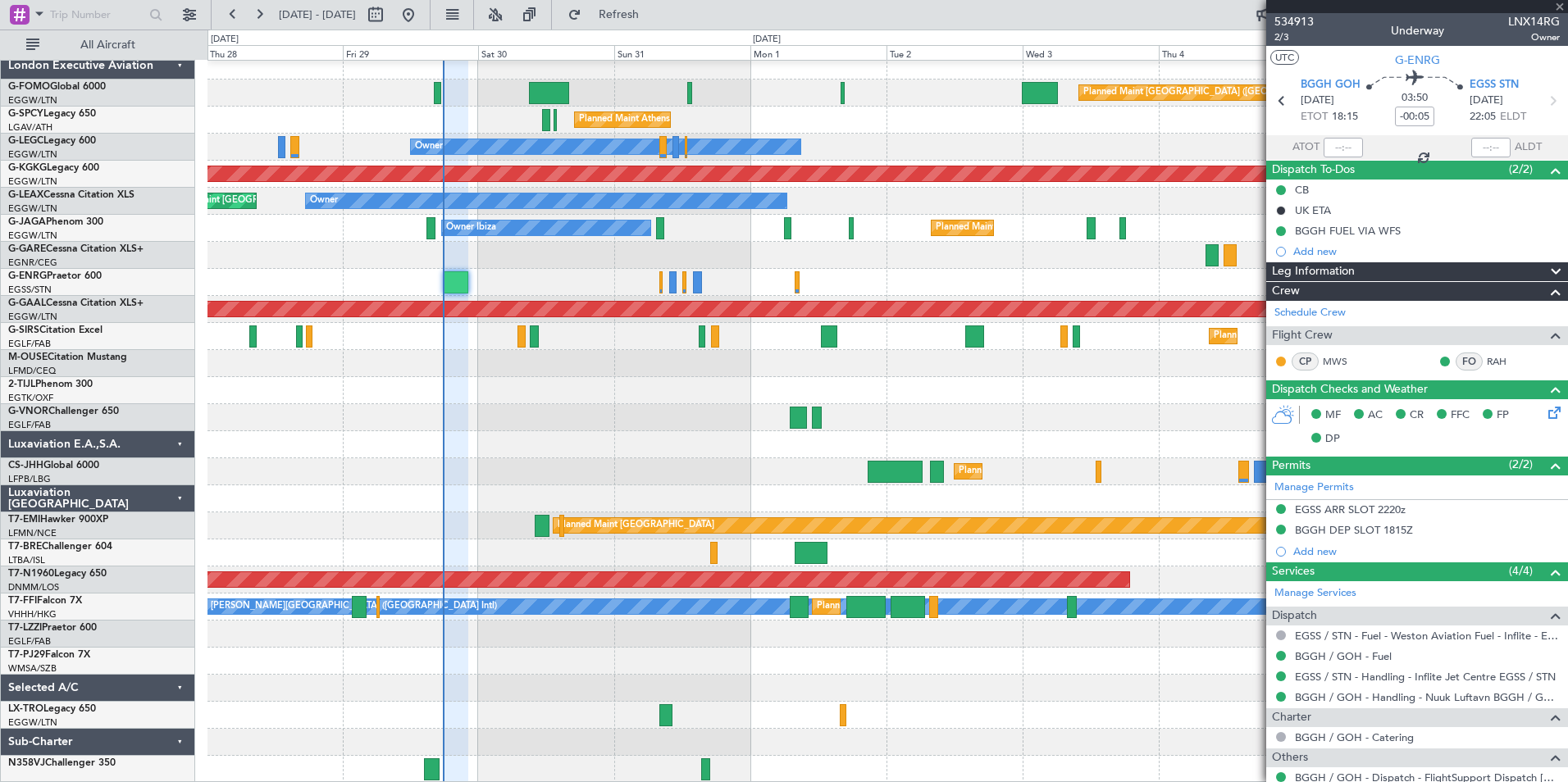
type input "-00:10"
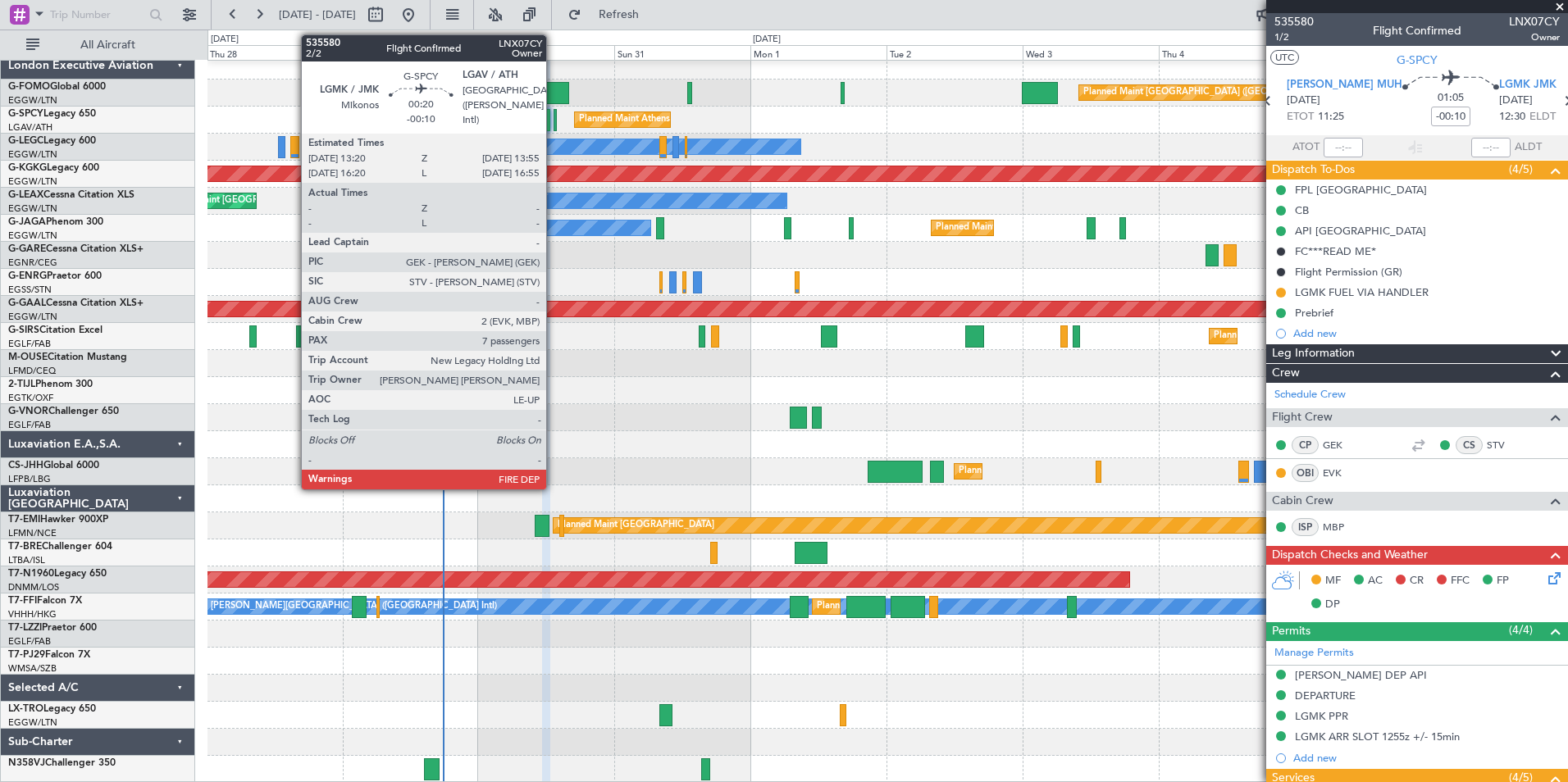
click at [554, 121] on div at bounding box center [555, 120] width 4 height 22
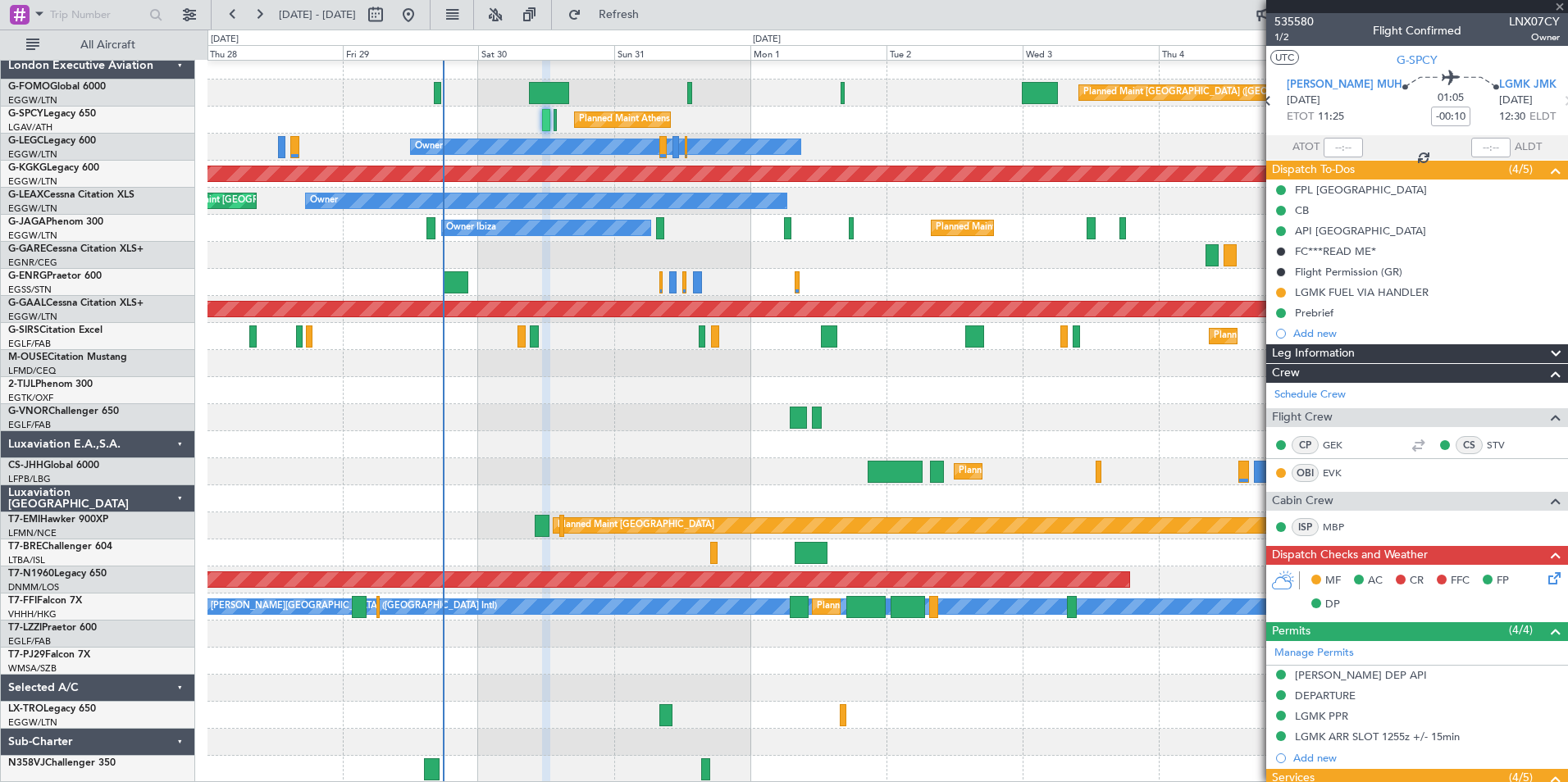
type input "7"
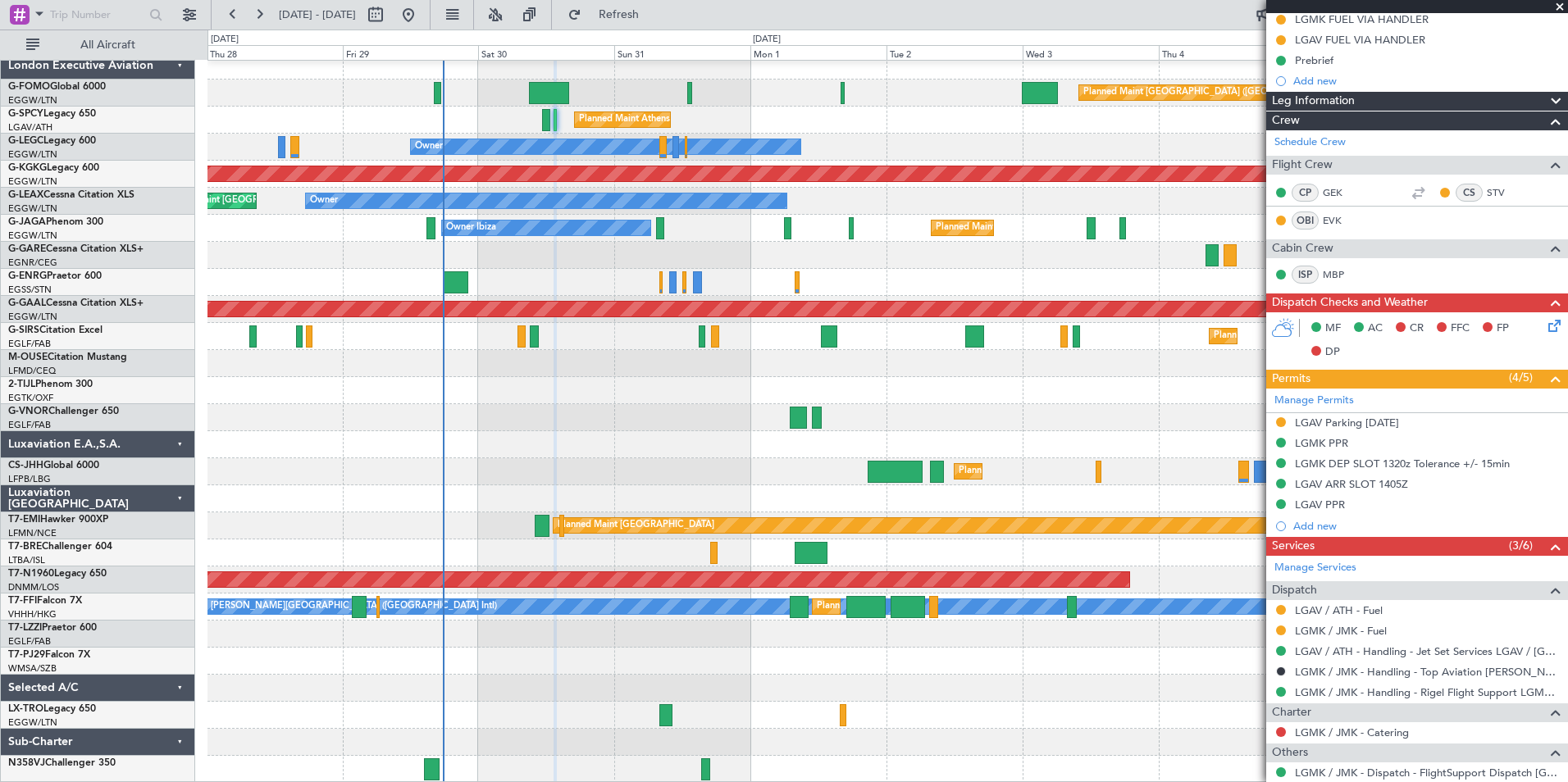
scroll to position [263, 0]
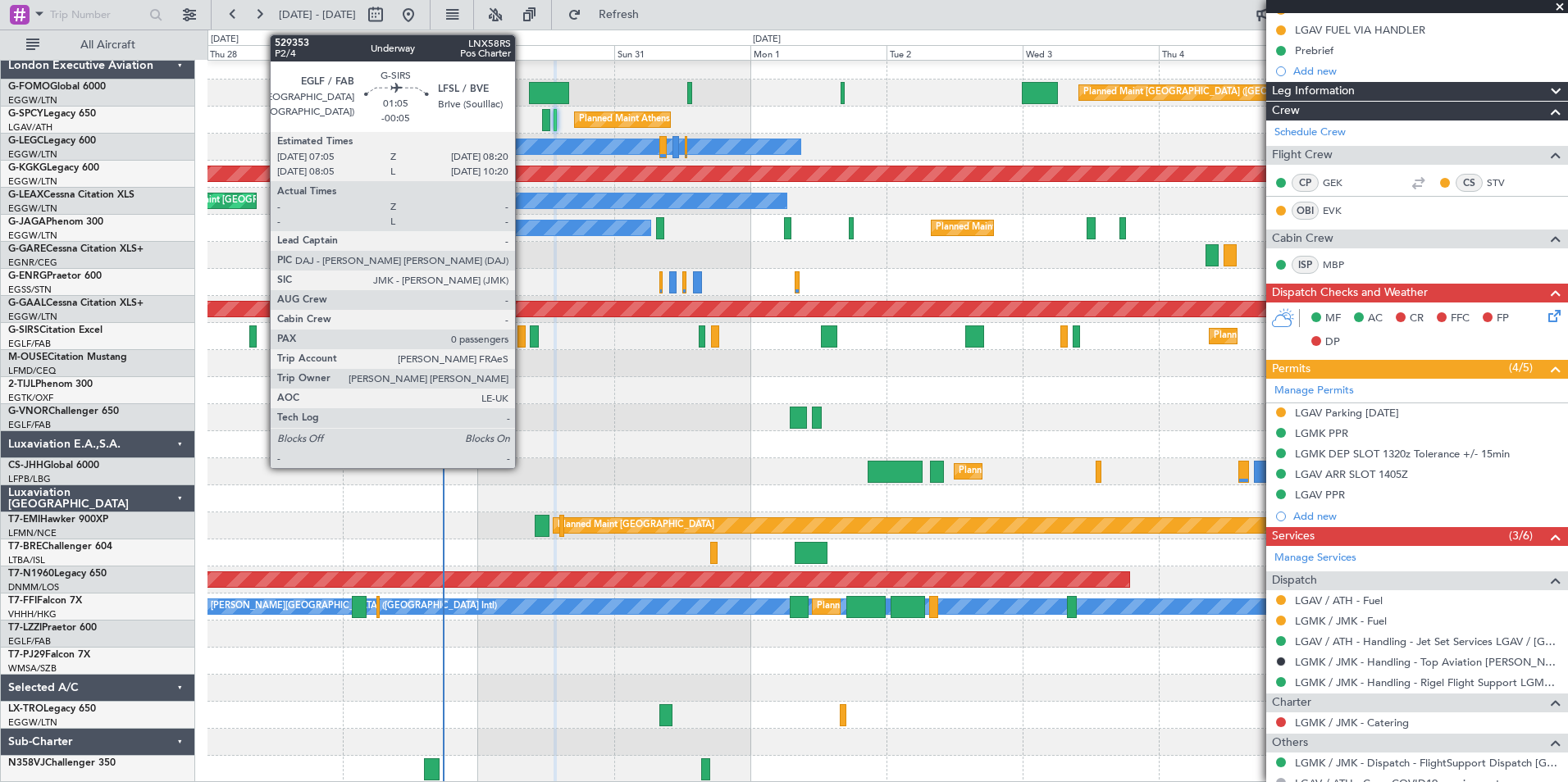
click at [522, 343] on div at bounding box center [521, 337] width 7 height 22
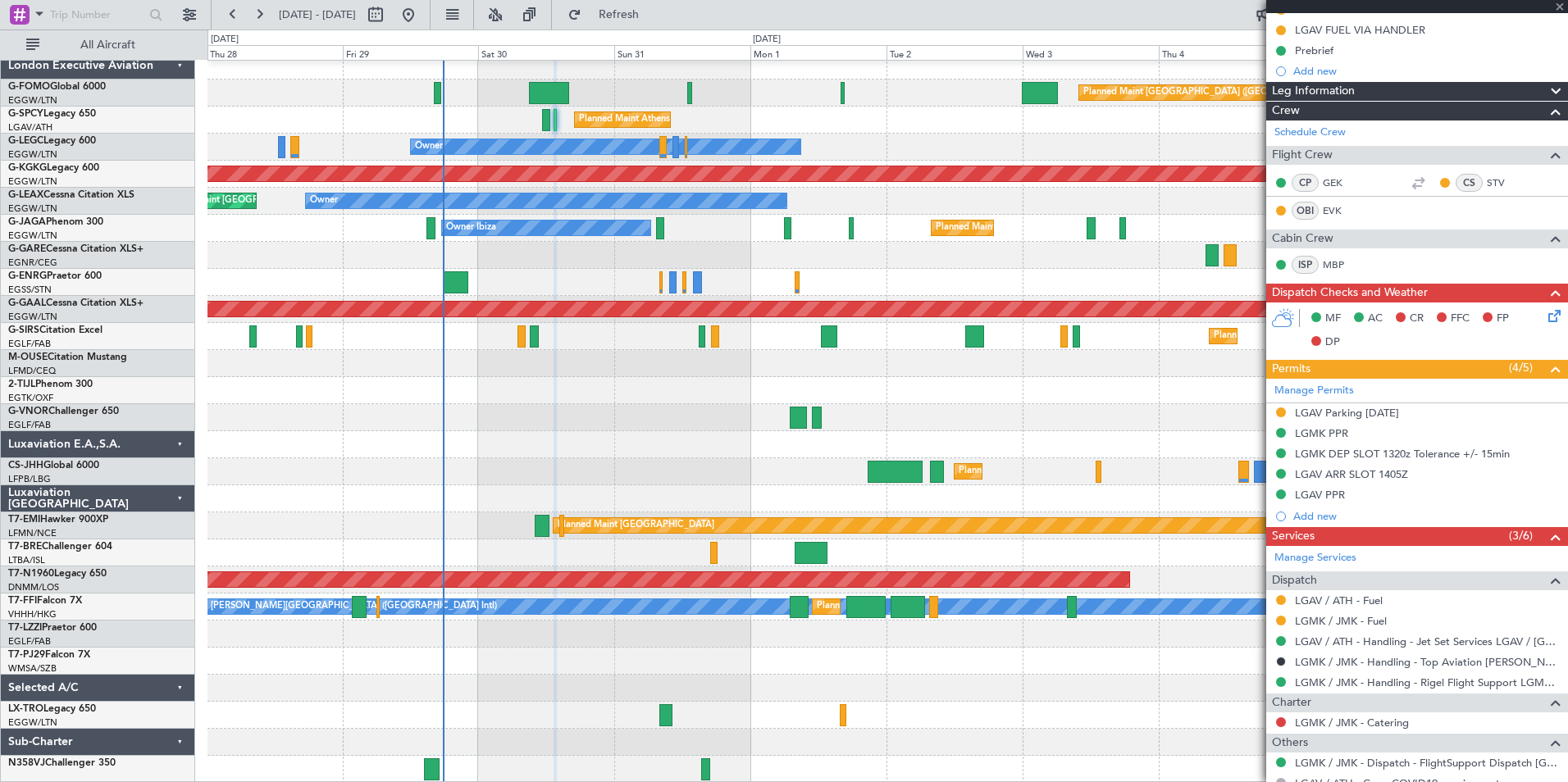
type input "-00:05"
type input "0"
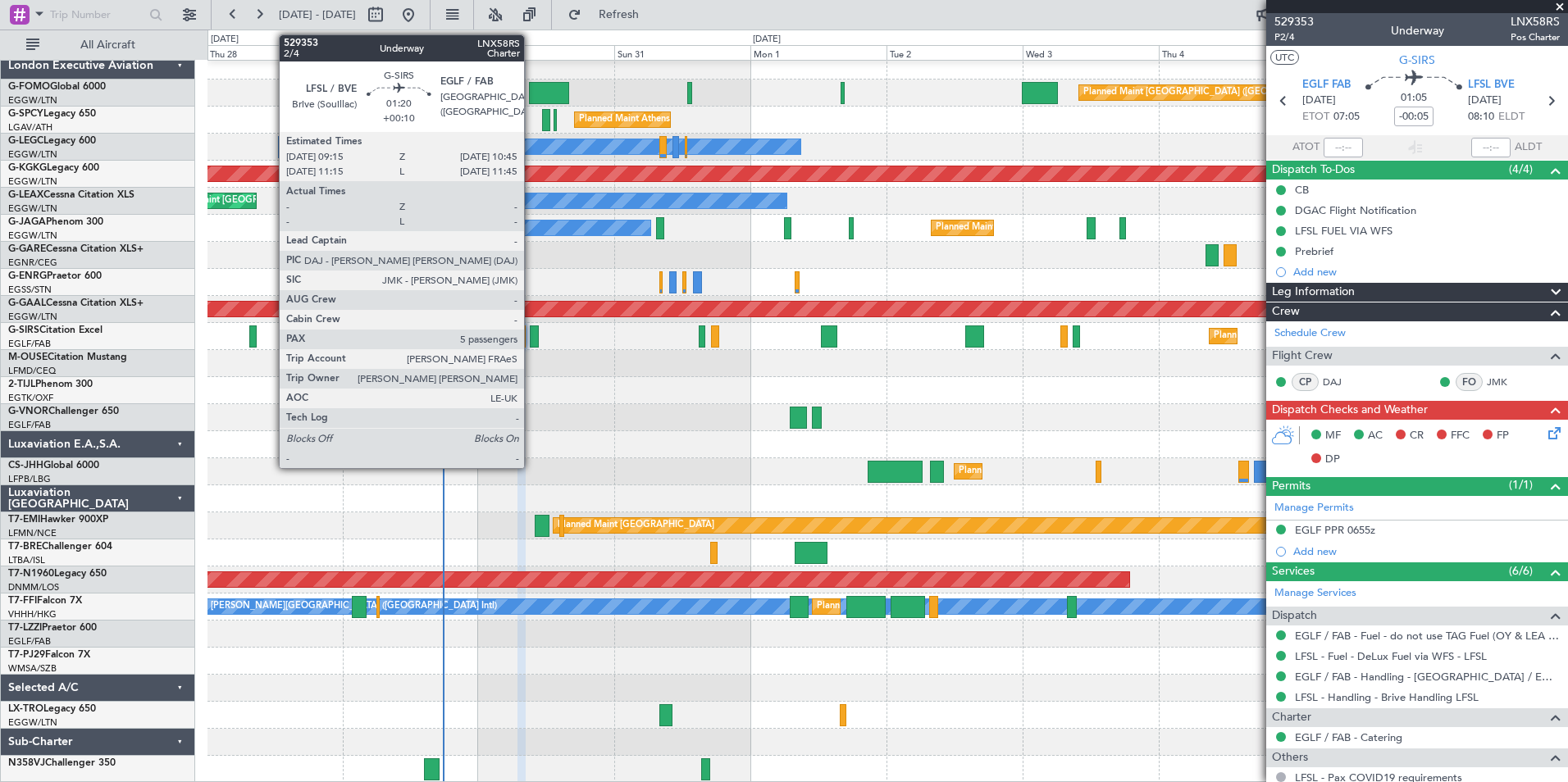
click at [531, 332] on div at bounding box center [534, 337] width 9 height 22
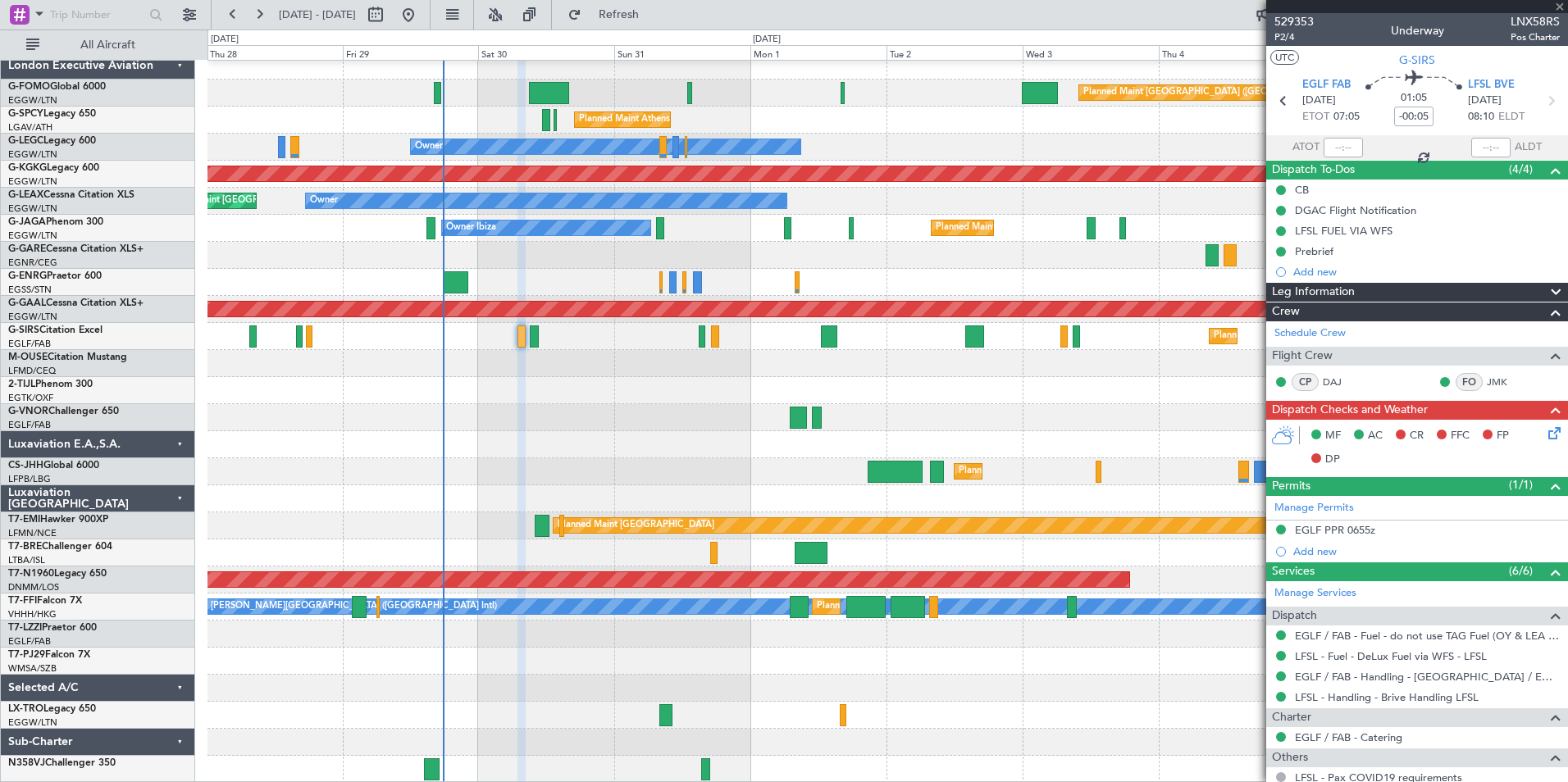
type input "+00:10"
type input "5"
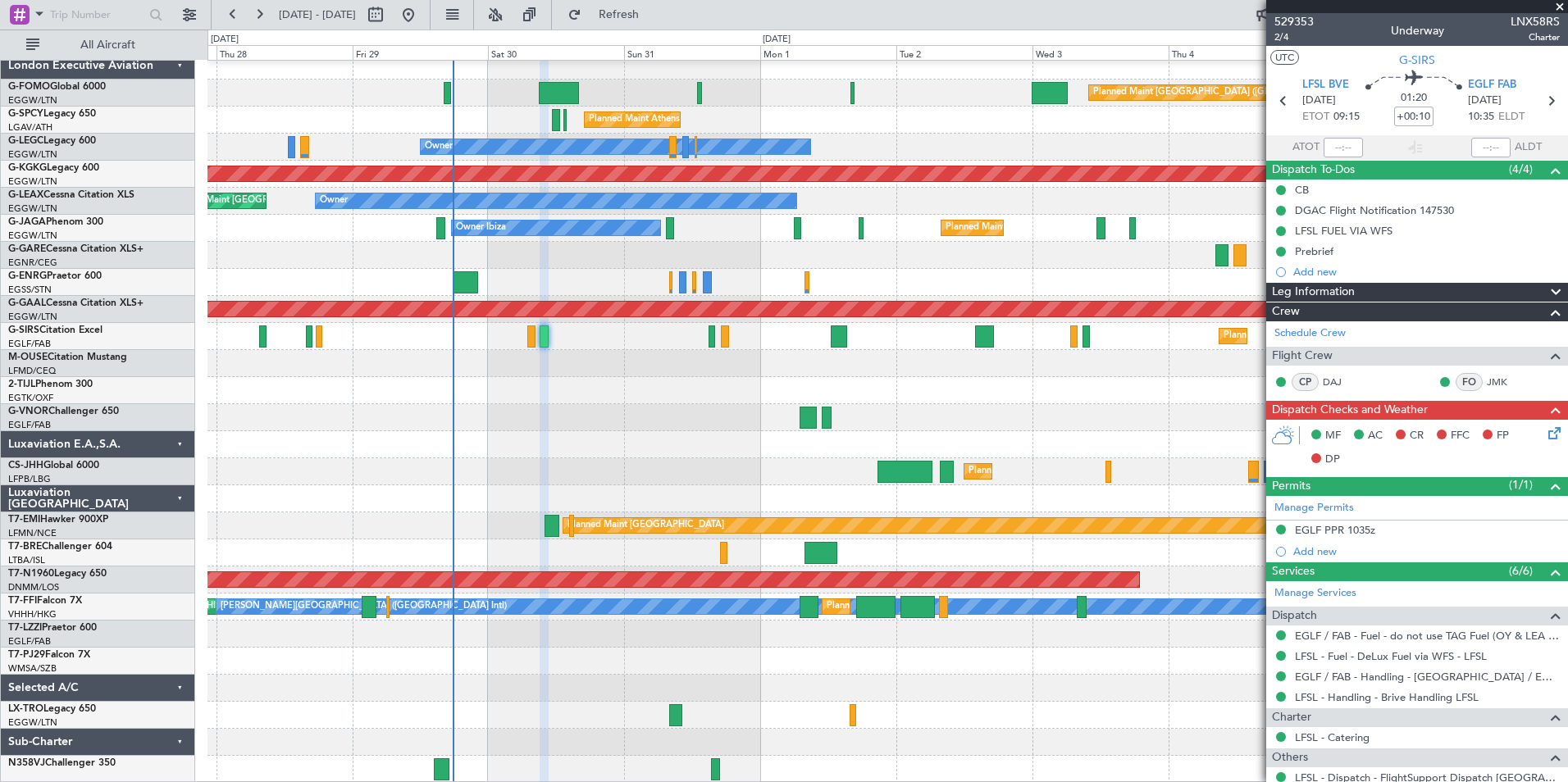
click at [541, 460] on div "Planned Maint London (Luton) Planned Maint Athens (Eleftherios Venizelos Intl) …" at bounding box center [887, 418] width 1360 height 731
